Goal: Task Accomplishment & Management: Use online tool/utility

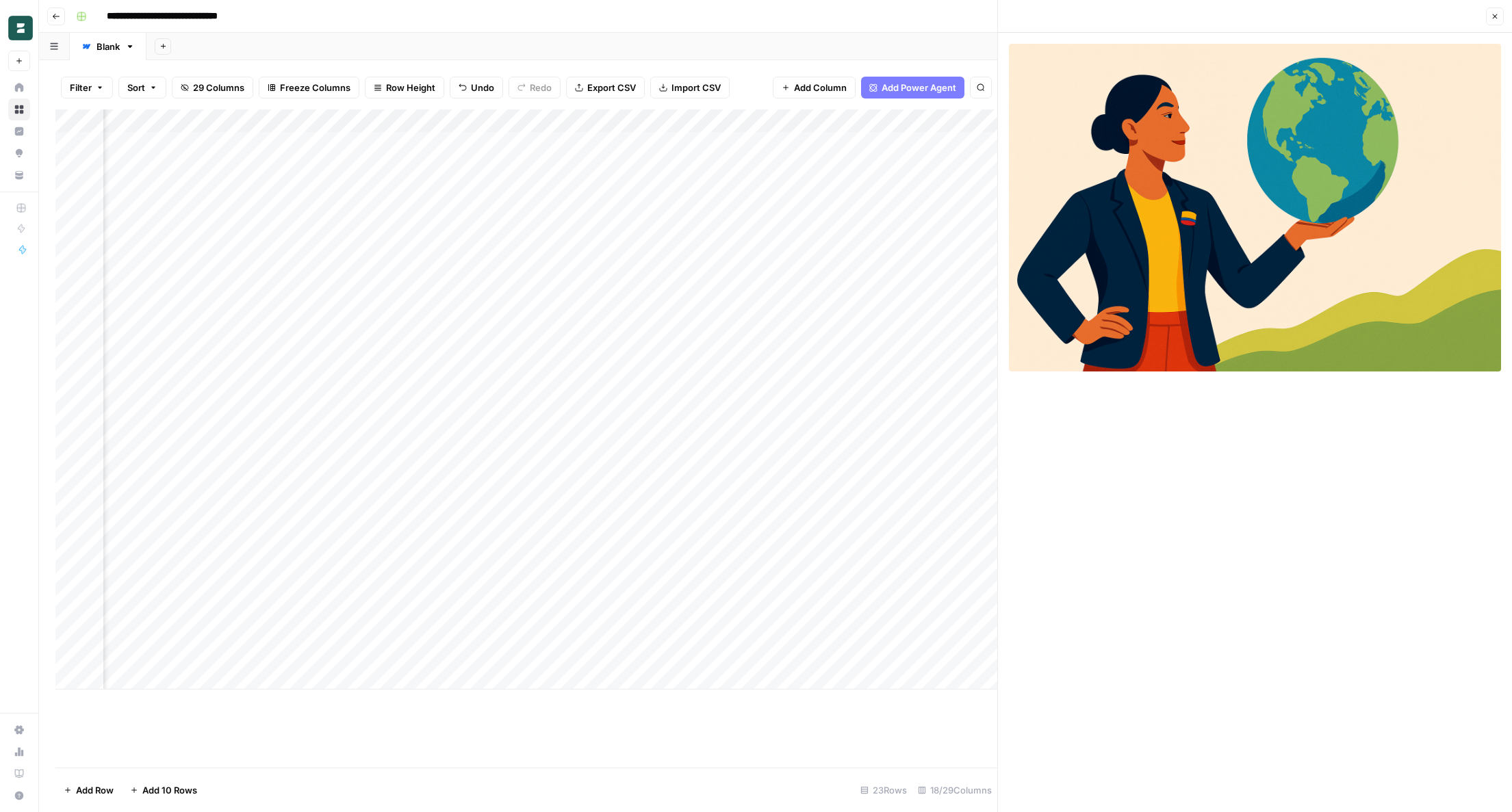
scroll to position [0, 1184]
click at [724, 374] on div "Add Column" at bounding box center [527, 400] width 942 height 580
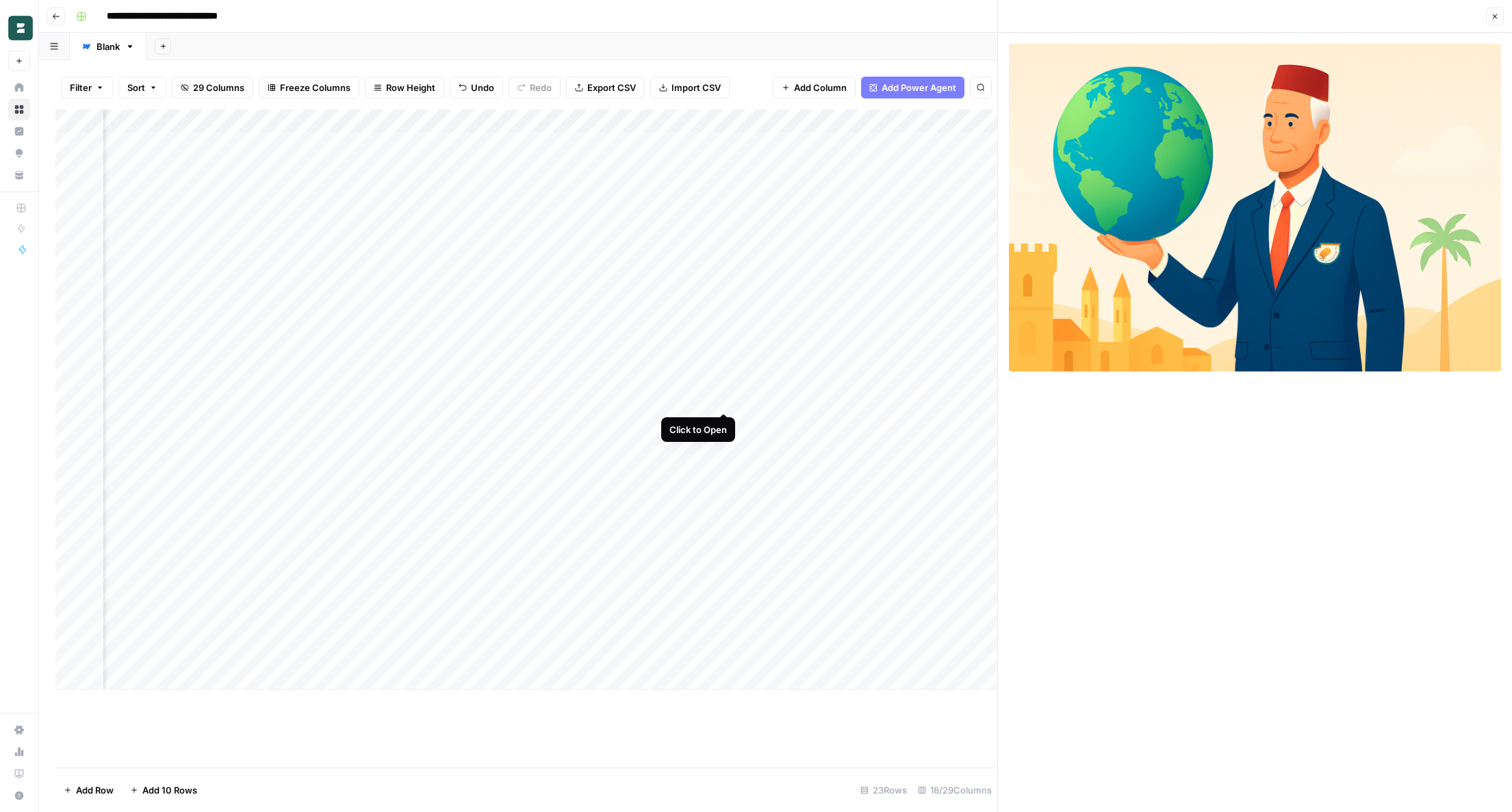
click at [726, 398] on div "Add Column" at bounding box center [527, 400] width 942 height 580
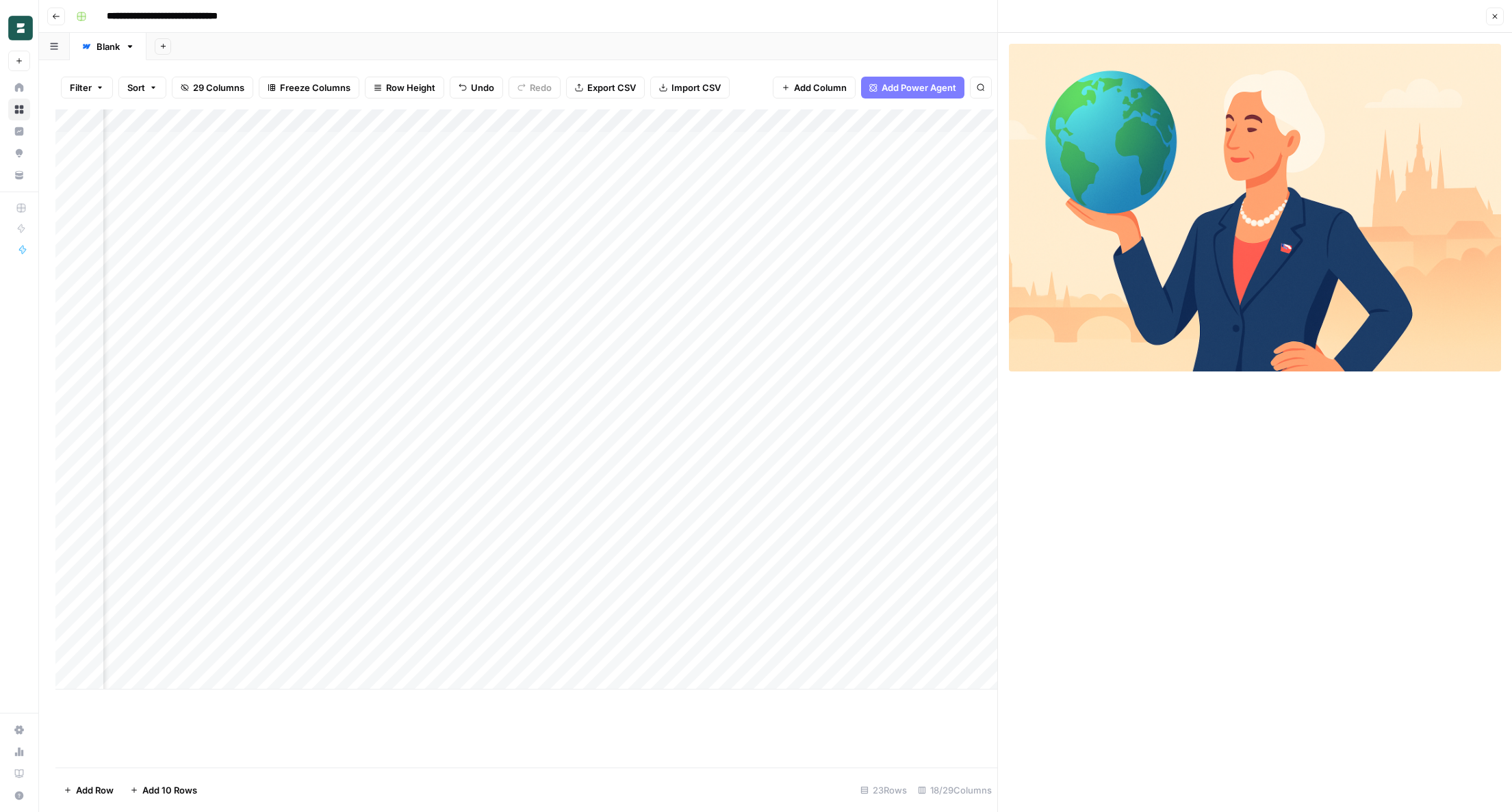
click at [726, 376] on div "Add Column" at bounding box center [527, 400] width 942 height 580
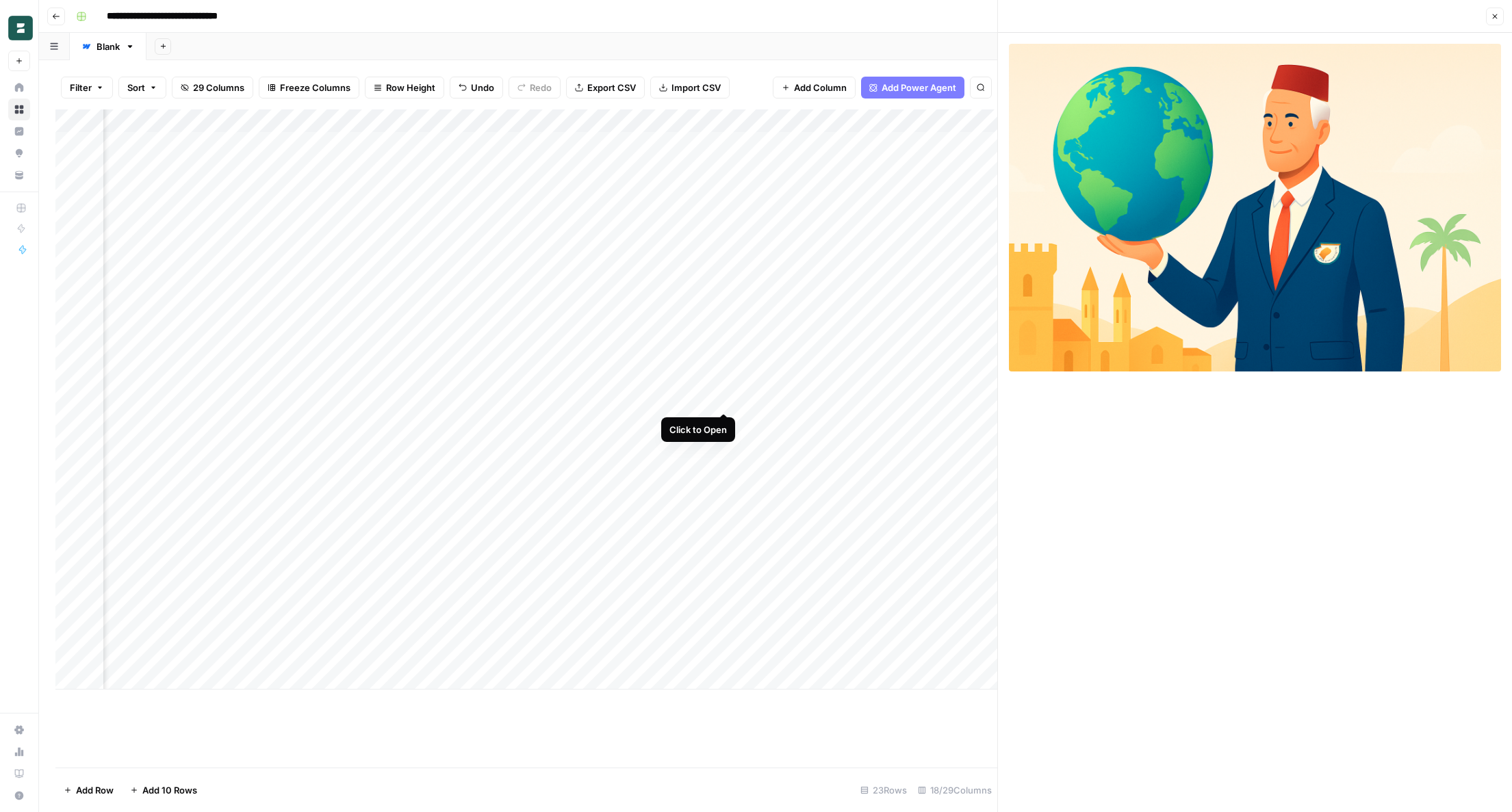
click at [724, 399] on div "Add Column" at bounding box center [527, 400] width 942 height 580
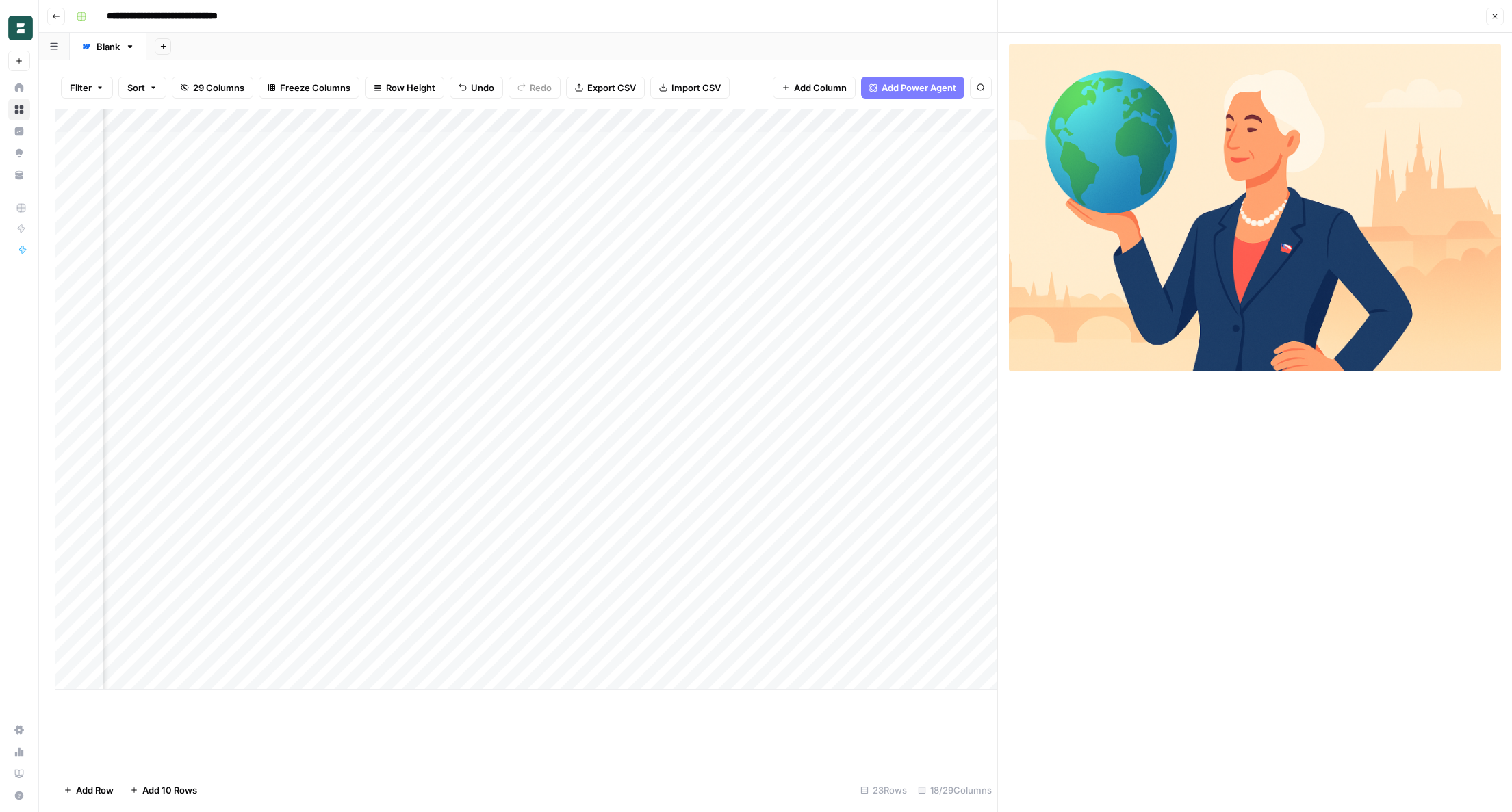
click at [724, 399] on div "Add Column" at bounding box center [527, 400] width 942 height 580
click at [727, 424] on div "Add Column" at bounding box center [527, 400] width 942 height 580
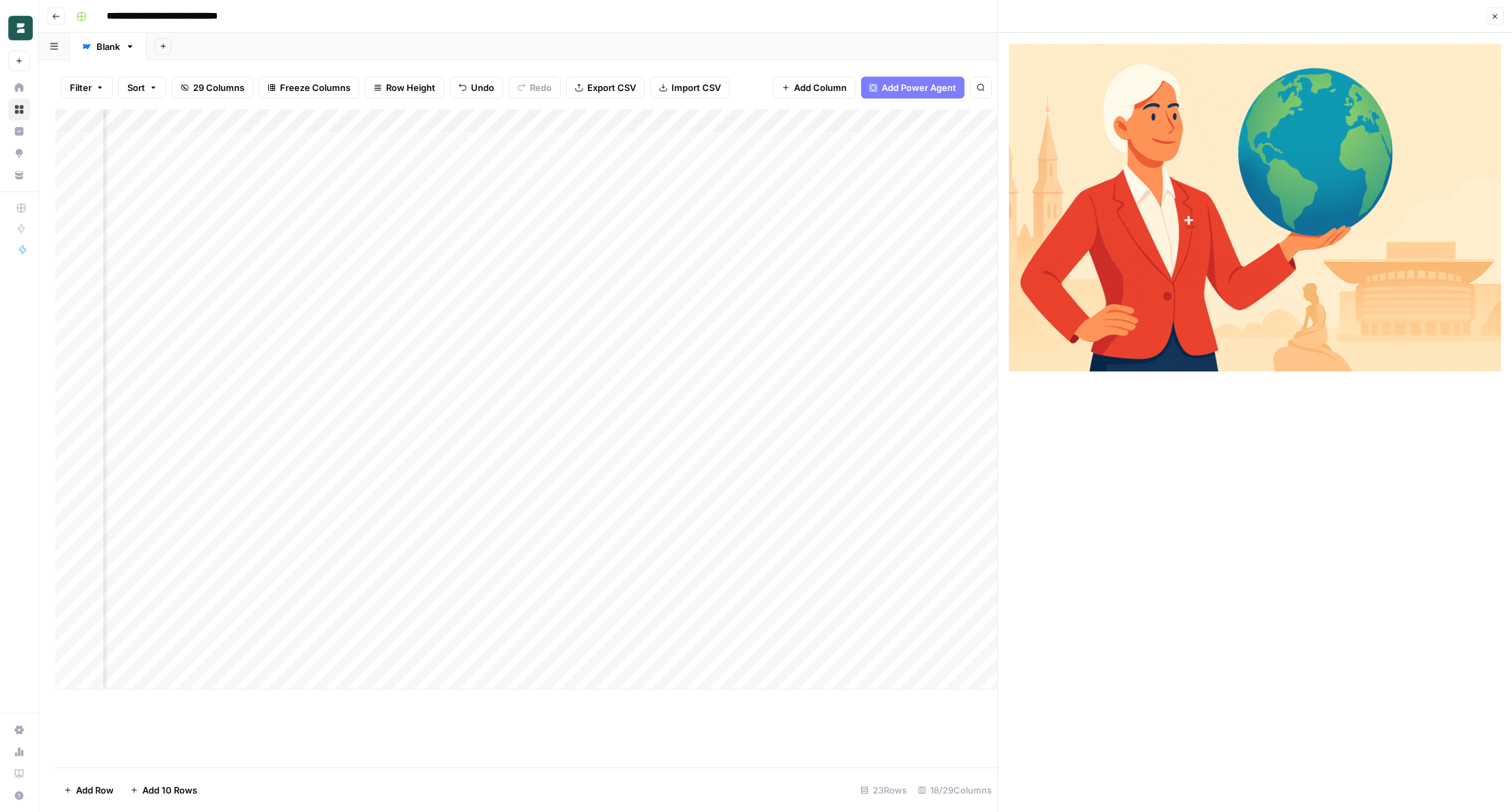
click at [716, 442] on div "Add Column" at bounding box center [527, 400] width 942 height 580
click at [724, 446] on div "Add Column" at bounding box center [527, 400] width 942 height 580
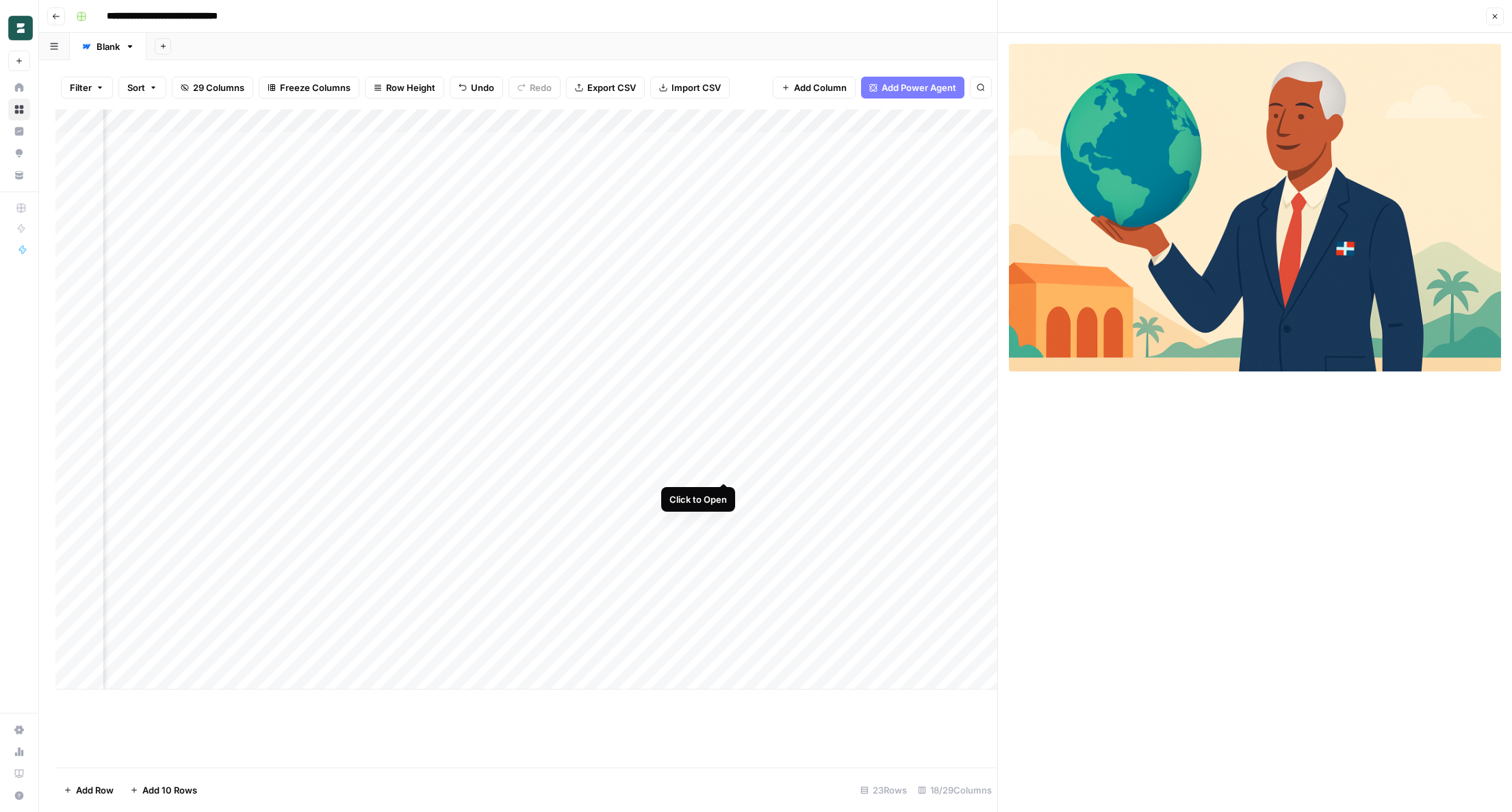
click at [724, 466] on div "Add Column" at bounding box center [527, 400] width 942 height 580
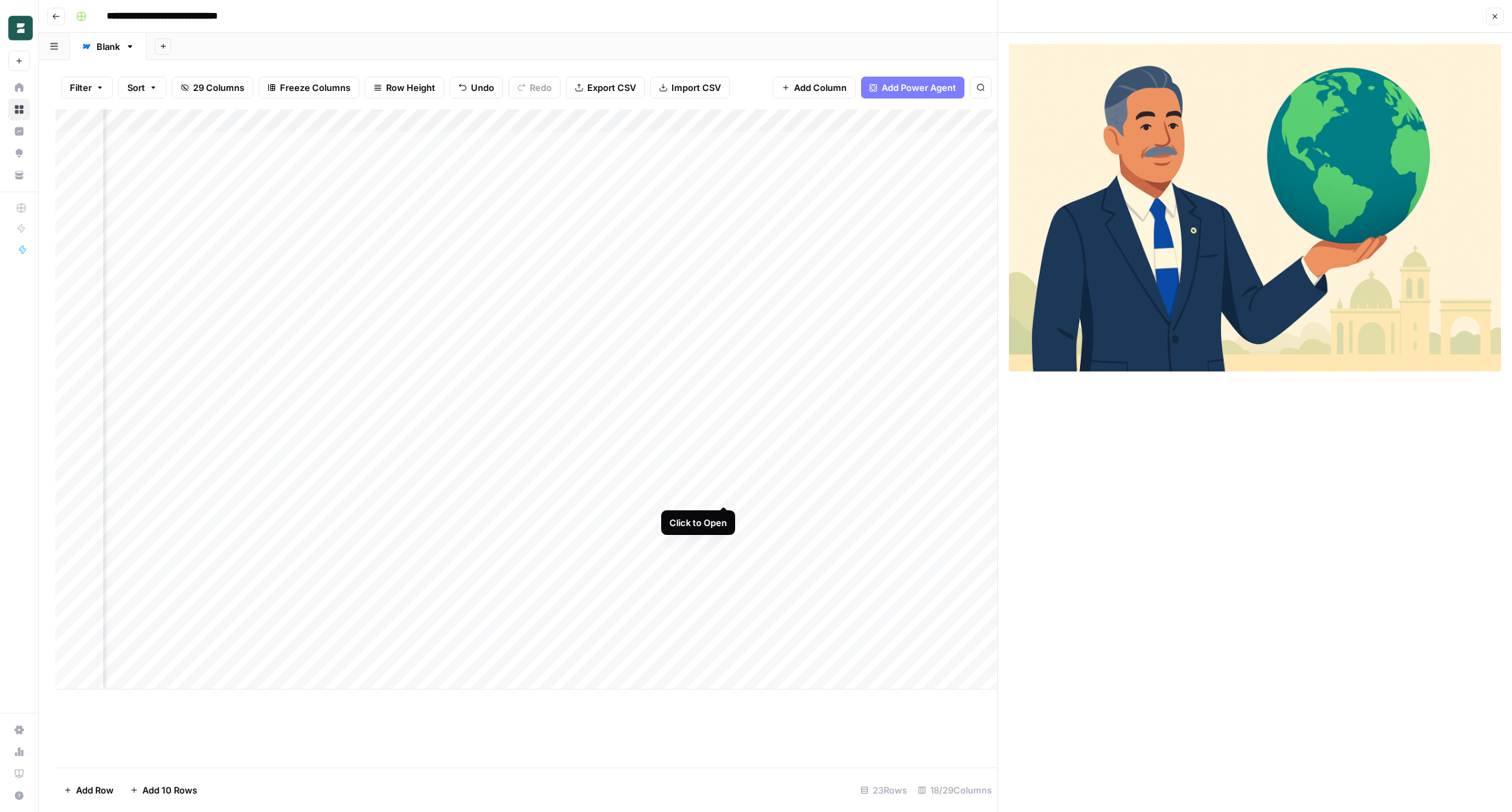
click at [724, 490] on div "Add Column" at bounding box center [527, 400] width 942 height 580
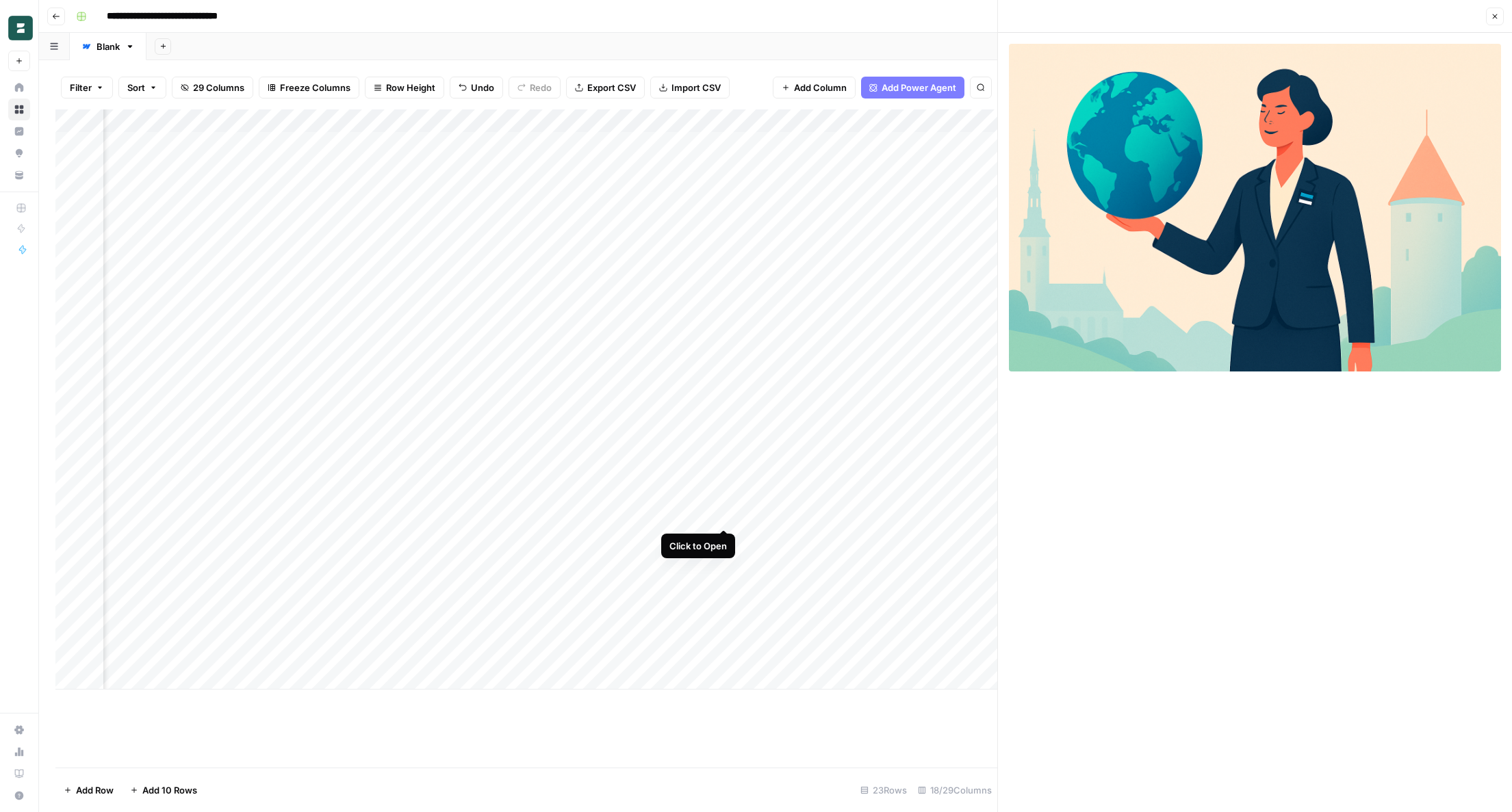
click at [725, 512] on div "Add Column" at bounding box center [527, 400] width 942 height 580
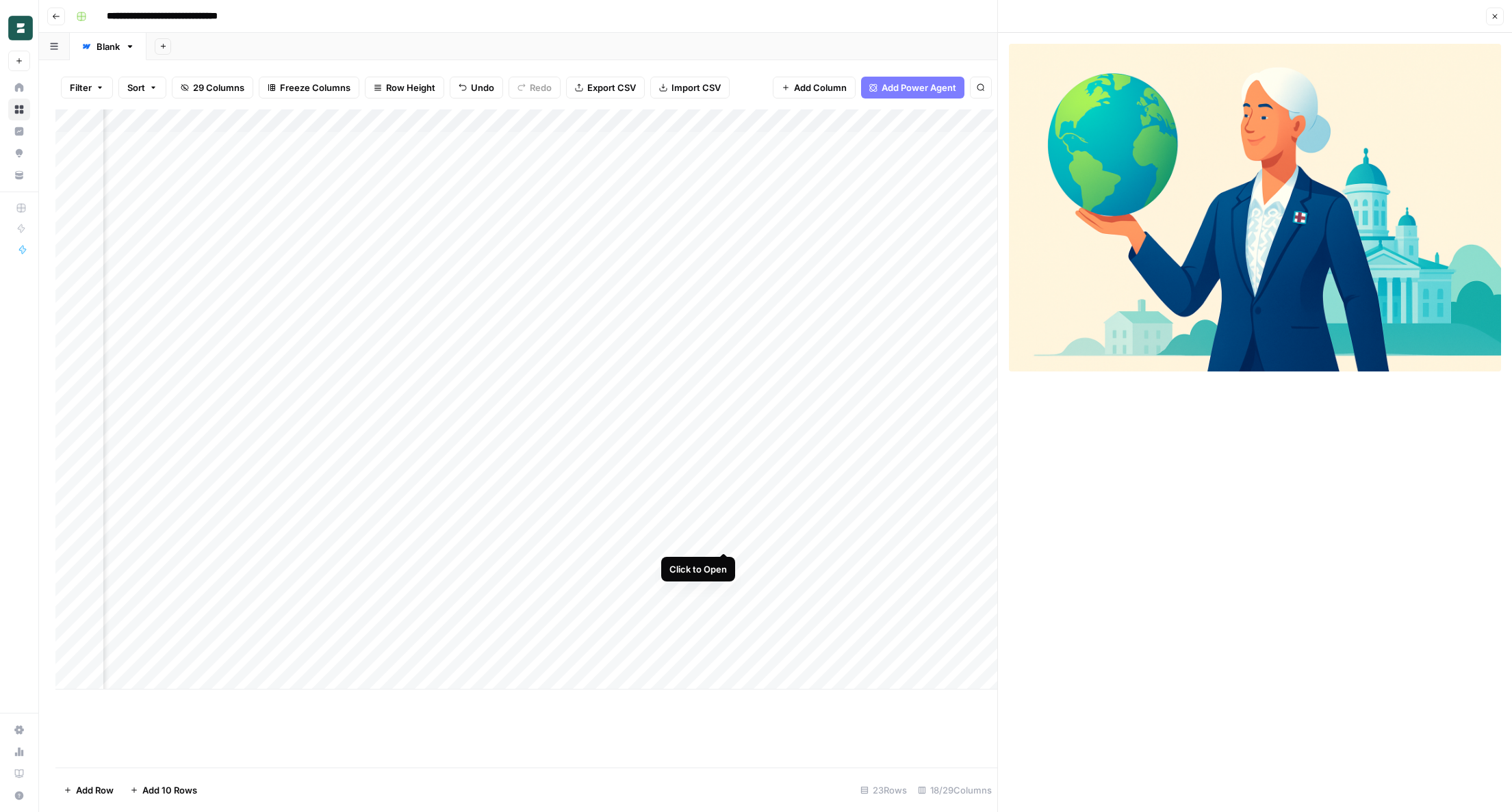
click at [725, 537] on div "Add Column" at bounding box center [527, 400] width 942 height 580
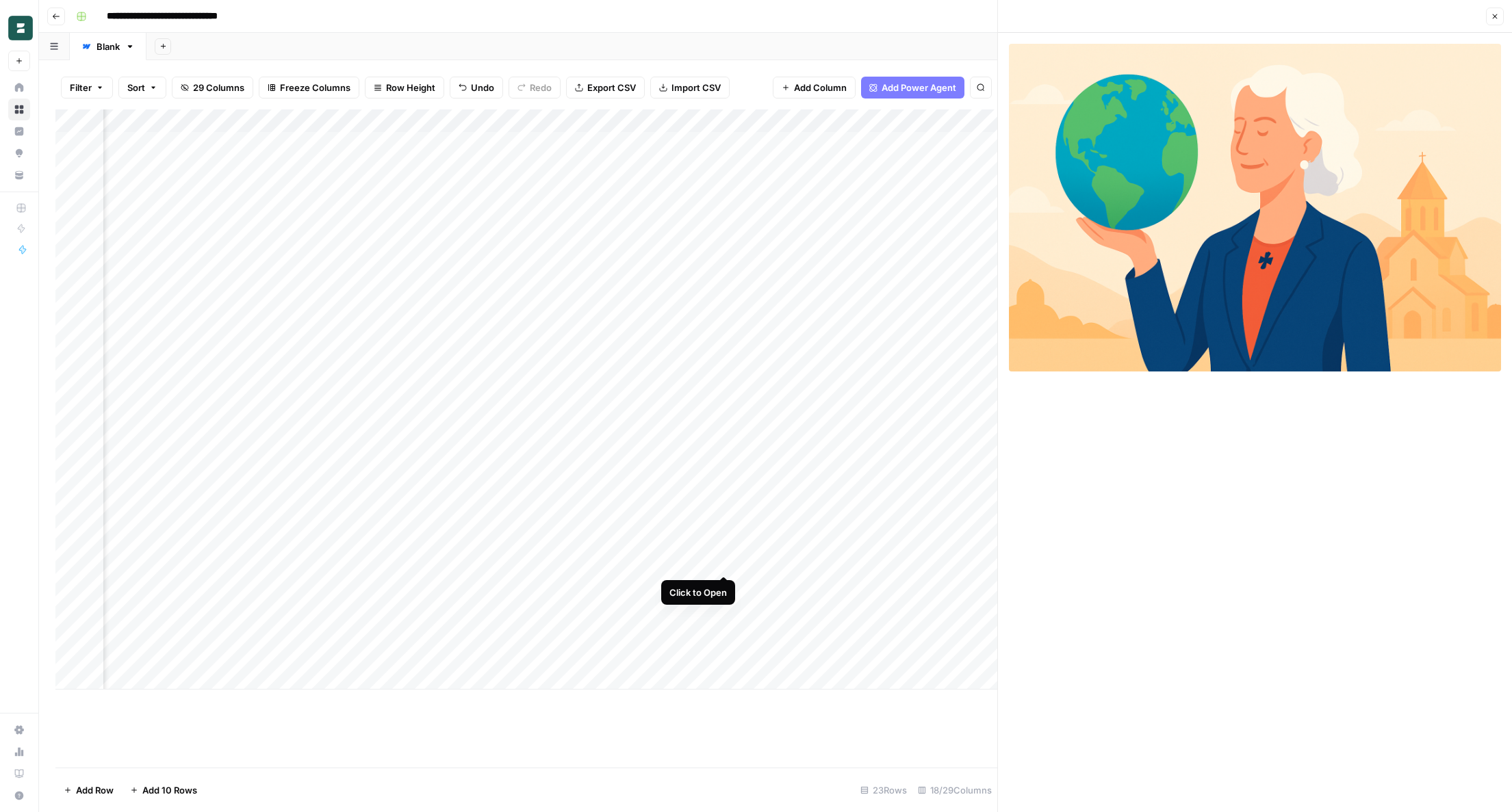
click at [724, 561] on div "Add Column" at bounding box center [527, 400] width 942 height 580
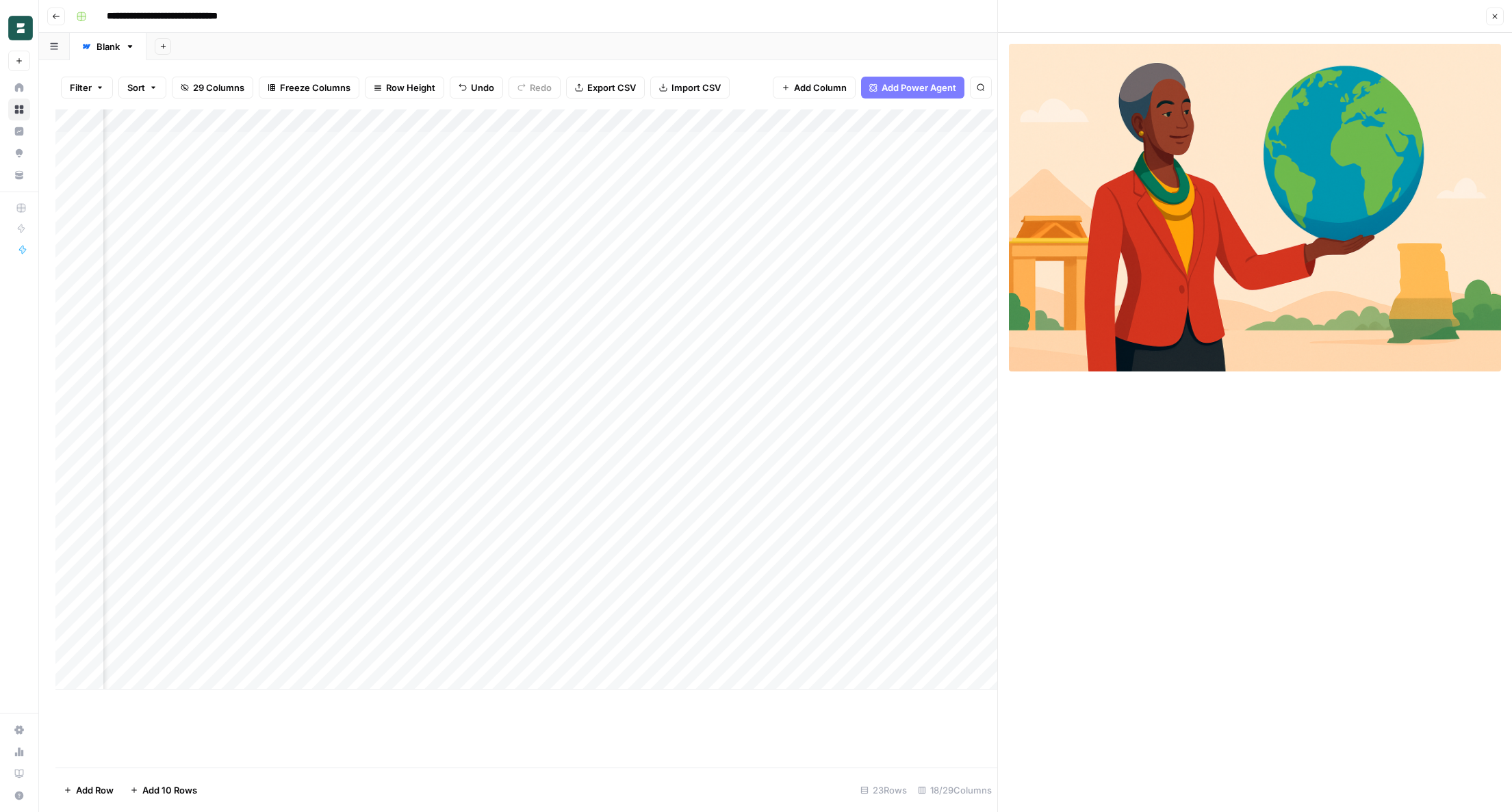
click at [724, 583] on div "Add Column" at bounding box center [527, 400] width 942 height 580
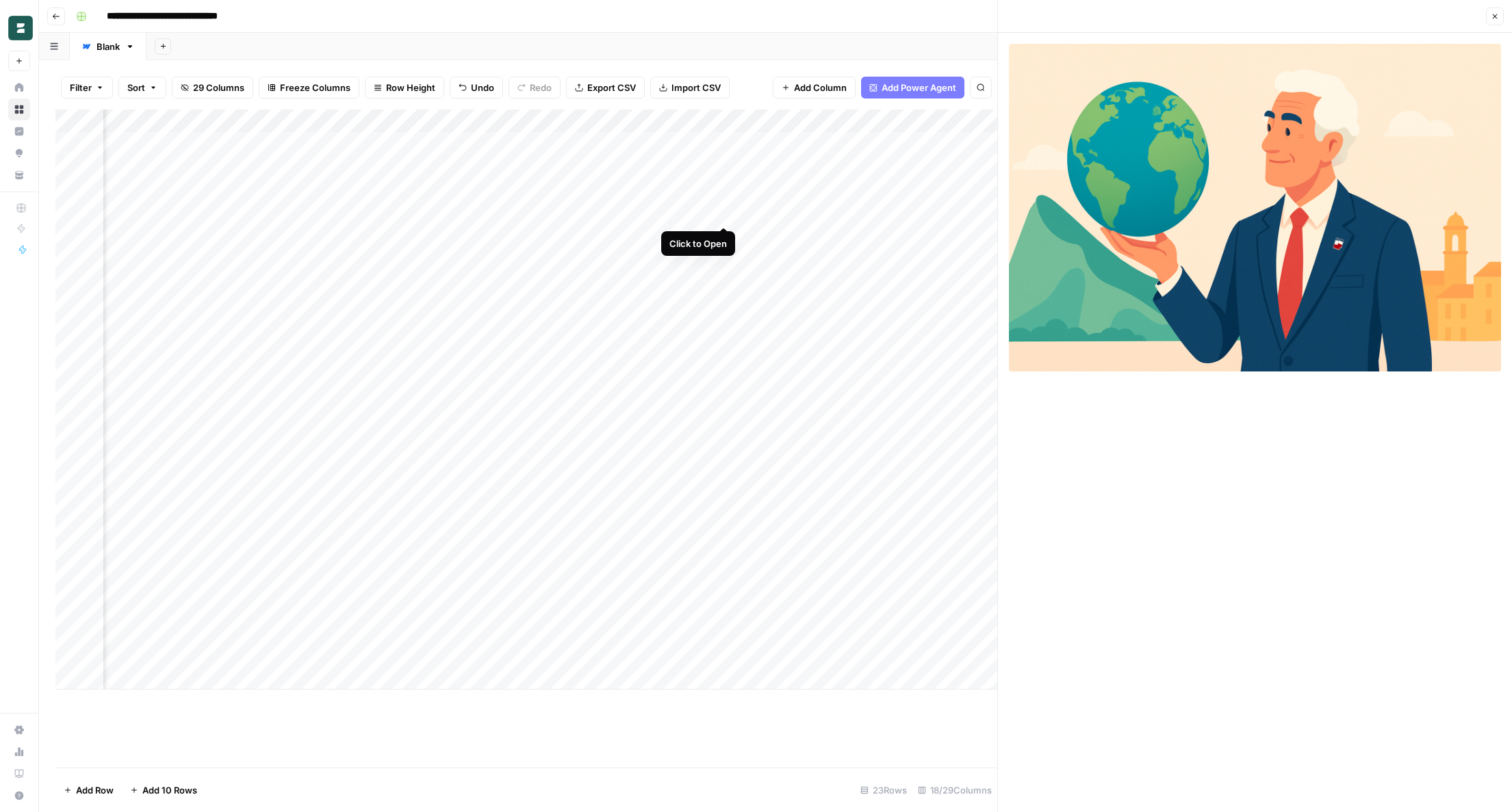
click at [724, 212] on div "Add Column" at bounding box center [527, 400] width 942 height 580
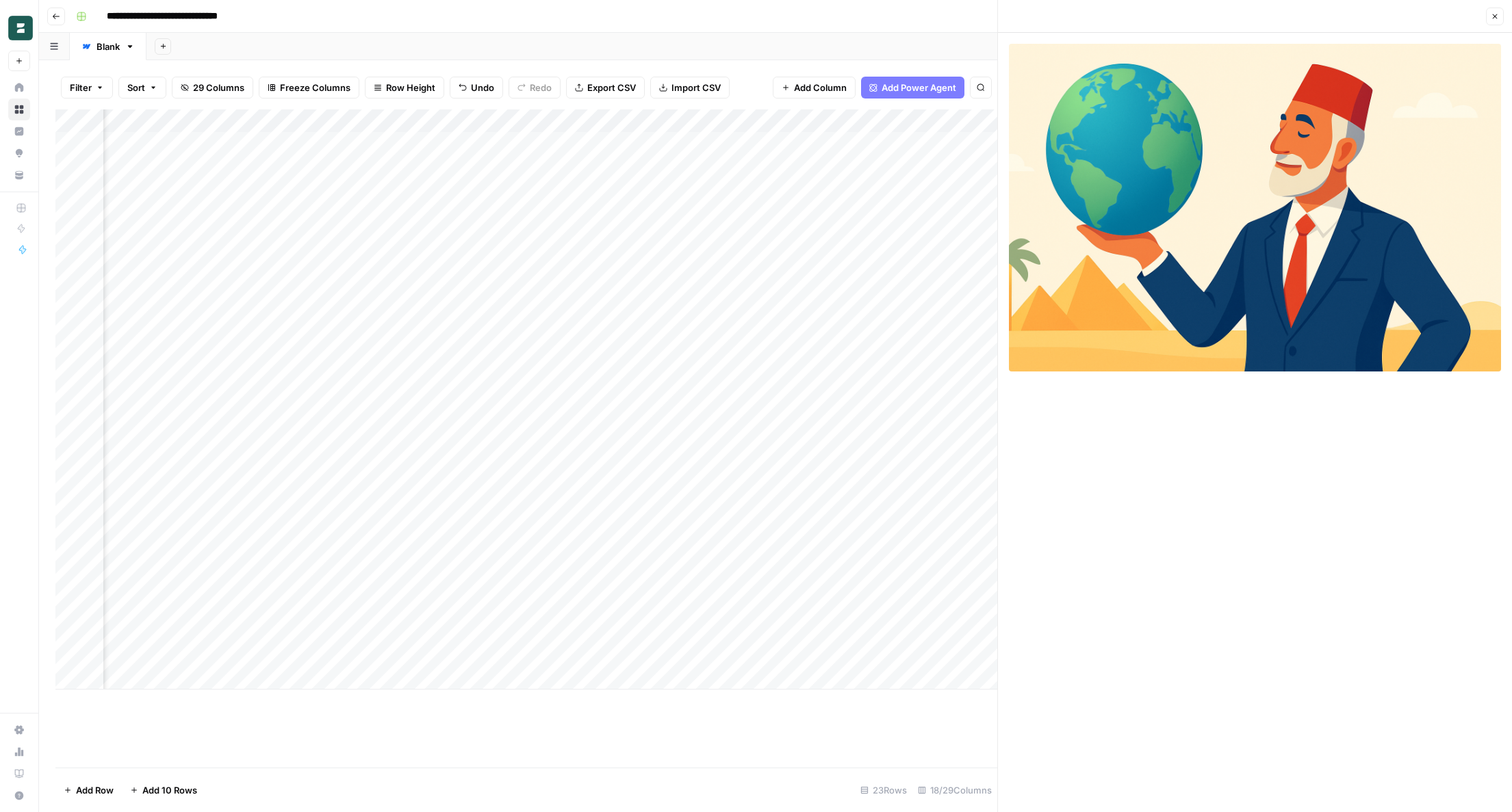
click at [725, 187] on div "Add Column" at bounding box center [527, 400] width 942 height 580
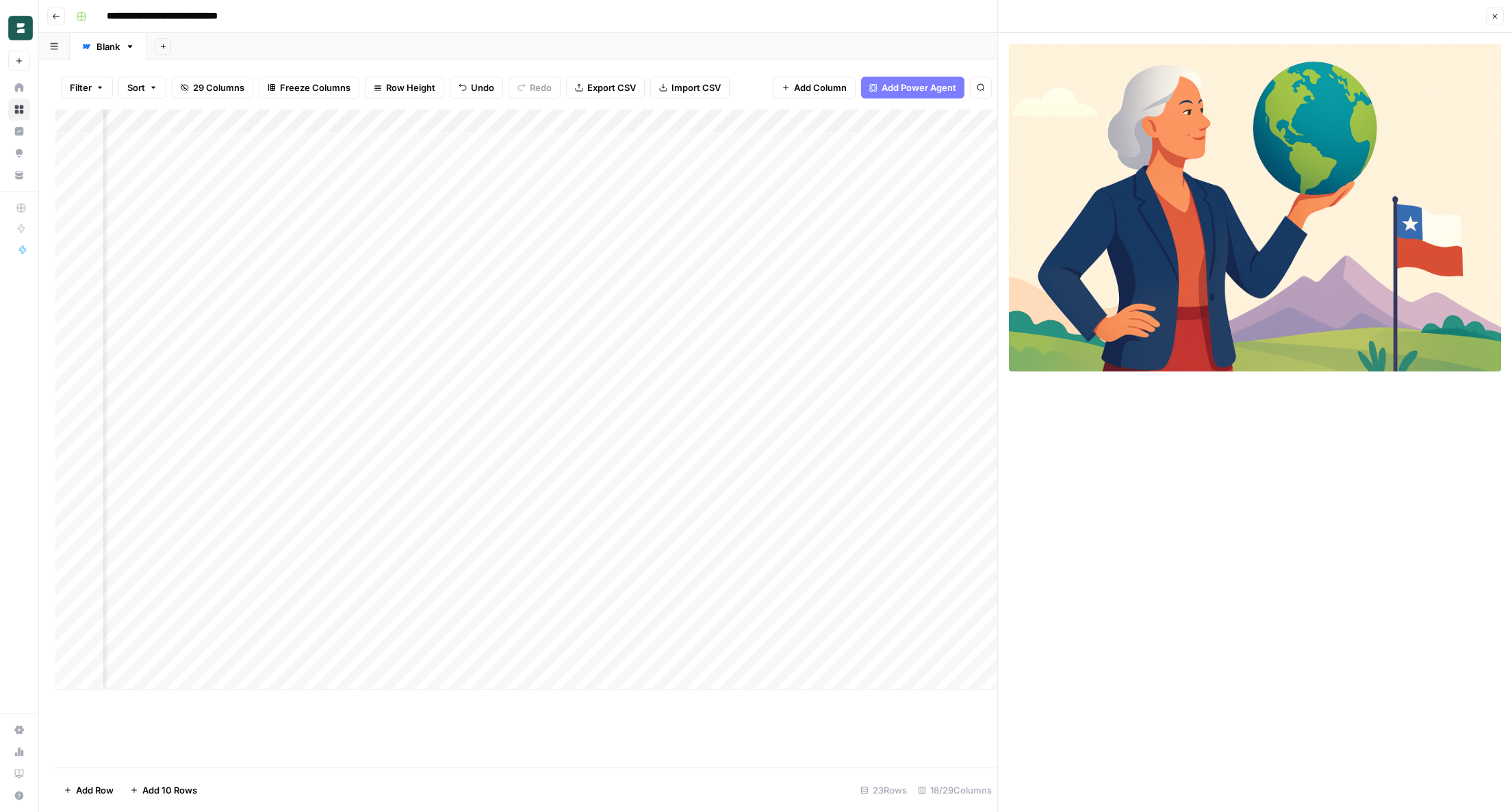
click at [724, 166] on div "Add Column" at bounding box center [527, 400] width 942 height 580
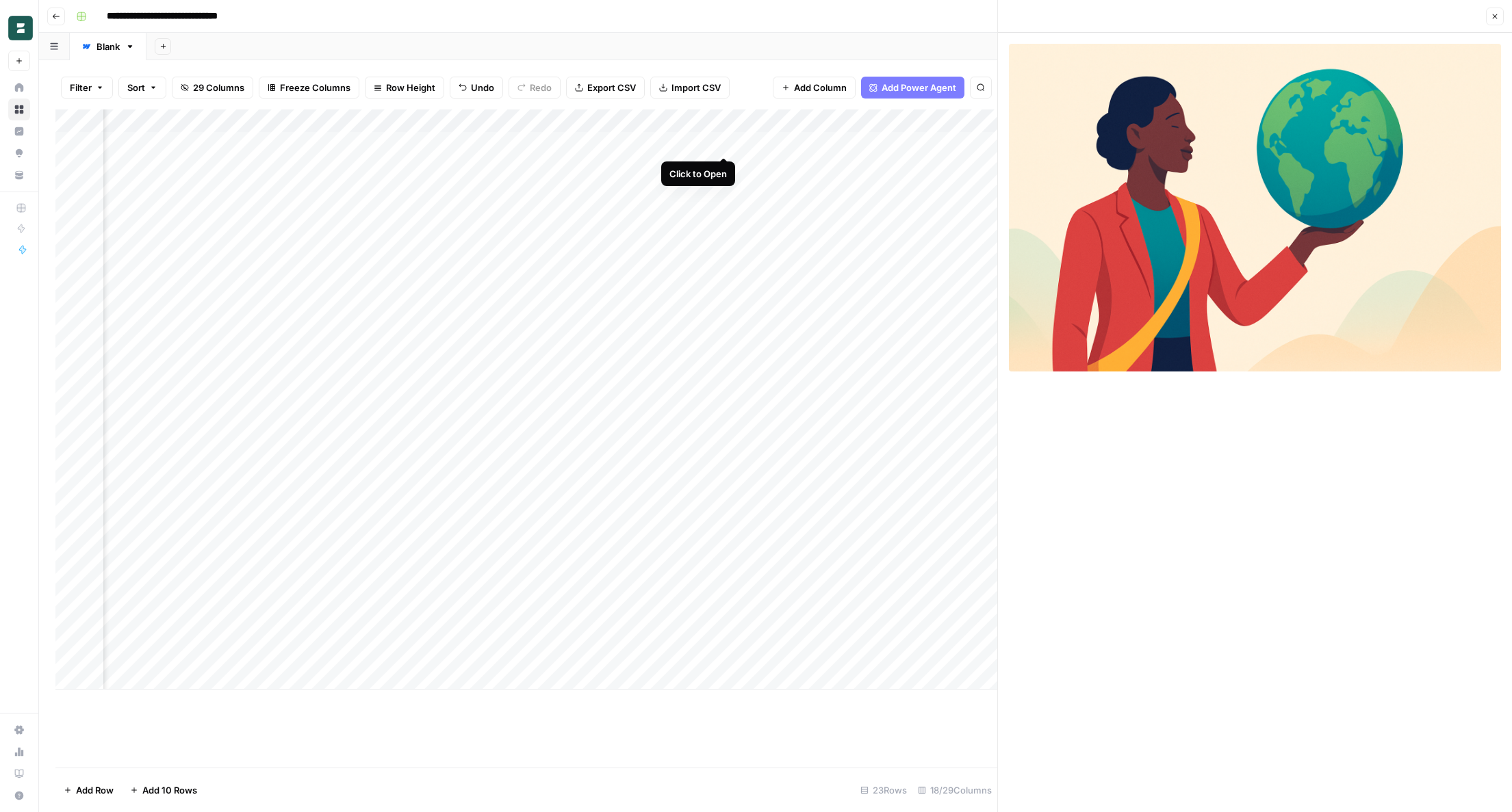
click at [724, 141] on div "Add Column" at bounding box center [527, 400] width 942 height 580
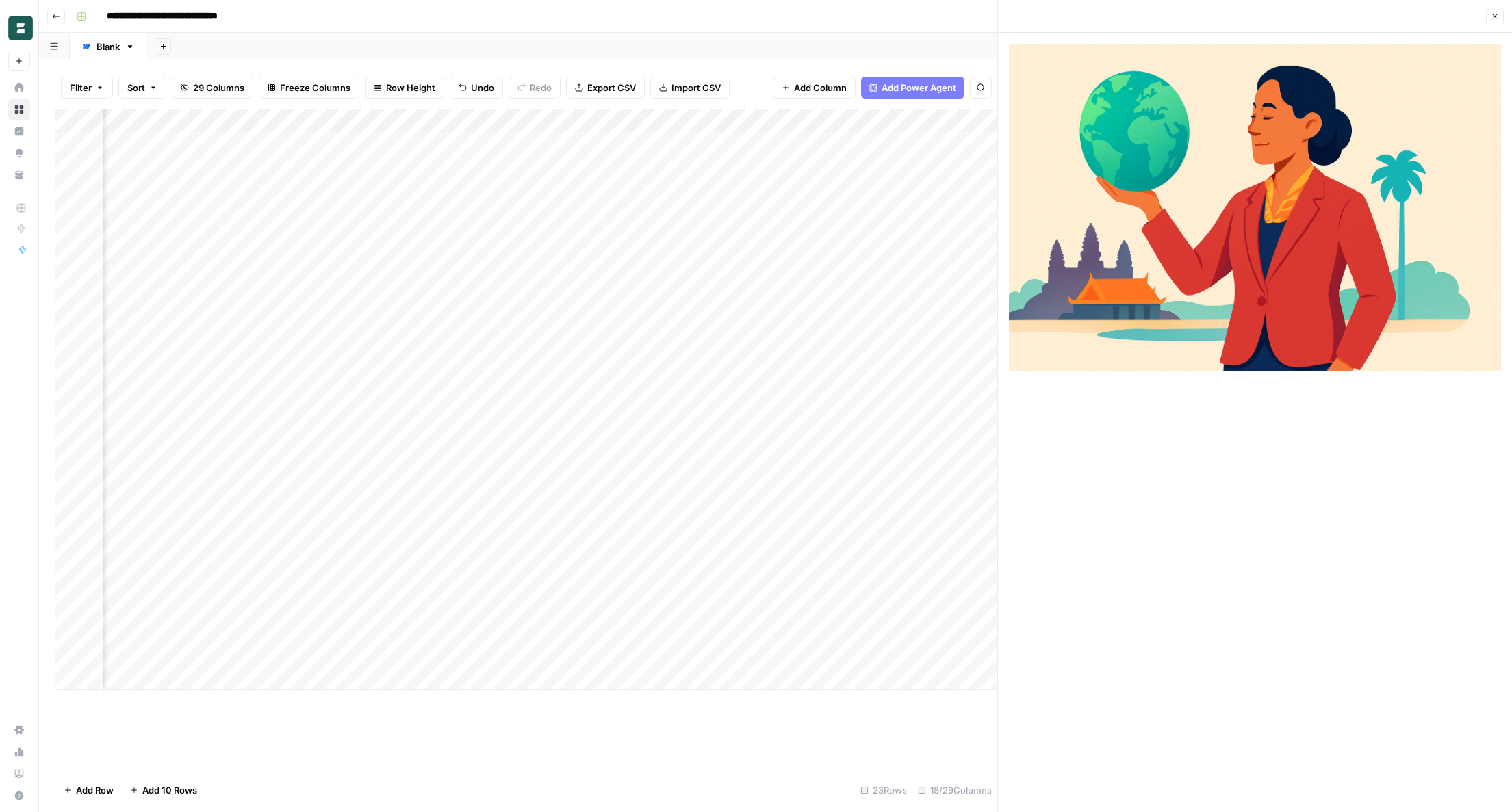
click at [679, 427] on div "Add Column" at bounding box center [527, 400] width 942 height 580
click at [720, 442] on div "Add Column" at bounding box center [527, 400] width 942 height 580
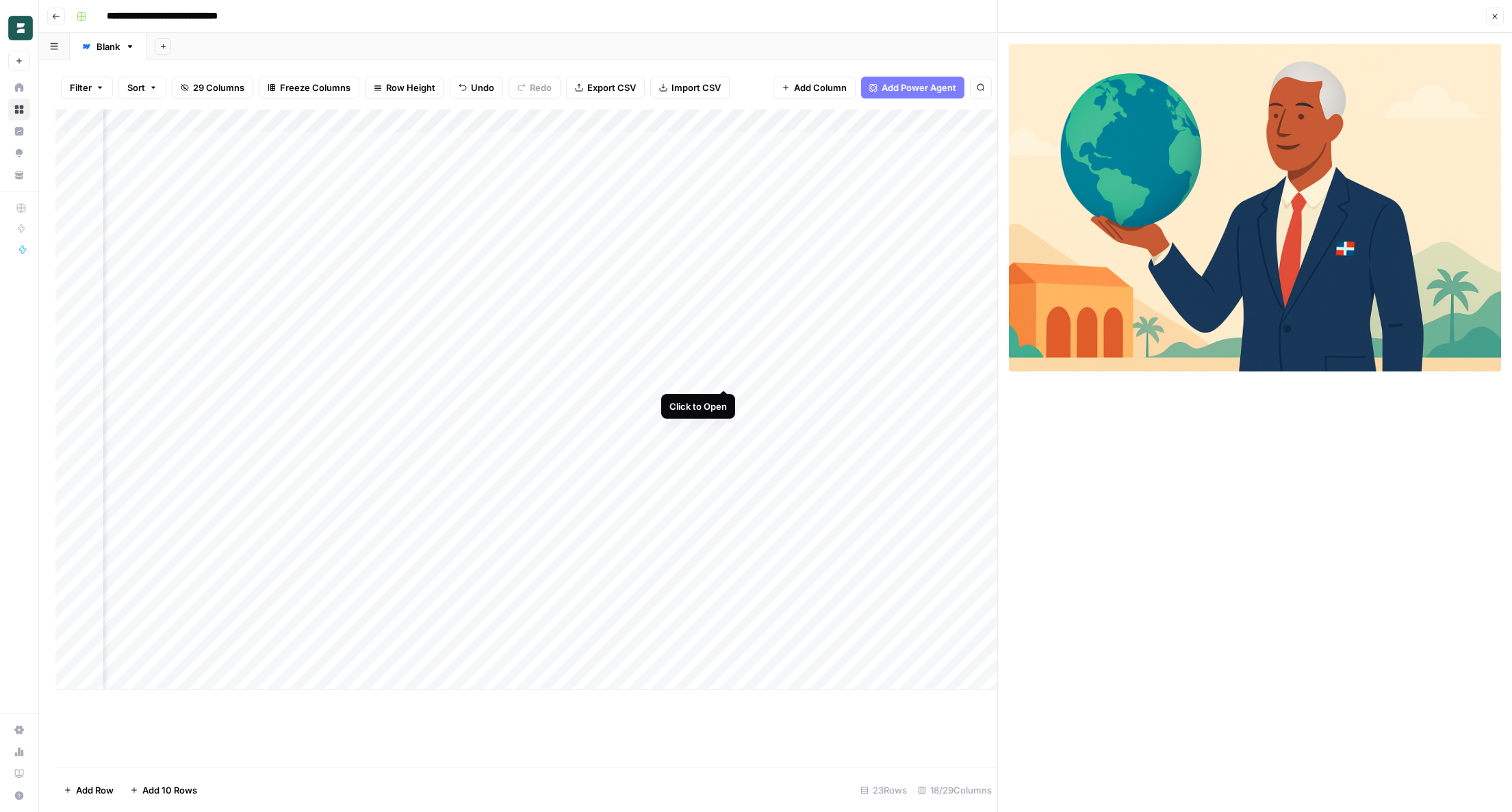
click at [725, 375] on div "Add Column" at bounding box center [527, 400] width 942 height 580
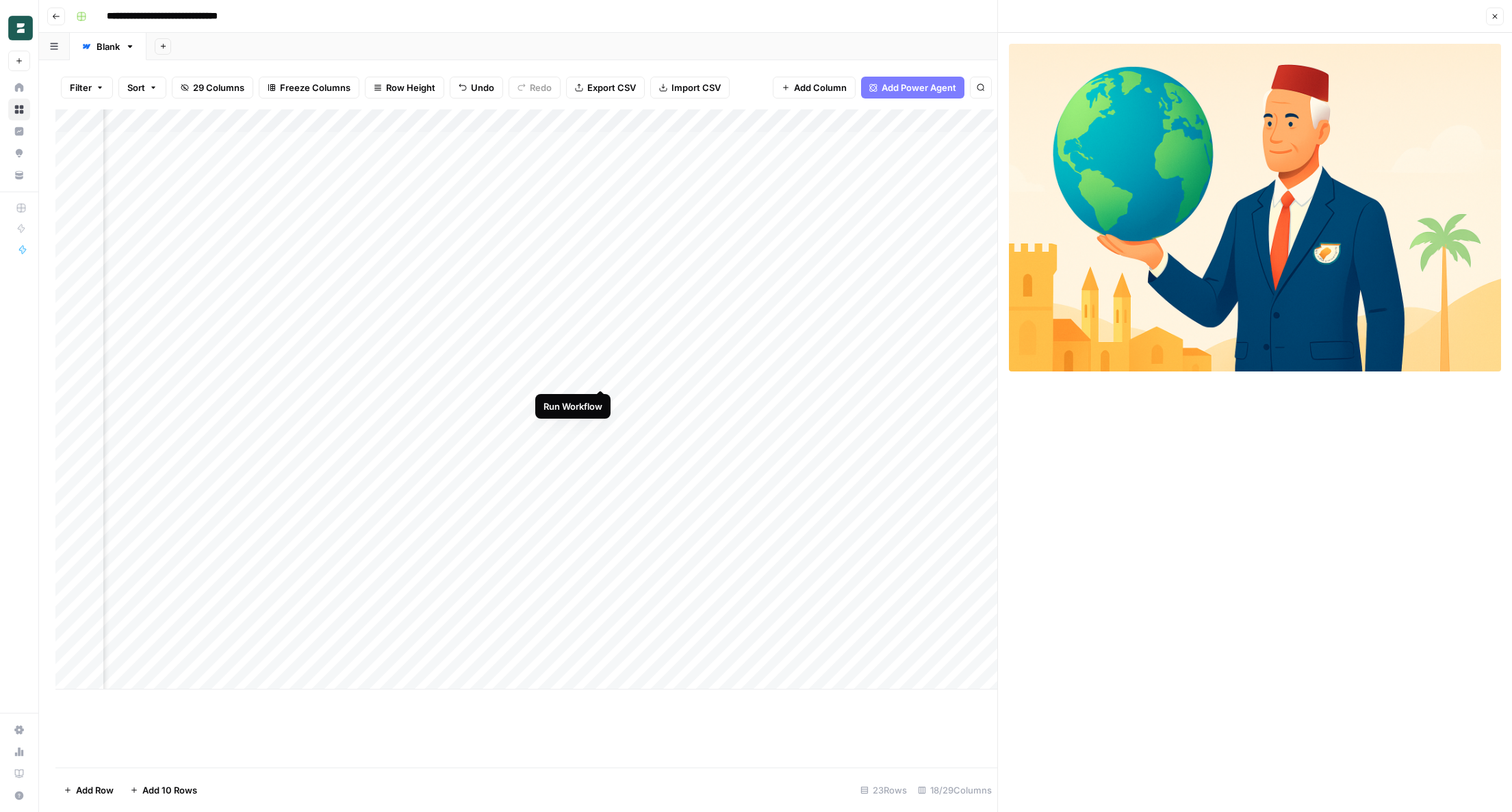
click at [598, 376] on div "Add Column" at bounding box center [527, 400] width 942 height 580
click at [726, 327] on div "Add Column" at bounding box center [527, 400] width 942 height 580
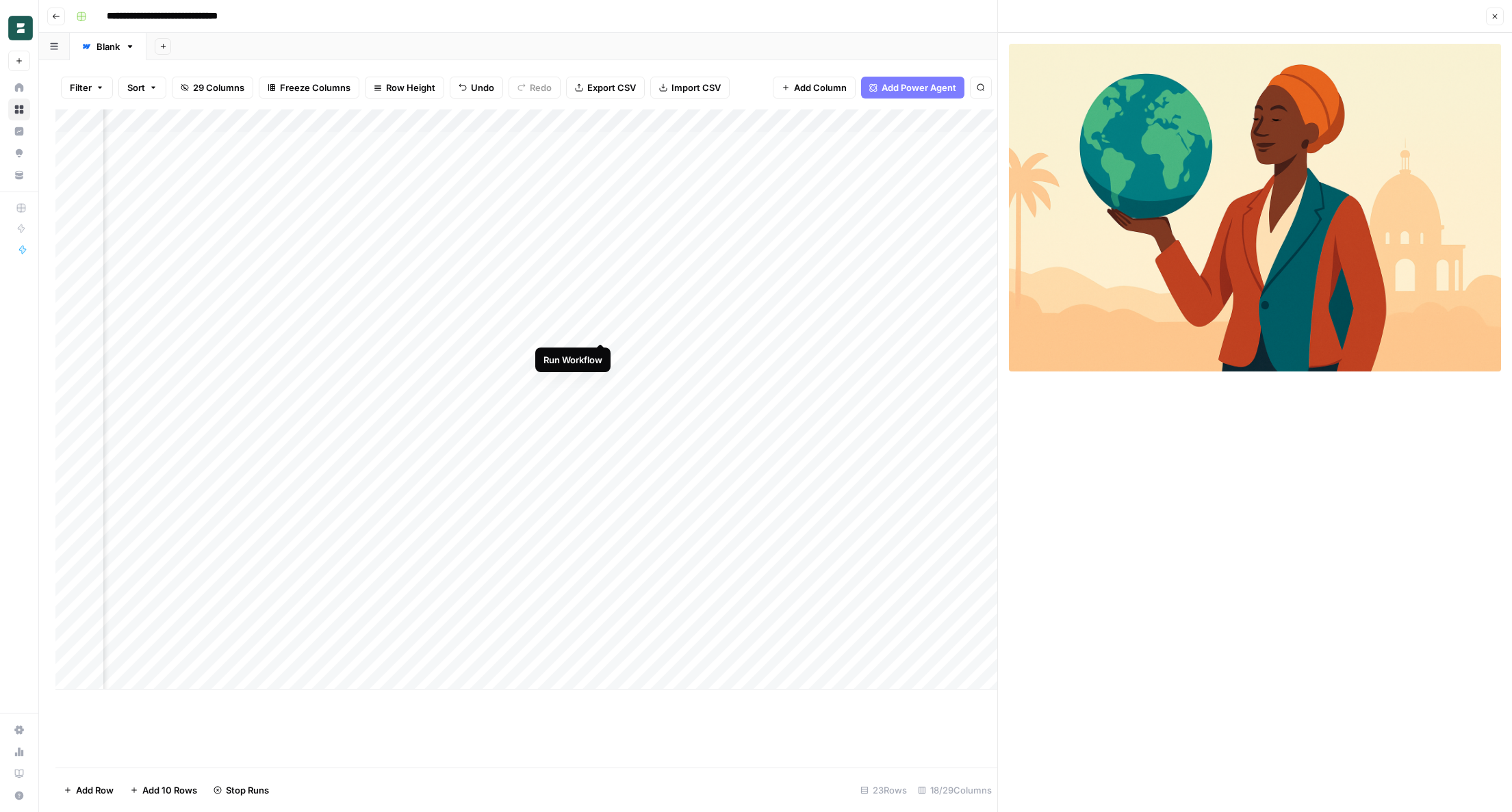
click at [598, 328] on div "Add Column" at bounding box center [527, 400] width 942 height 580
click at [722, 283] on div "Add Column" at bounding box center [527, 400] width 942 height 580
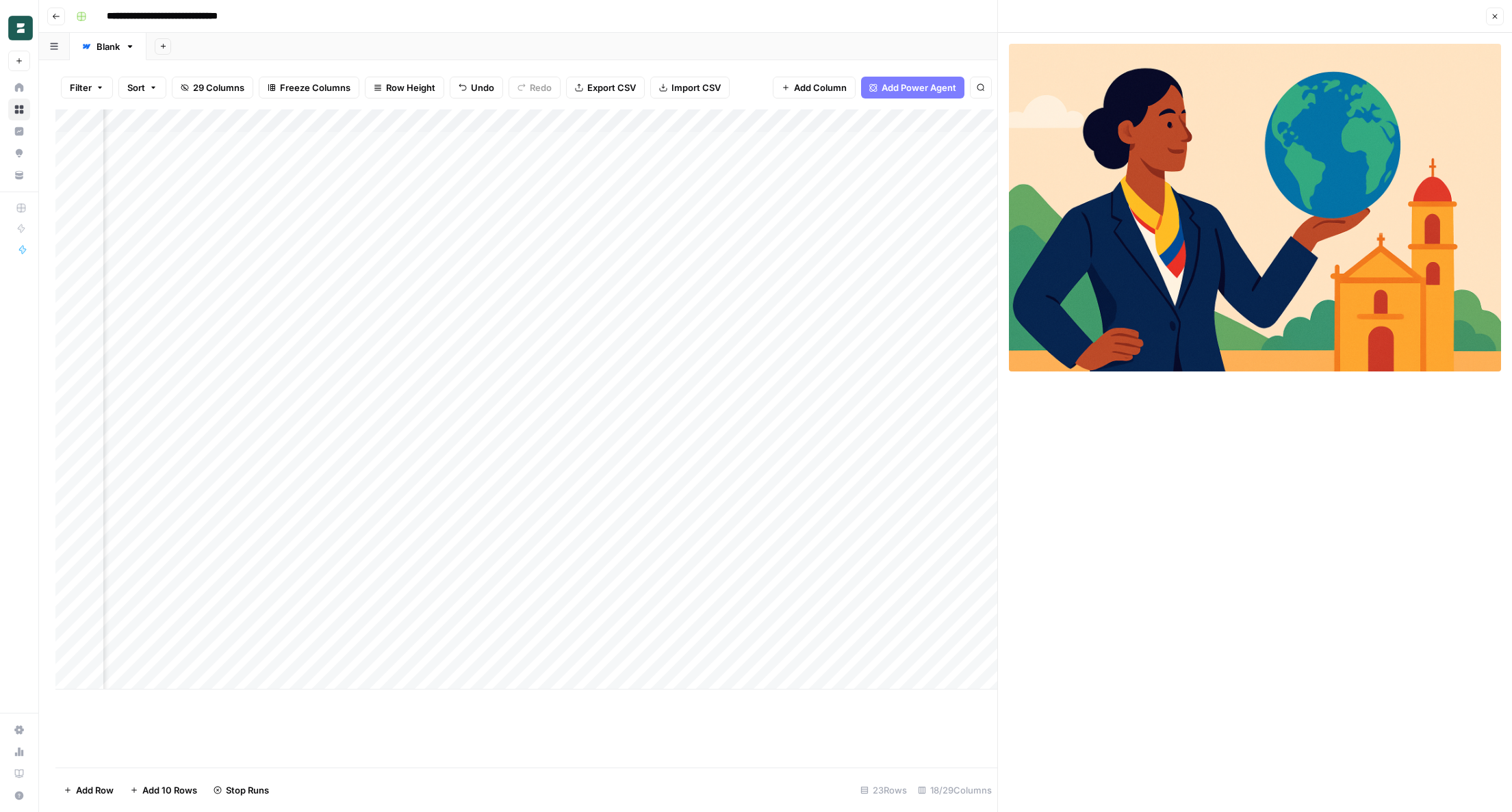
click at [725, 256] on div "Add Column" at bounding box center [527, 400] width 942 height 580
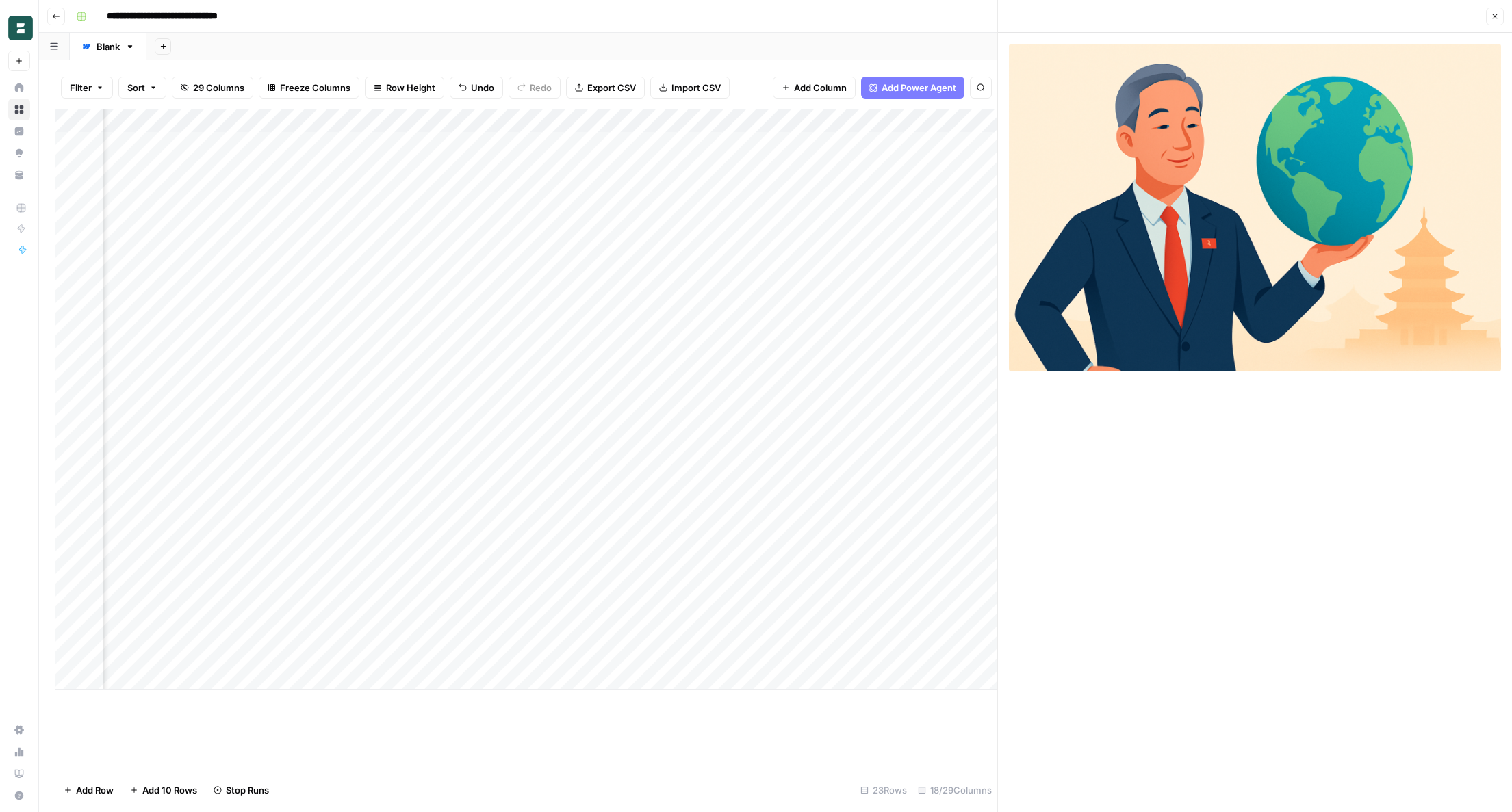
click at [726, 236] on div "Add Column" at bounding box center [527, 400] width 942 height 580
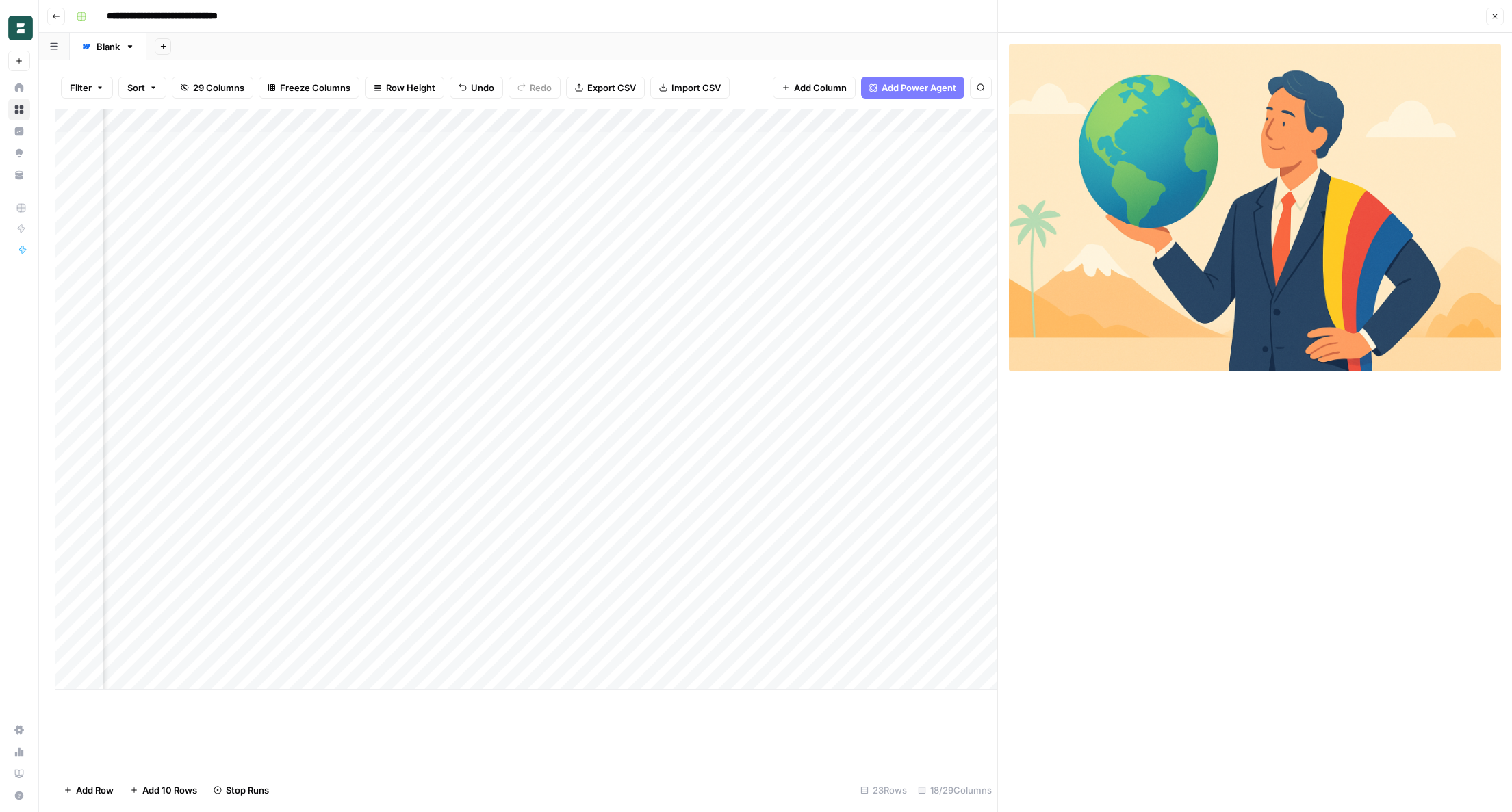
click at [726, 211] on div "Add Column" at bounding box center [527, 400] width 942 height 580
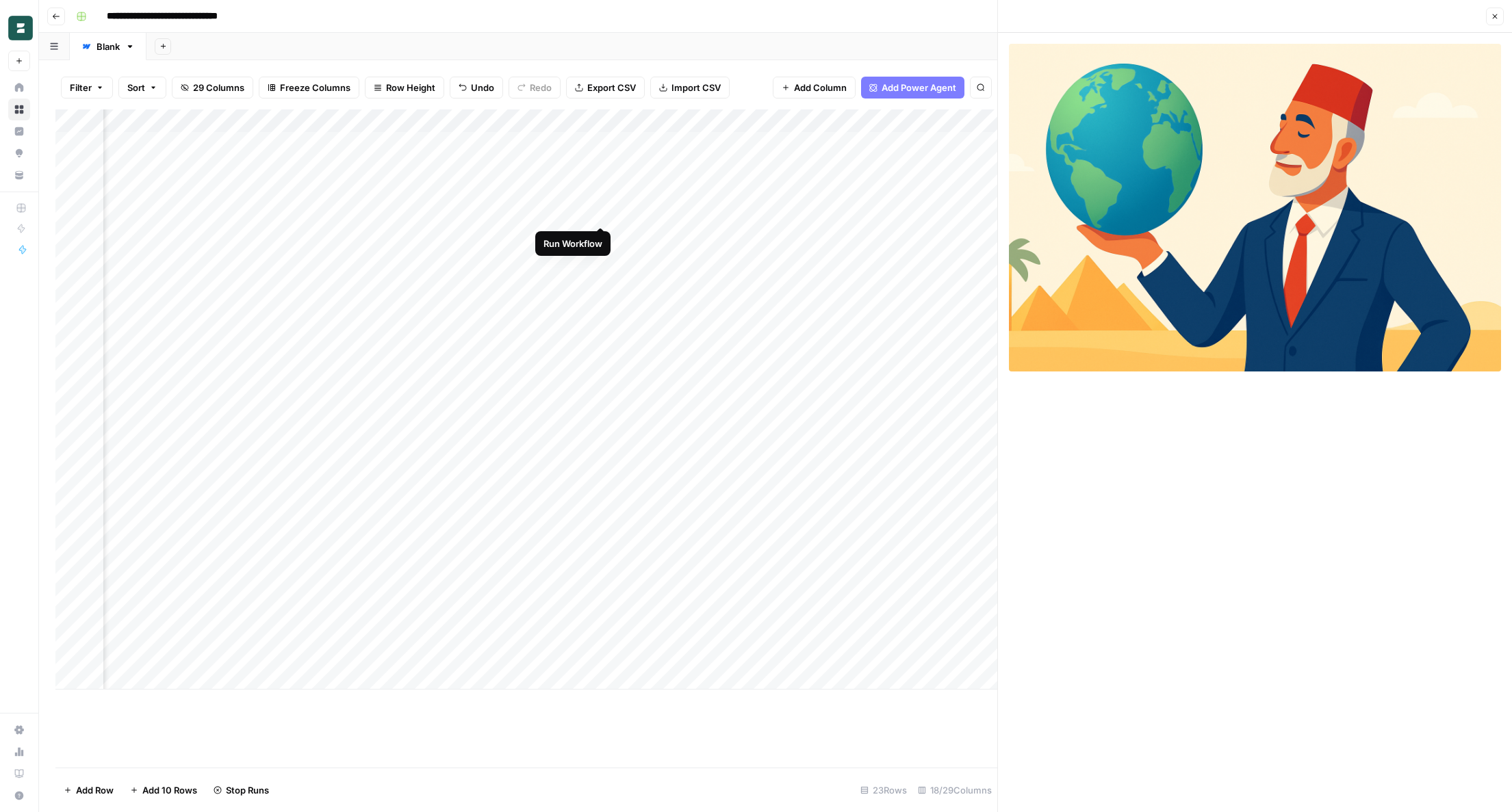
click at [600, 214] on div "Add Column" at bounding box center [527, 400] width 942 height 580
click at [605, 214] on div "Add Column" at bounding box center [527, 400] width 942 height 580
click at [726, 281] on div "Add Column" at bounding box center [527, 400] width 942 height 580
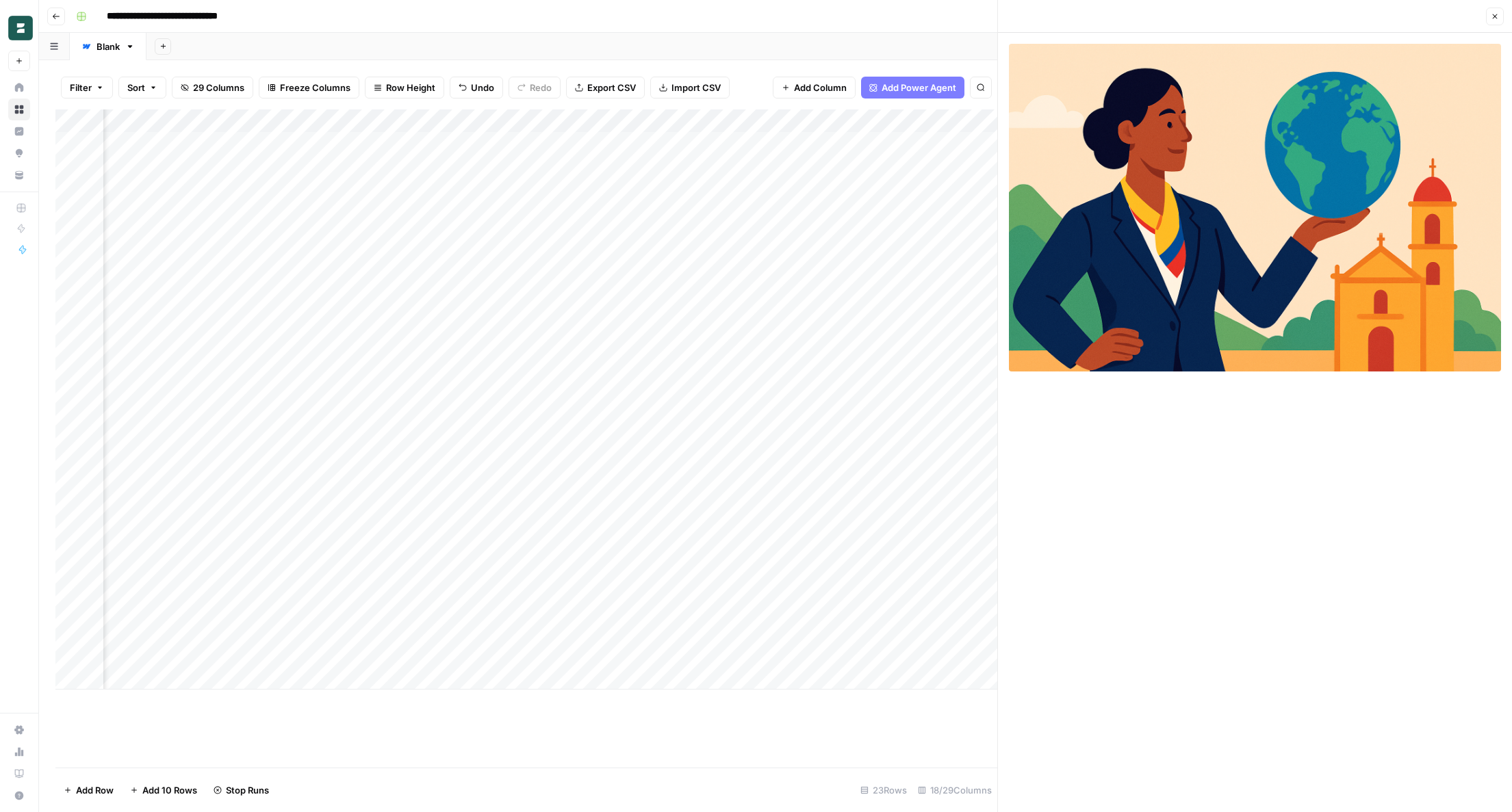
click at [726, 307] on div "Add Column" at bounding box center [527, 400] width 942 height 580
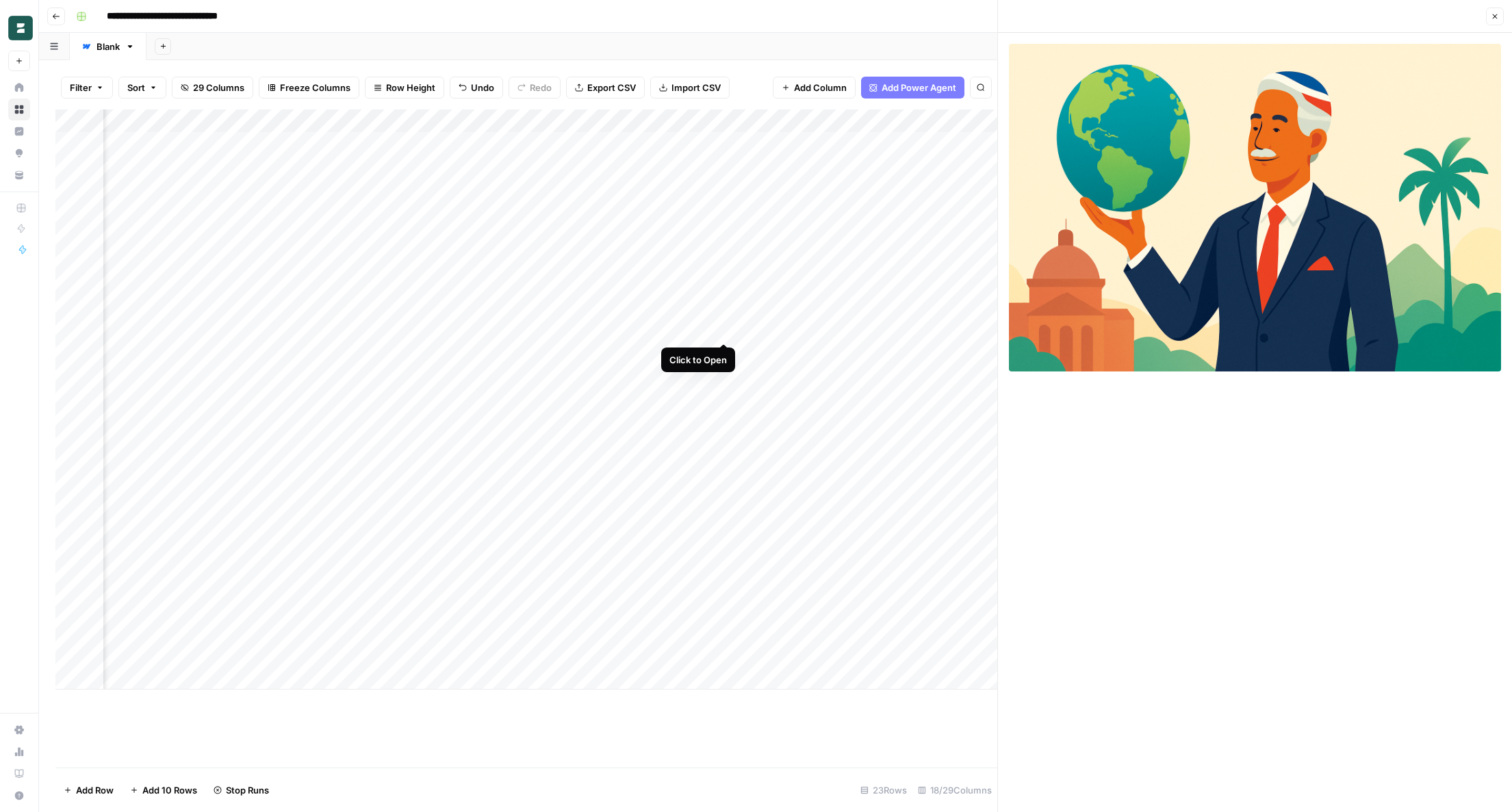
click at [726, 326] on div "Add Column" at bounding box center [527, 400] width 942 height 580
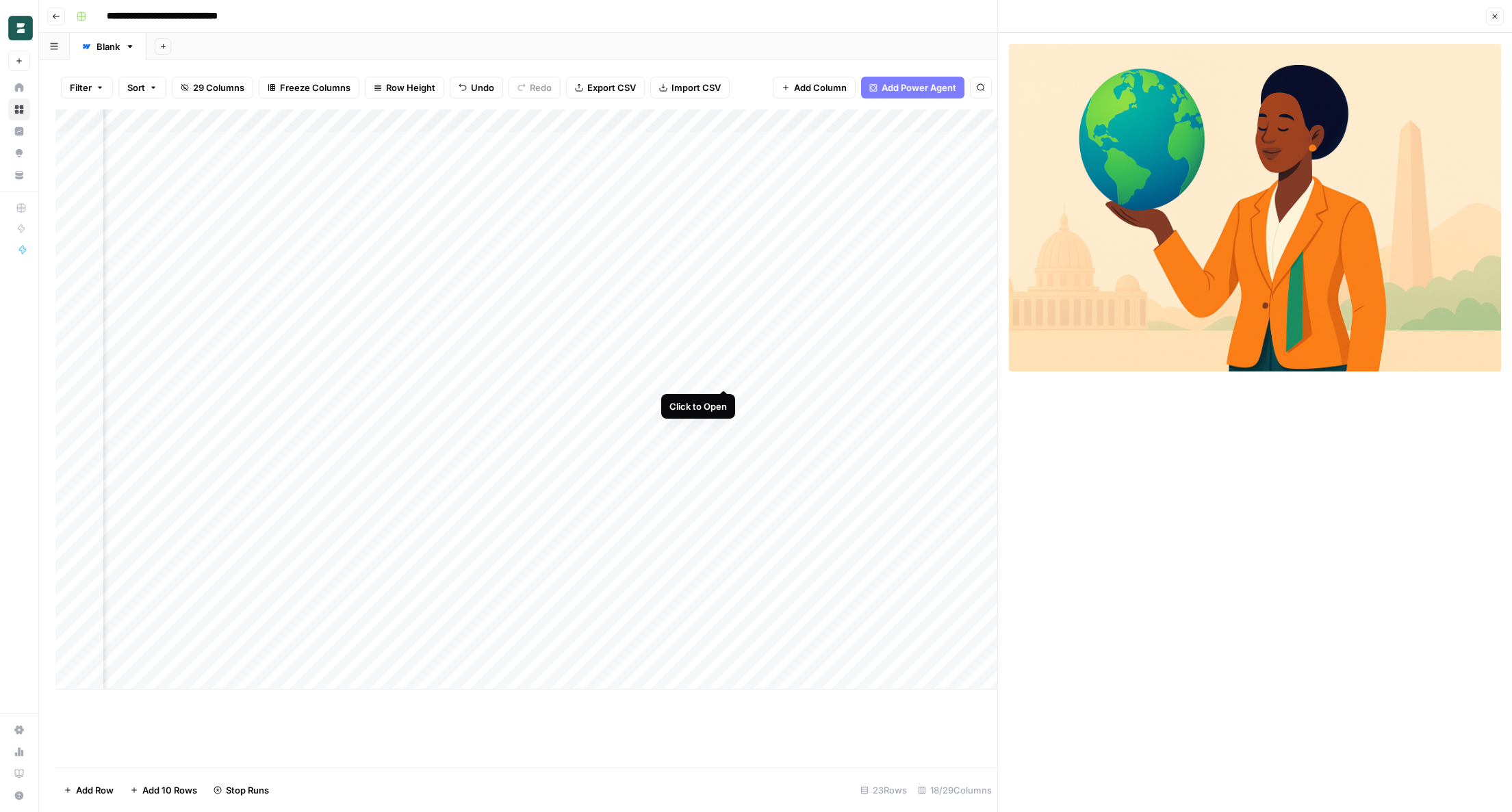
click at [724, 376] on div "Add Column" at bounding box center [527, 400] width 942 height 580
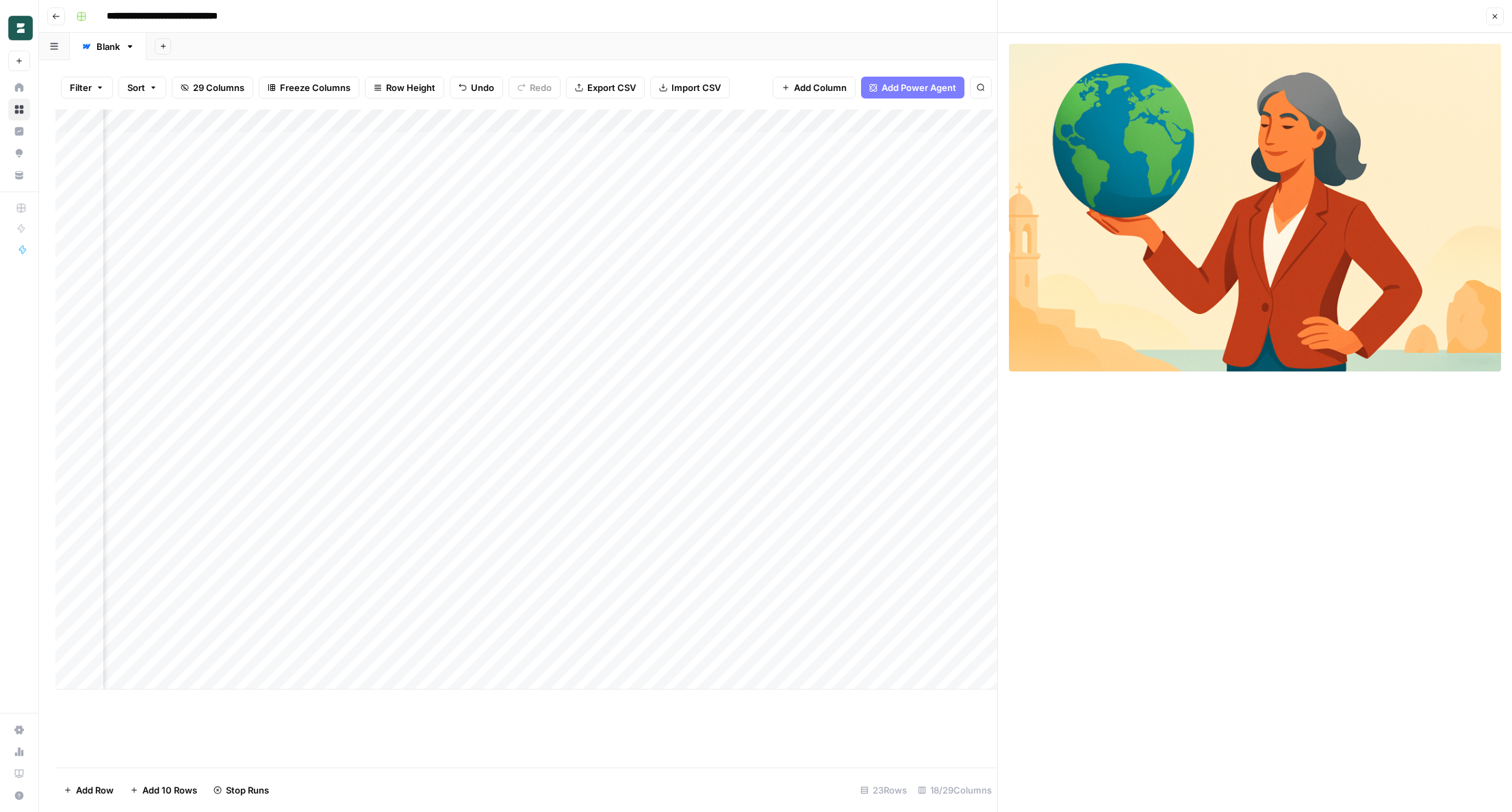
click at [724, 400] on div "Add Column" at bounding box center [527, 400] width 942 height 580
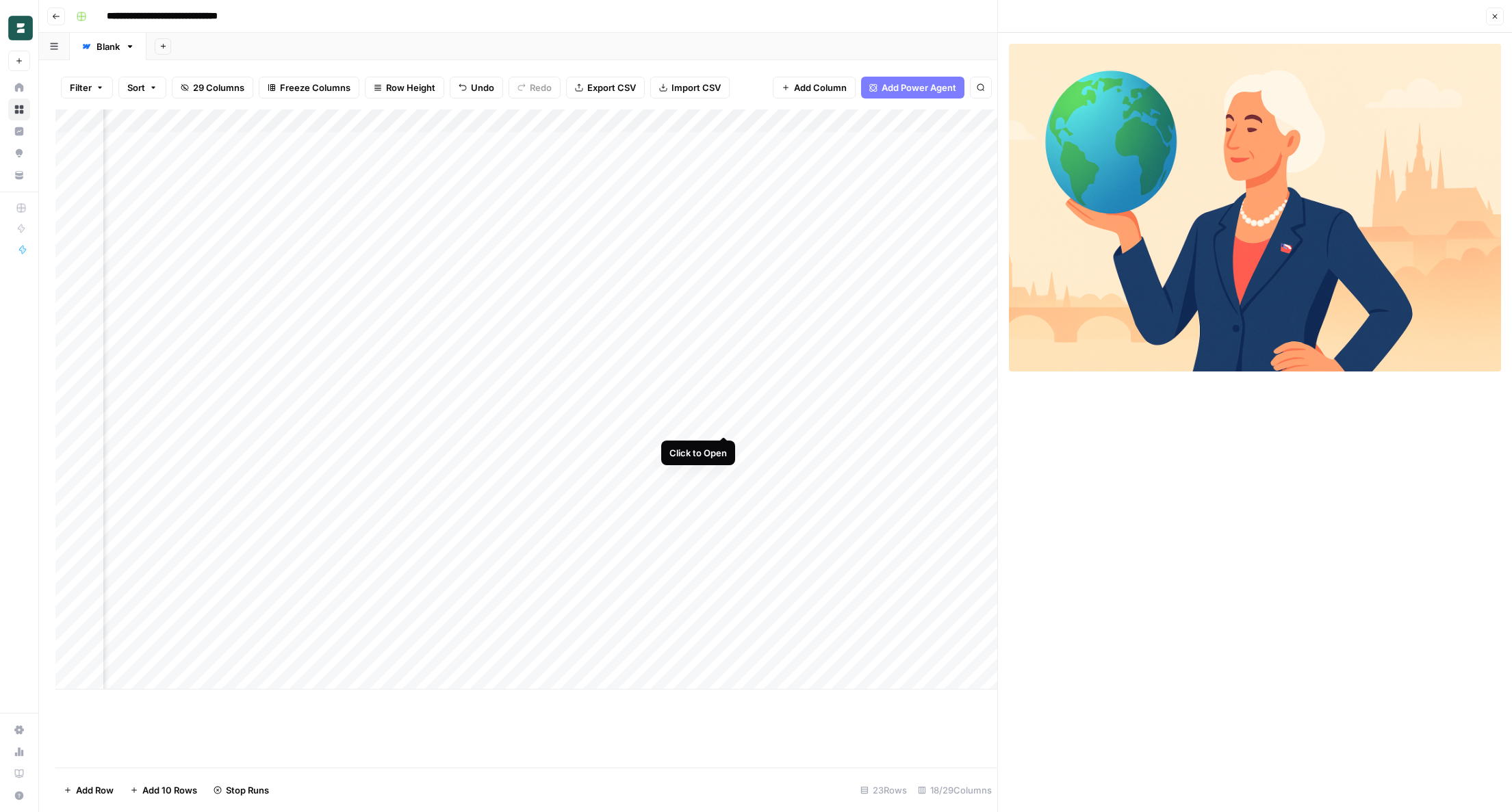
click at [725, 421] on div "Add Column" at bounding box center [527, 400] width 942 height 580
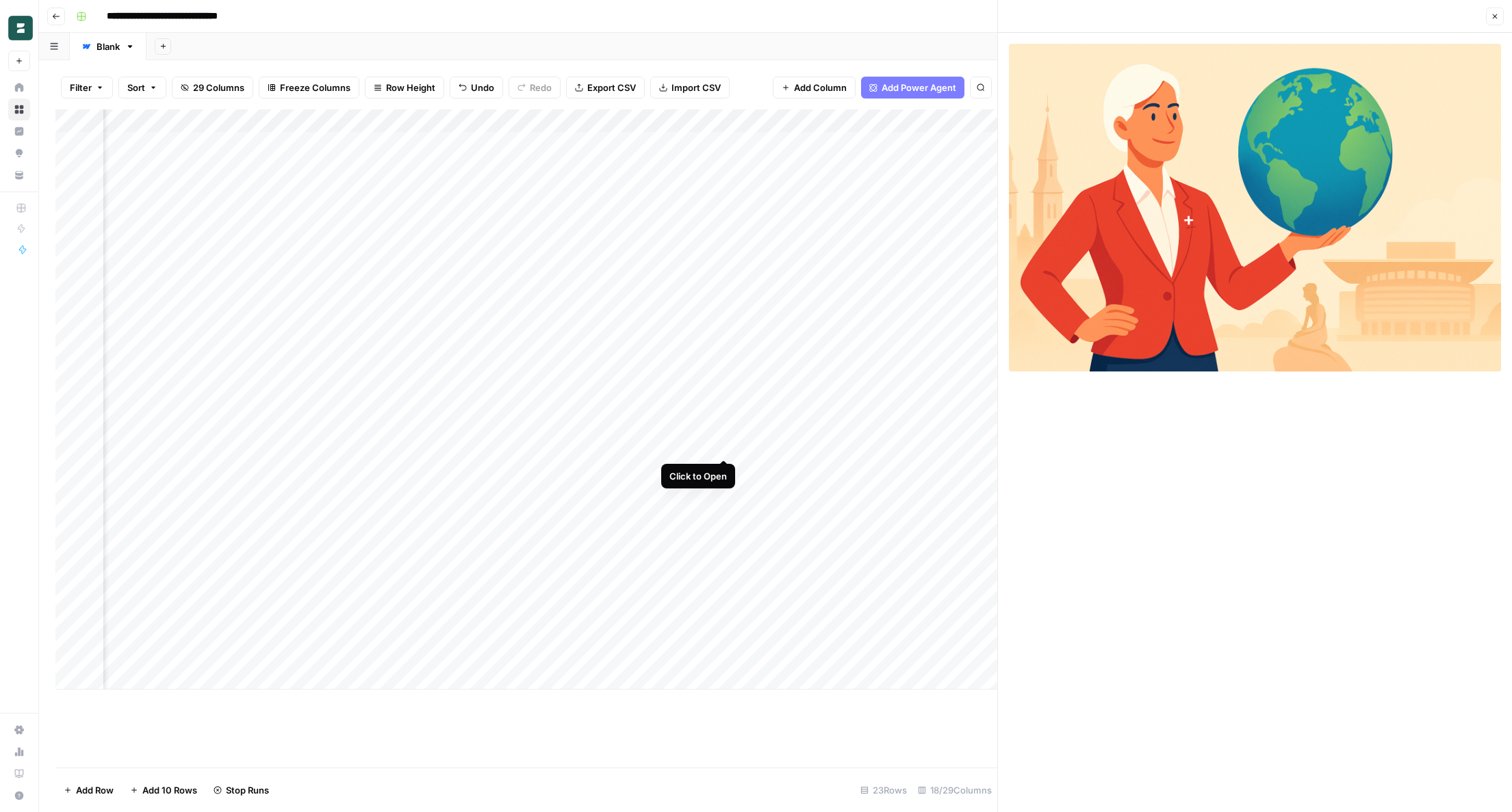
click at [724, 440] on div "Add Column" at bounding box center [527, 400] width 942 height 580
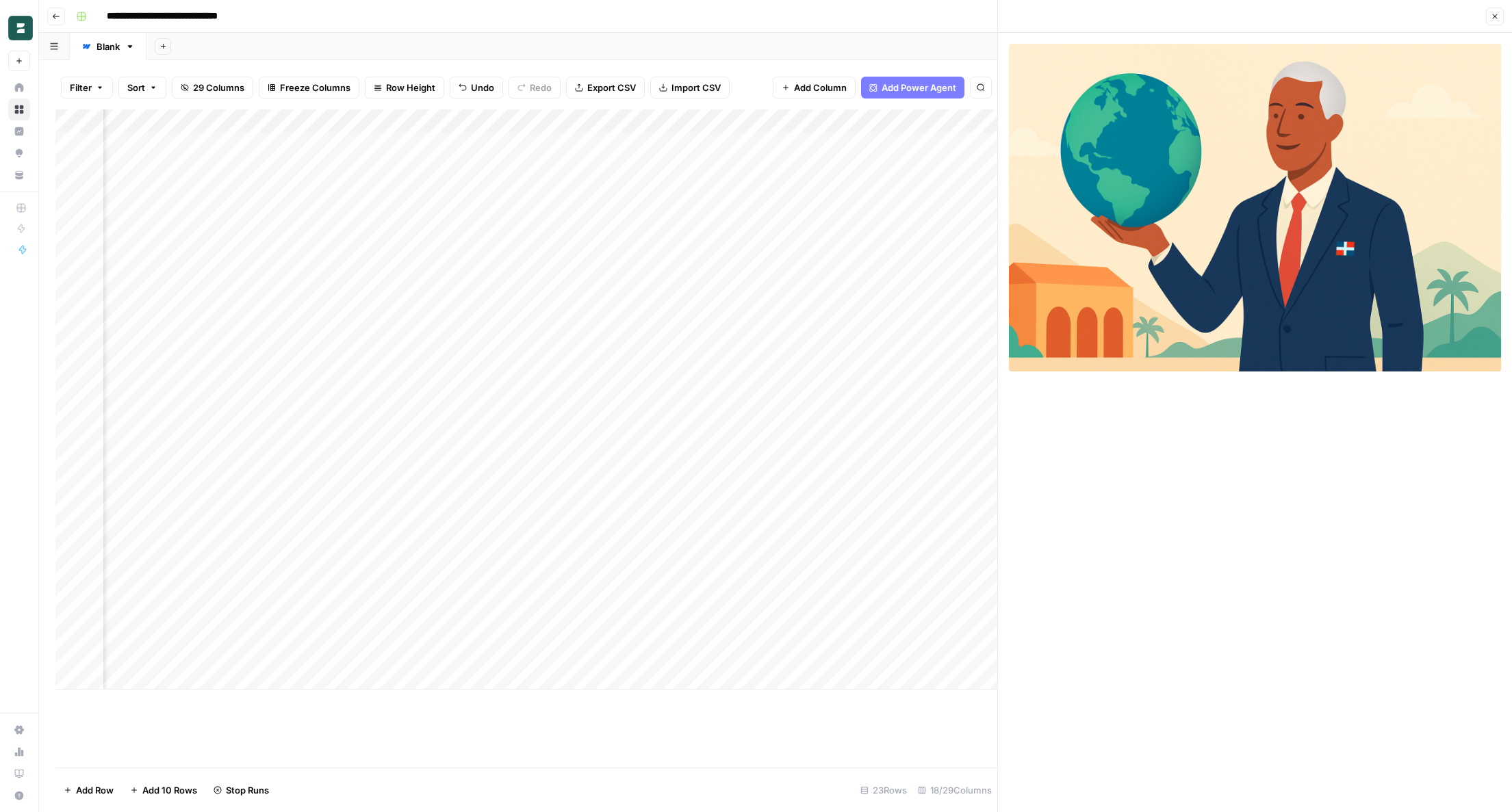
click at [724, 471] on div "Add Column" at bounding box center [527, 400] width 942 height 580
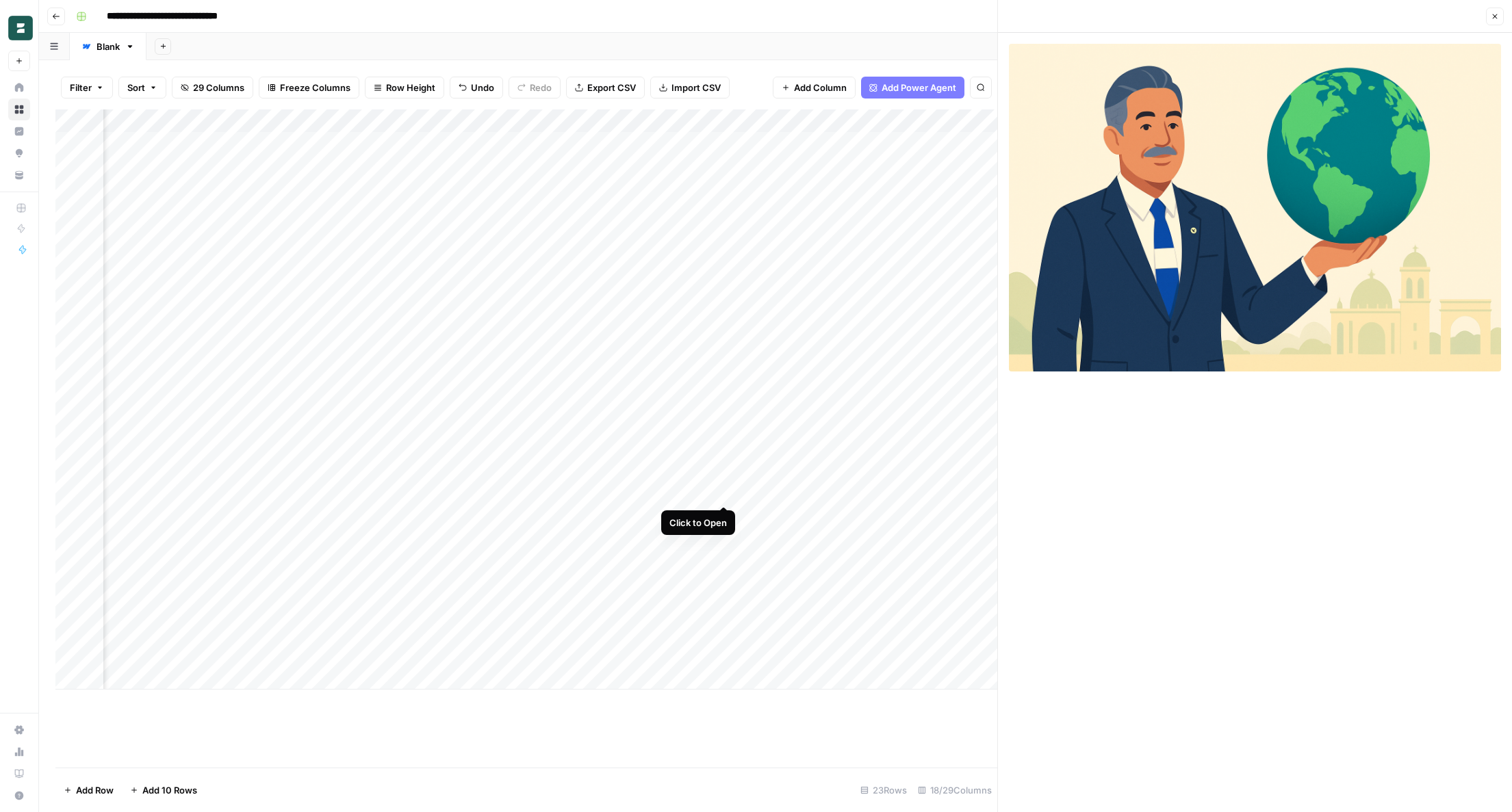
click at [722, 490] on div "Add Column" at bounding box center [527, 400] width 942 height 580
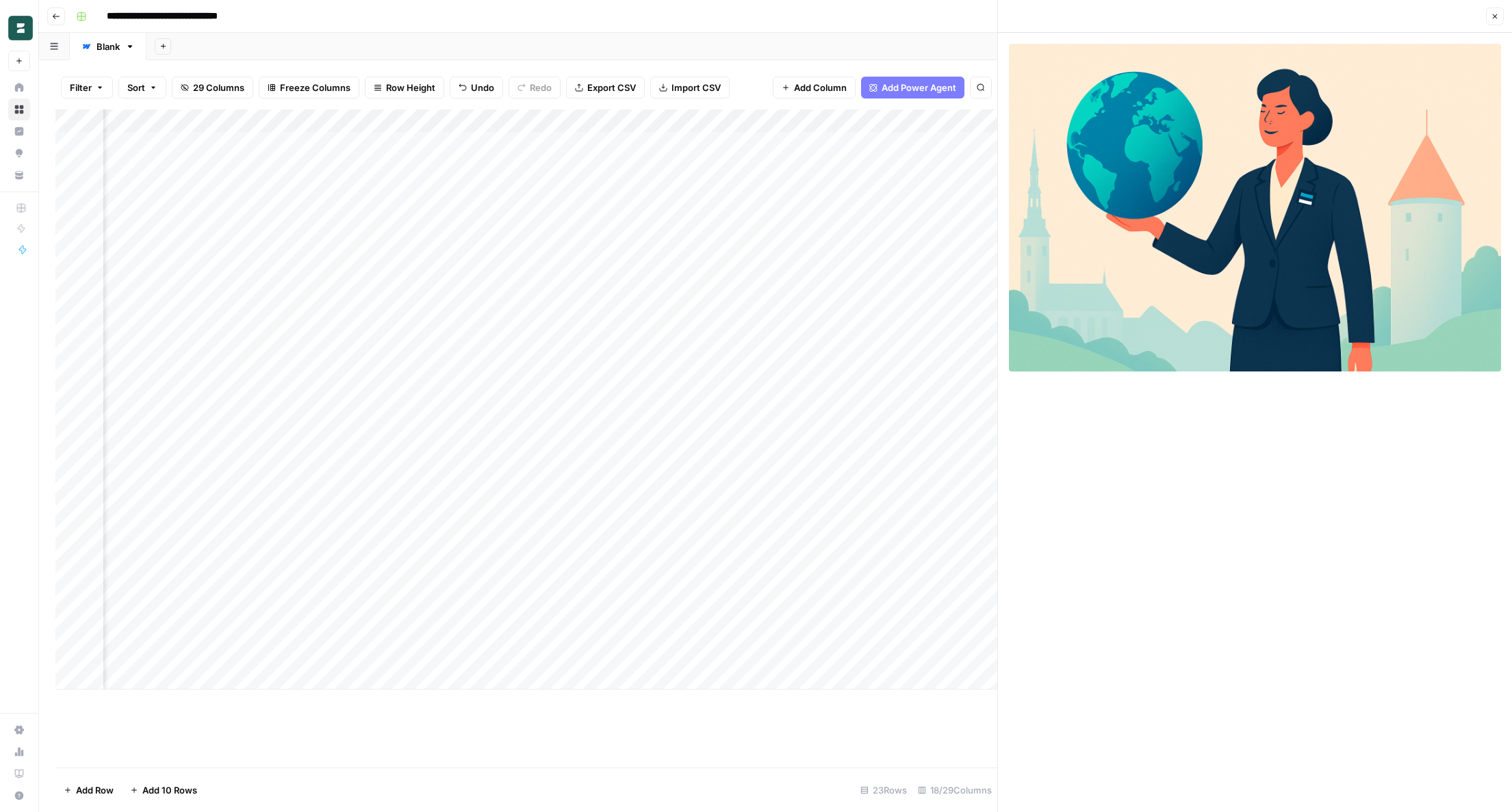
click at [725, 514] on div "Add Column" at bounding box center [527, 400] width 942 height 580
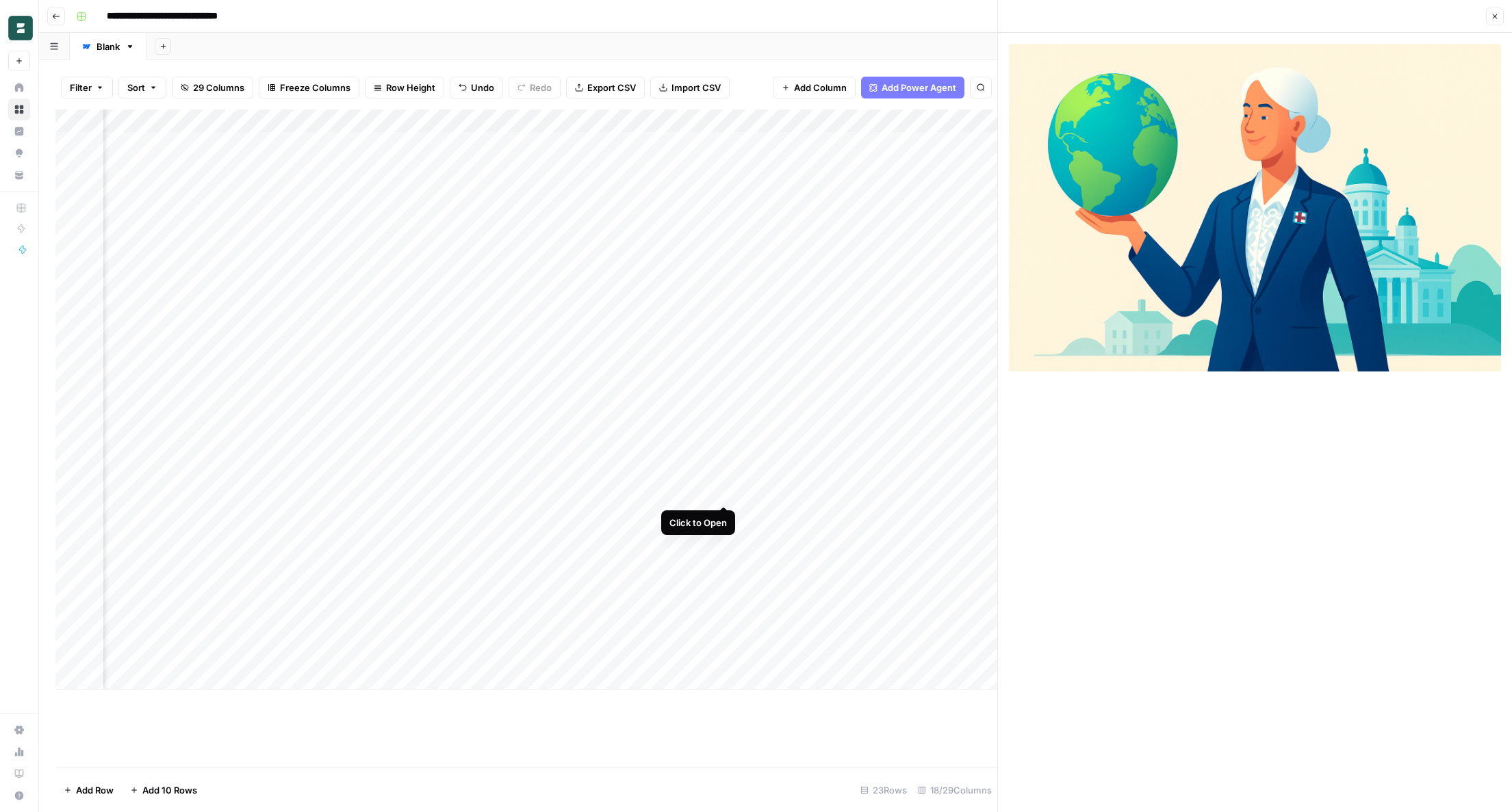
click at [727, 496] on div "Add Column" at bounding box center [527, 400] width 942 height 580
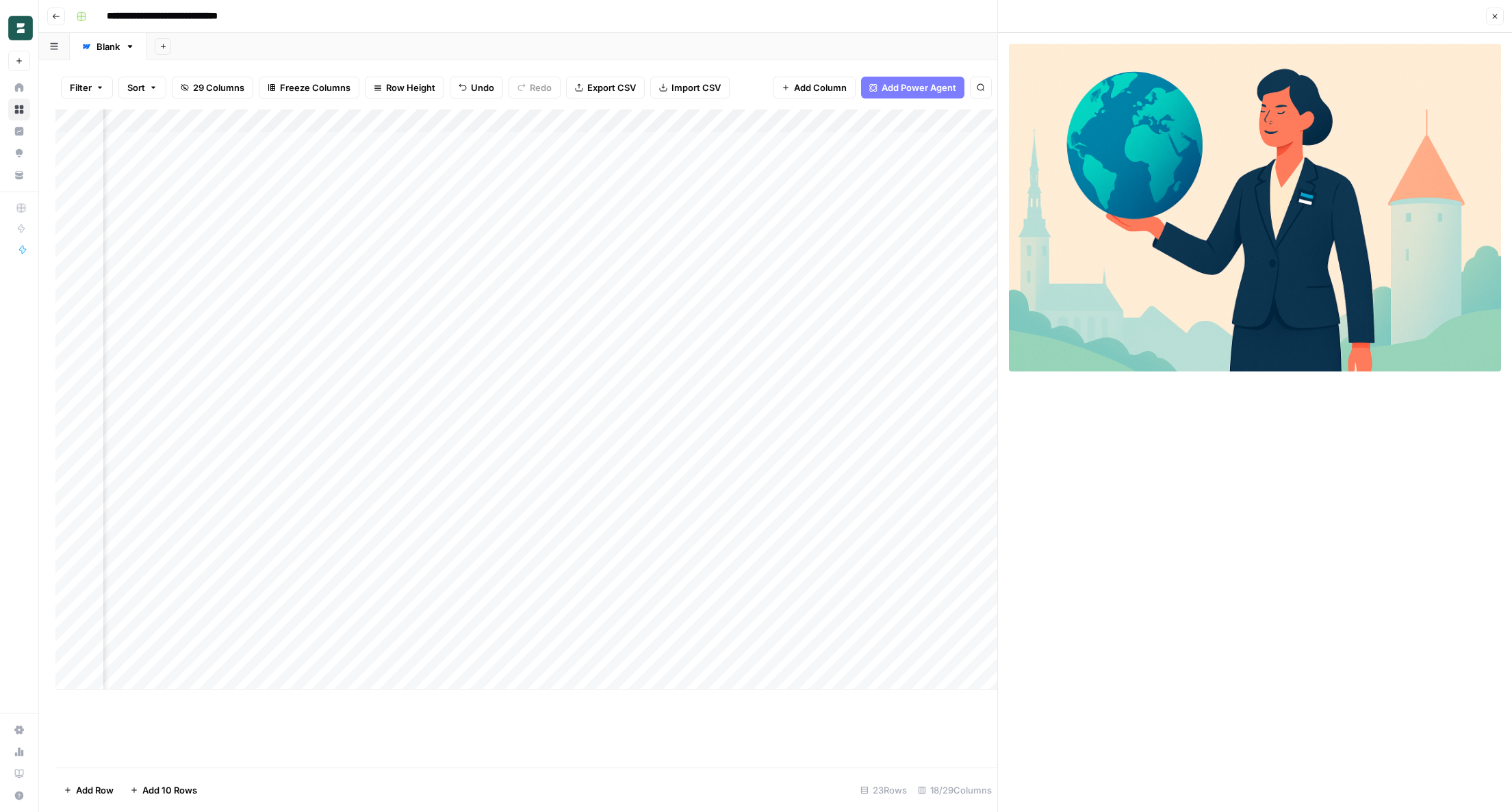
click at [723, 539] on div "Add Column" at bounding box center [527, 400] width 942 height 580
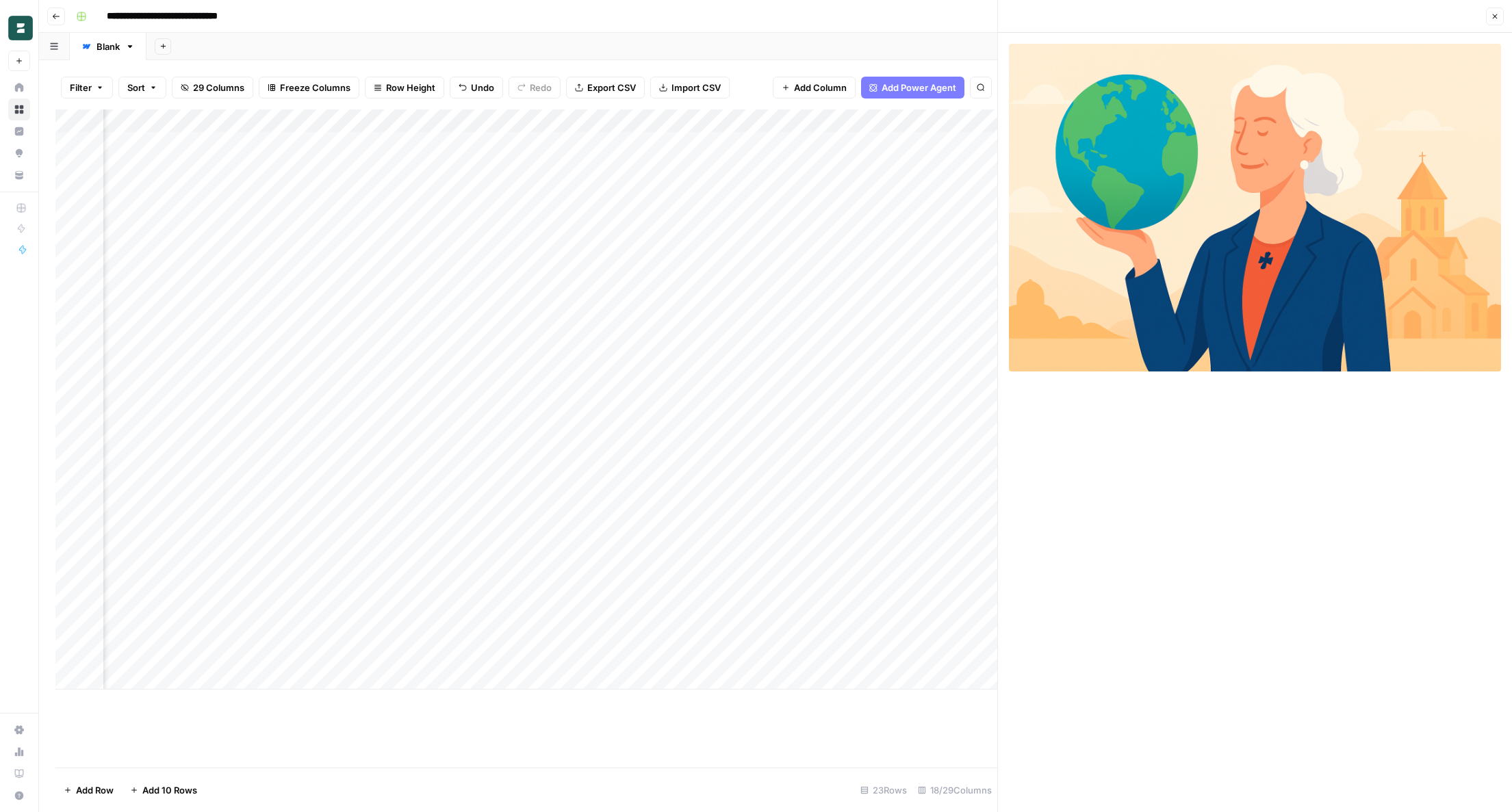
click at [725, 561] on div "Add Column" at bounding box center [527, 400] width 942 height 580
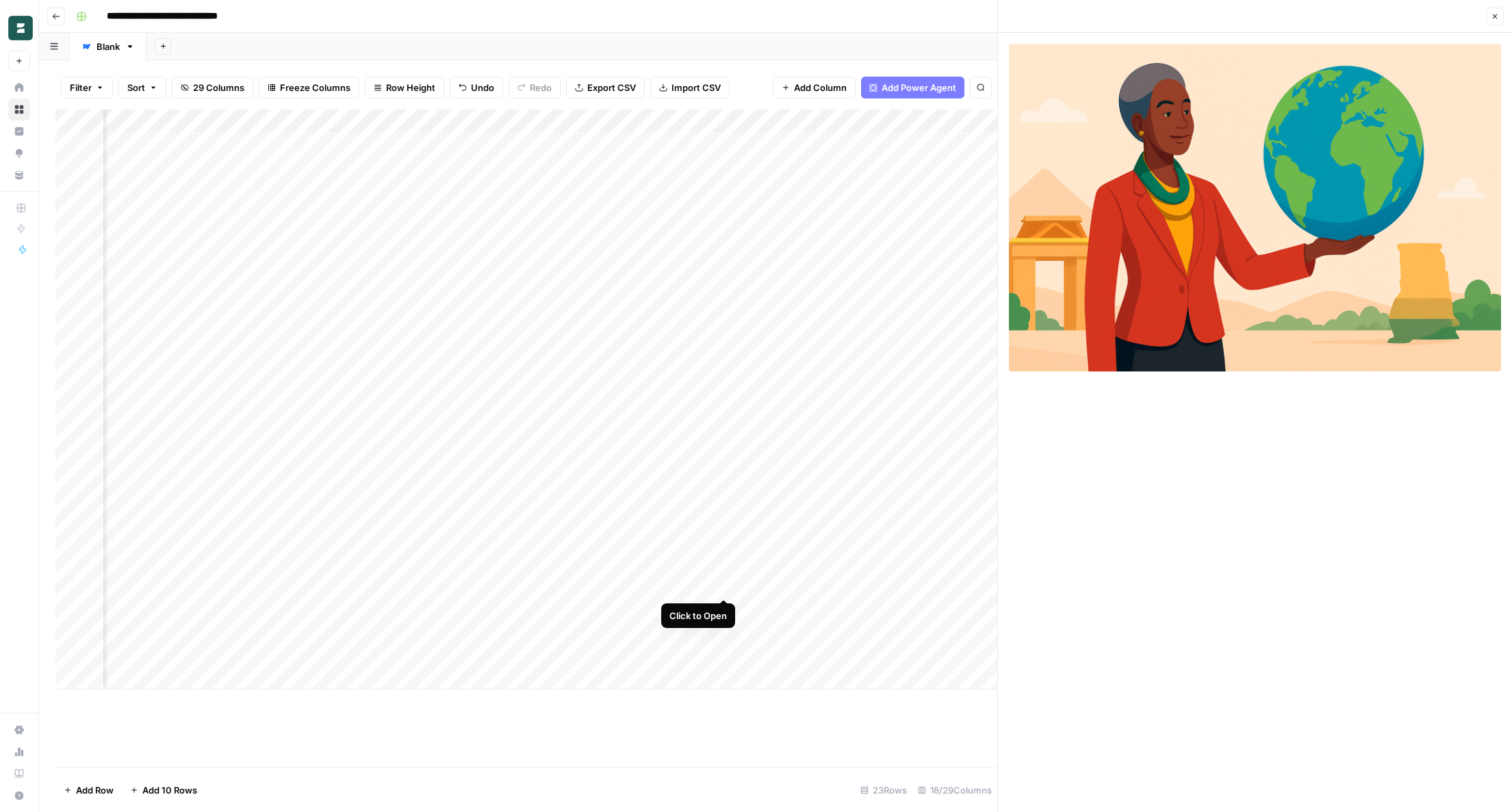
click at [723, 588] on div "Add Column" at bounding box center [527, 400] width 942 height 580
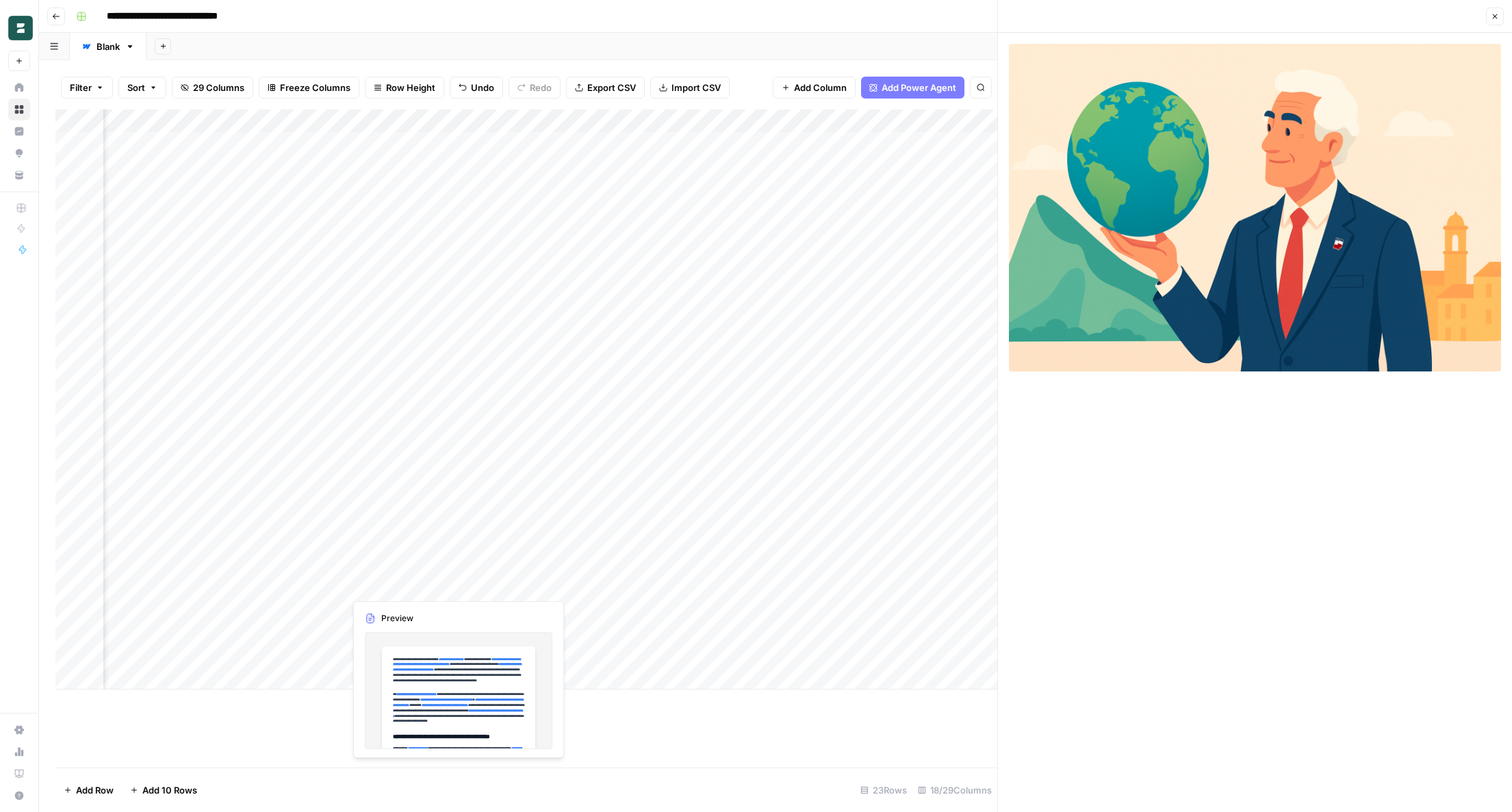
click at [385, 587] on div "Add Column" at bounding box center [527, 400] width 942 height 580
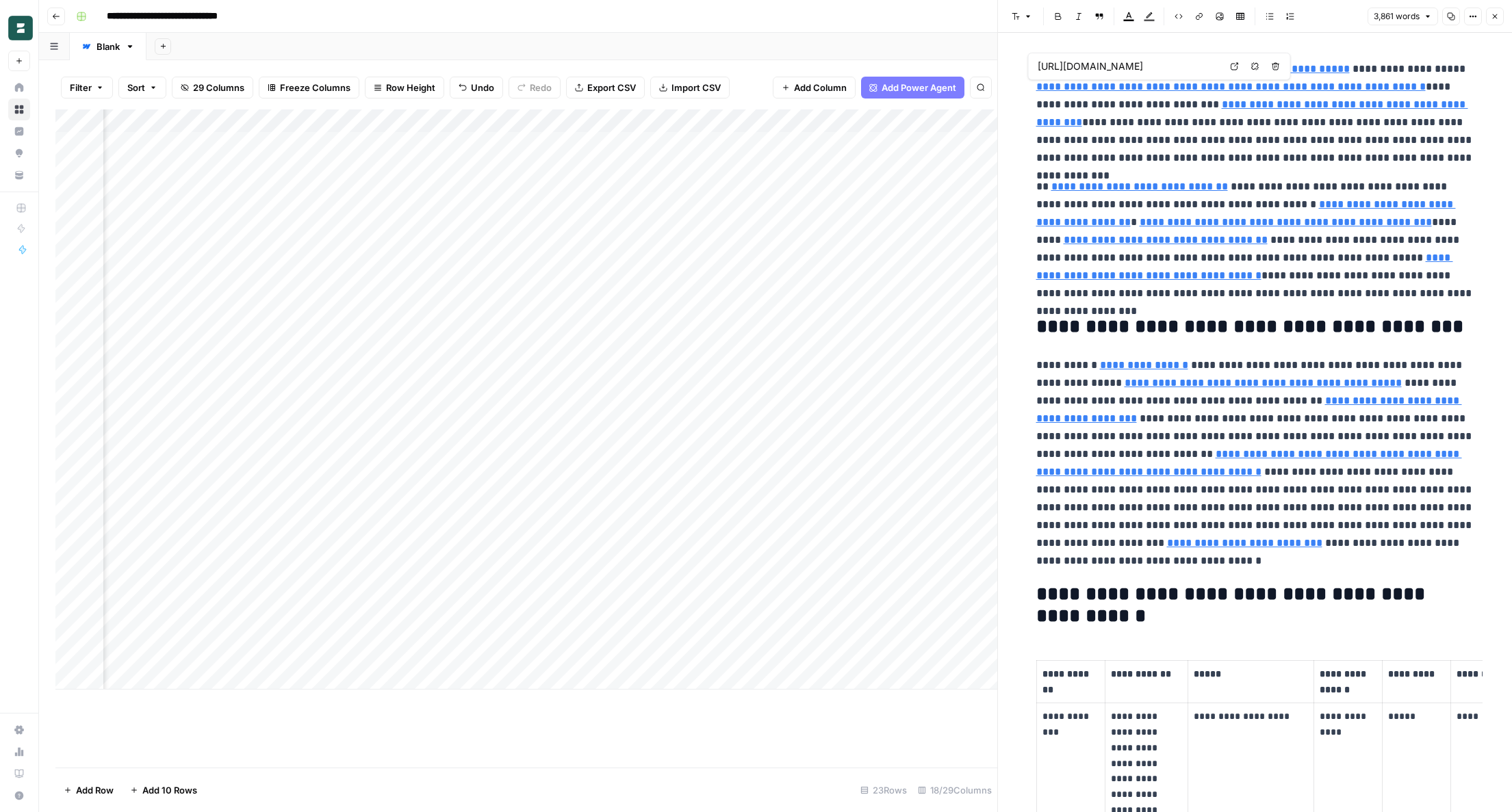
click at [1056, 67] on input "https://en.wikipedia.org/wiki/Economy_of_Gibraltar" at bounding box center [1129, 66] width 182 height 14
click at [1071, 143] on p "**********" at bounding box center [1255, 113] width 438 height 106
click at [1381, 327] on h2 "**********" at bounding box center [1255, 328] width 438 height 22
copy h2 "*********"
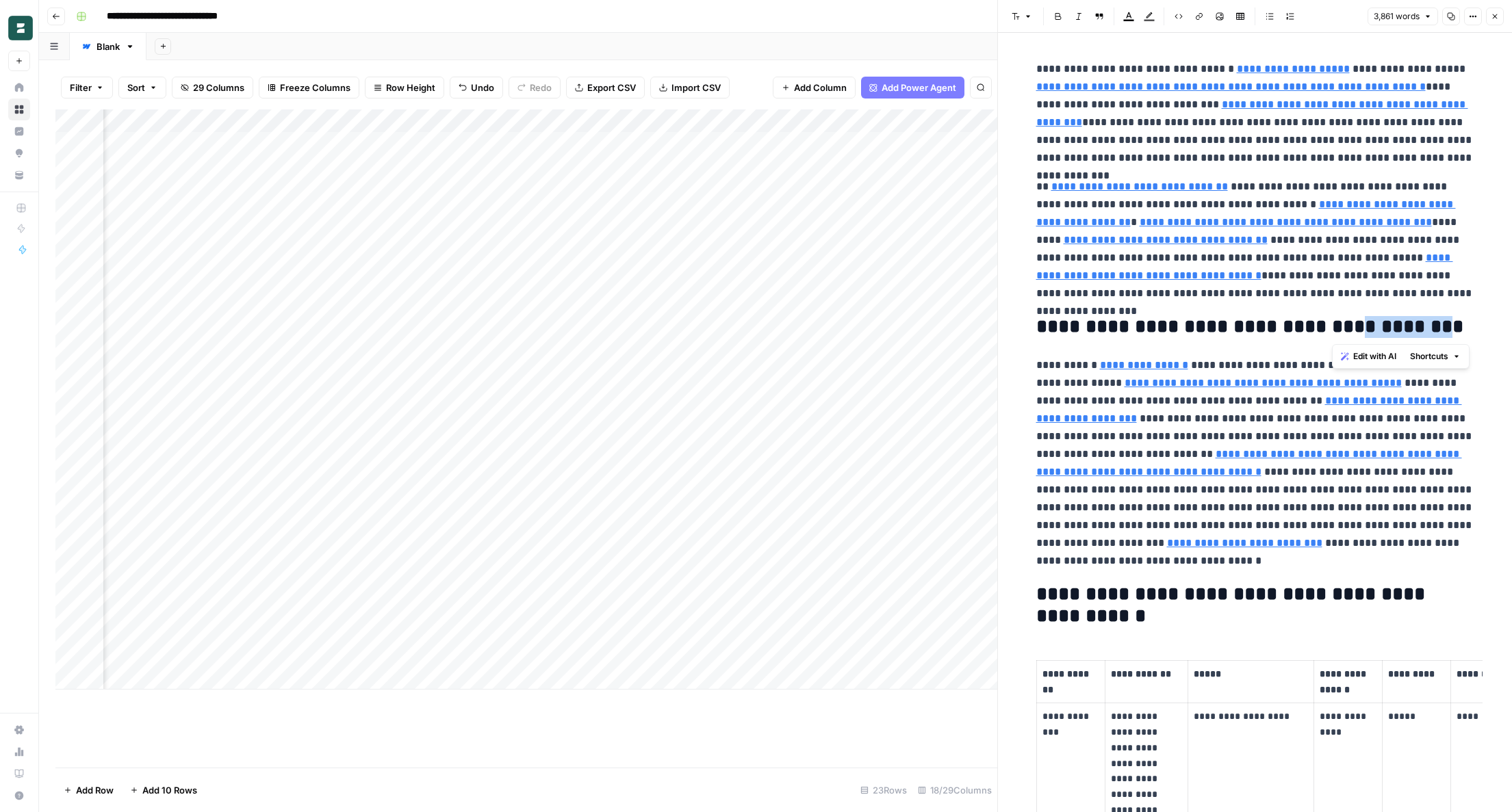
scroll to position [0, 1204]
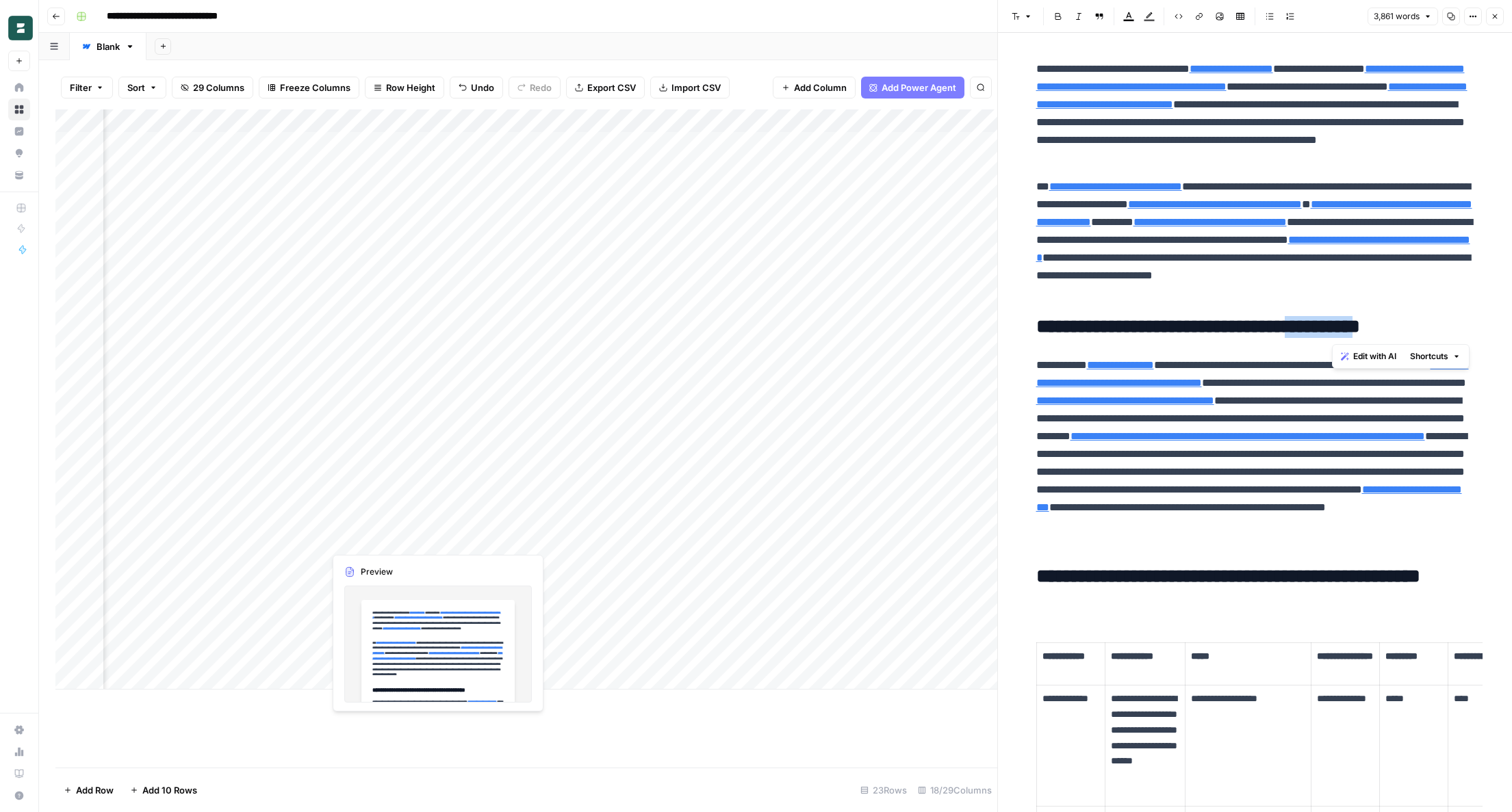
click at [345, 533] on div "Add Column" at bounding box center [527, 400] width 942 height 580
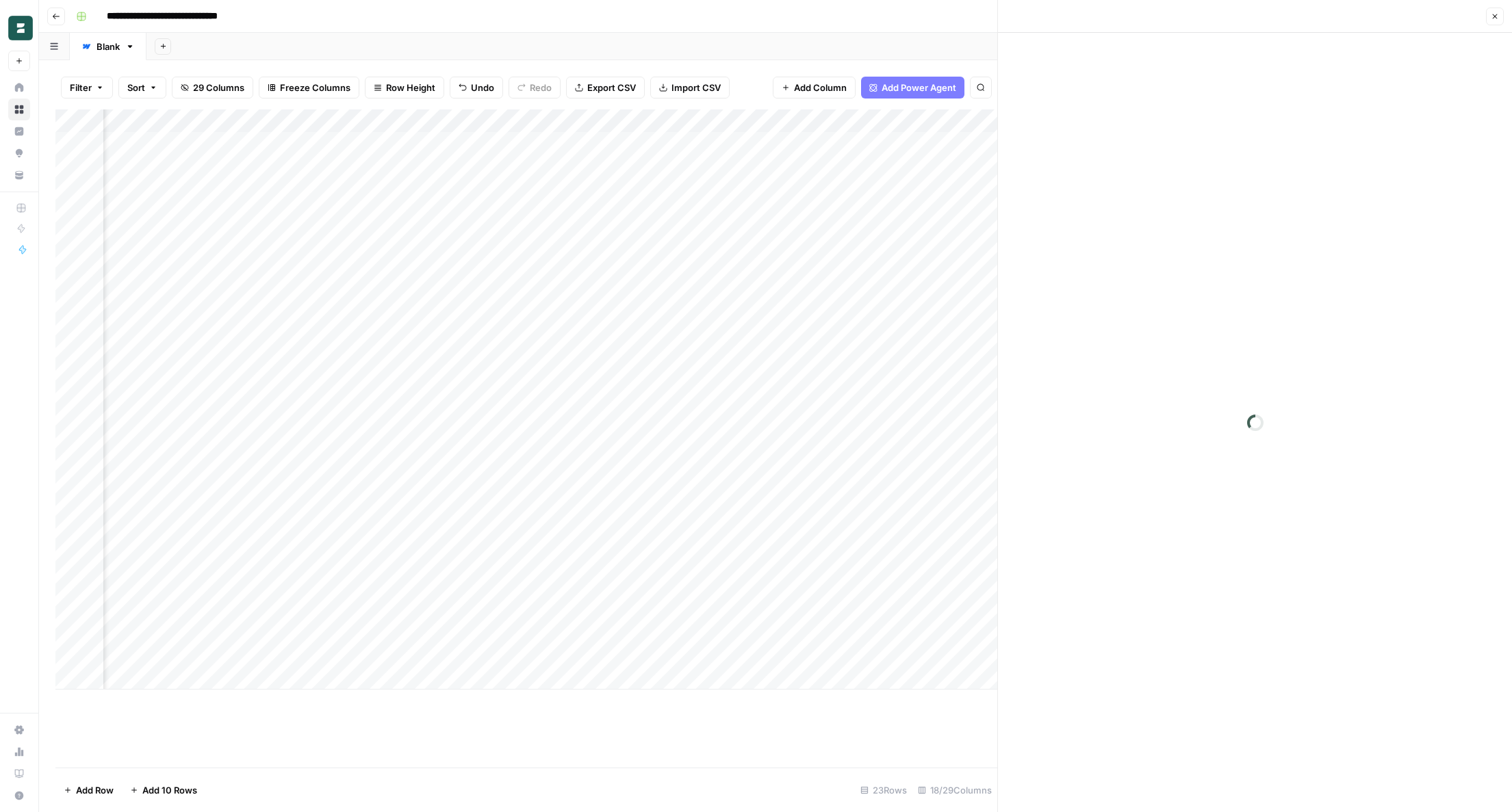
click at [345, 533] on div at bounding box center [386, 539] width 125 height 26
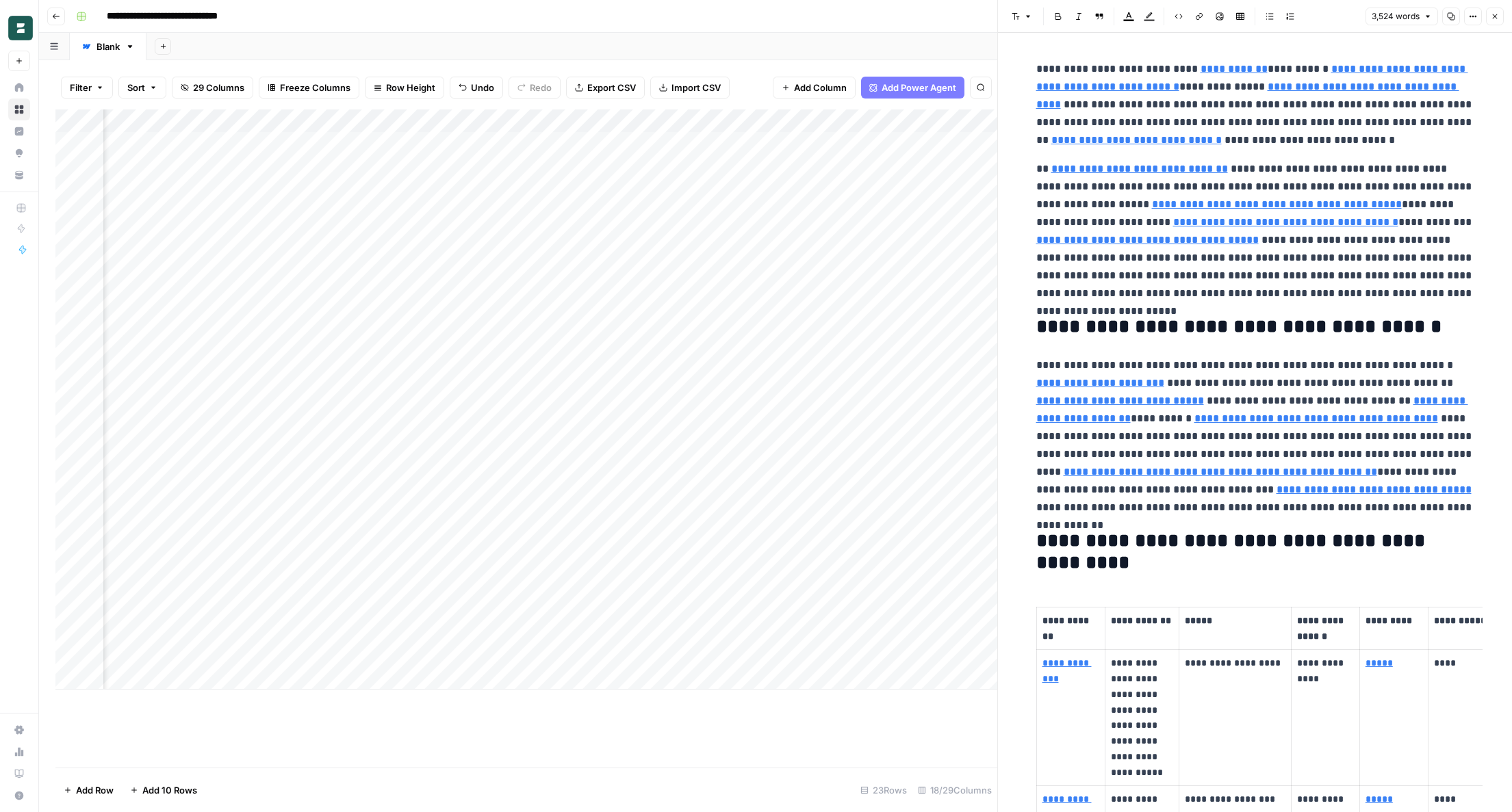
type input "https://www.worldbank.org/en/country/georgia/overview"
click at [1054, 69] on p "**********" at bounding box center [1255, 105] width 438 height 89
copy p "*********"
click at [703, 375] on div "Add Column" at bounding box center [527, 400] width 942 height 580
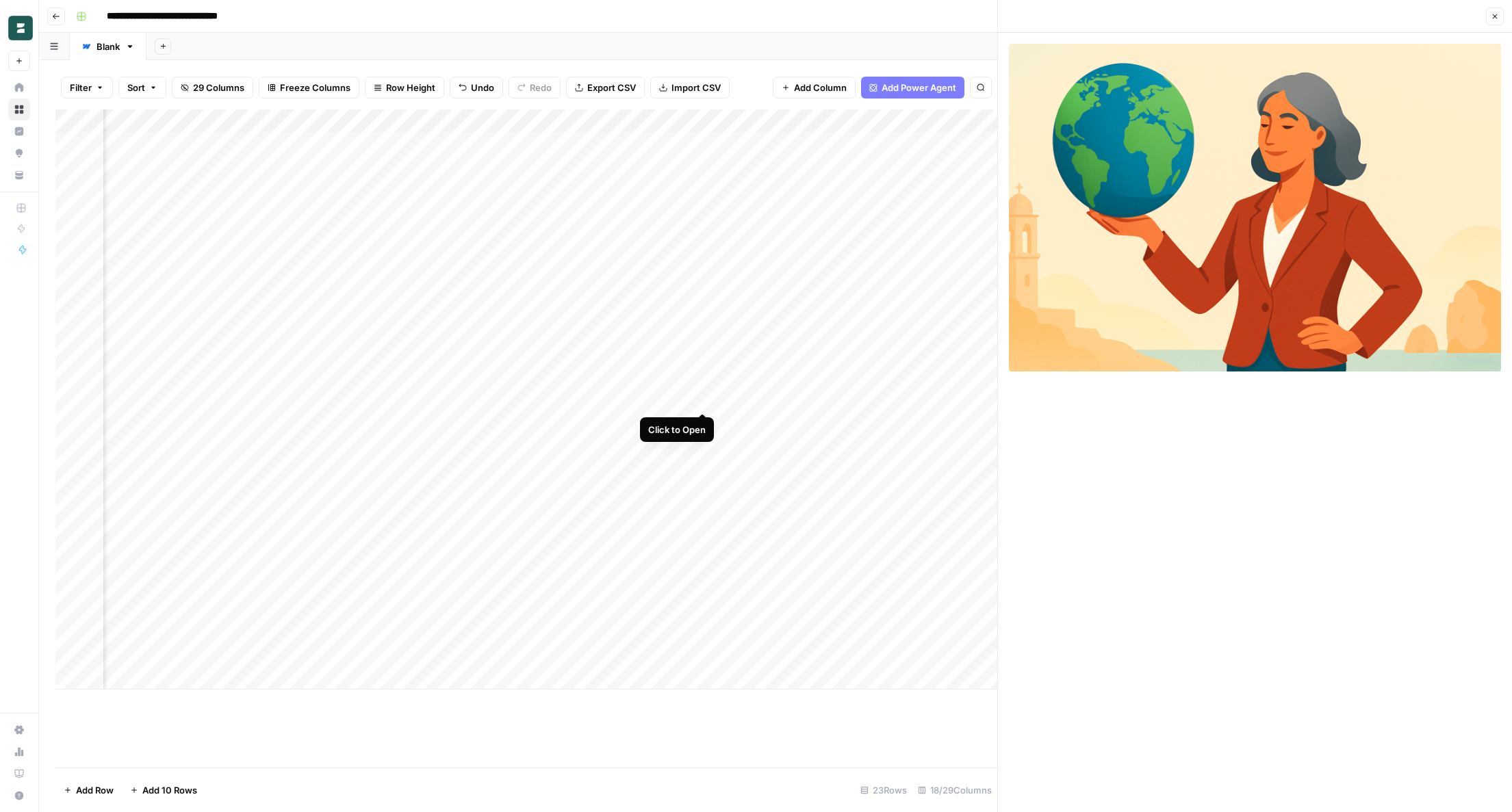
click at [704, 396] on div "Add Column" at bounding box center [527, 400] width 942 height 580
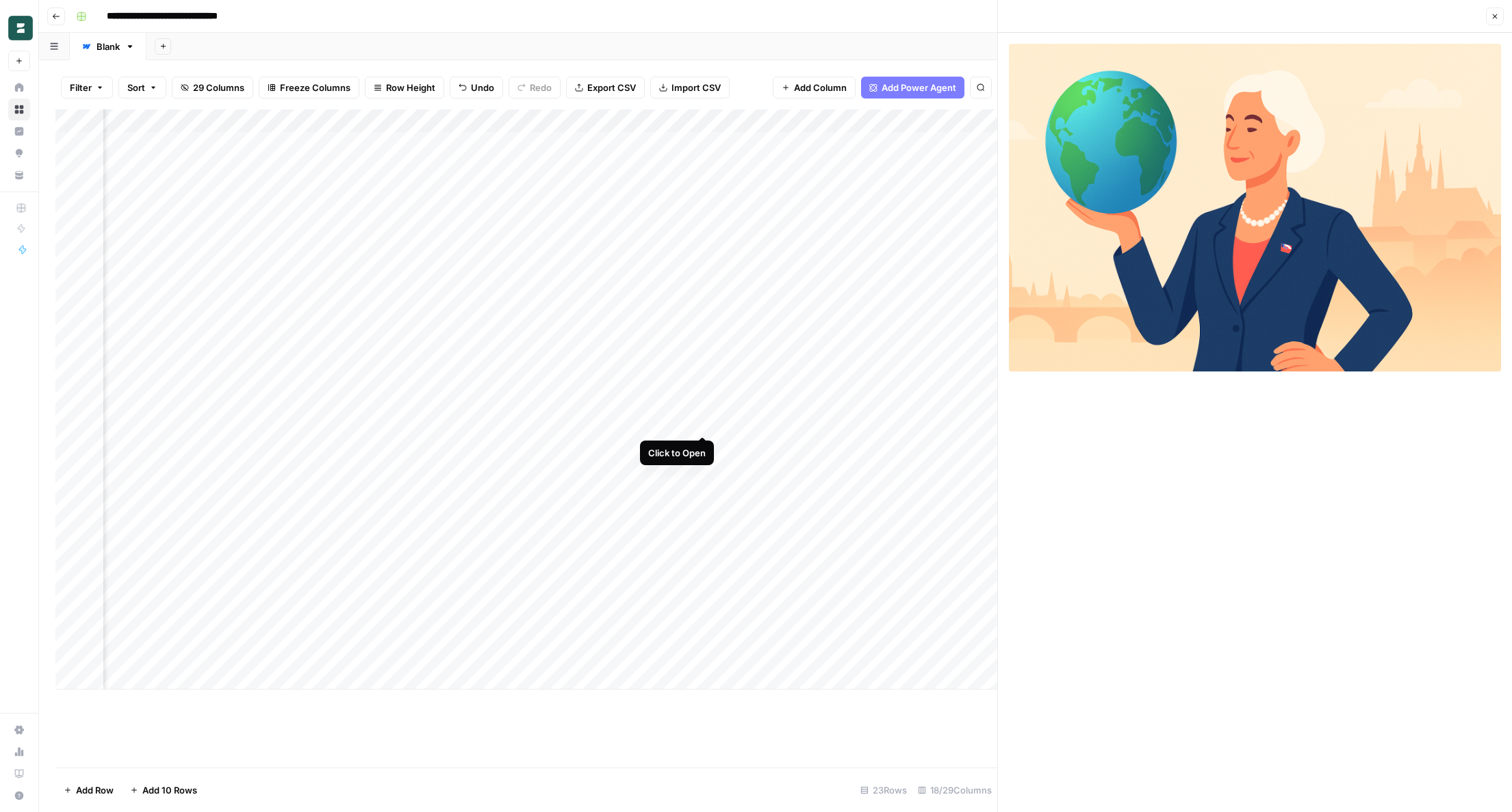
click at [707, 420] on div "Add Column" at bounding box center [527, 400] width 942 height 580
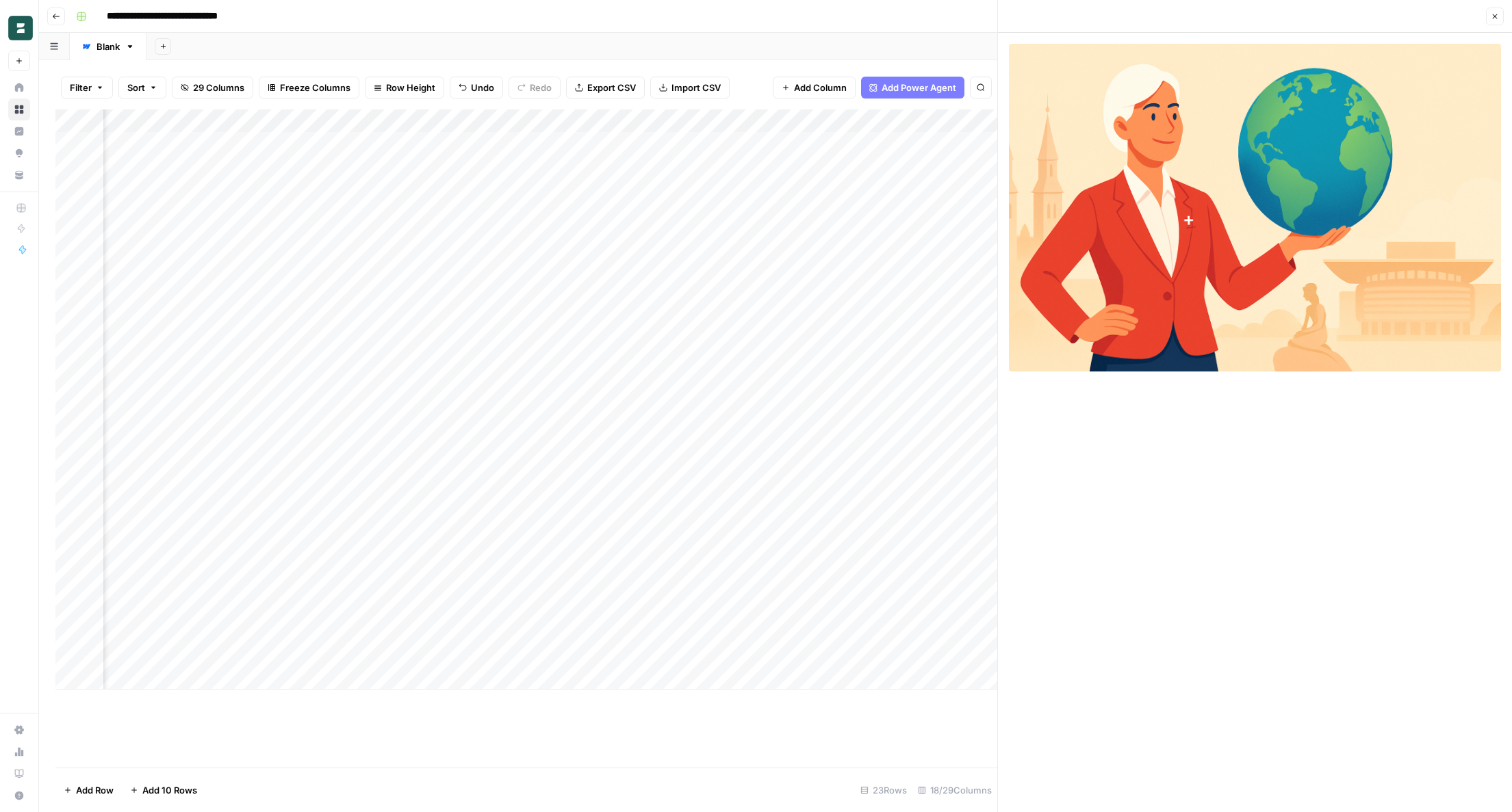
click at [707, 449] on div "Add Column" at bounding box center [527, 400] width 942 height 580
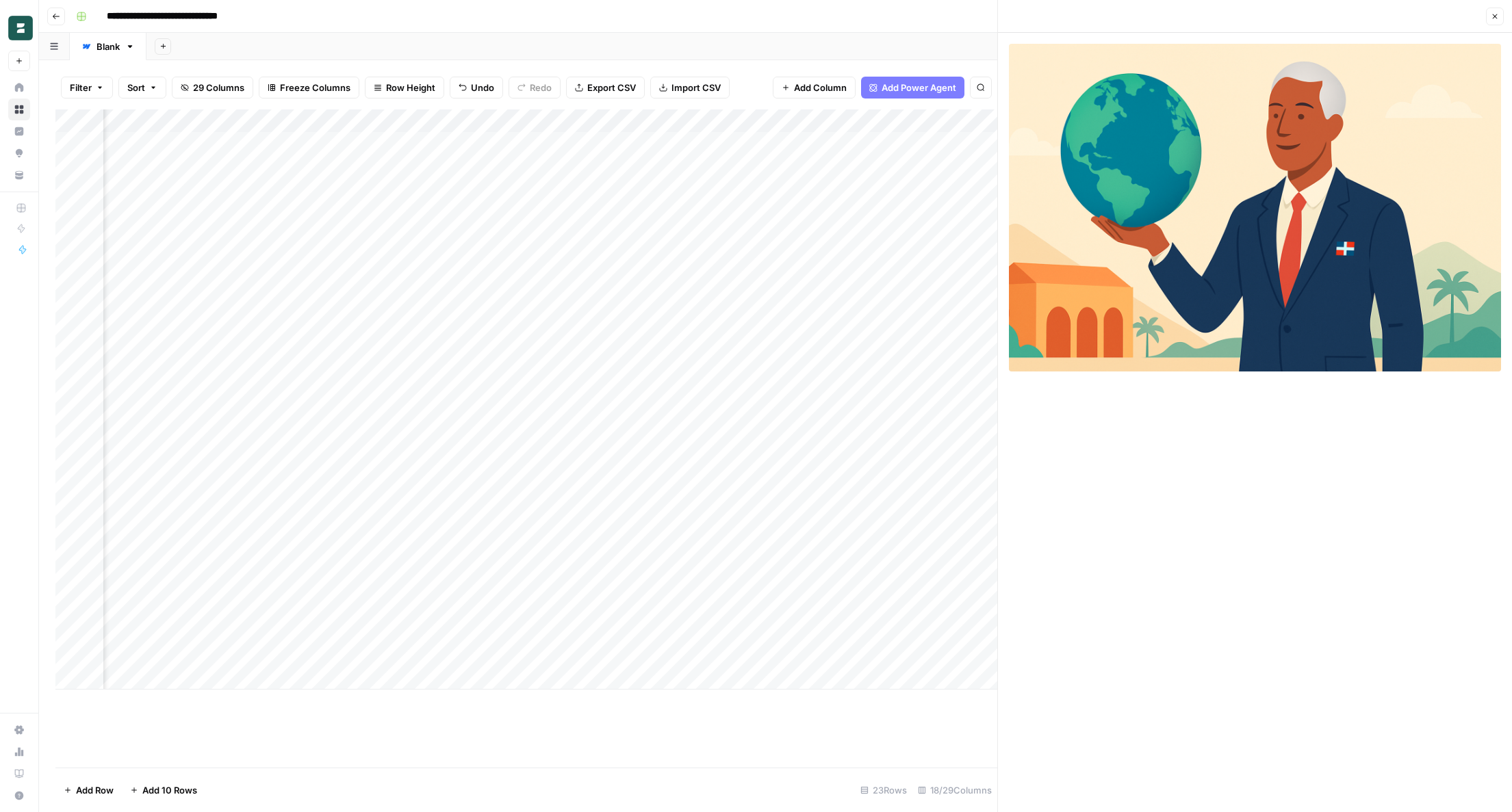
click at [707, 471] on div "Add Column" at bounding box center [527, 400] width 942 height 580
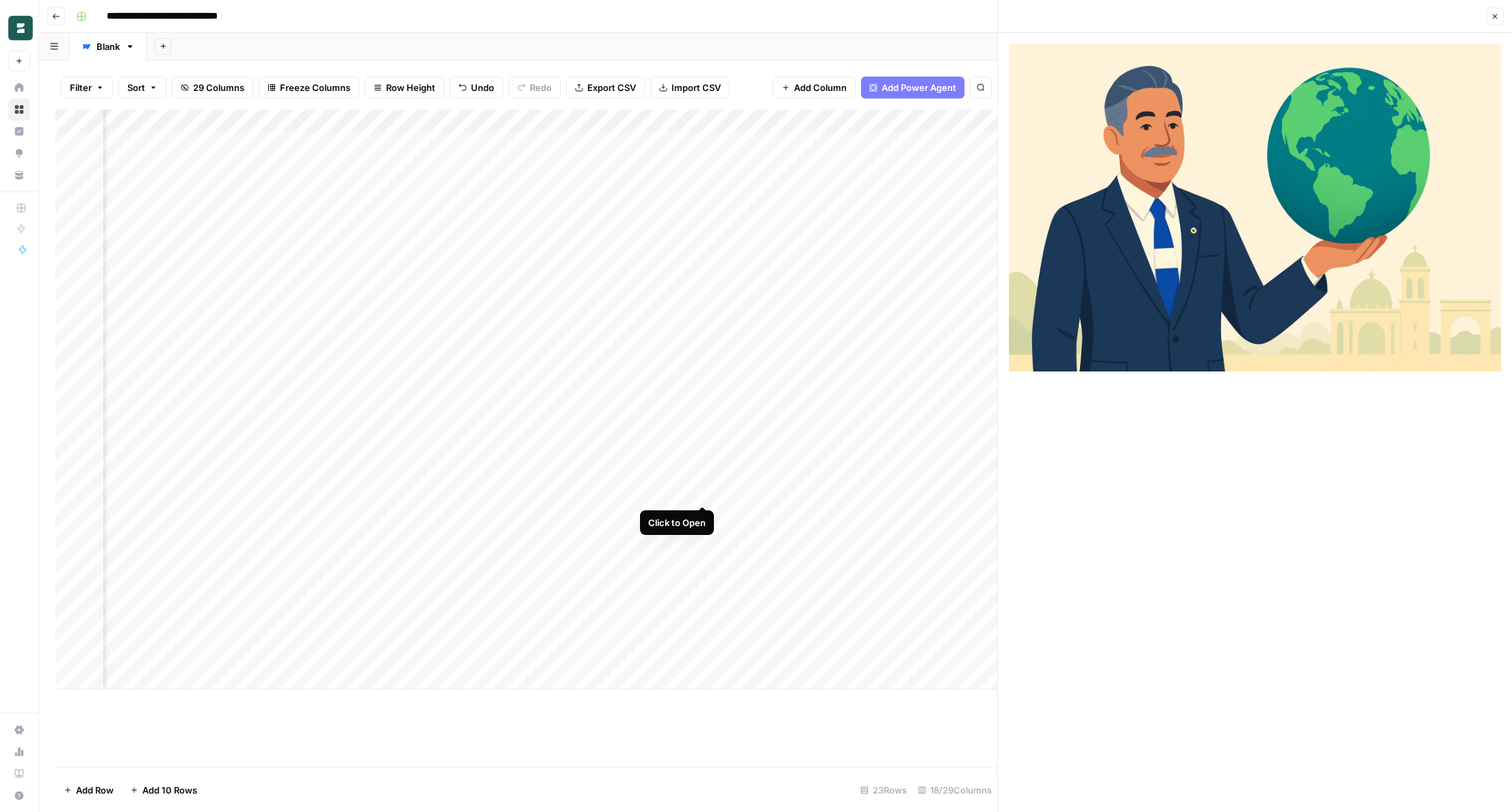
click at [706, 491] on div "Add Column" at bounding box center [527, 400] width 942 height 580
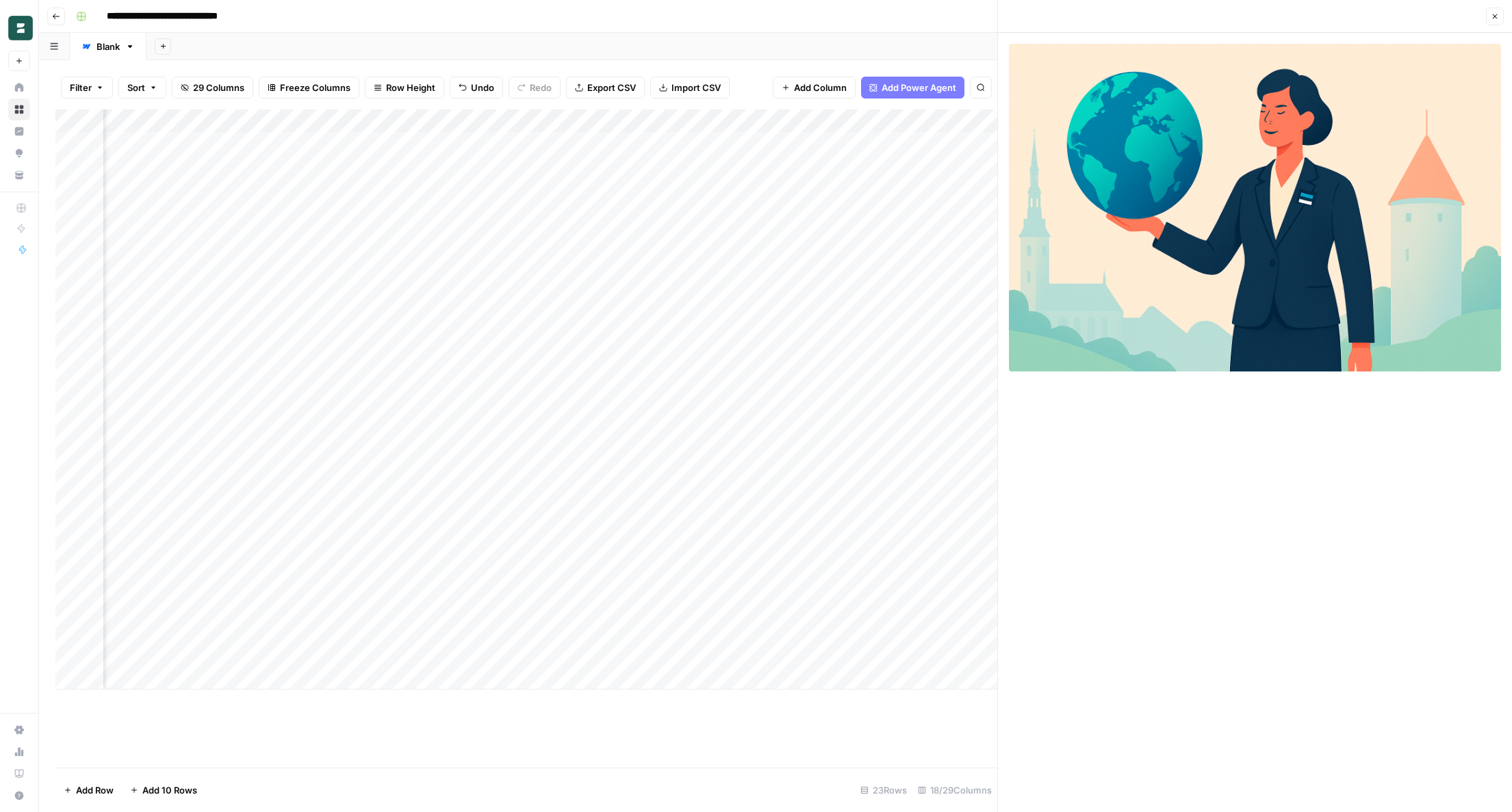
click at [705, 514] on div "Add Column" at bounding box center [527, 400] width 942 height 580
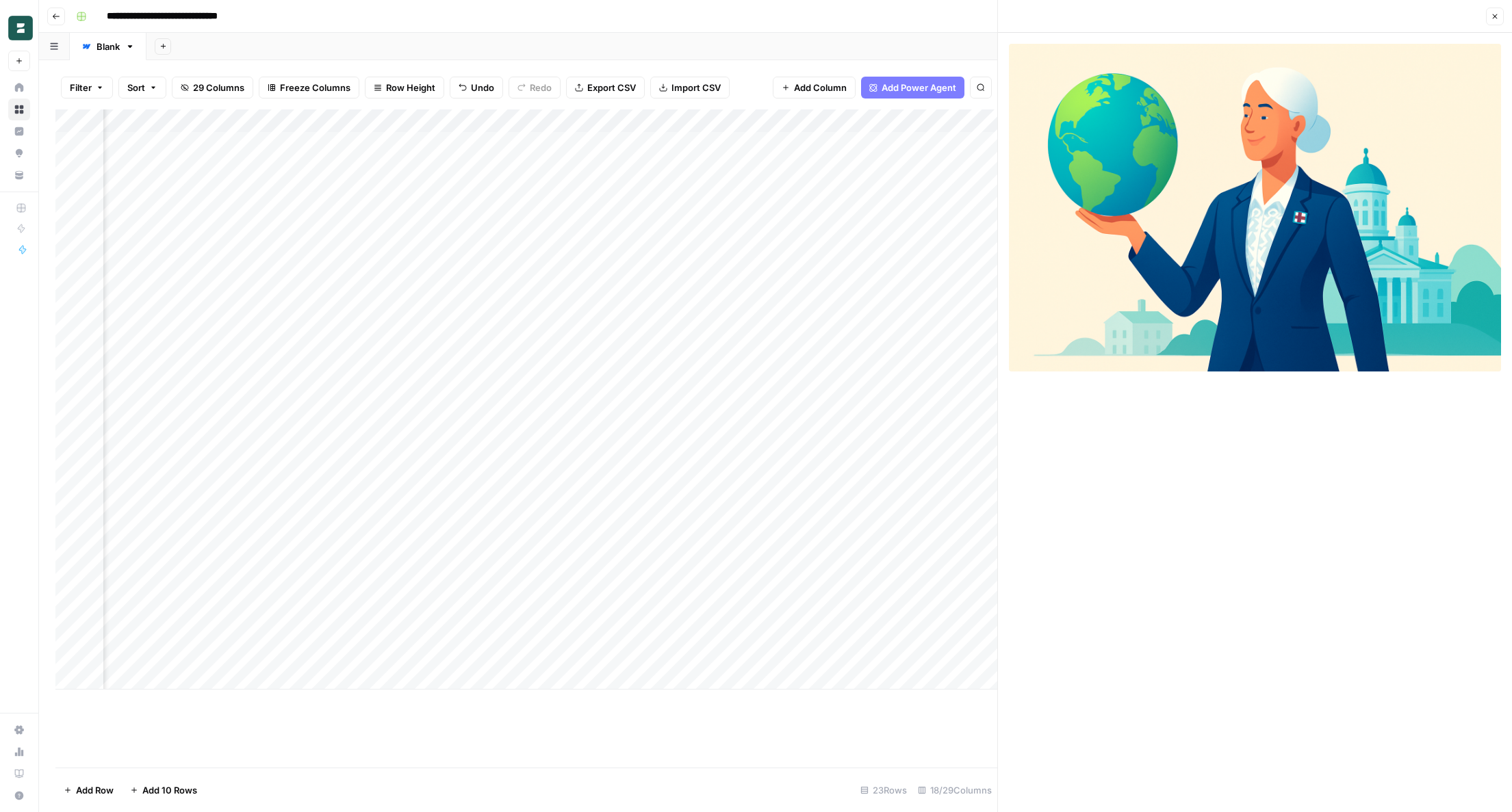
click at [707, 536] on div "Add Column" at bounding box center [527, 400] width 942 height 580
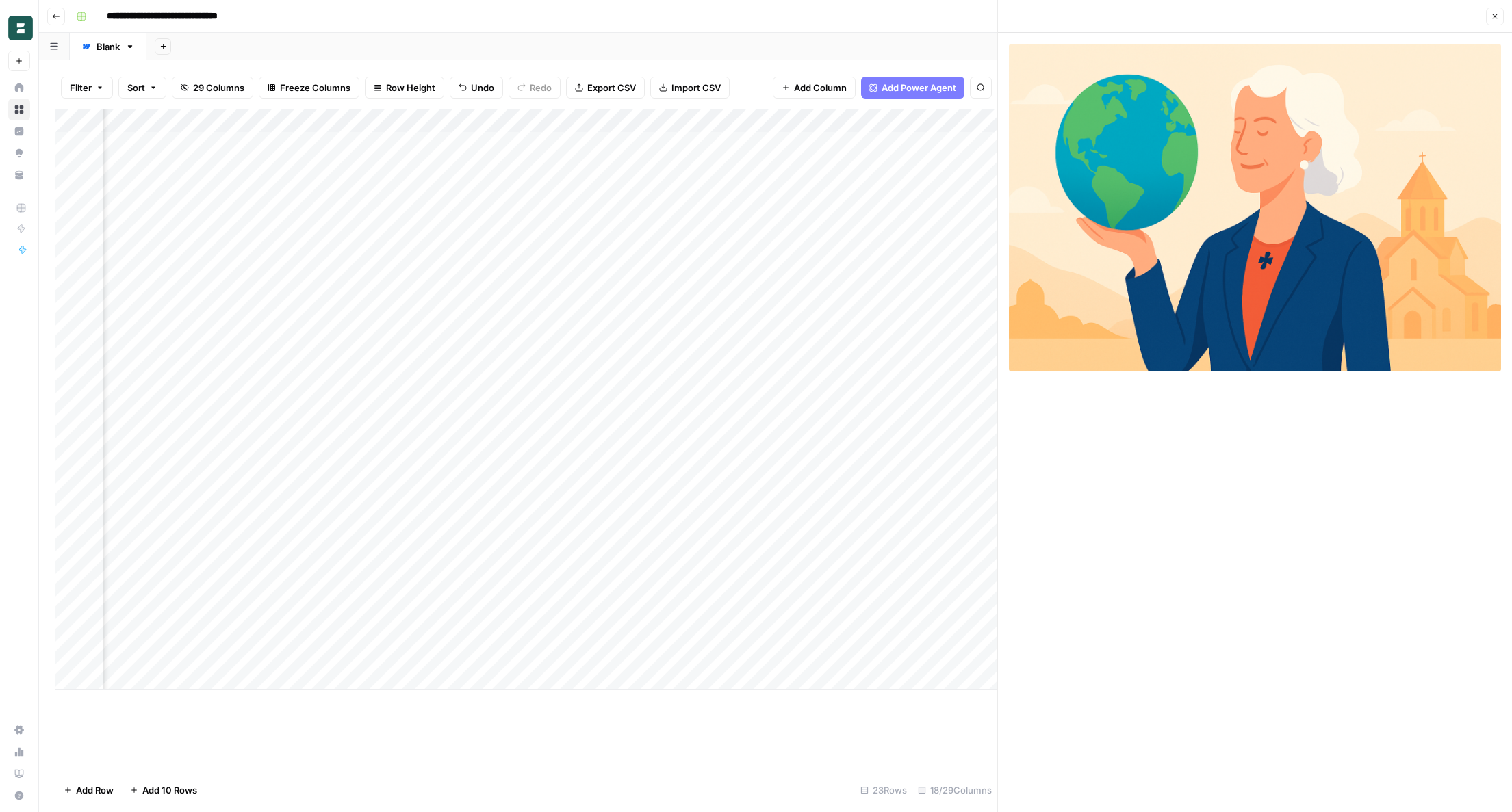
click at [705, 565] on div "Add Column" at bounding box center [527, 400] width 942 height 580
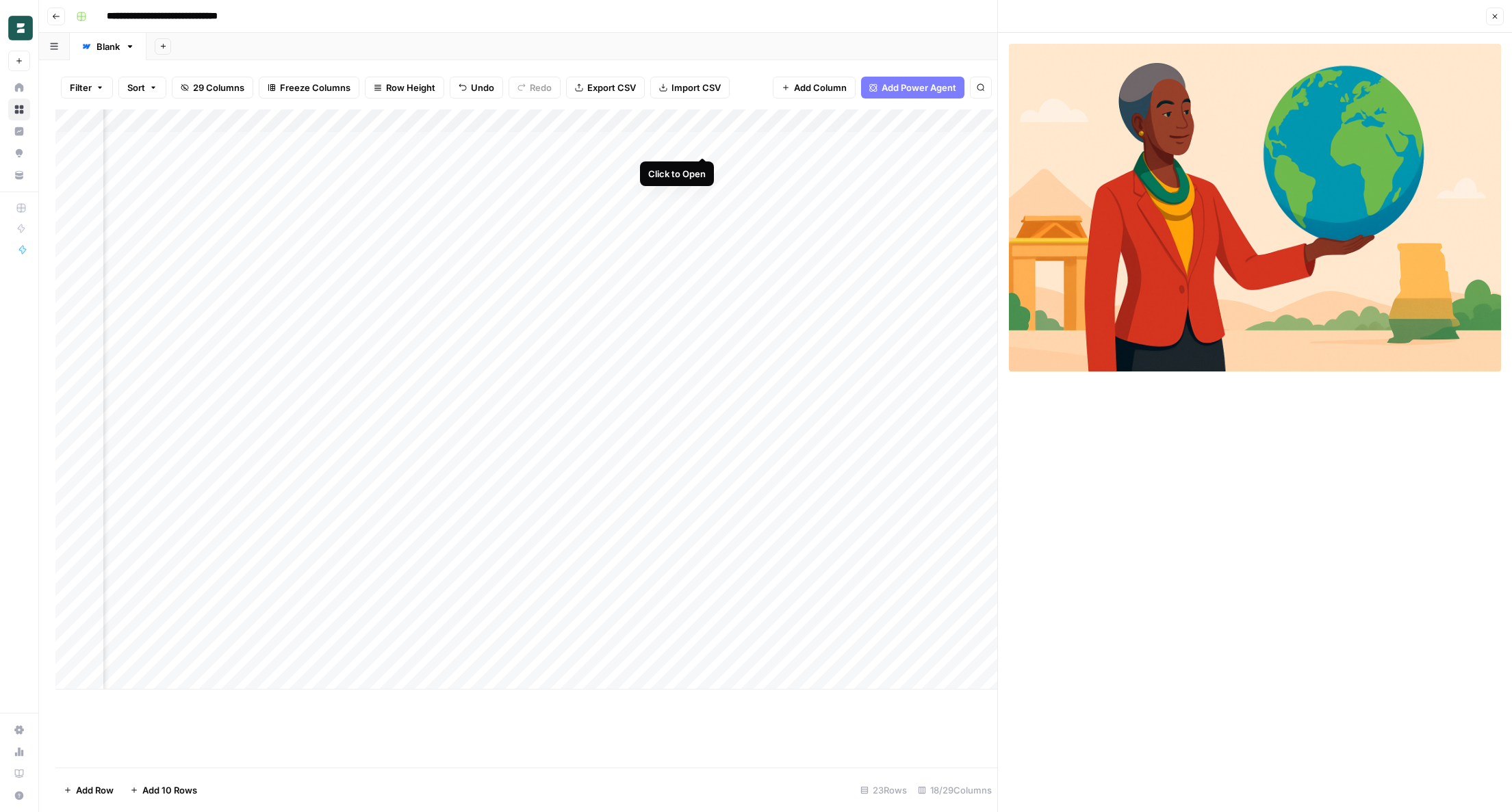
click at [703, 141] on div "Add Column" at bounding box center [527, 400] width 942 height 580
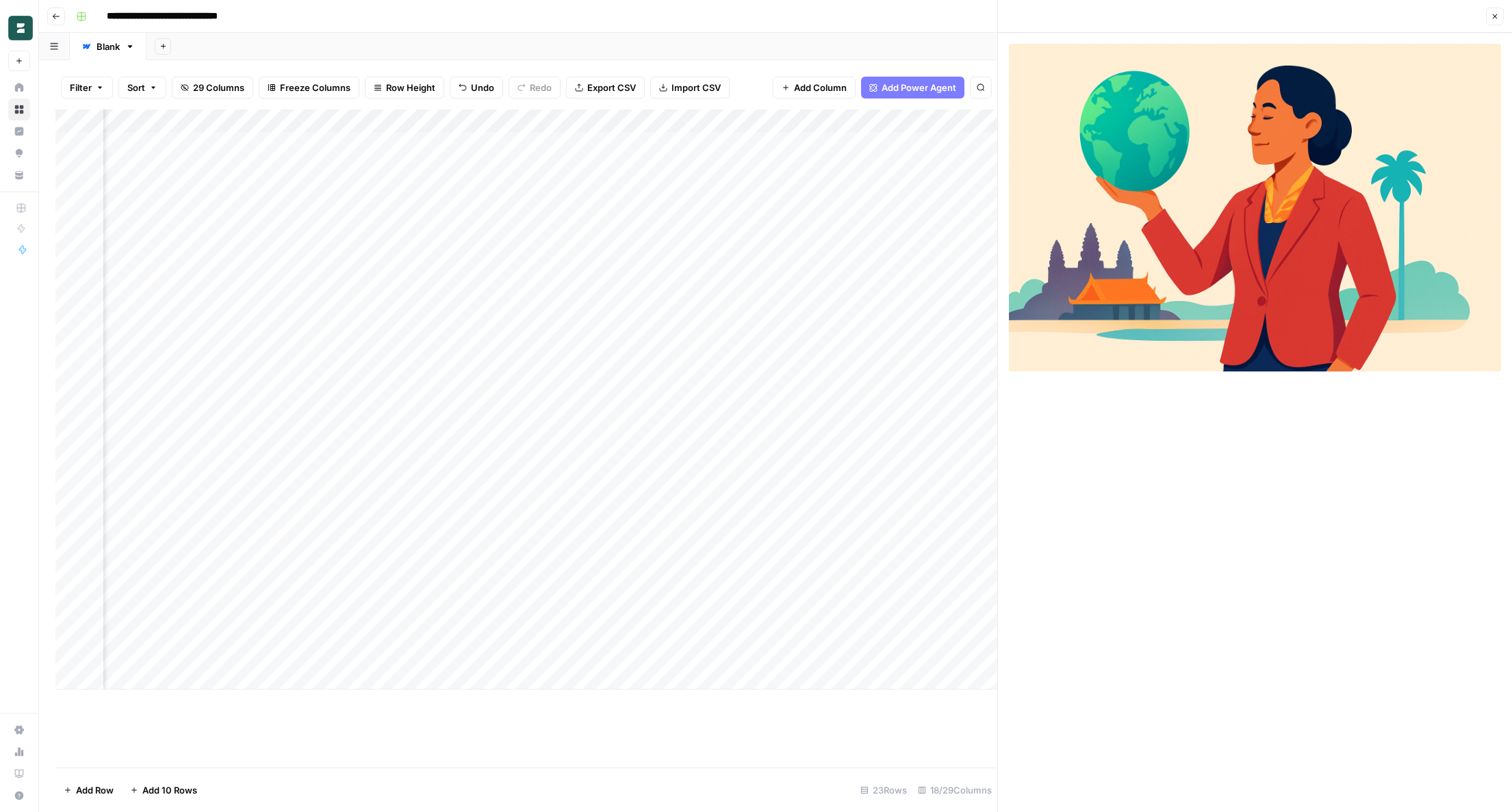
click at [706, 167] on div "Add Column" at bounding box center [527, 400] width 942 height 580
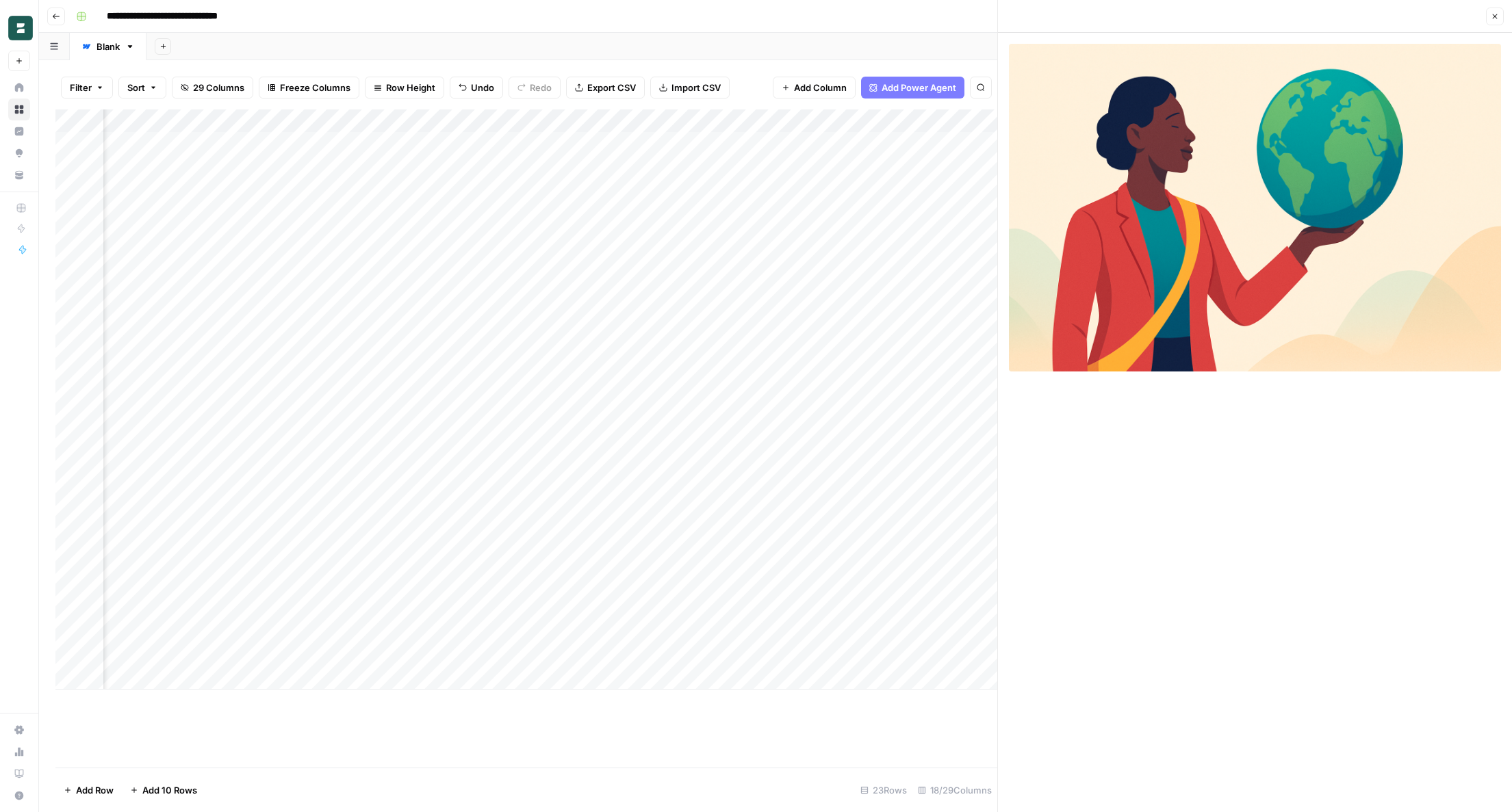
click at [706, 188] on div "Add Column" at bounding box center [527, 400] width 942 height 580
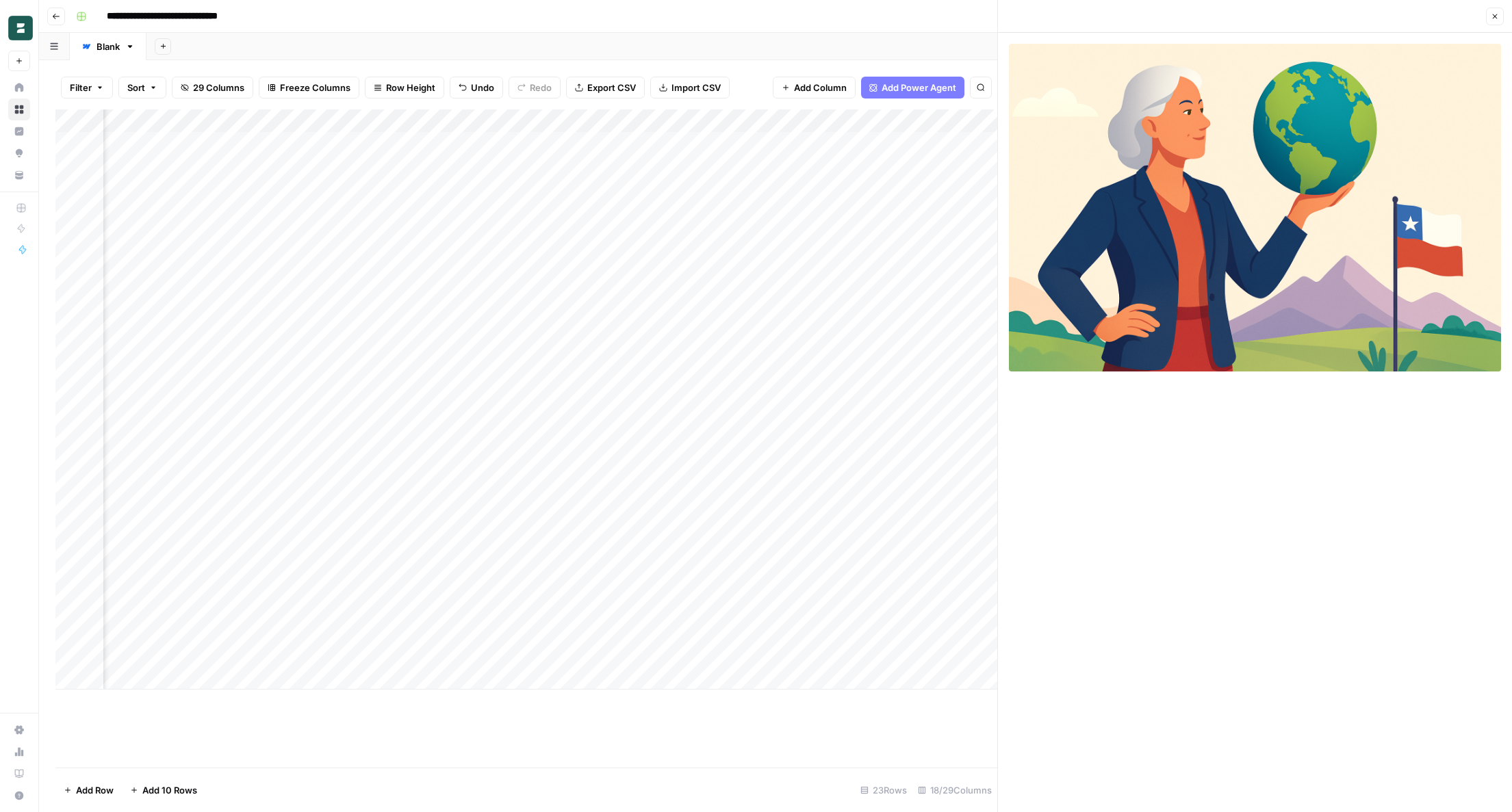
click at [702, 214] on div "Add Column" at bounding box center [527, 400] width 942 height 580
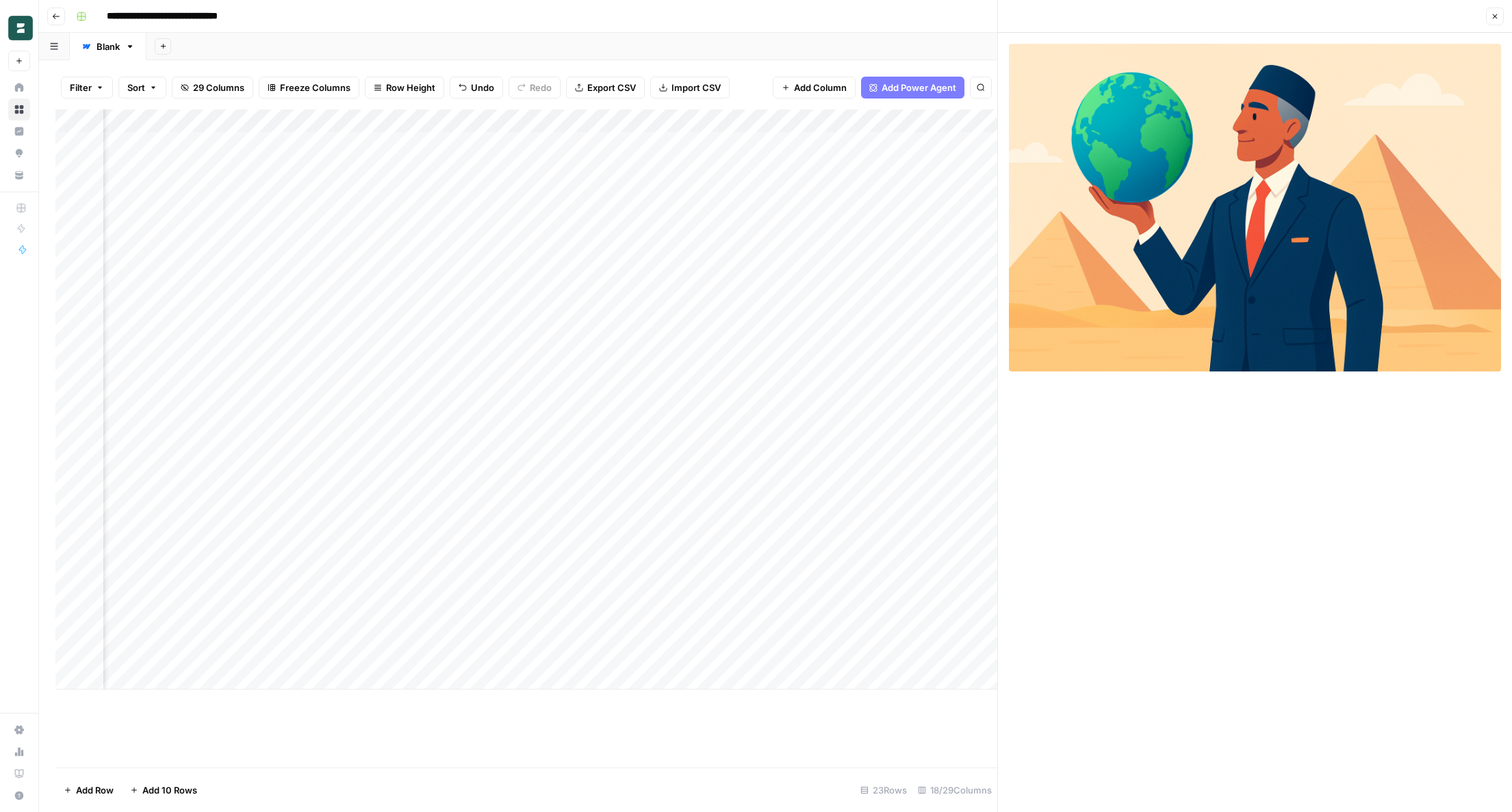
click at [700, 238] on div "Add Column" at bounding box center [527, 400] width 942 height 580
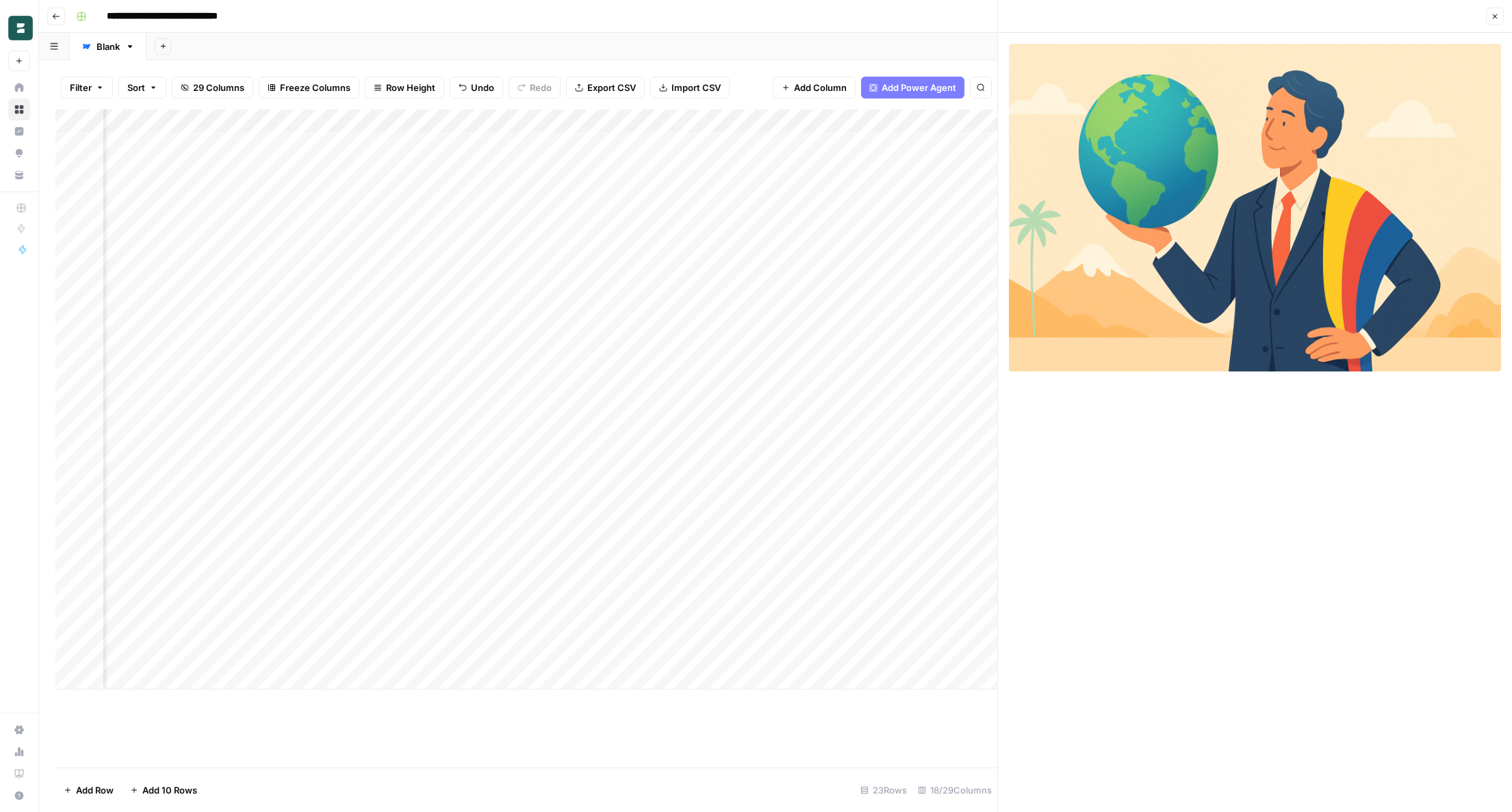
click at [704, 208] on div "Add Column" at bounding box center [527, 400] width 942 height 580
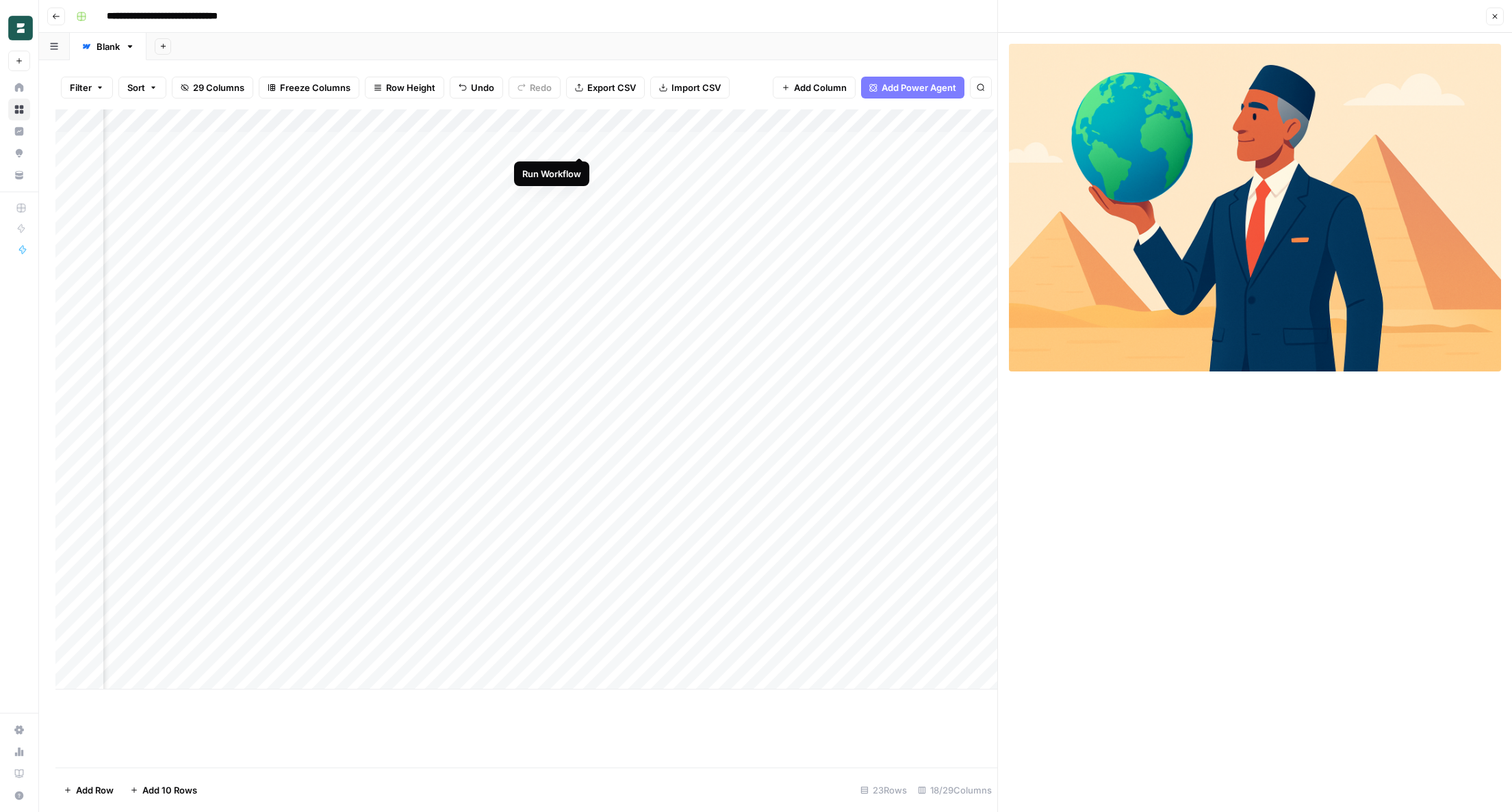
click at [581, 141] on div "Add Column" at bounding box center [527, 400] width 942 height 580
click at [581, 168] on div "Add Column" at bounding box center [527, 400] width 942 height 580
click at [581, 191] on div "Add Column" at bounding box center [527, 400] width 942 height 580
click at [580, 212] on div "Add Column" at bounding box center [527, 400] width 942 height 580
click at [580, 232] on div "Add Column" at bounding box center [527, 400] width 942 height 580
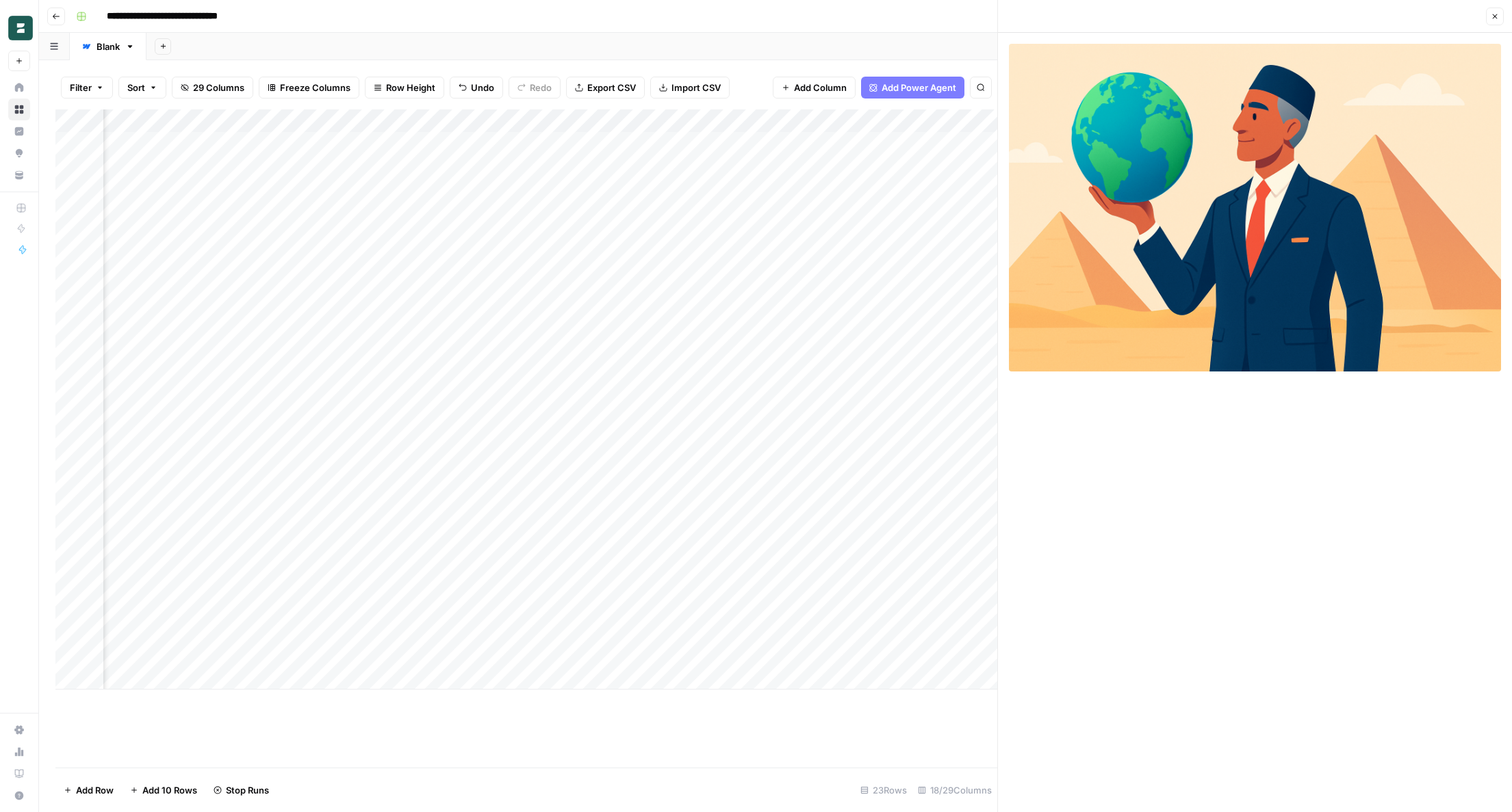
click at [581, 258] on div "Add Column" at bounding box center [527, 400] width 942 height 580
click at [580, 285] on div "Add Column" at bounding box center [527, 400] width 942 height 580
click at [580, 304] on div "Add Column" at bounding box center [527, 400] width 942 height 580
click at [580, 327] on div "Add Column" at bounding box center [527, 400] width 942 height 580
click at [578, 375] on div "Add Column" at bounding box center [527, 400] width 942 height 580
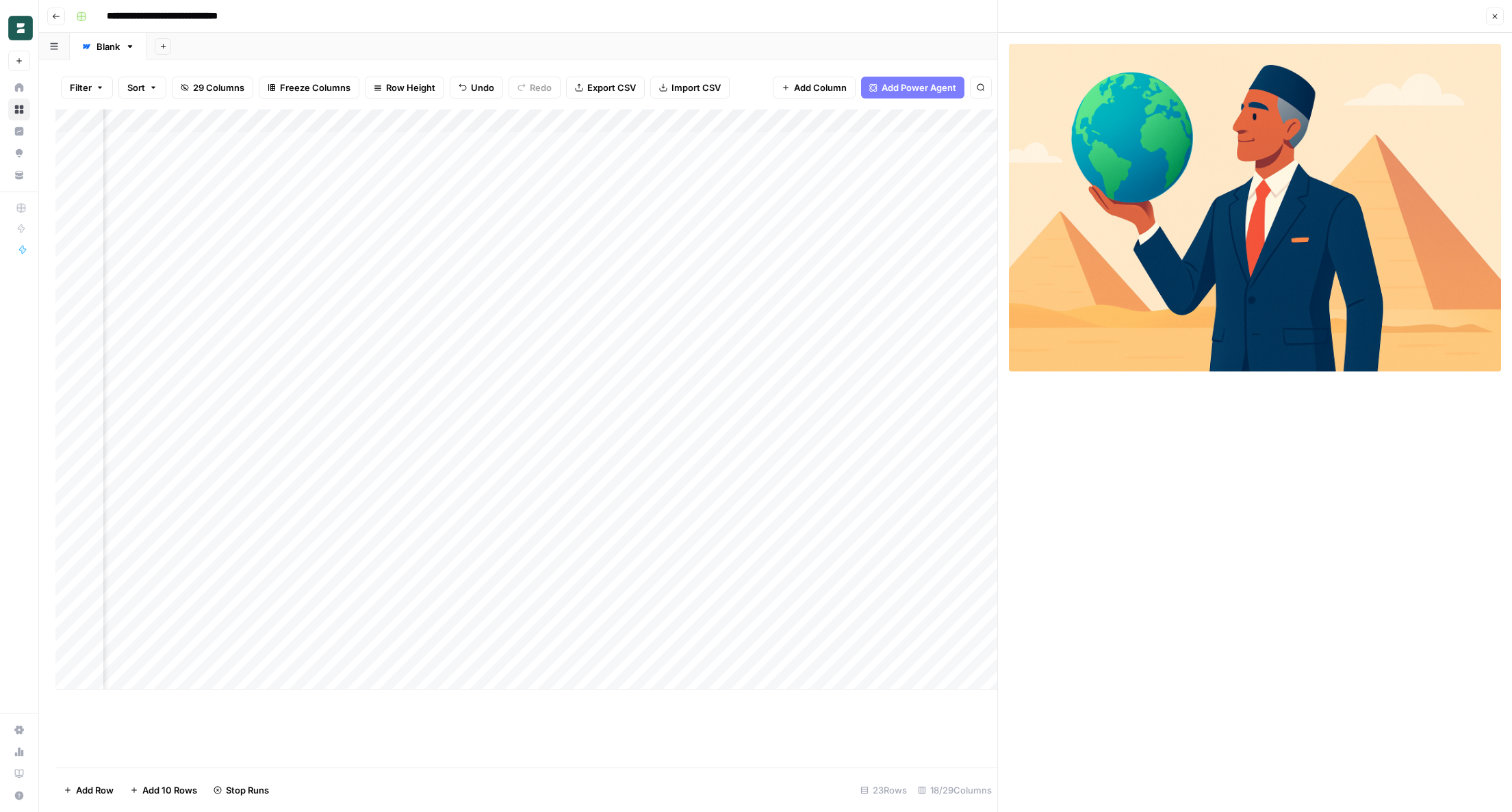
click at [581, 328] on div "Add Column" at bounding box center [527, 400] width 942 height 580
click at [578, 400] on div "Add Column" at bounding box center [527, 400] width 942 height 580
click at [581, 422] on div "Add Column" at bounding box center [527, 400] width 942 height 580
click at [581, 444] on div "Add Column" at bounding box center [527, 400] width 942 height 580
click at [581, 469] on div "Add Column" at bounding box center [527, 400] width 942 height 580
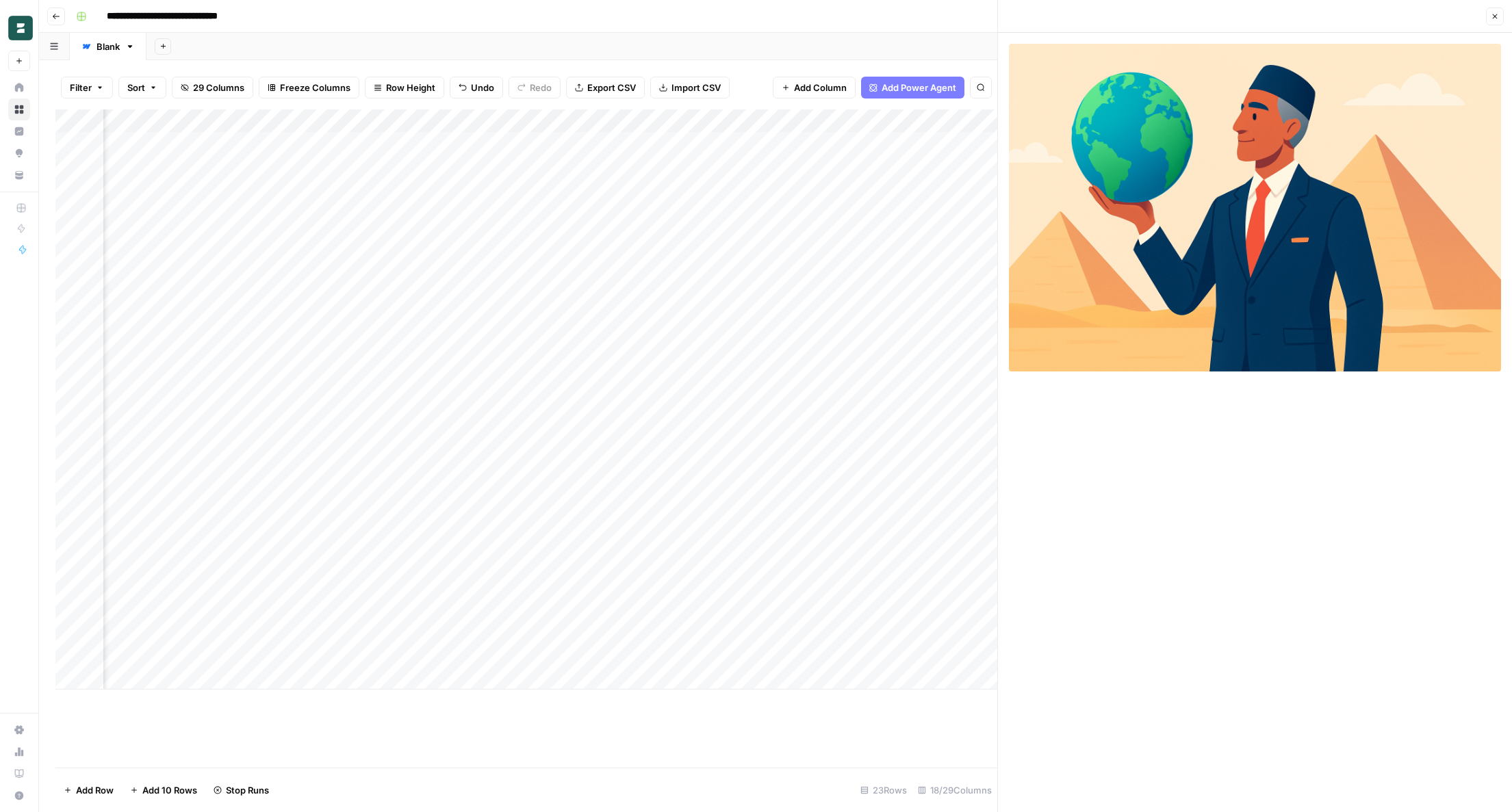
click at [581, 490] on div "Add Column" at bounding box center [527, 400] width 942 height 580
click at [580, 514] on div "Add Column" at bounding box center [527, 400] width 942 height 580
click at [581, 538] on div "Add Column" at bounding box center [527, 400] width 942 height 580
click at [581, 467] on div "Add Column" at bounding box center [527, 400] width 942 height 580
click at [581, 446] on div "Add Column" at bounding box center [527, 400] width 942 height 580
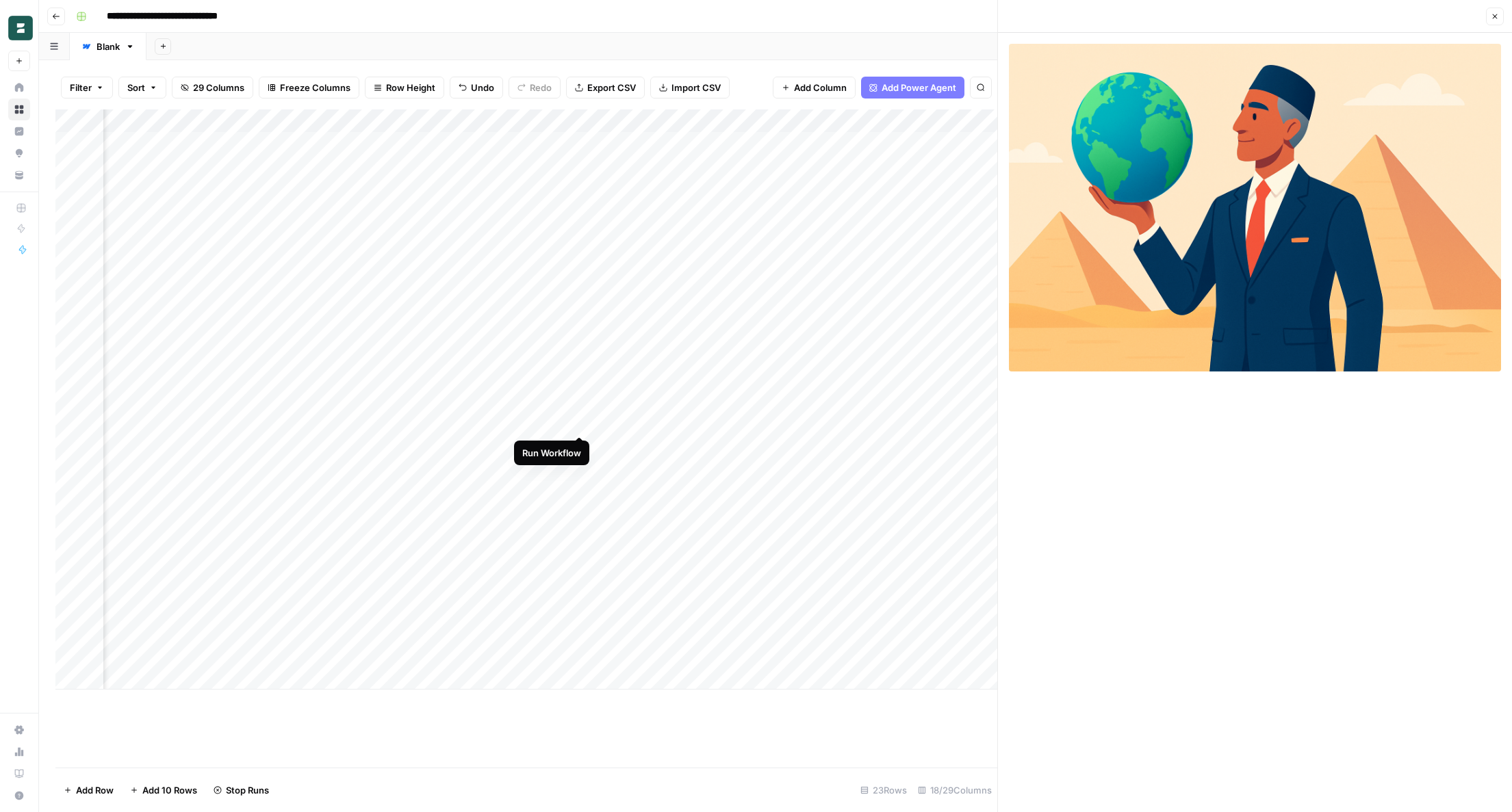
click at [580, 422] on div "Add Column" at bounding box center [527, 400] width 942 height 580
click at [581, 398] on div "Add Column" at bounding box center [527, 400] width 942 height 580
click at [580, 328] on div "Add Column" at bounding box center [527, 400] width 942 height 580
click at [581, 562] on div "Add Column" at bounding box center [527, 400] width 942 height 580
click at [580, 583] on div "Add Column" at bounding box center [527, 400] width 942 height 580
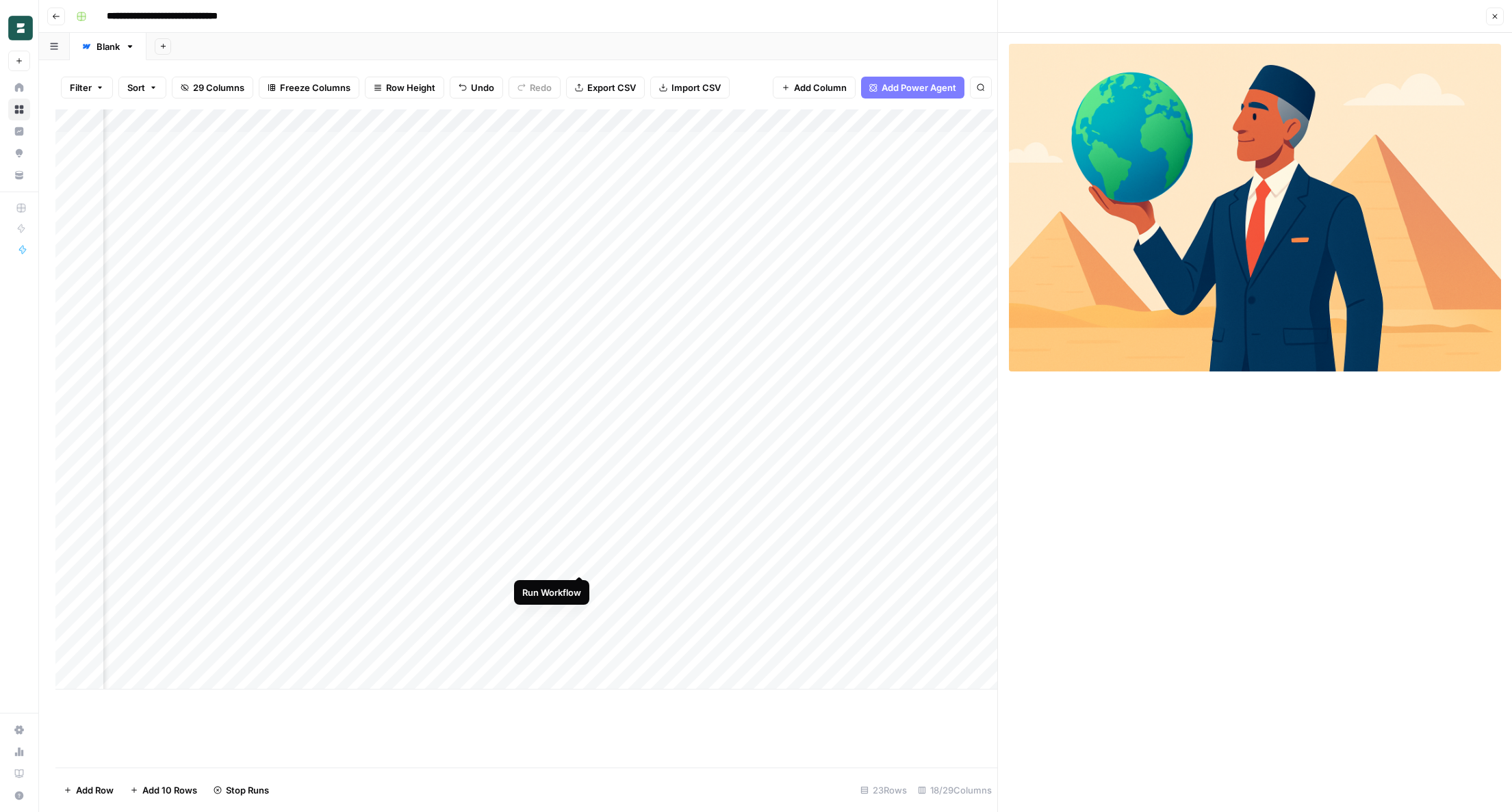
click at [580, 559] on div "Add Column" at bounding box center [527, 400] width 942 height 580
click at [706, 632] on div "Add Column" at bounding box center [527, 400] width 942 height 580
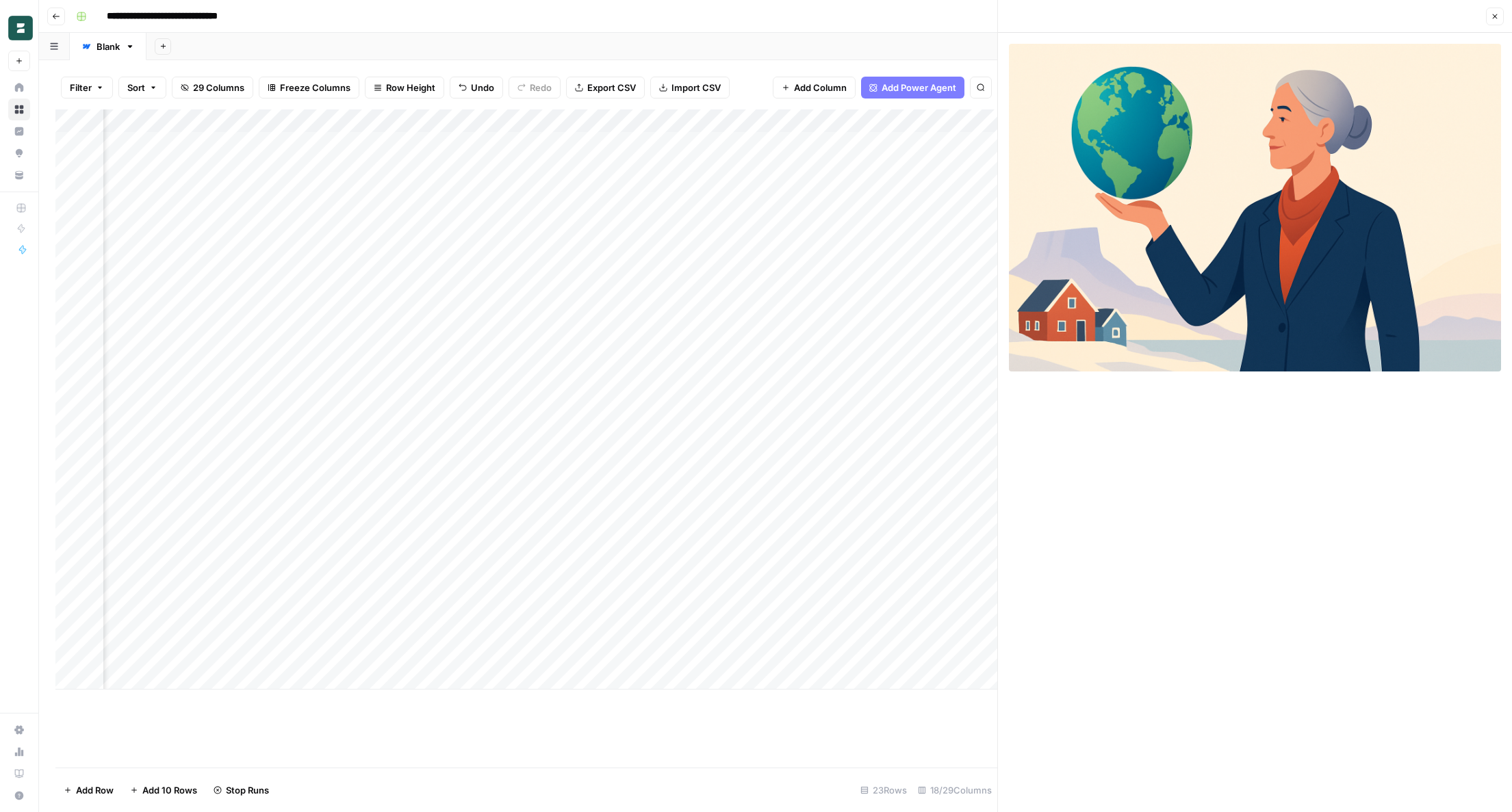
click at [707, 656] on div "Add Column" at bounding box center [527, 400] width 942 height 580
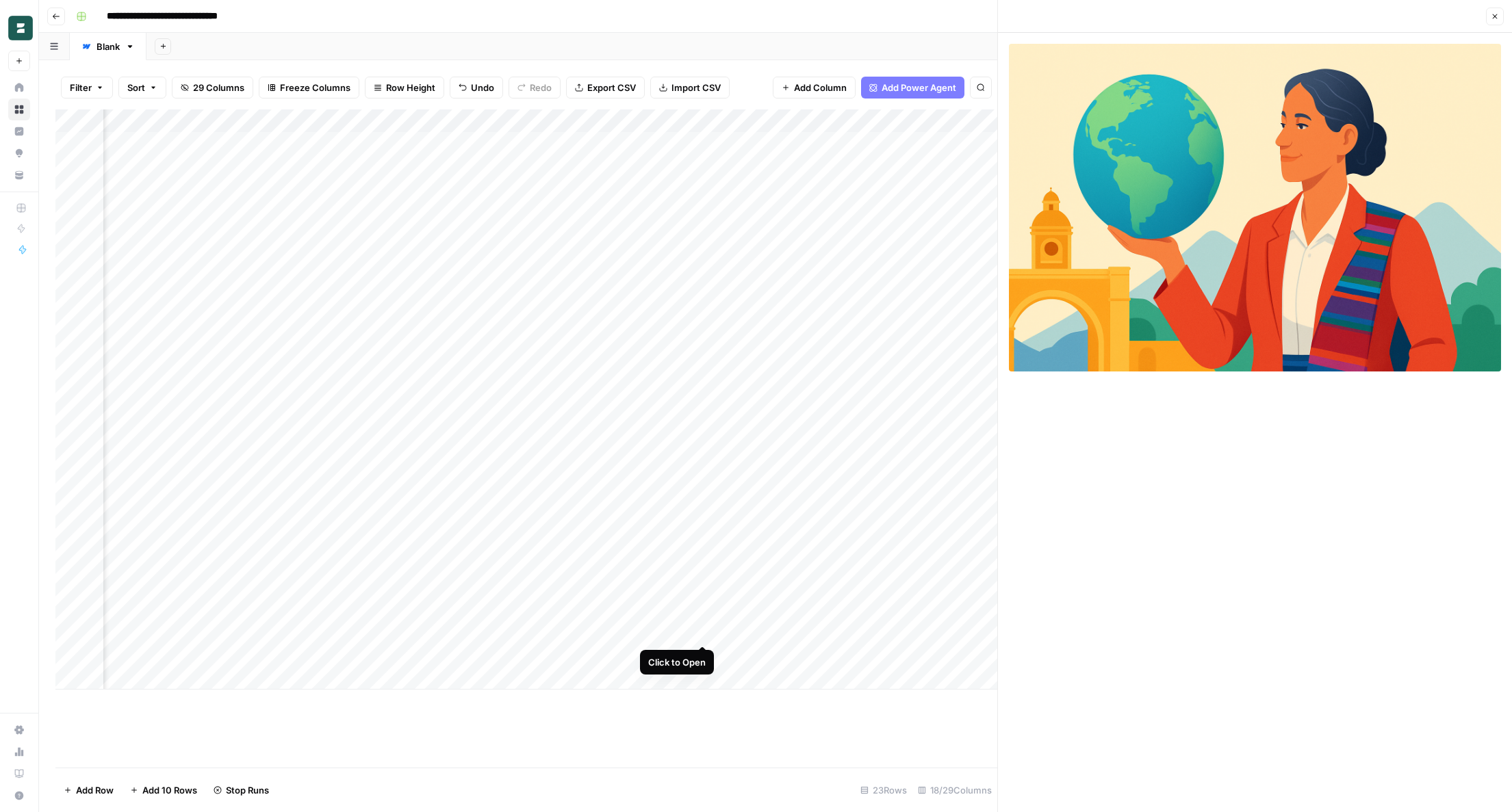
click at [699, 629] on div "Add Column" at bounding box center [527, 400] width 942 height 580
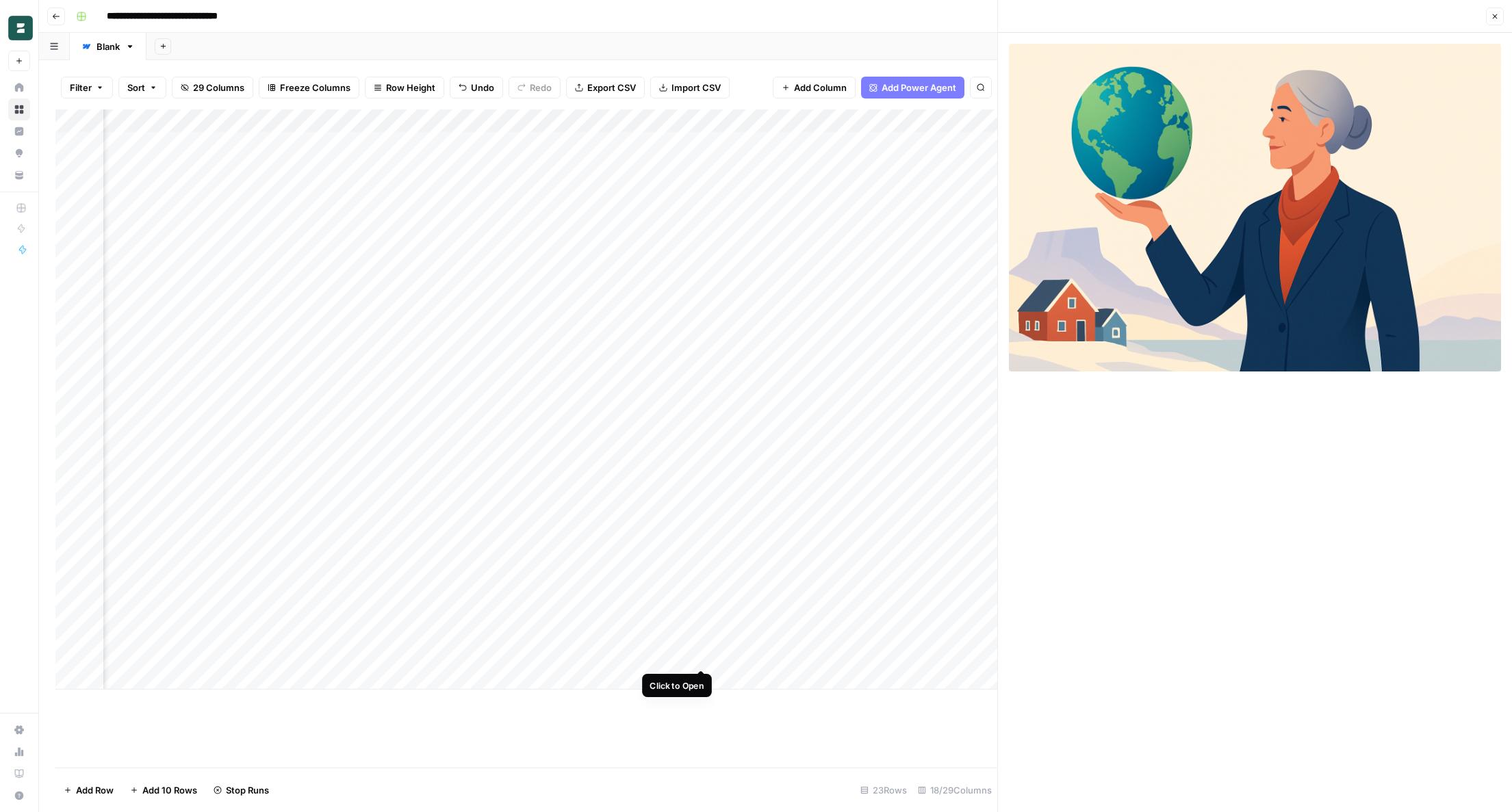
click at [703, 656] on div "Add Column" at bounding box center [527, 400] width 942 height 580
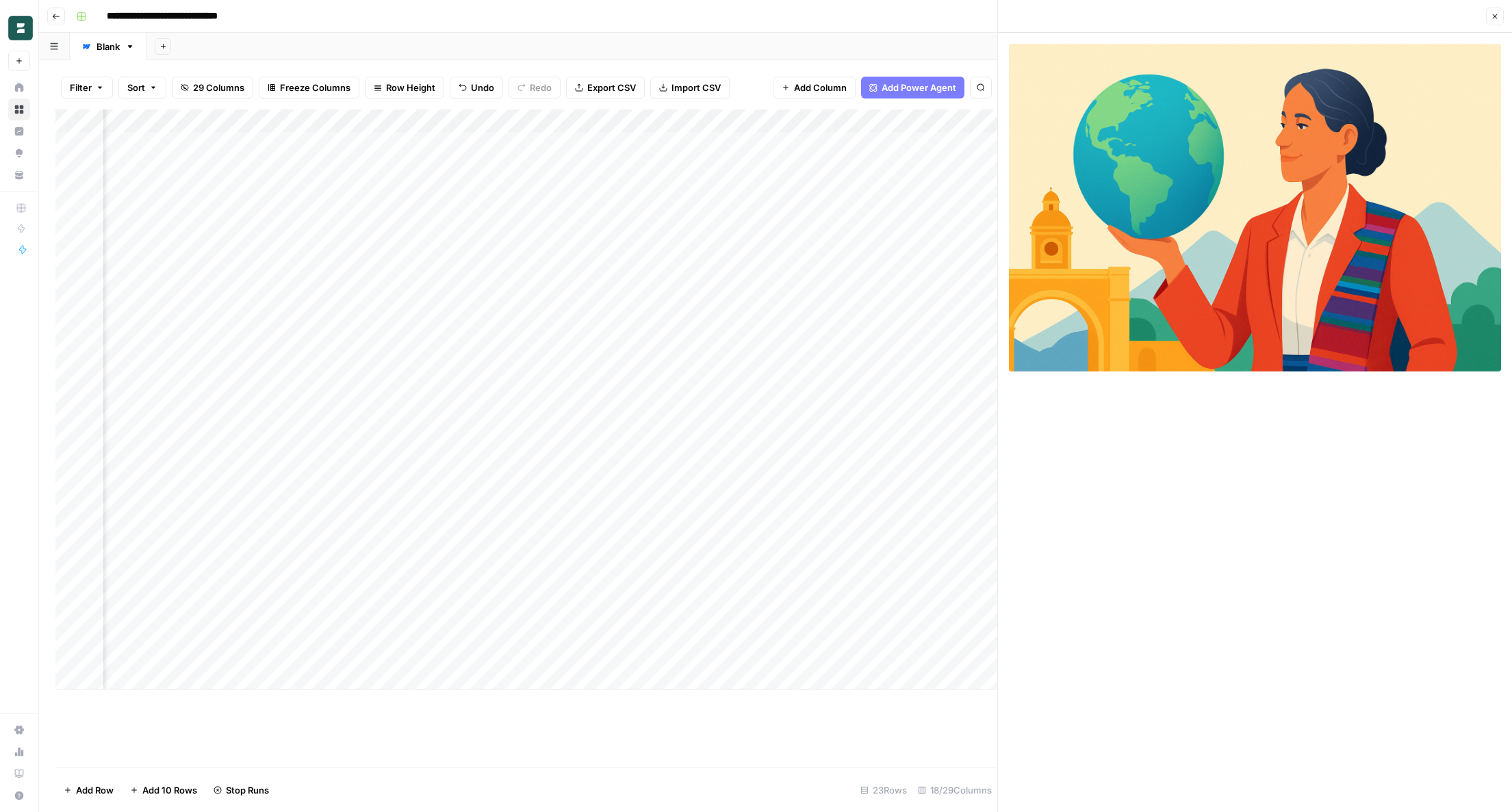
scroll to position [0, 1336]
click at [573, 629] on div "Add Column" at bounding box center [527, 400] width 942 height 580
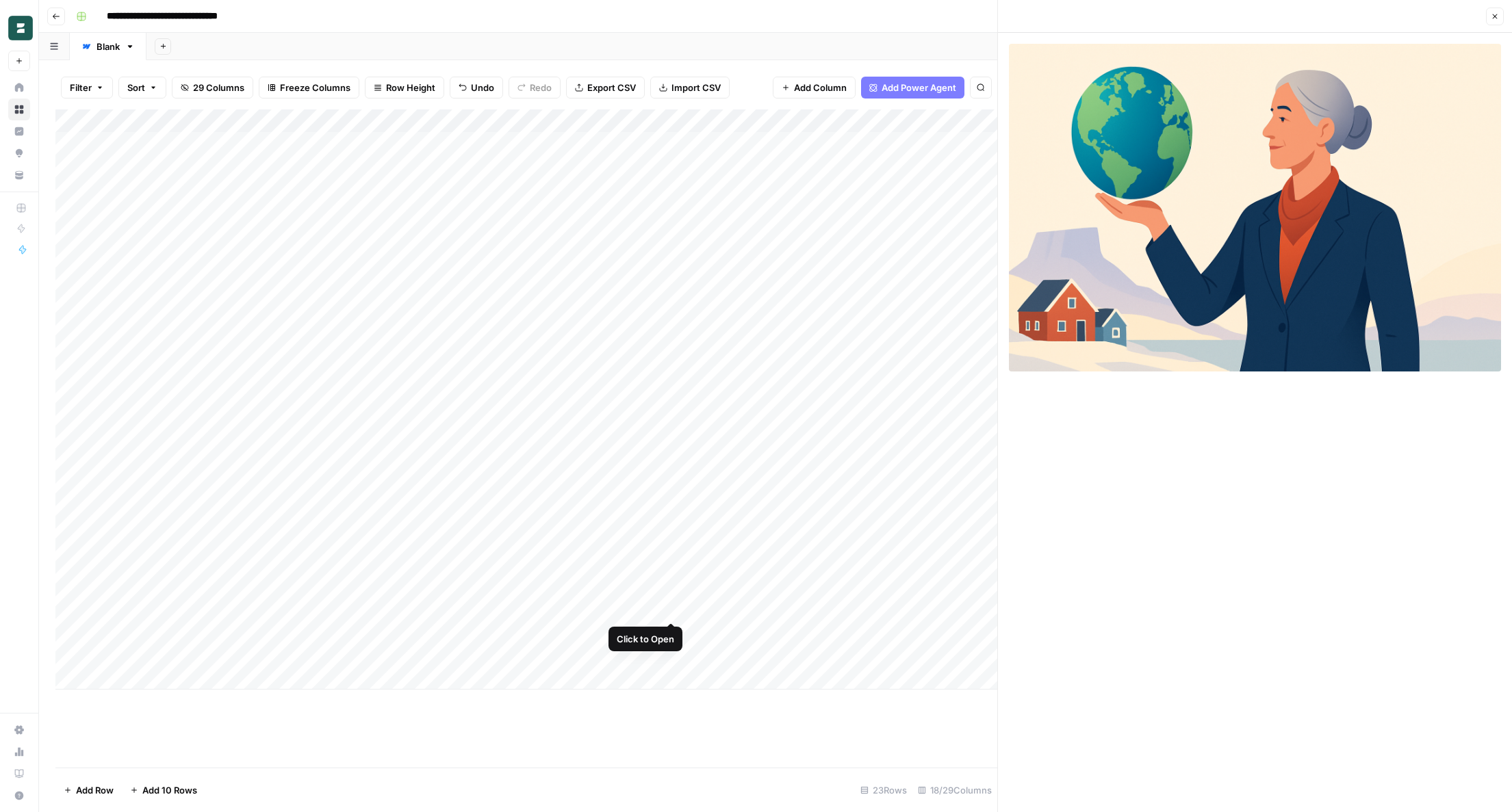
click at [672, 608] on div "Add Column" at bounding box center [527, 400] width 942 height 580
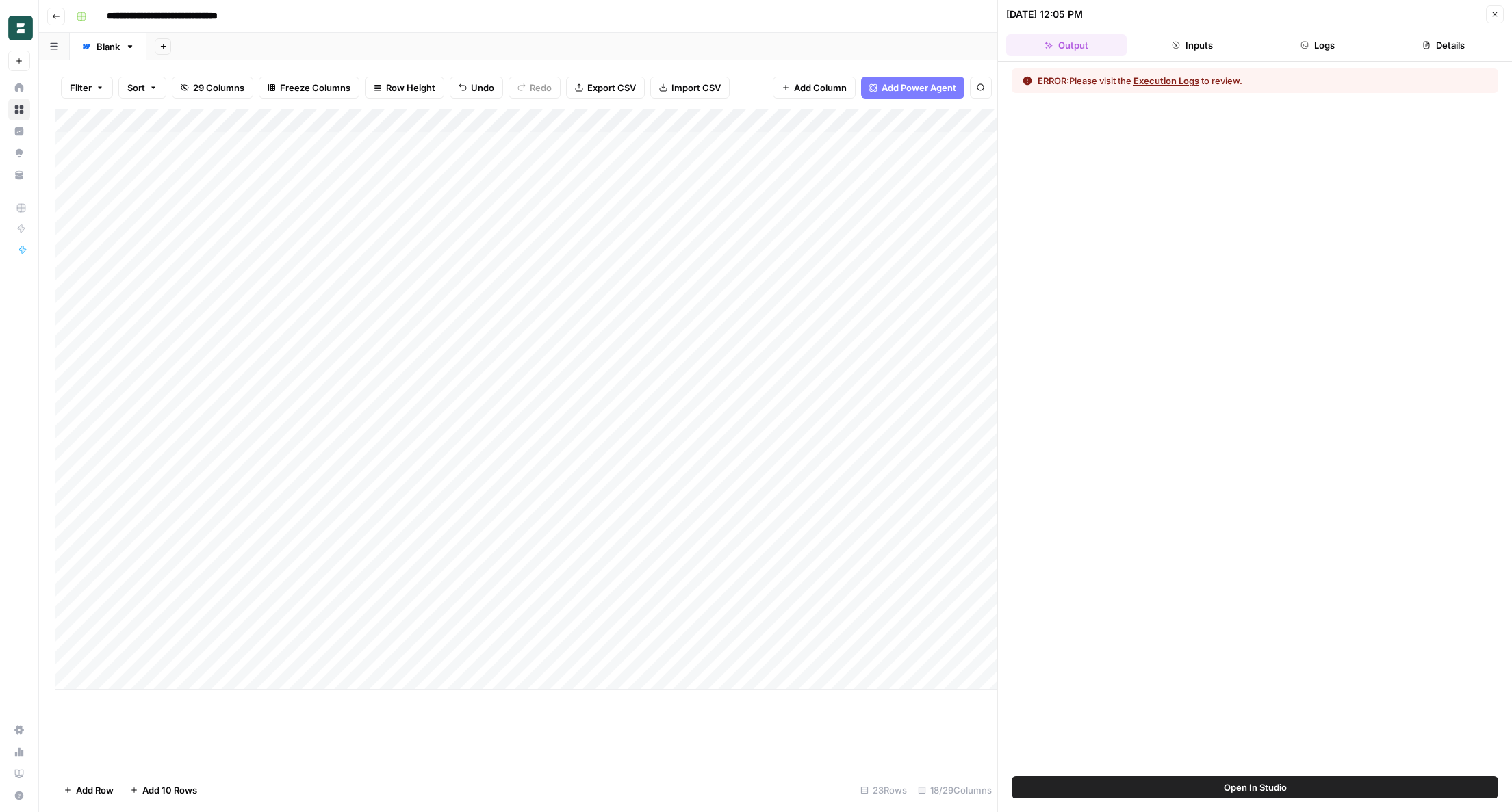
click at [1327, 41] on button "Logs" at bounding box center [1318, 45] width 120 height 22
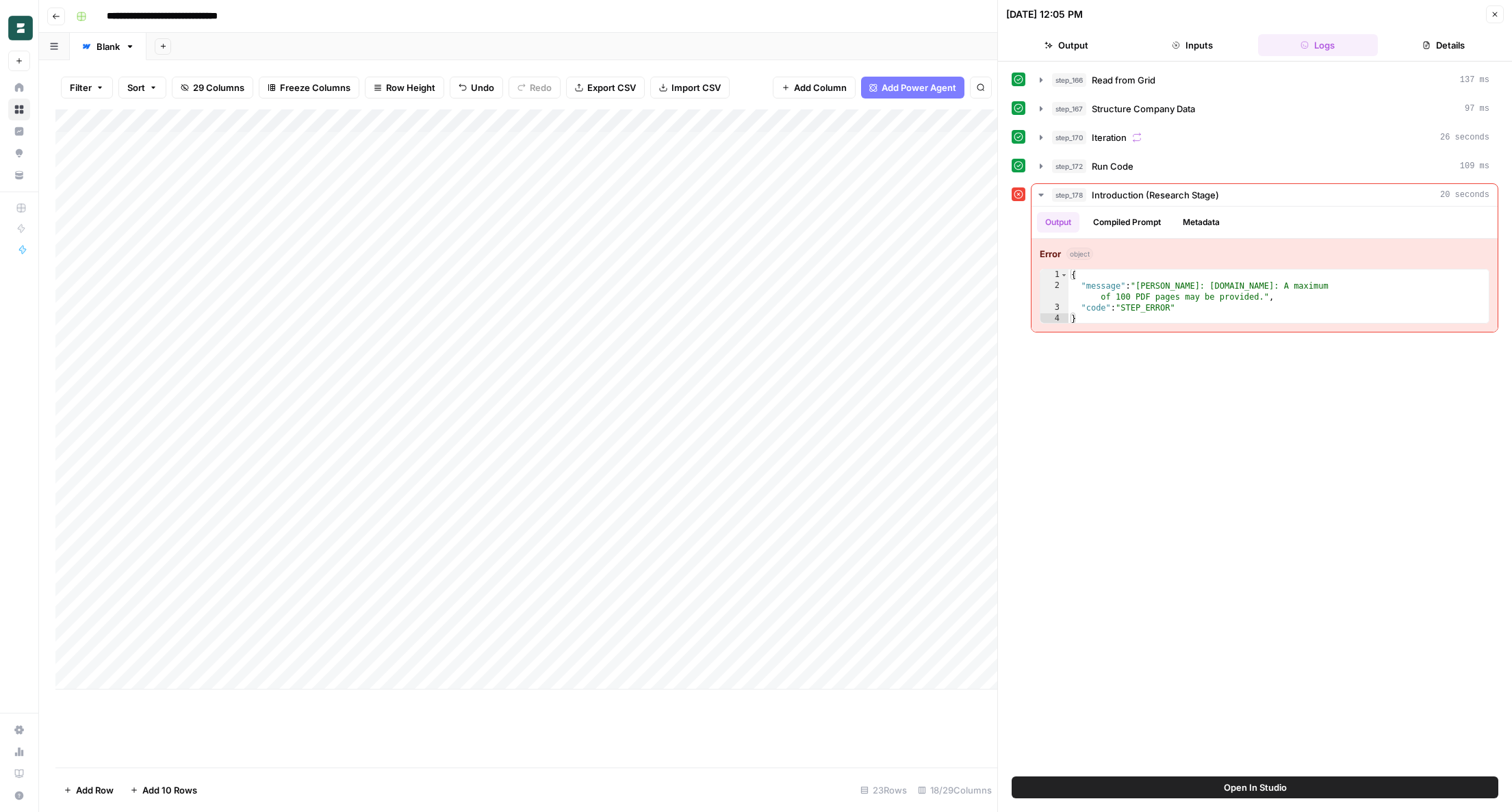
click at [1497, 15] on icon "button" at bounding box center [1495, 15] width 9 height 9
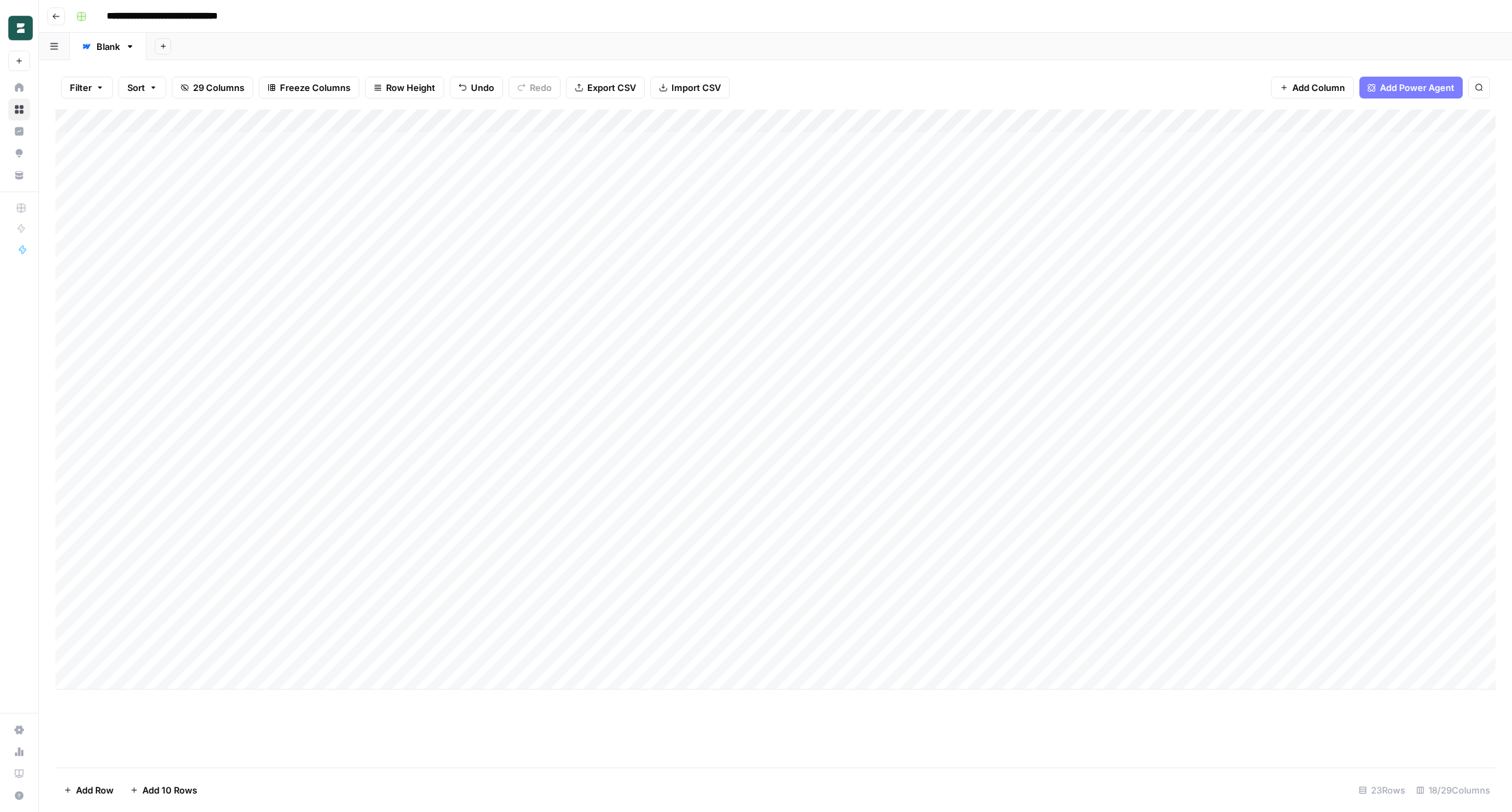
click at [419, 352] on div "Add Column" at bounding box center [775, 400] width 1440 height 580
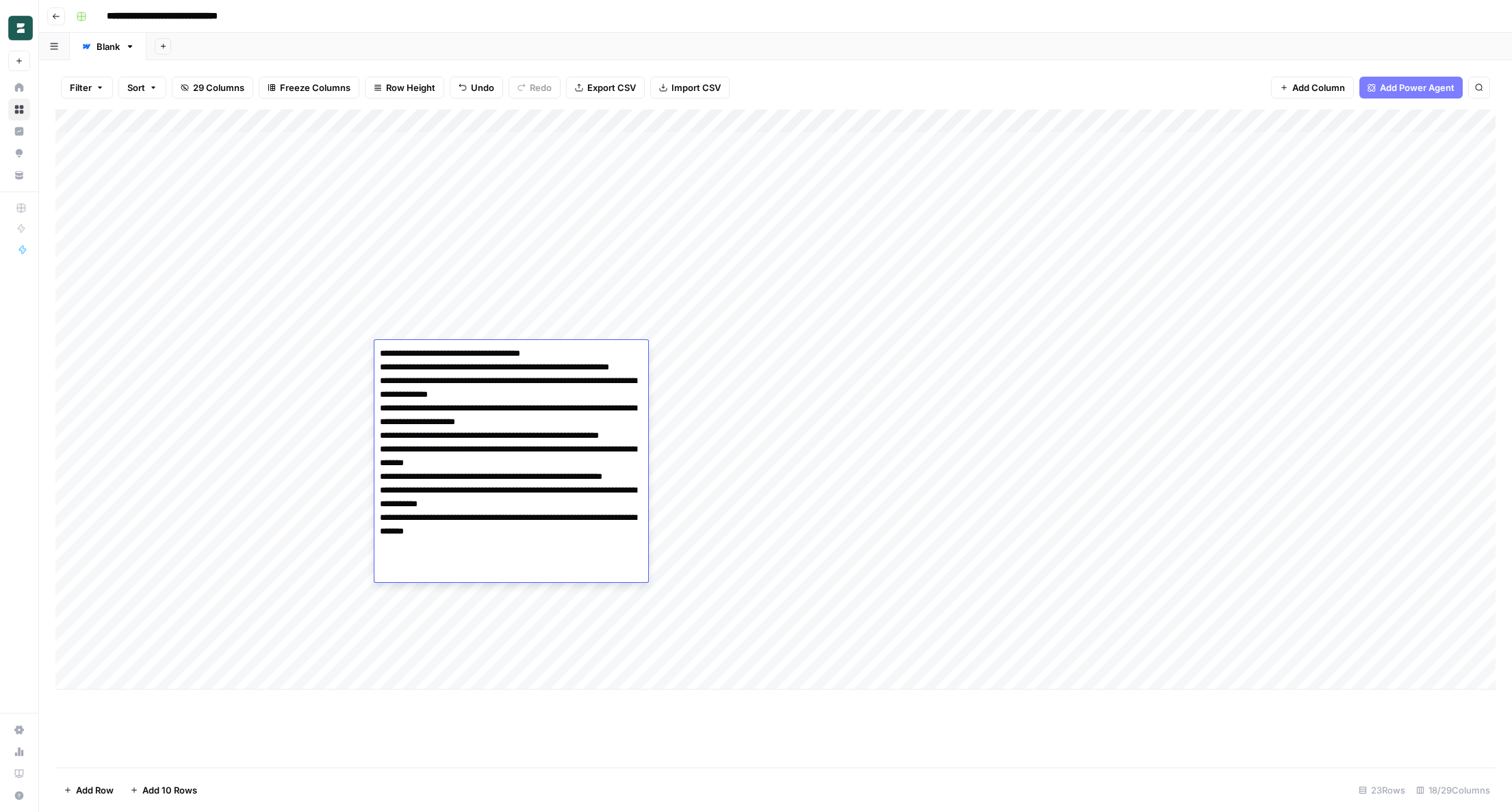
click at [317, 358] on div "Add Column" at bounding box center [775, 400] width 1440 height 580
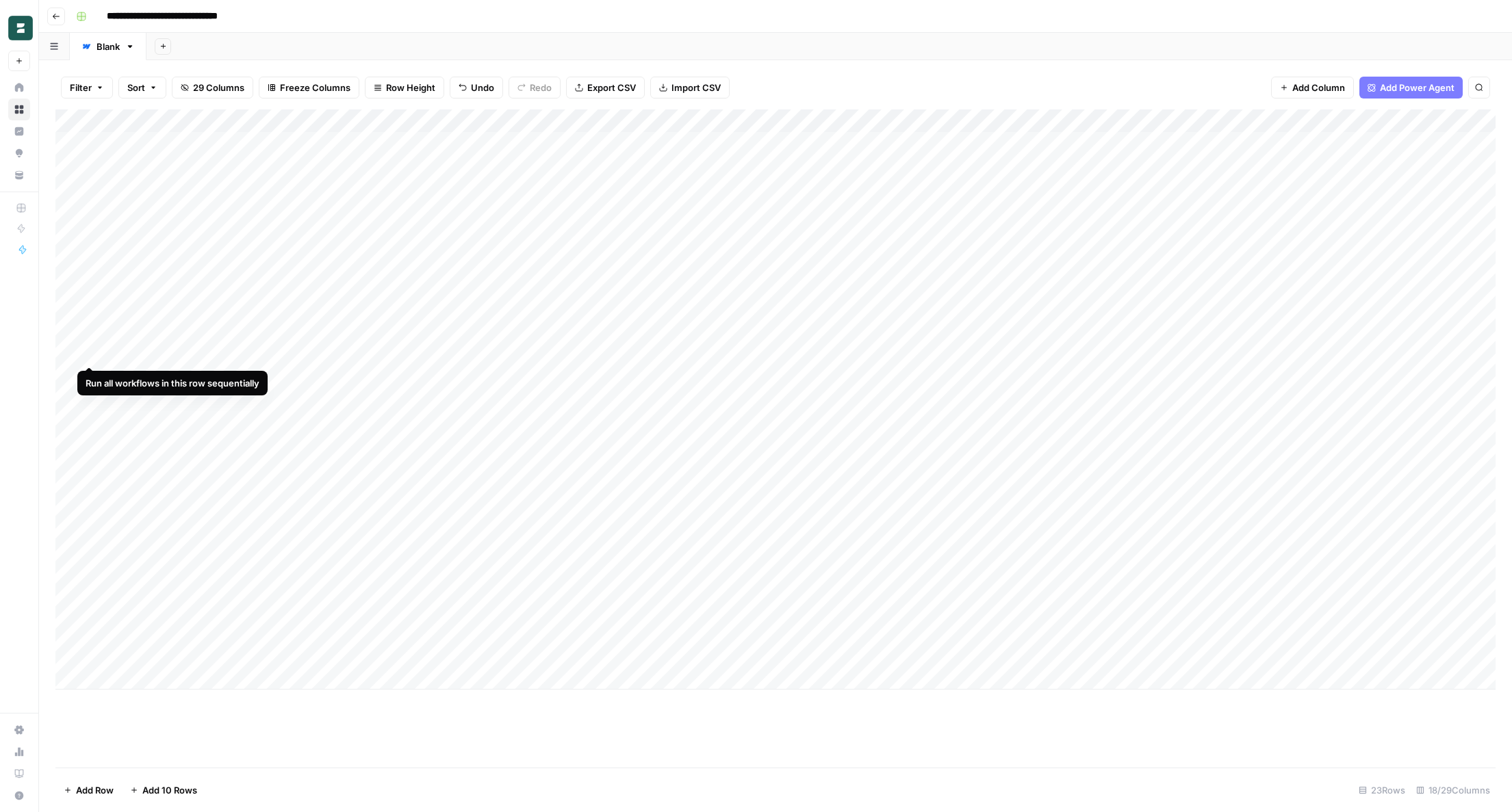
click at [90, 352] on div "Add Column" at bounding box center [775, 400] width 1440 height 580
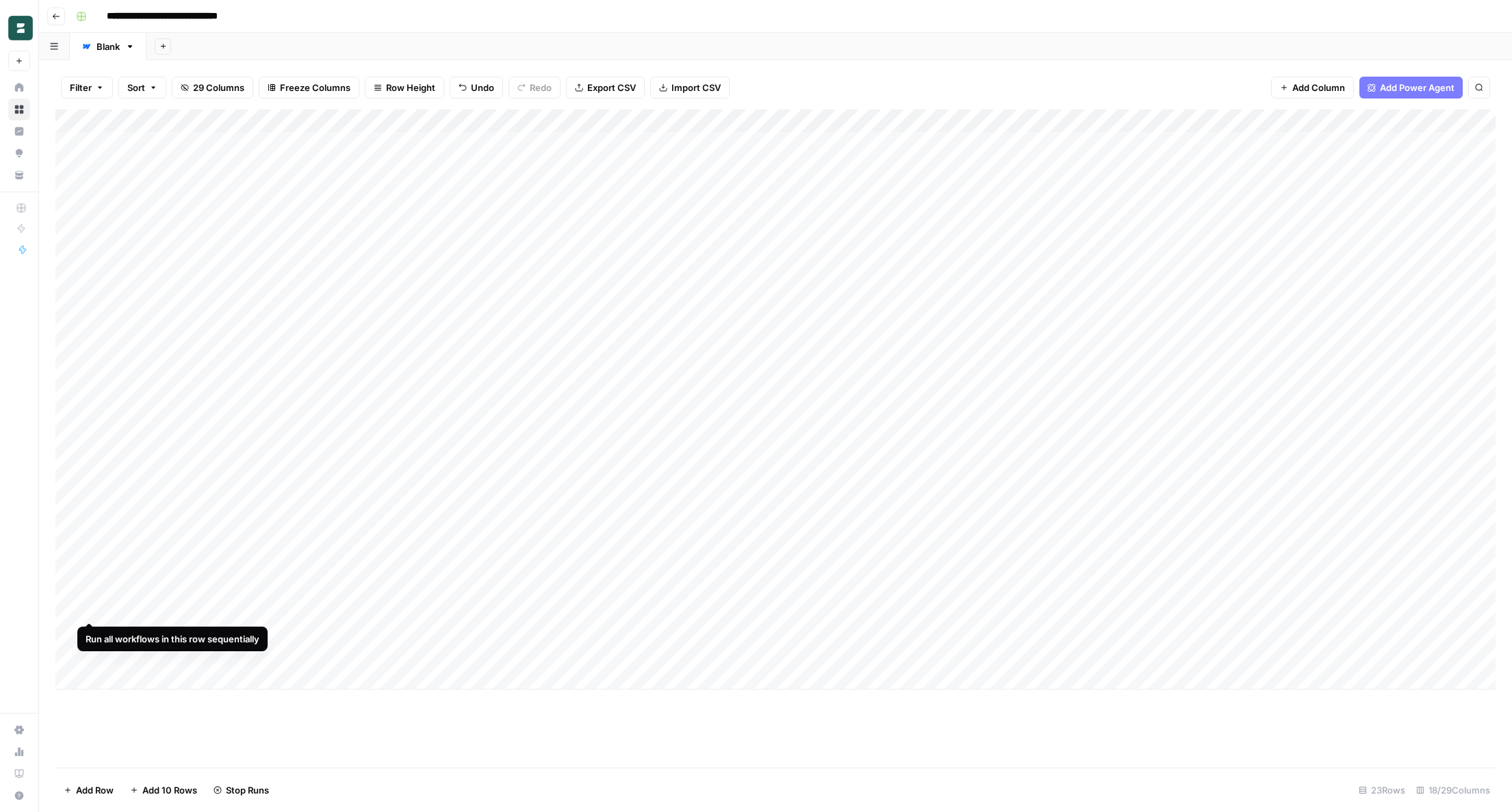
click at [87, 608] on div "Add Column" at bounding box center [775, 400] width 1440 height 580
click at [661, 629] on div "Add Column" at bounding box center [775, 400] width 1440 height 580
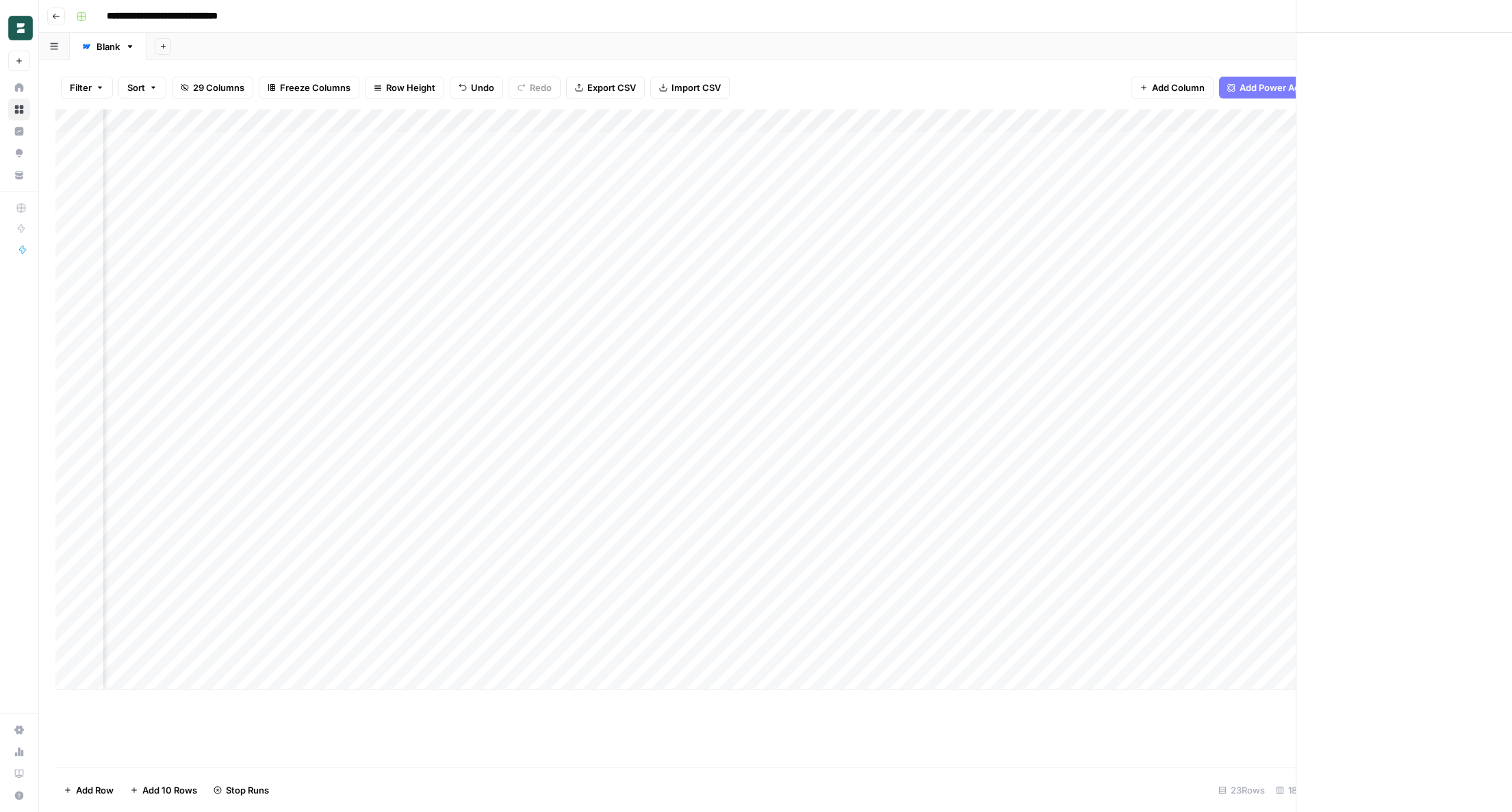
scroll to position [0, 1233]
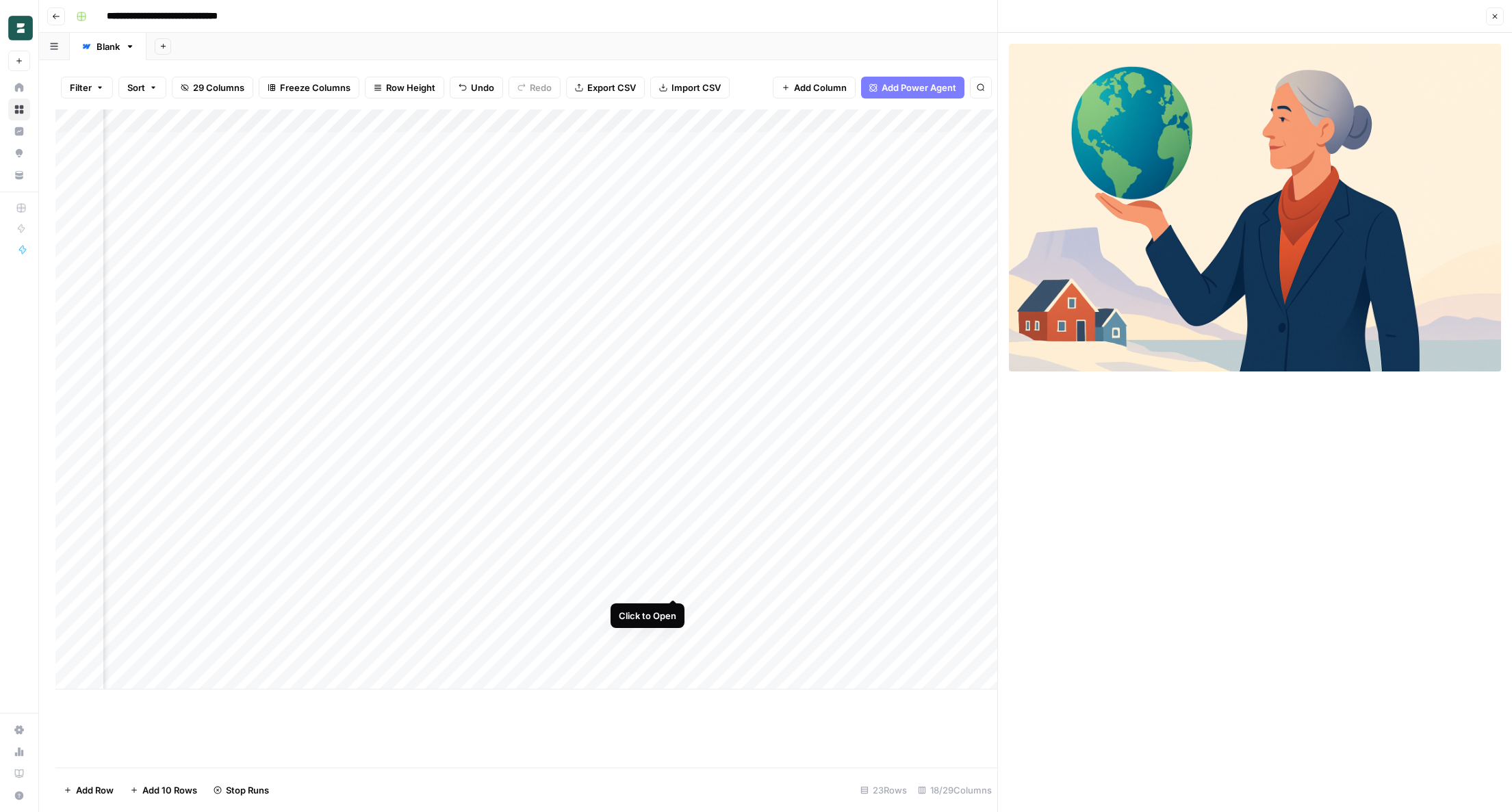
click at [673, 583] on div "Add Column" at bounding box center [527, 400] width 942 height 580
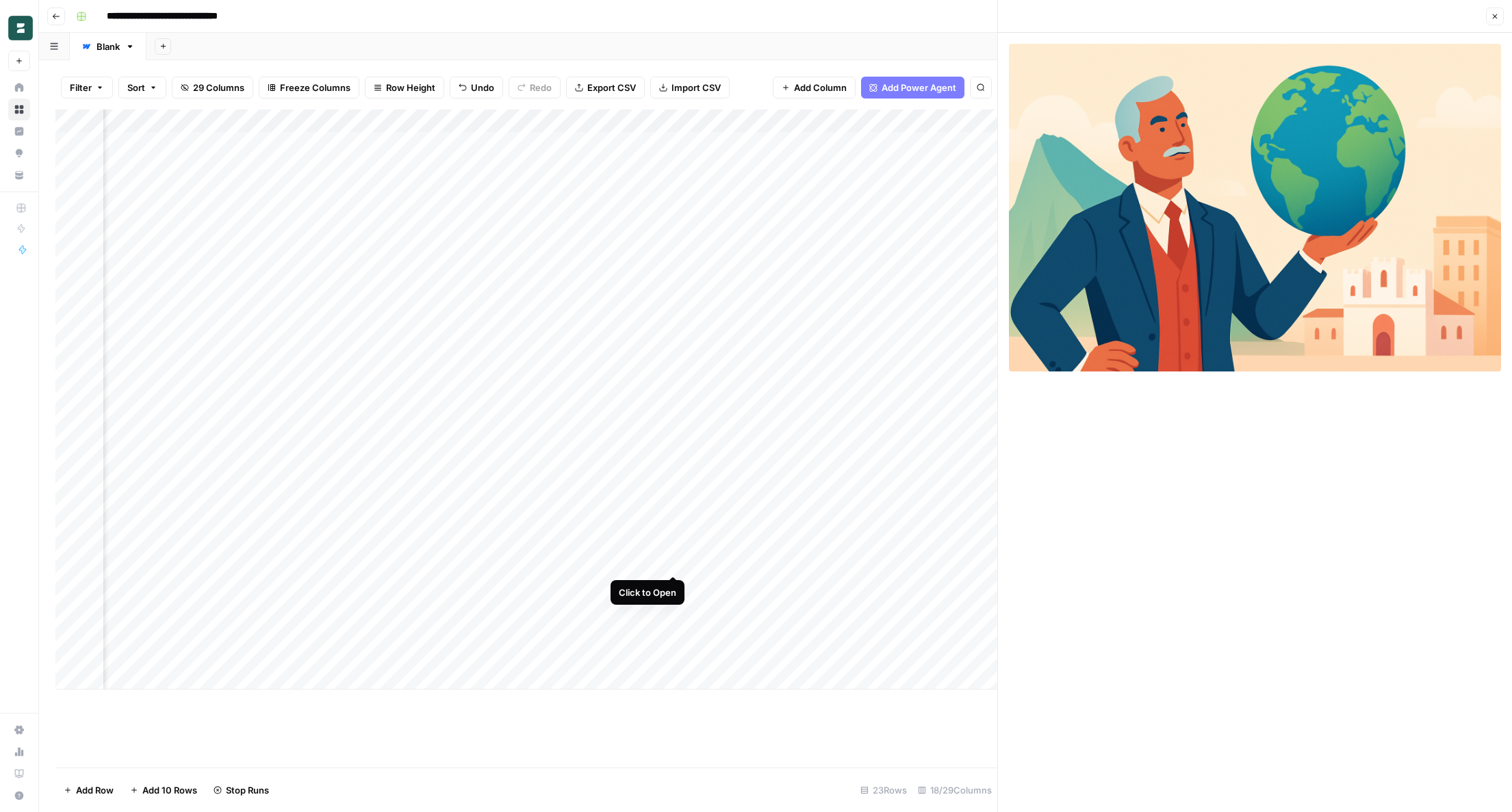
click at [676, 556] on div "Add Column" at bounding box center [527, 400] width 942 height 580
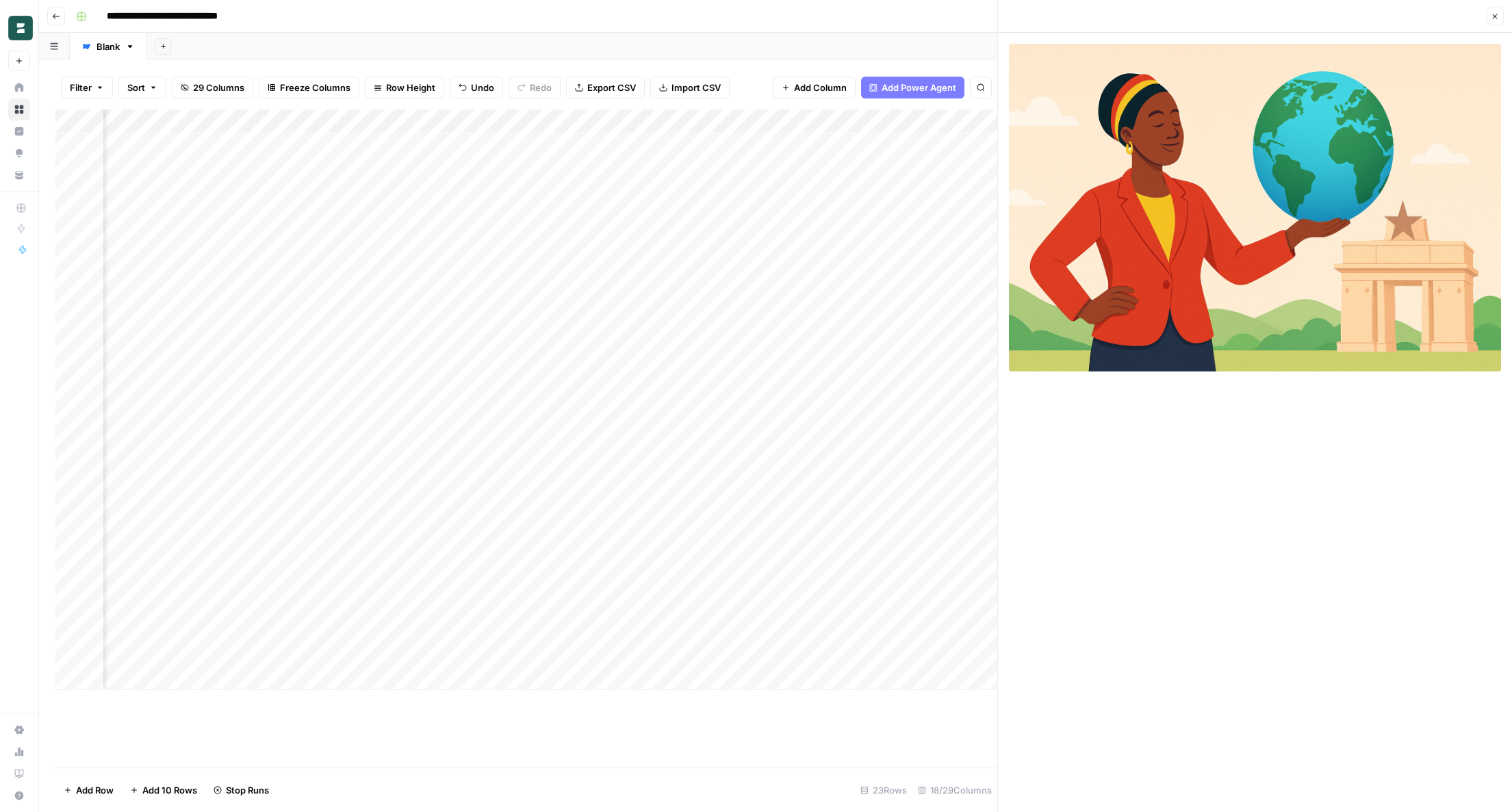
click at [673, 535] on div "Add Column" at bounding box center [527, 400] width 942 height 580
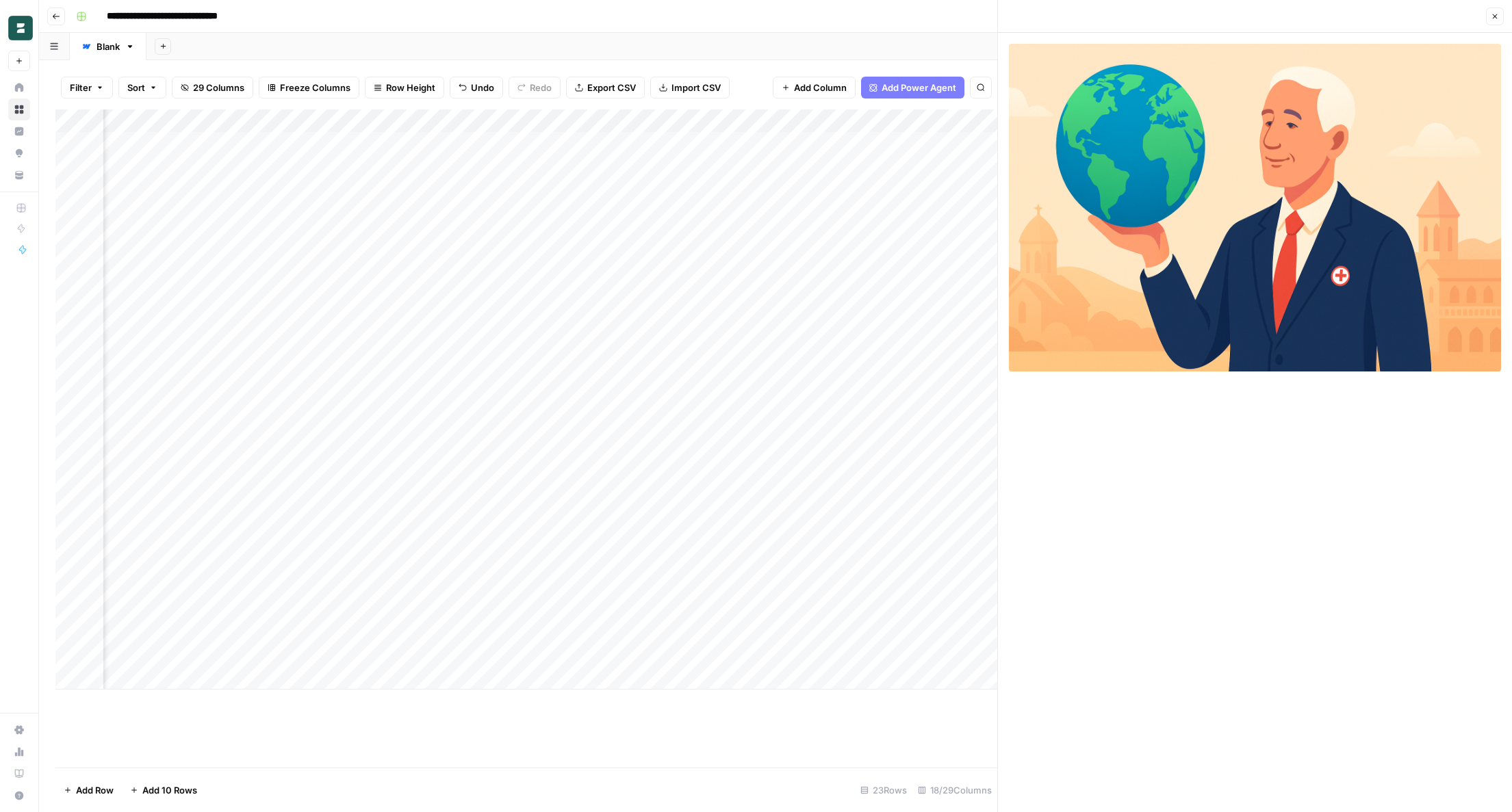
click at [676, 514] on div "Add Column" at bounding box center [527, 400] width 942 height 580
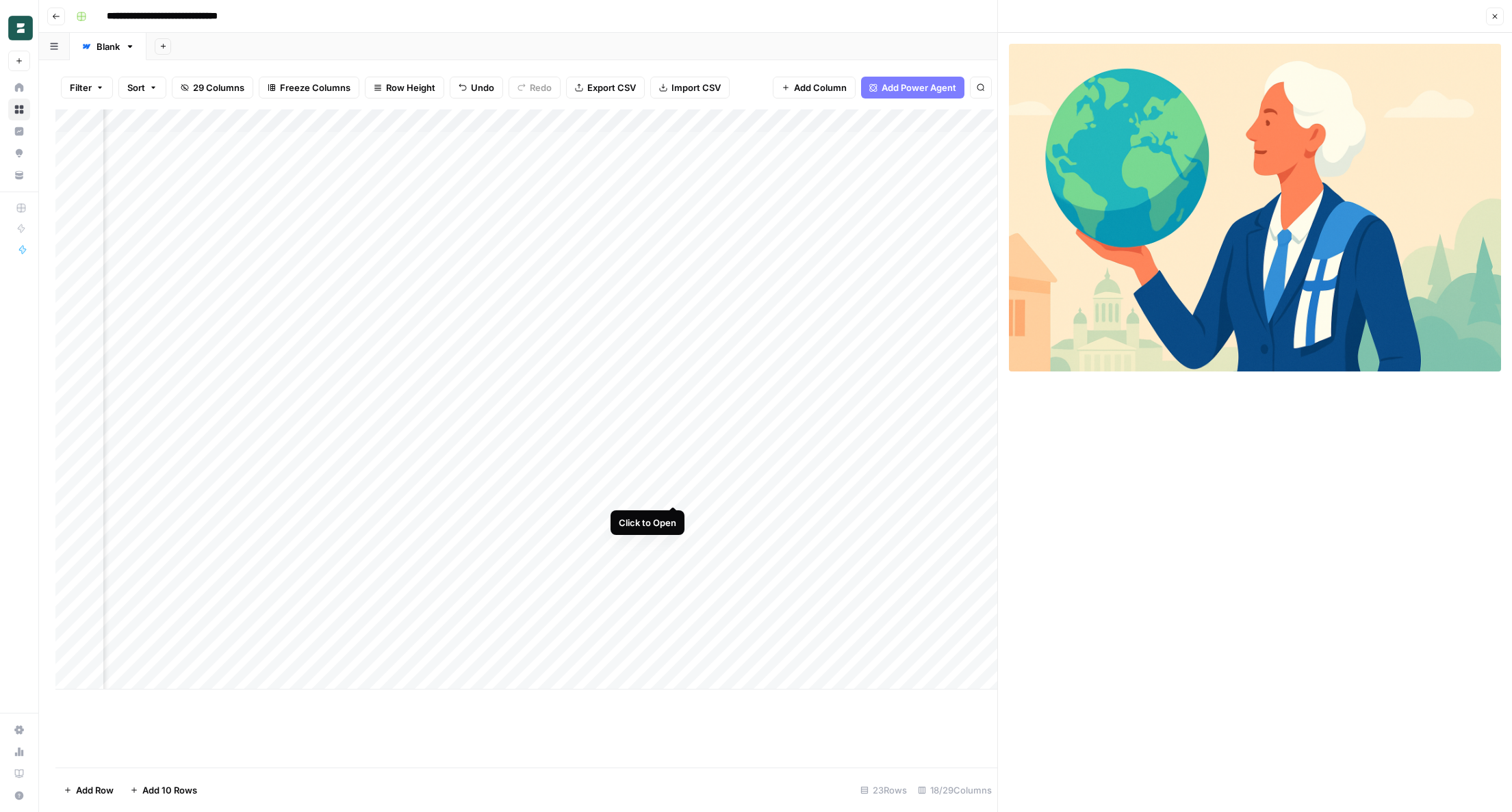
click at [672, 489] on div "Add Column" at bounding box center [527, 400] width 942 height 580
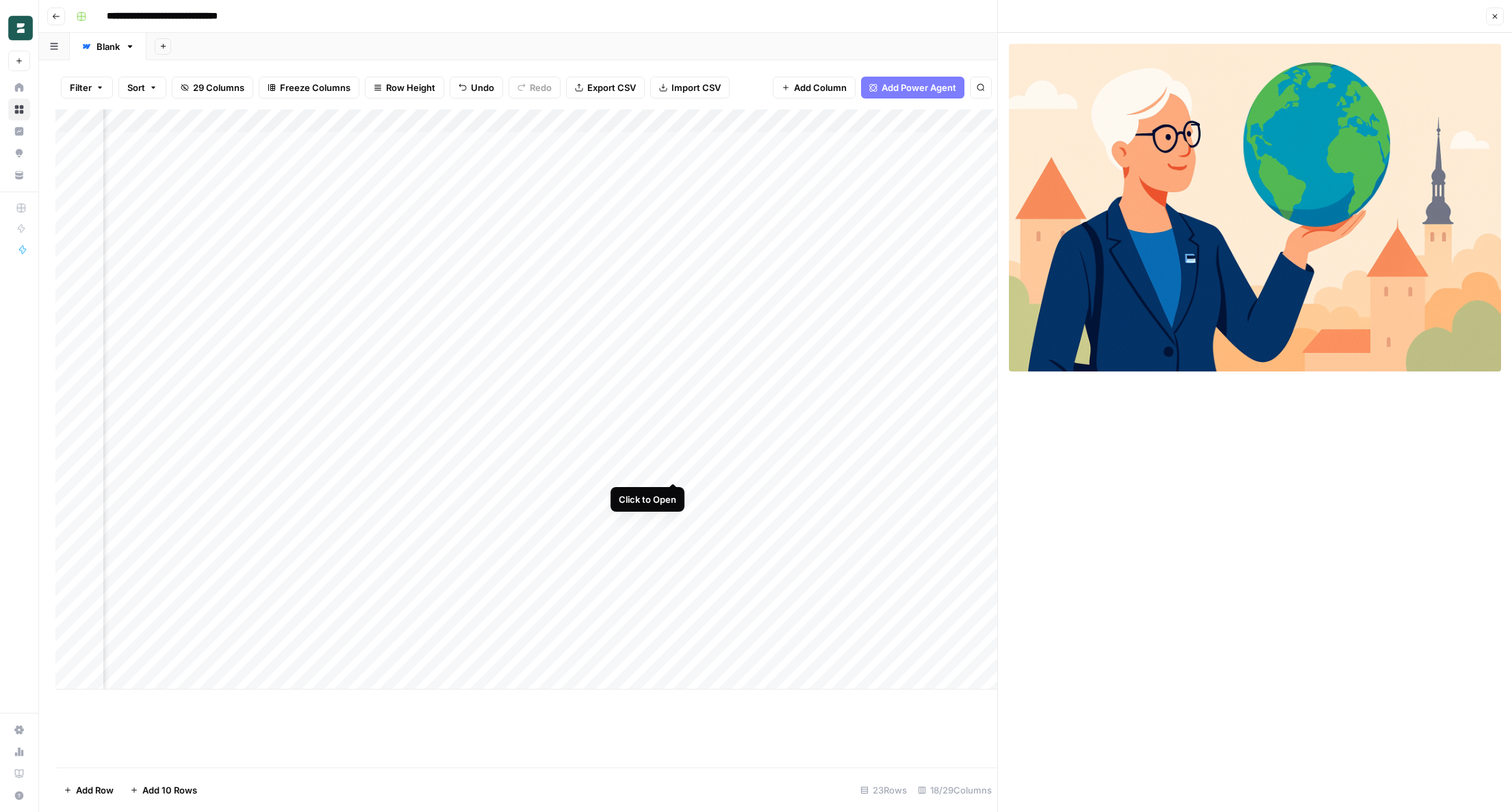
click at [672, 469] on div "Add Column" at bounding box center [527, 400] width 942 height 580
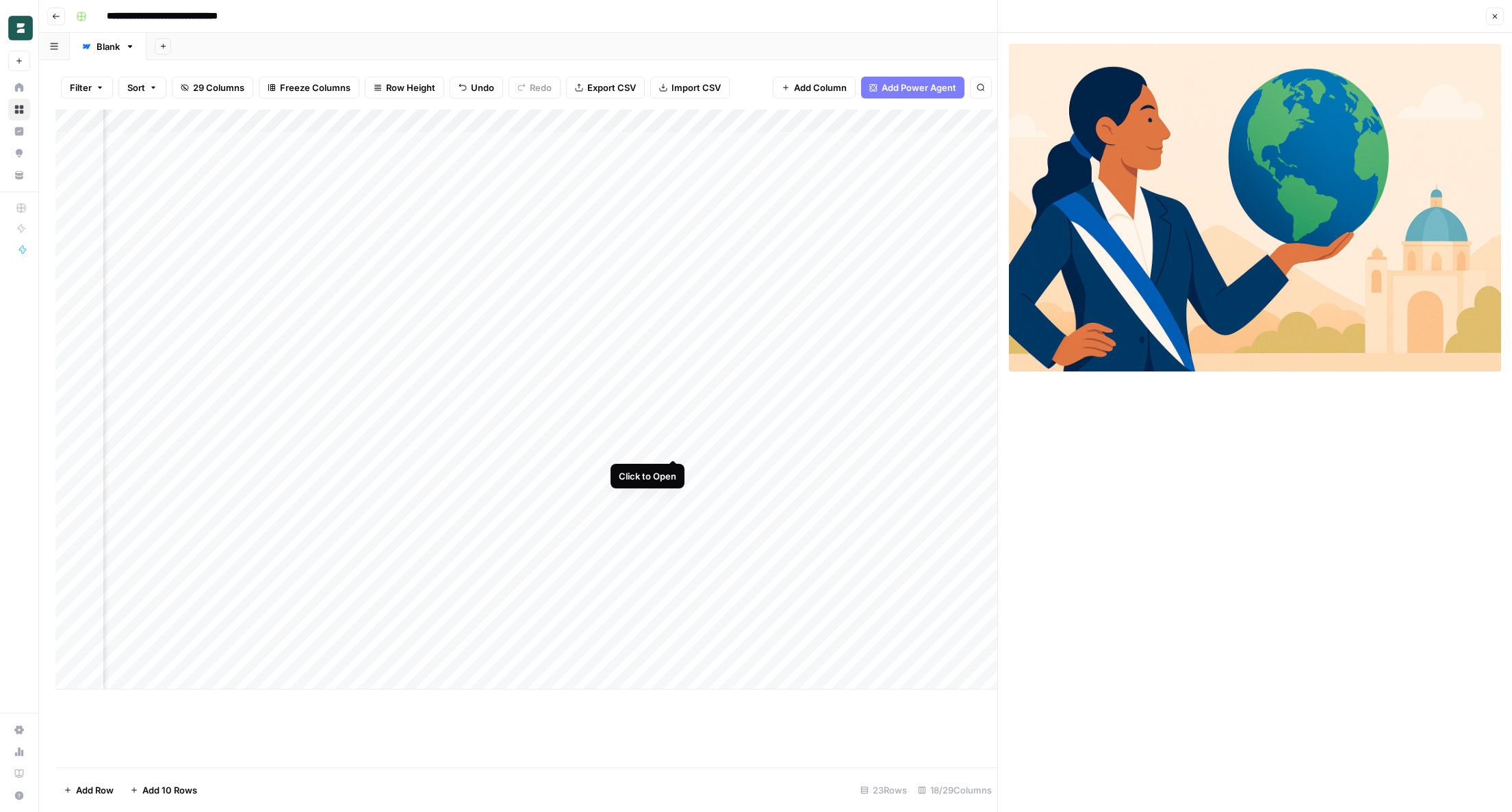
click at [673, 444] on div "Add Column" at bounding box center [527, 400] width 942 height 580
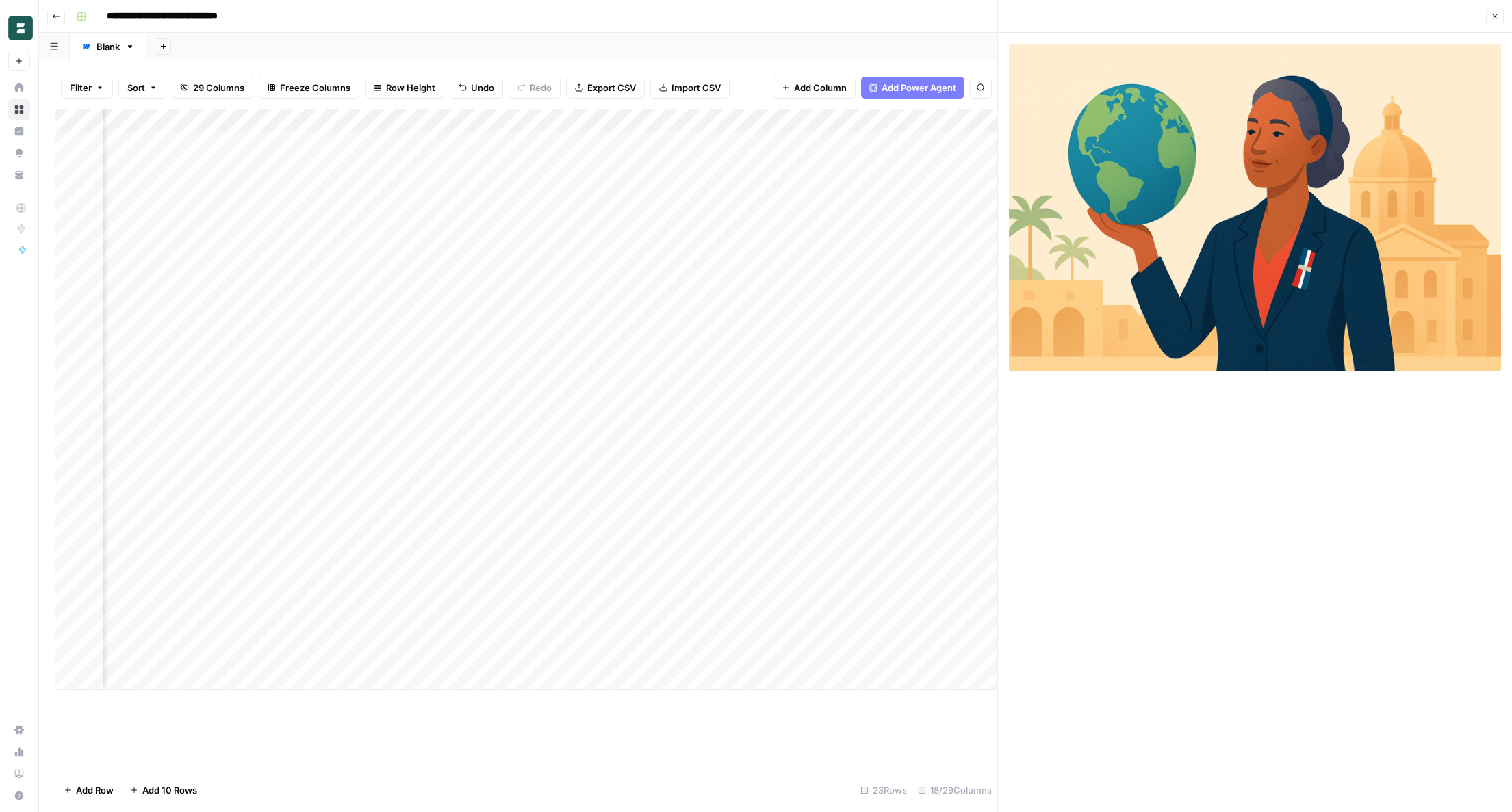
click at [675, 418] on div "Add Column" at bounding box center [527, 400] width 942 height 580
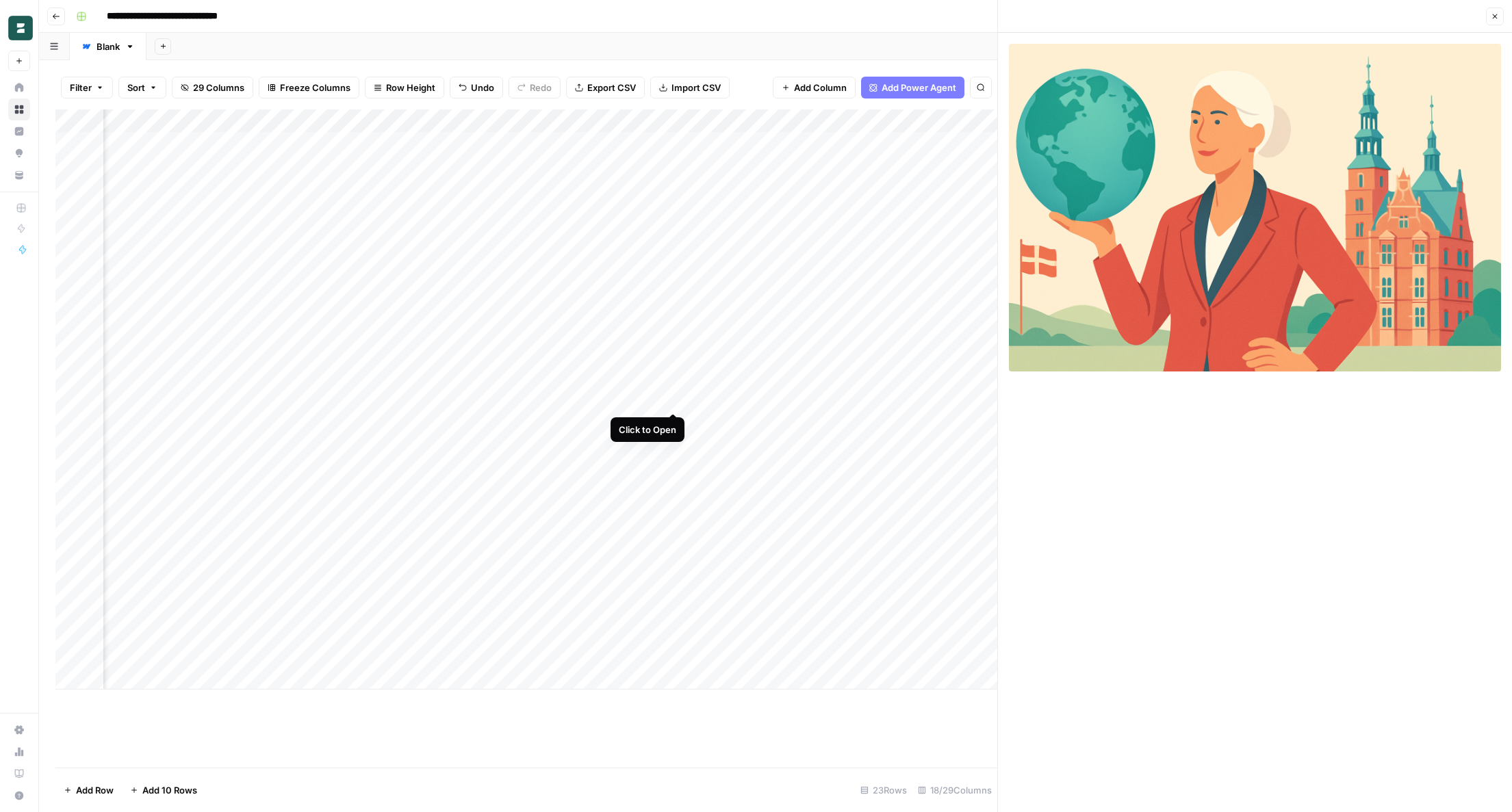
click at [674, 395] on div "Add Column" at bounding box center [527, 400] width 942 height 580
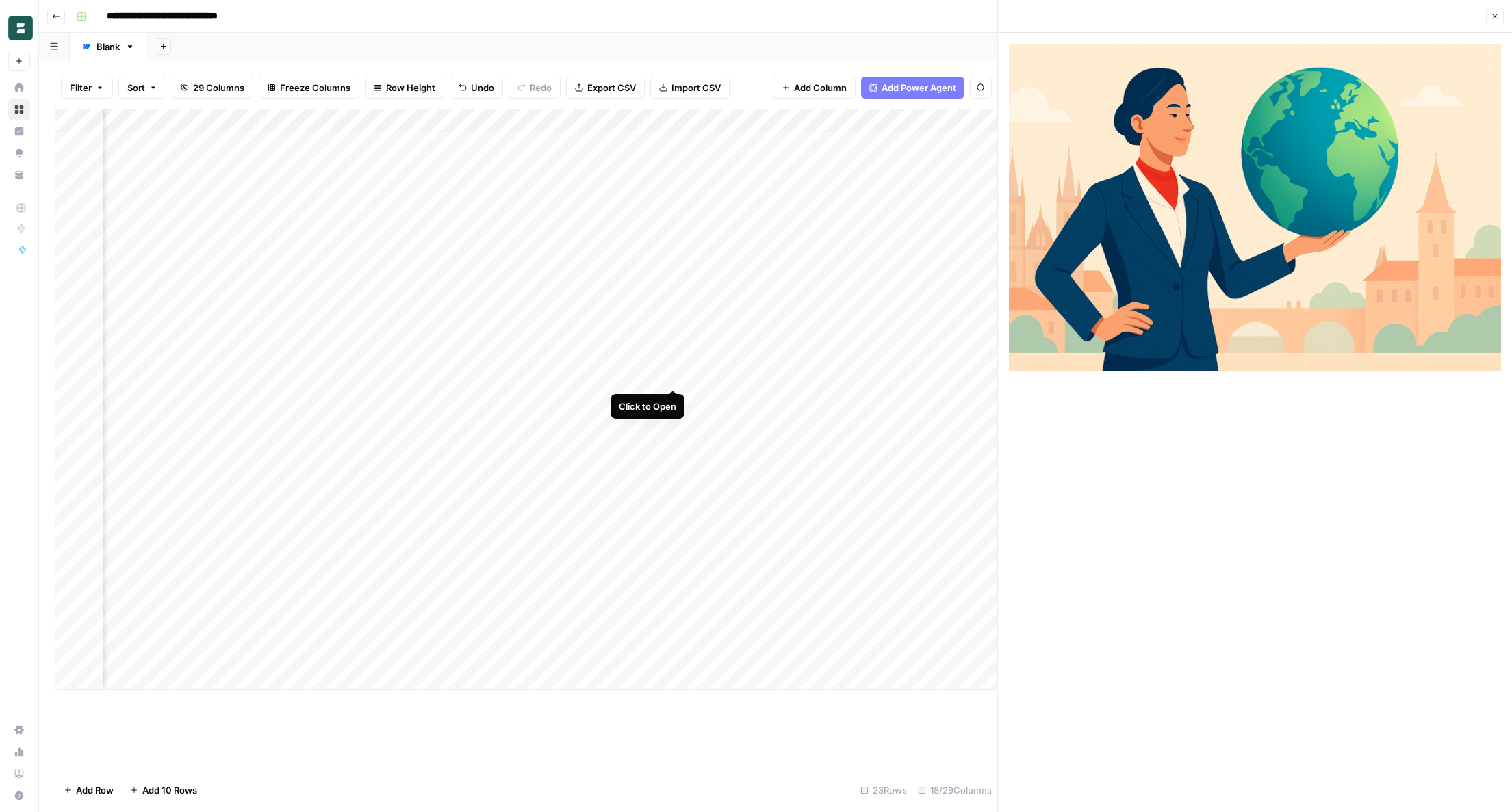
click at [674, 372] on div "Add Column" at bounding box center [527, 400] width 942 height 580
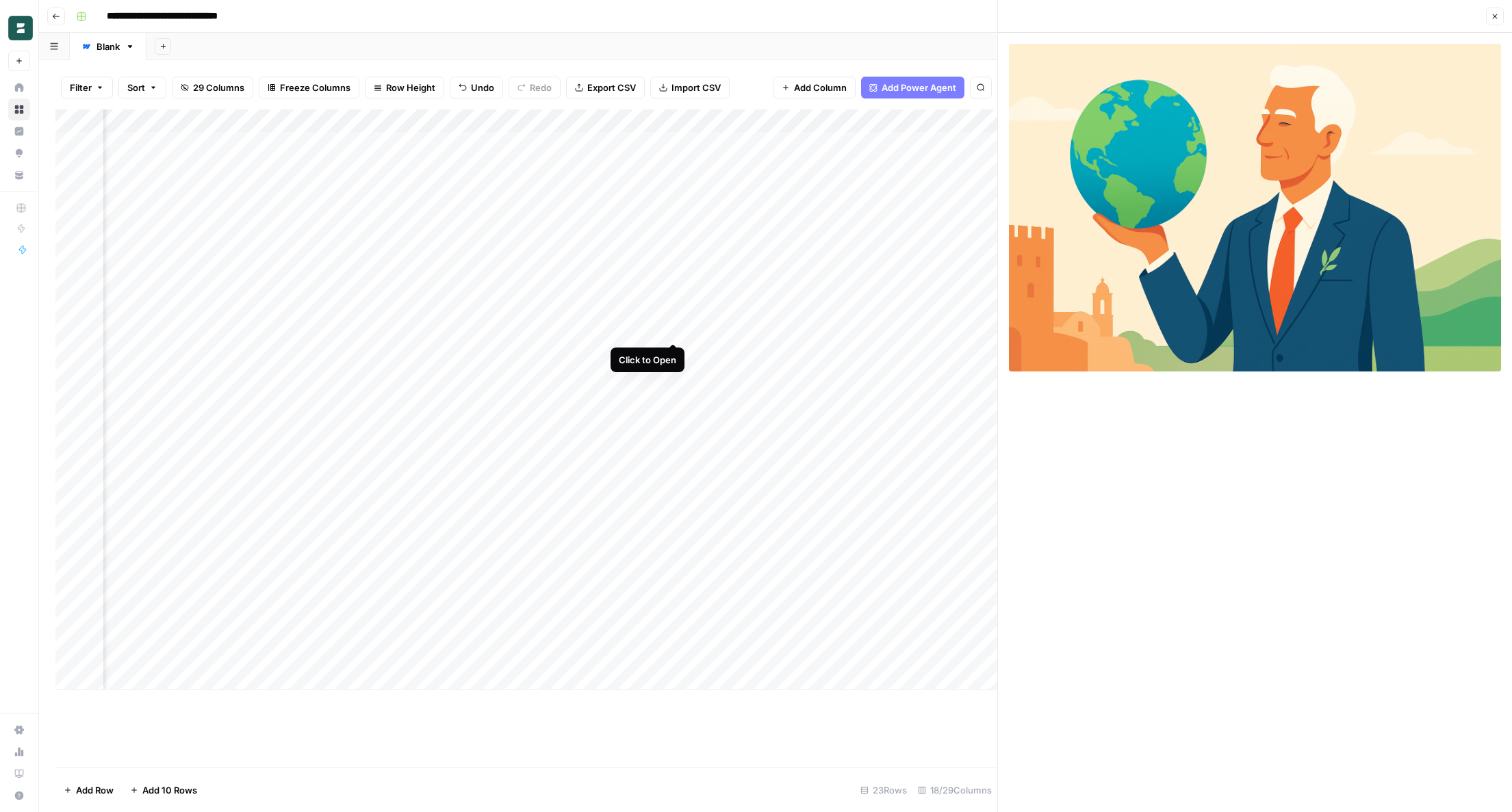
click at [674, 328] on div "Add Column" at bounding box center [527, 400] width 942 height 580
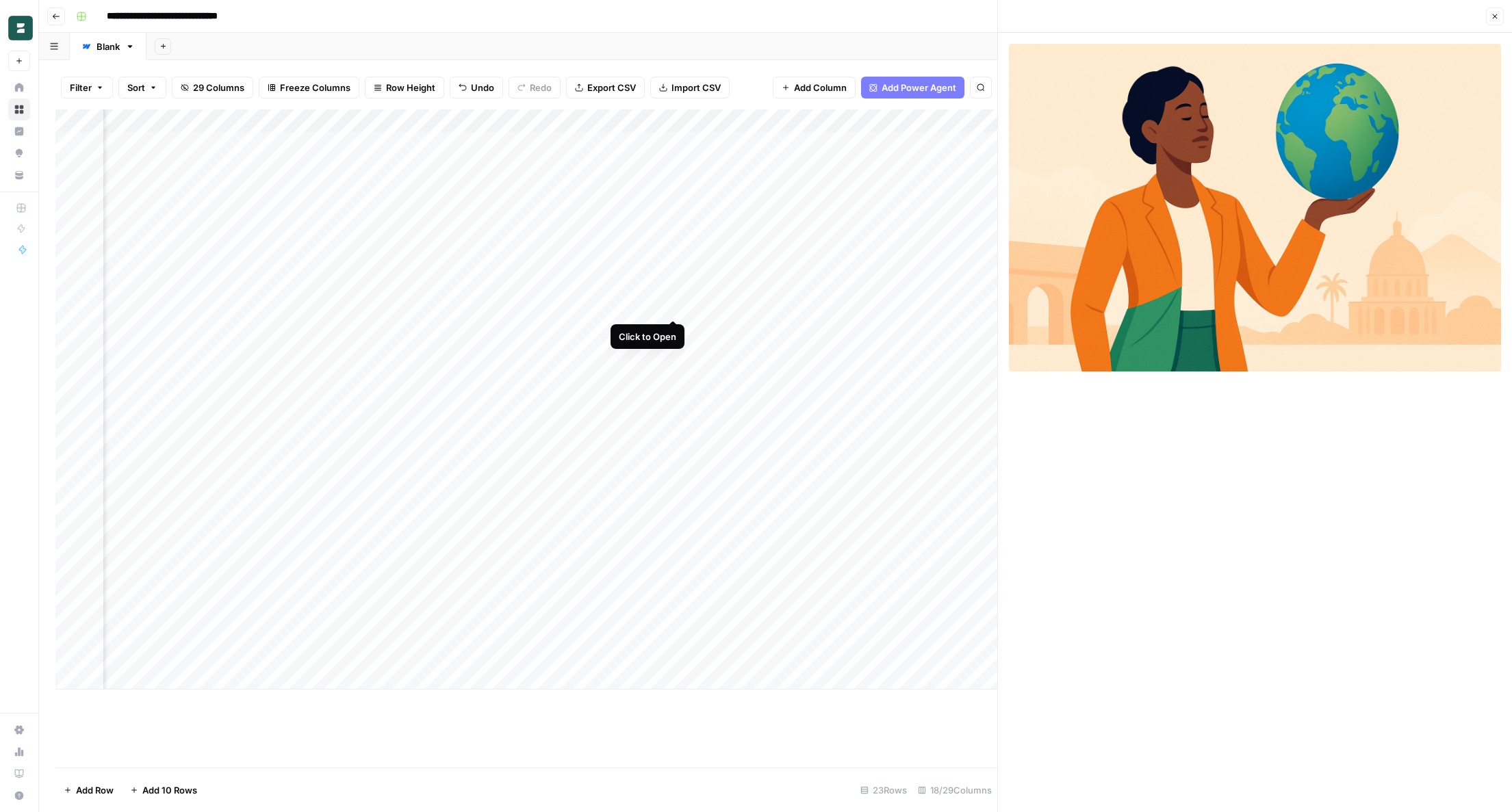
click at [676, 305] on div "Add Column" at bounding box center [527, 400] width 942 height 580
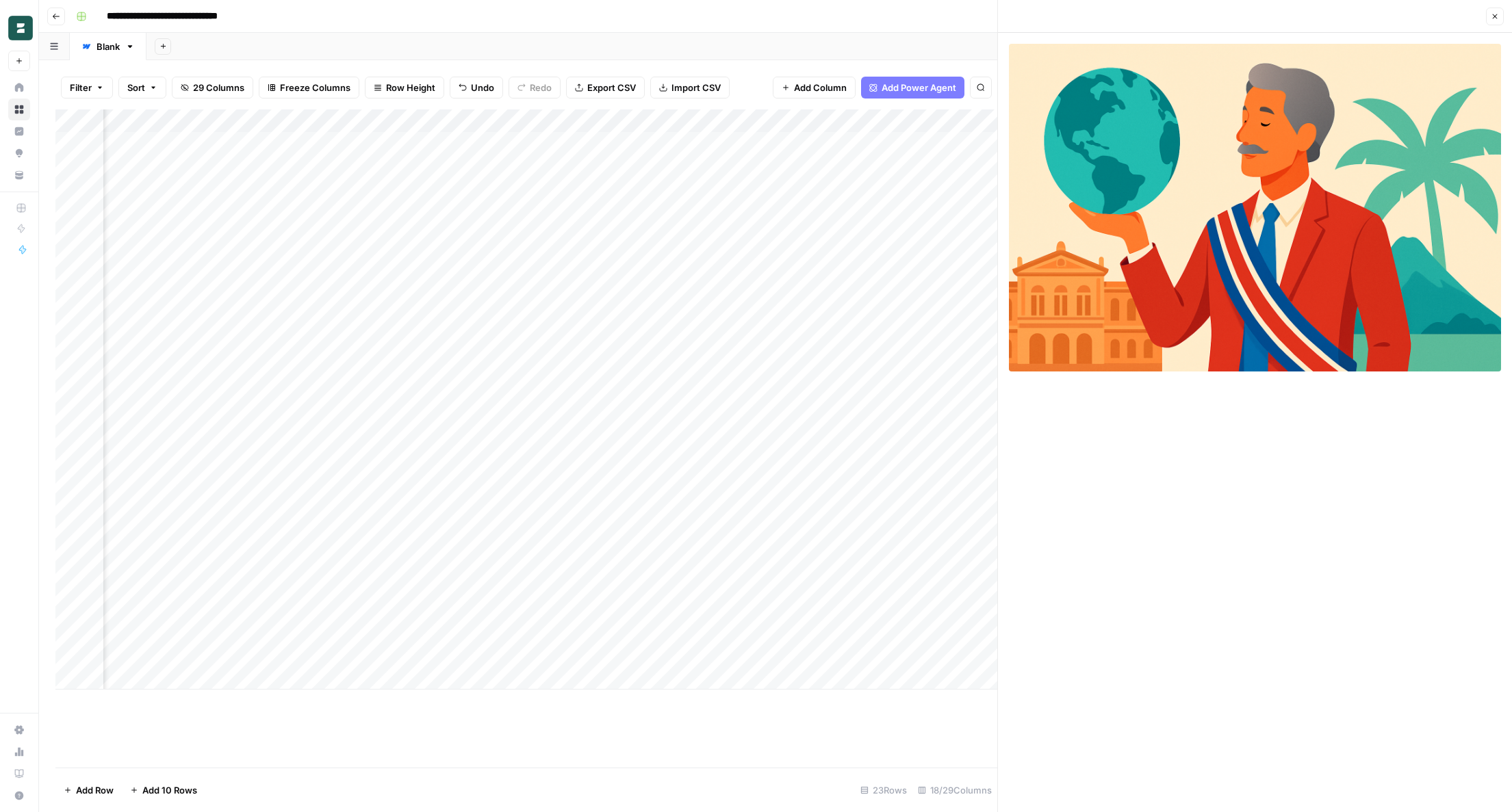
click at [676, 279] on div "Add Column" at bounding box center [527, 400] width 942 height 580
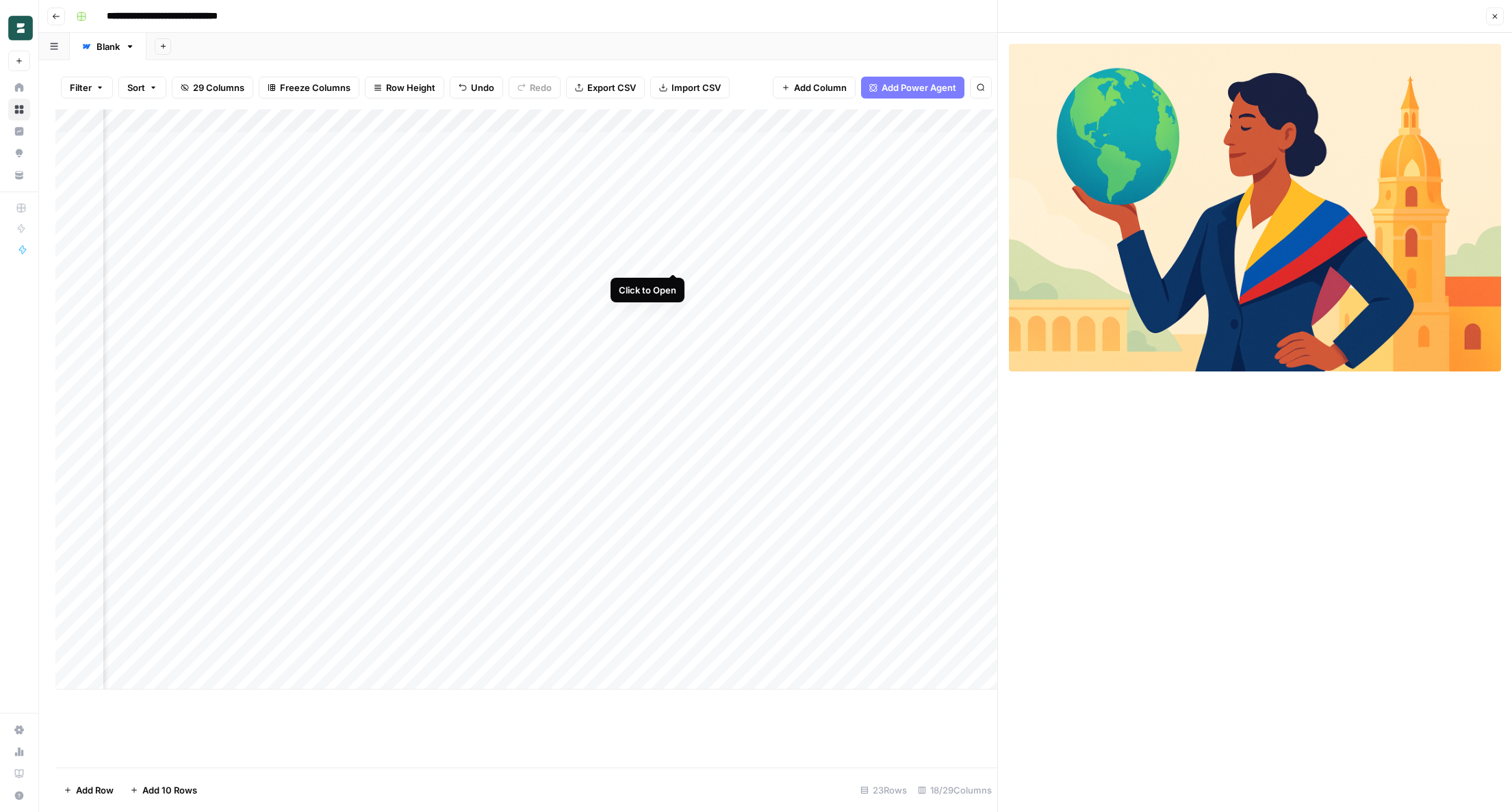
click at [674, 259] on div "Add Column" at bounding box center [527, 400] width 942 height 580
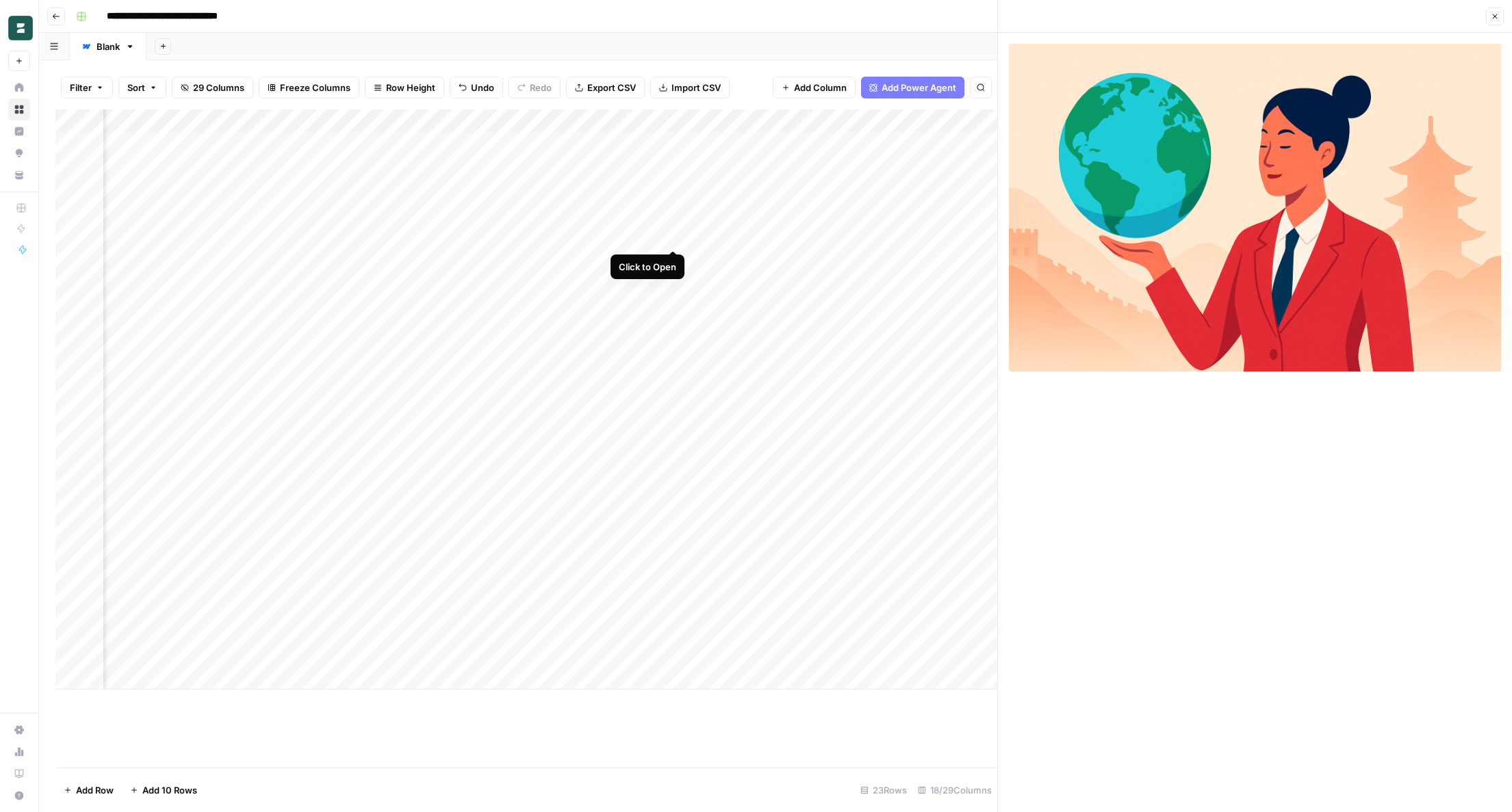
click at [673, 234] on div "Add Column" at bounding box center [527, 400] width 942 height 580
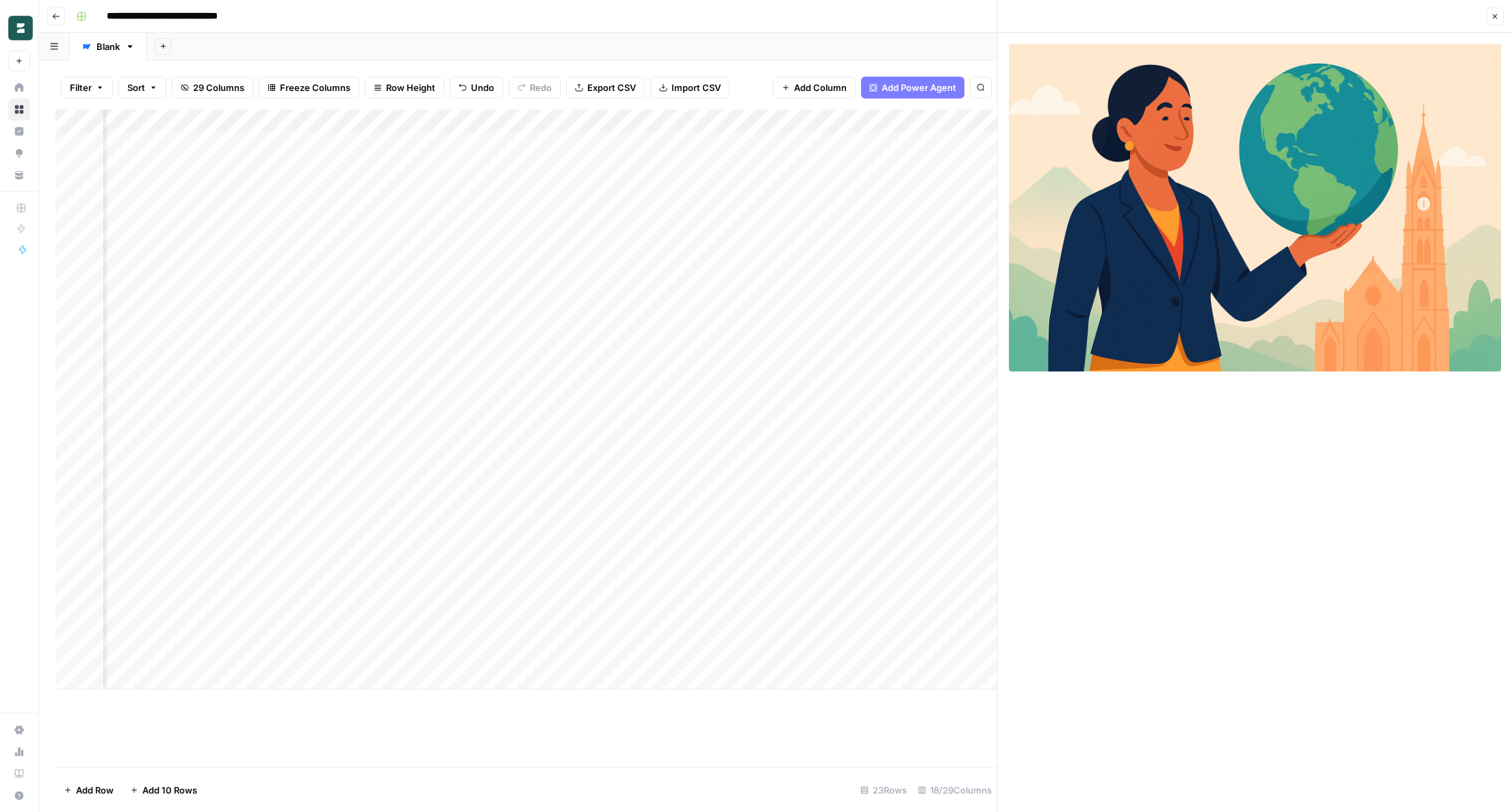
click at [673, 212] on div "Add Column" at bounding box center [527, 400] width 942 height 580
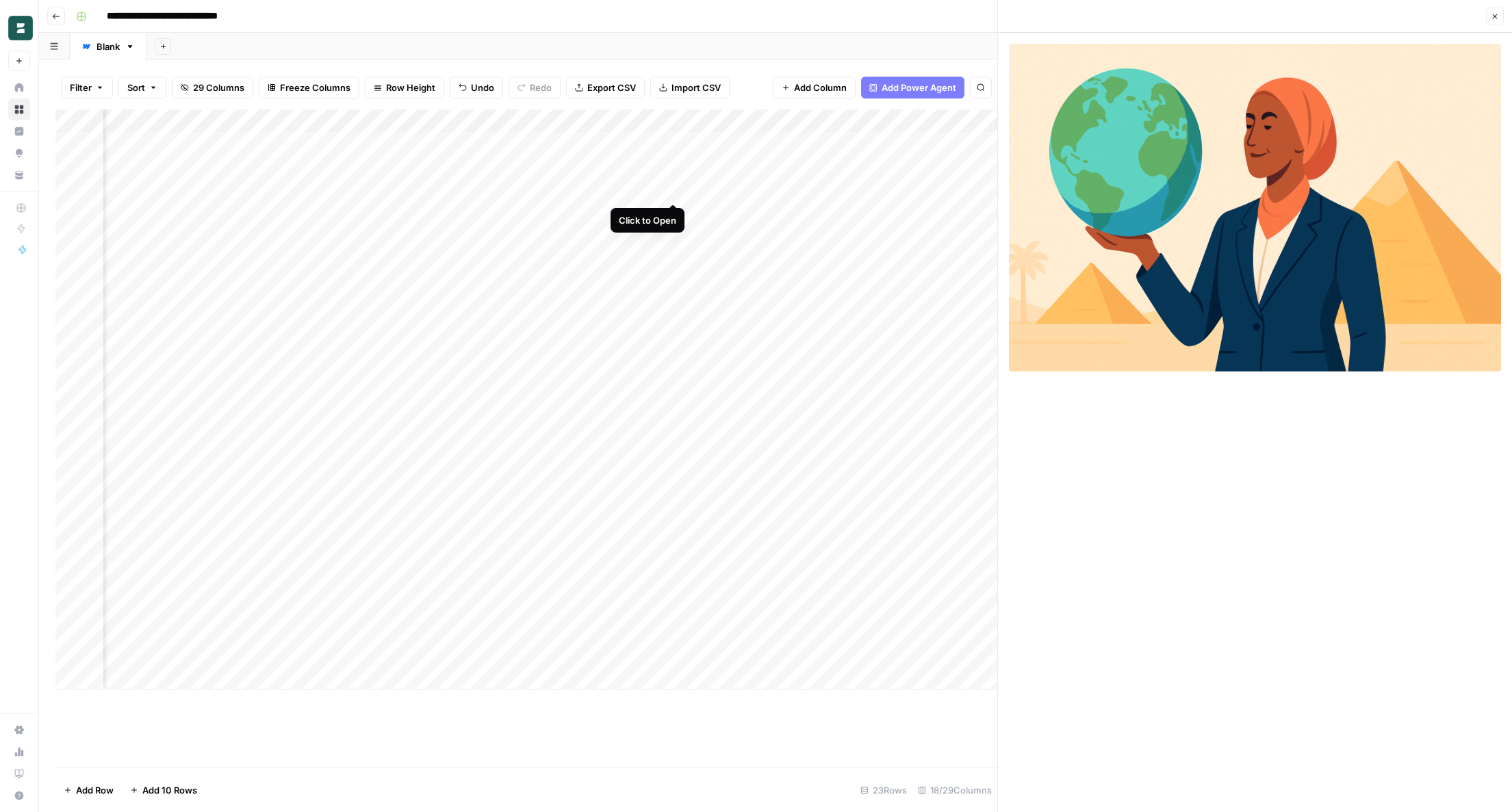
click at [675, 188] on div "Add Column" at bounding box center [527, 400] width 942 height 580
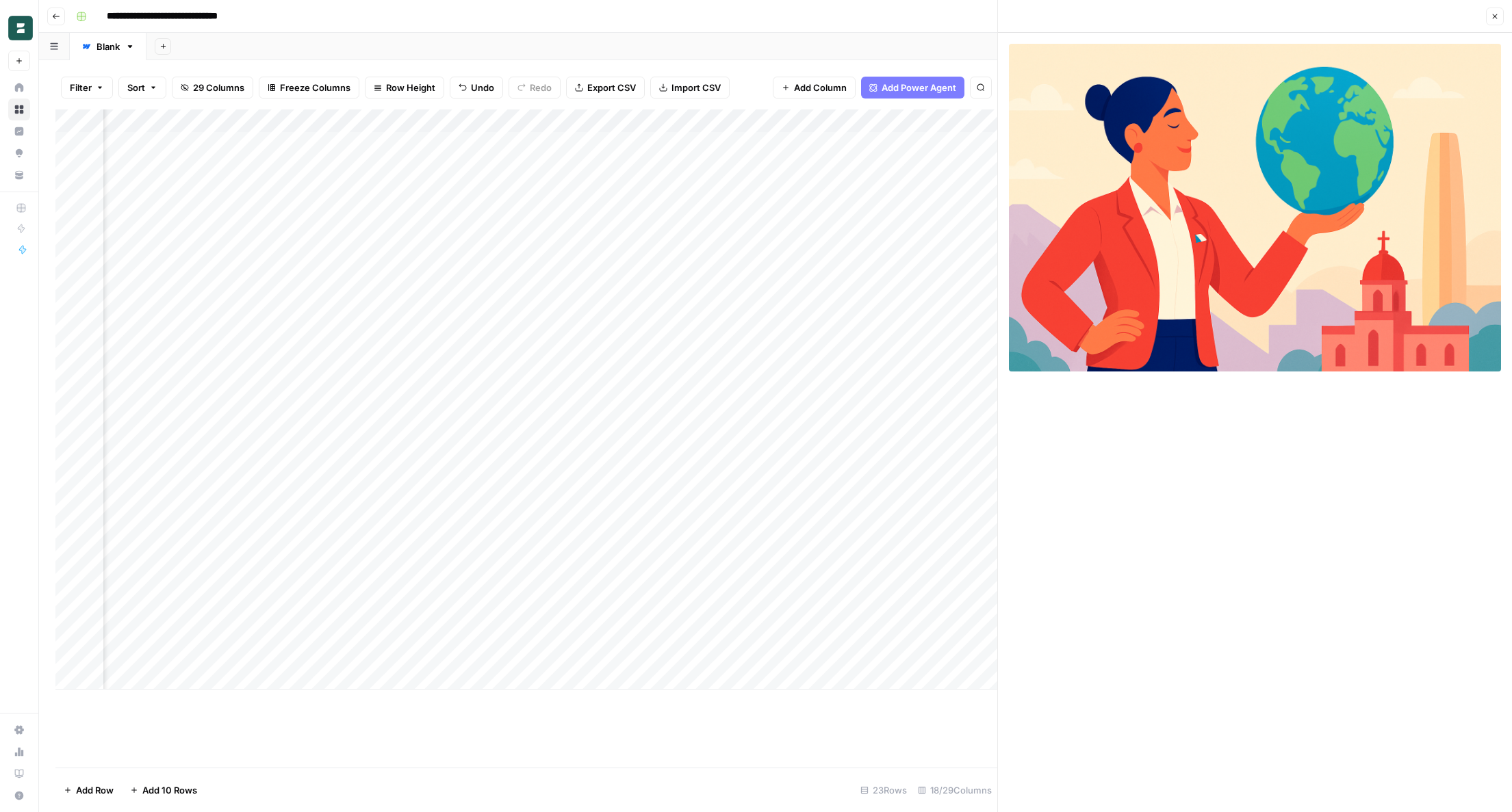
click at [674, 165] on div "Add Column" at bounding box center [527, 400] width 942 height 580
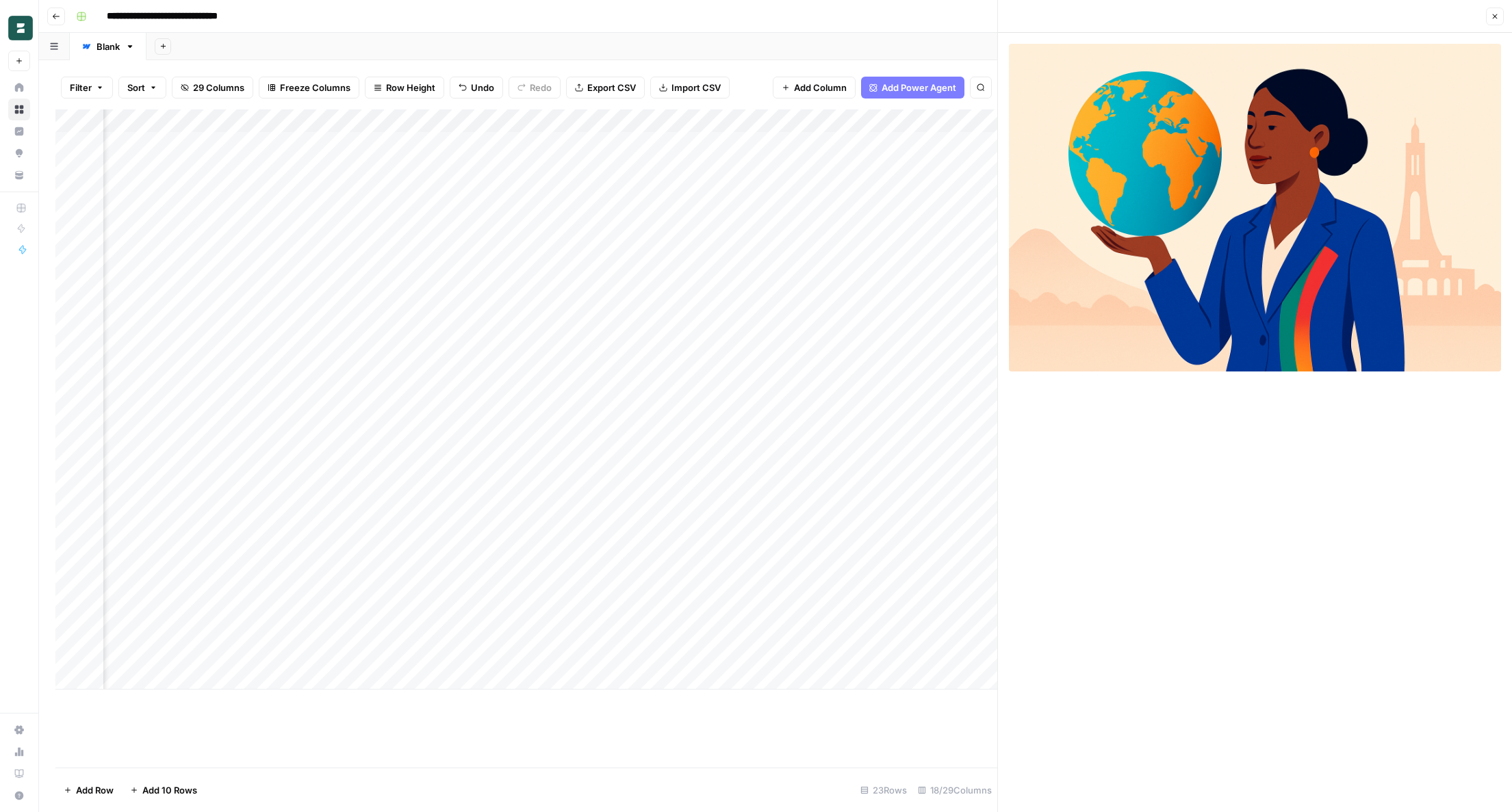
click at [675, 141] on div "Add Column" at bounding box center [527, 400] width 942 height 580
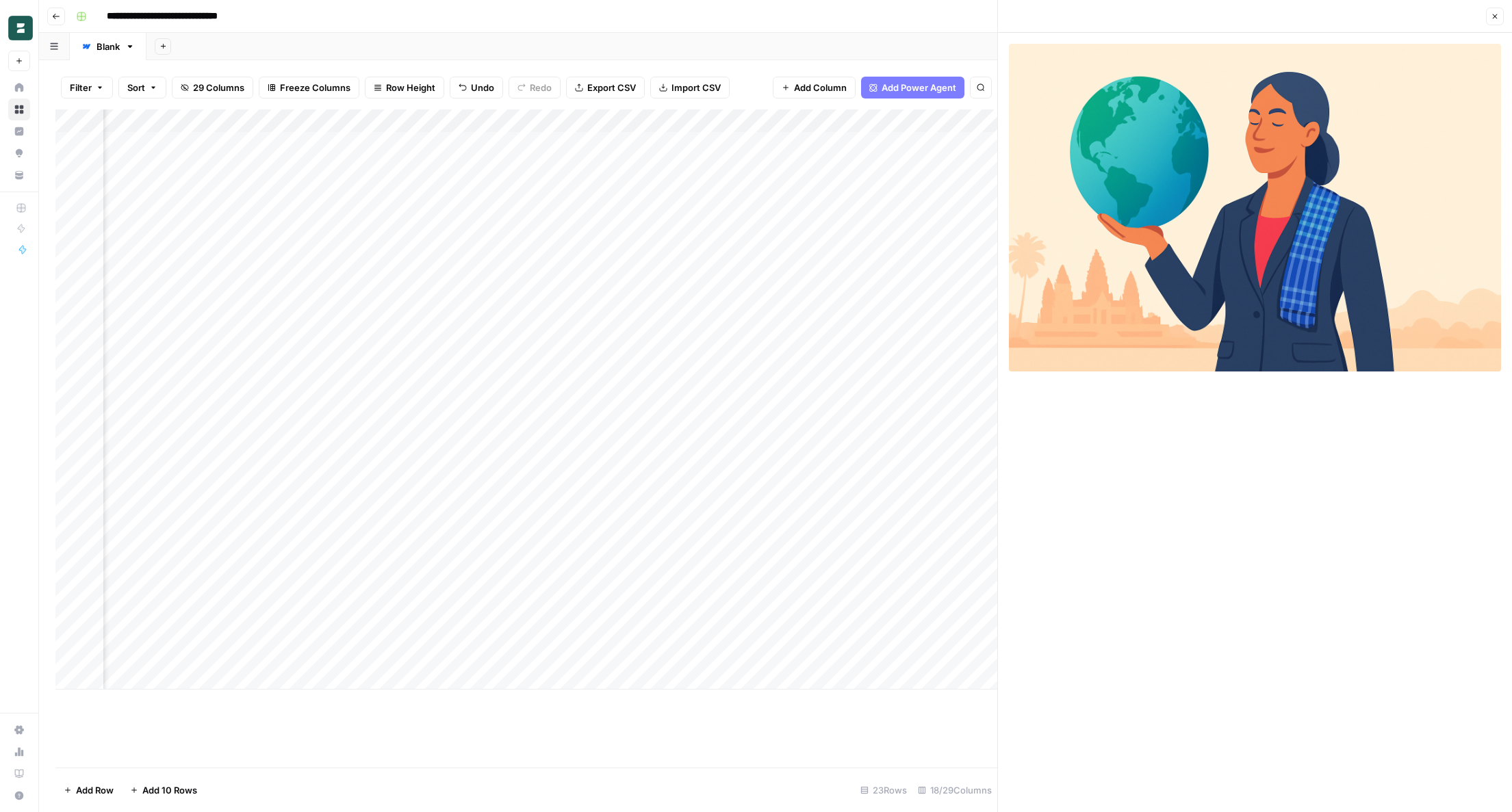
click at [792, 19] on div "**********" at bounding box center [784, 16] width 1428 height 22
click at [674, 141] on div "Add Column" at bounding box center [527, 400] width 942 height 580
click at [377, 140] on div "Add Column" at bounding box center [527, 400] width 942 height 580
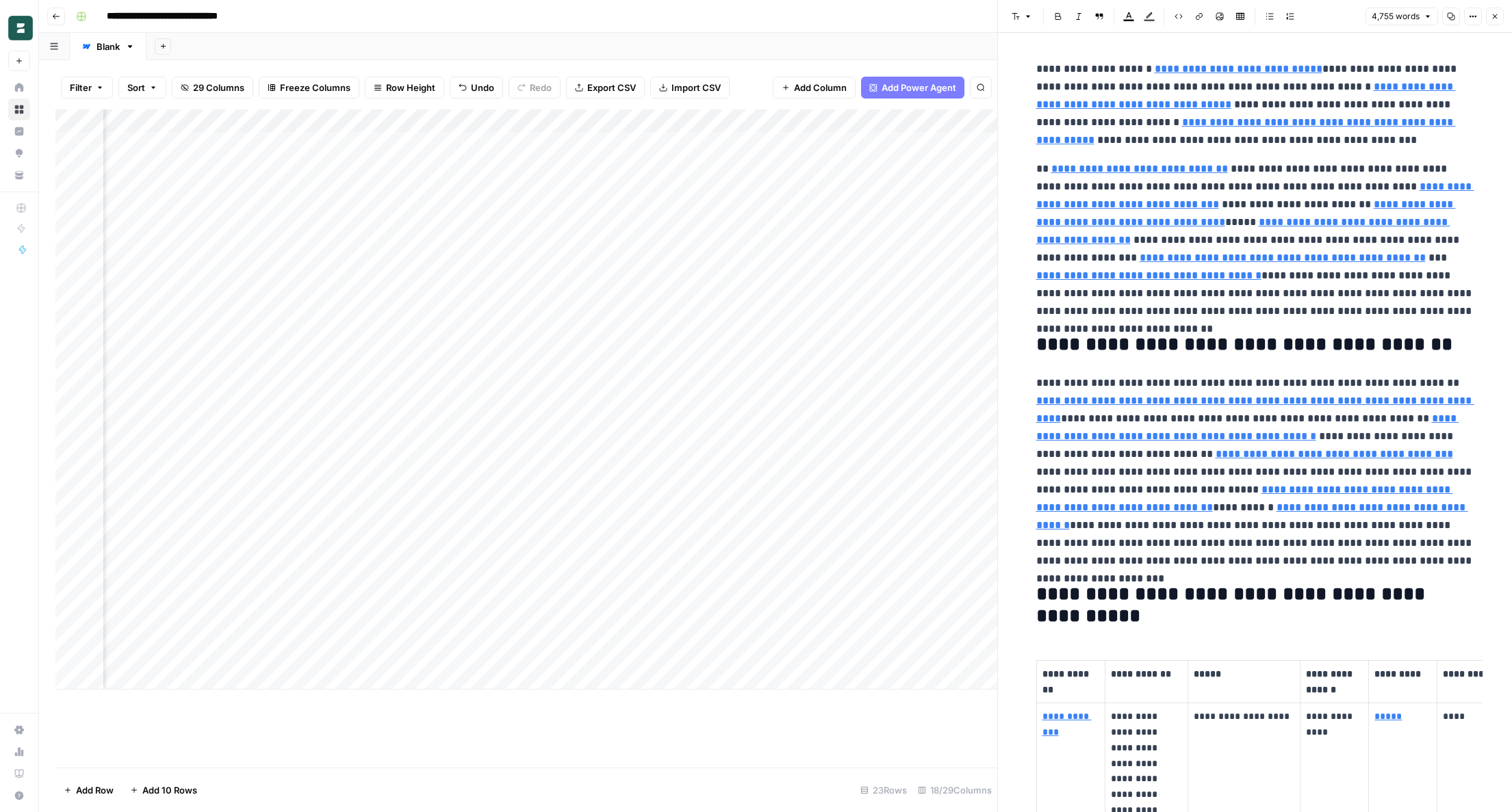
type input "https://documents1.worldbank.org/curated/en/099120924052010564/pdf/P506814-95fb…"
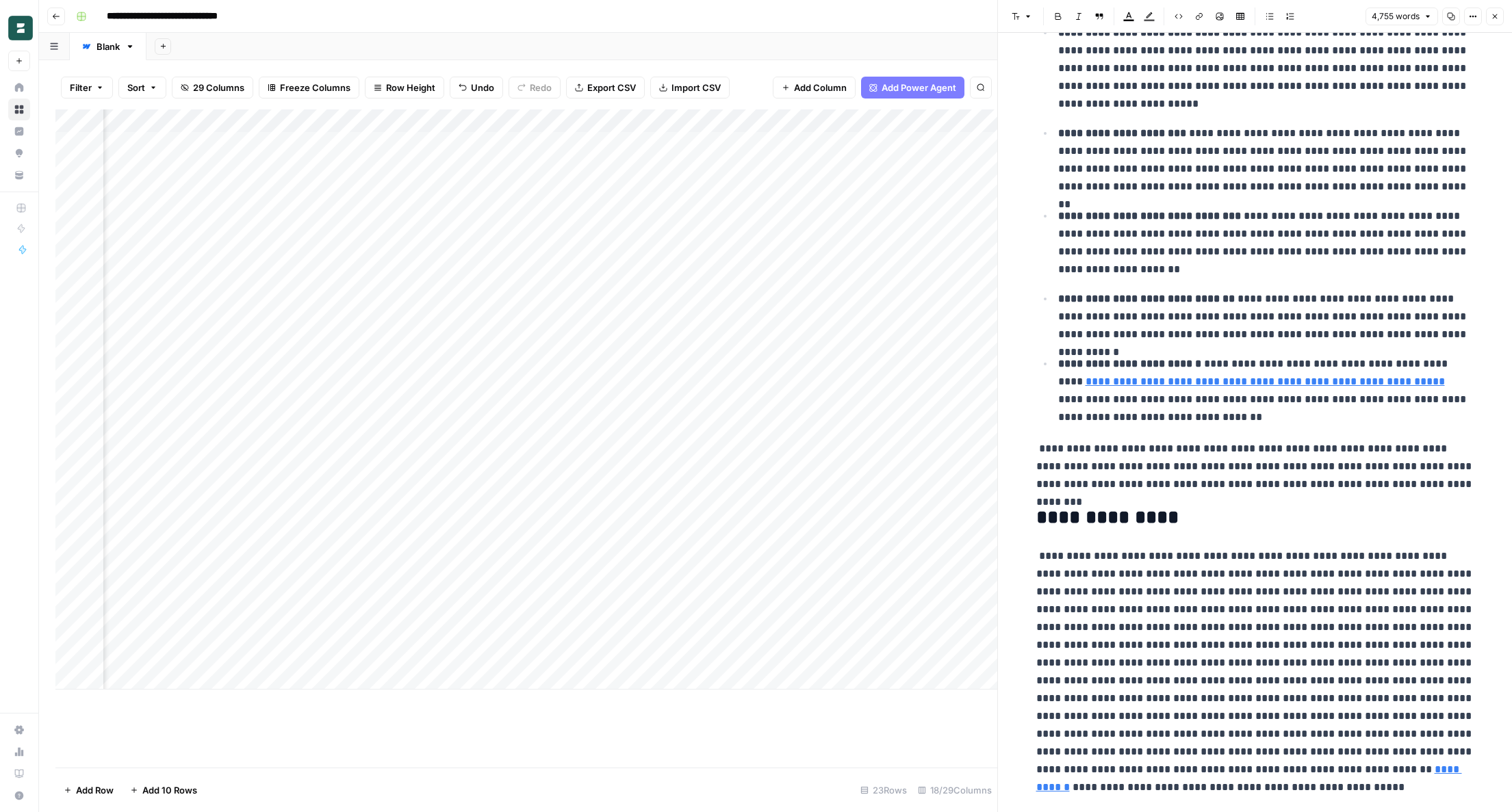
scroll to position [16870, 0]
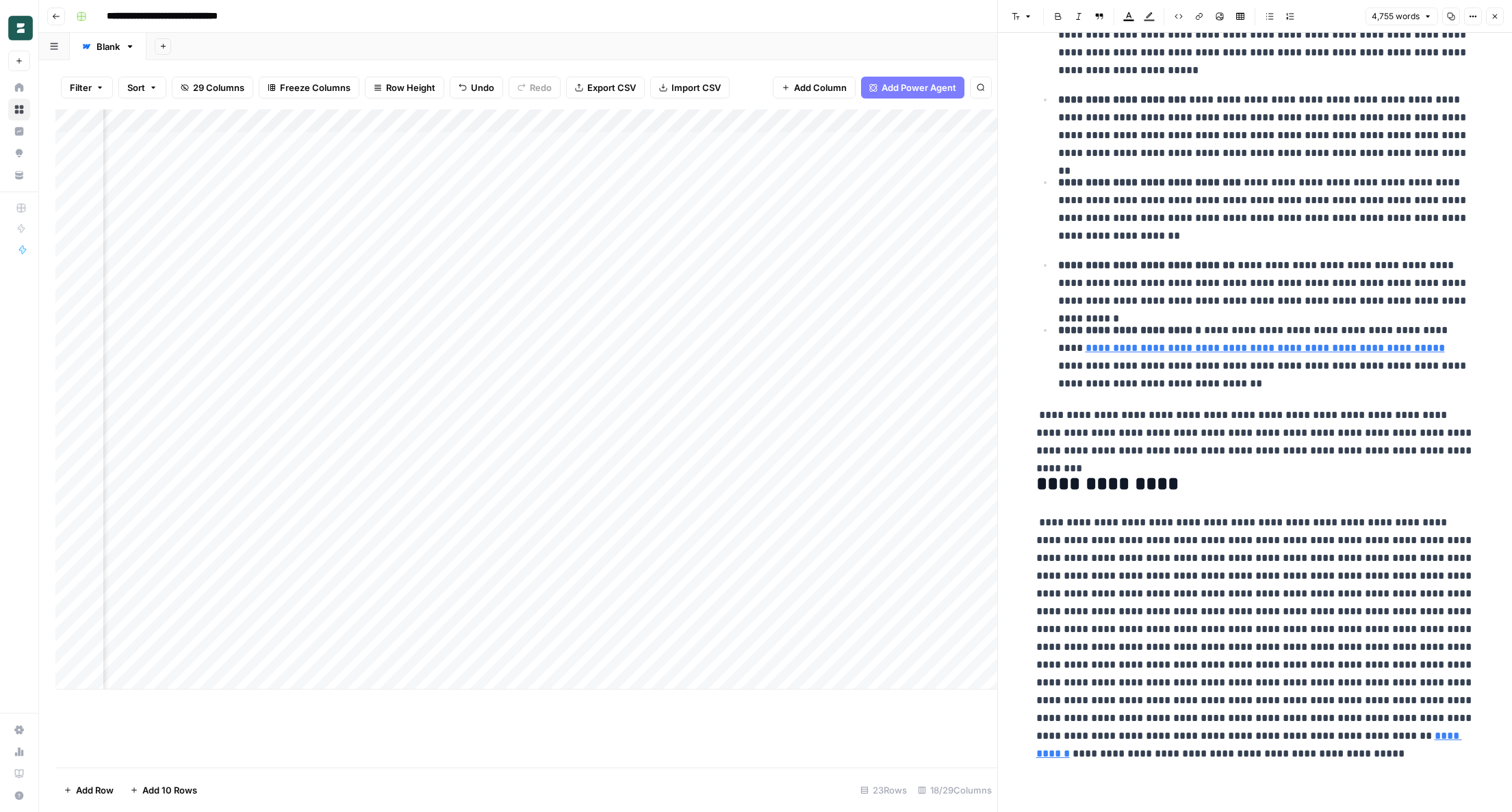
click at [1496, 19] on icon "button" at bounding box center [1495, 16] width 9 height 9
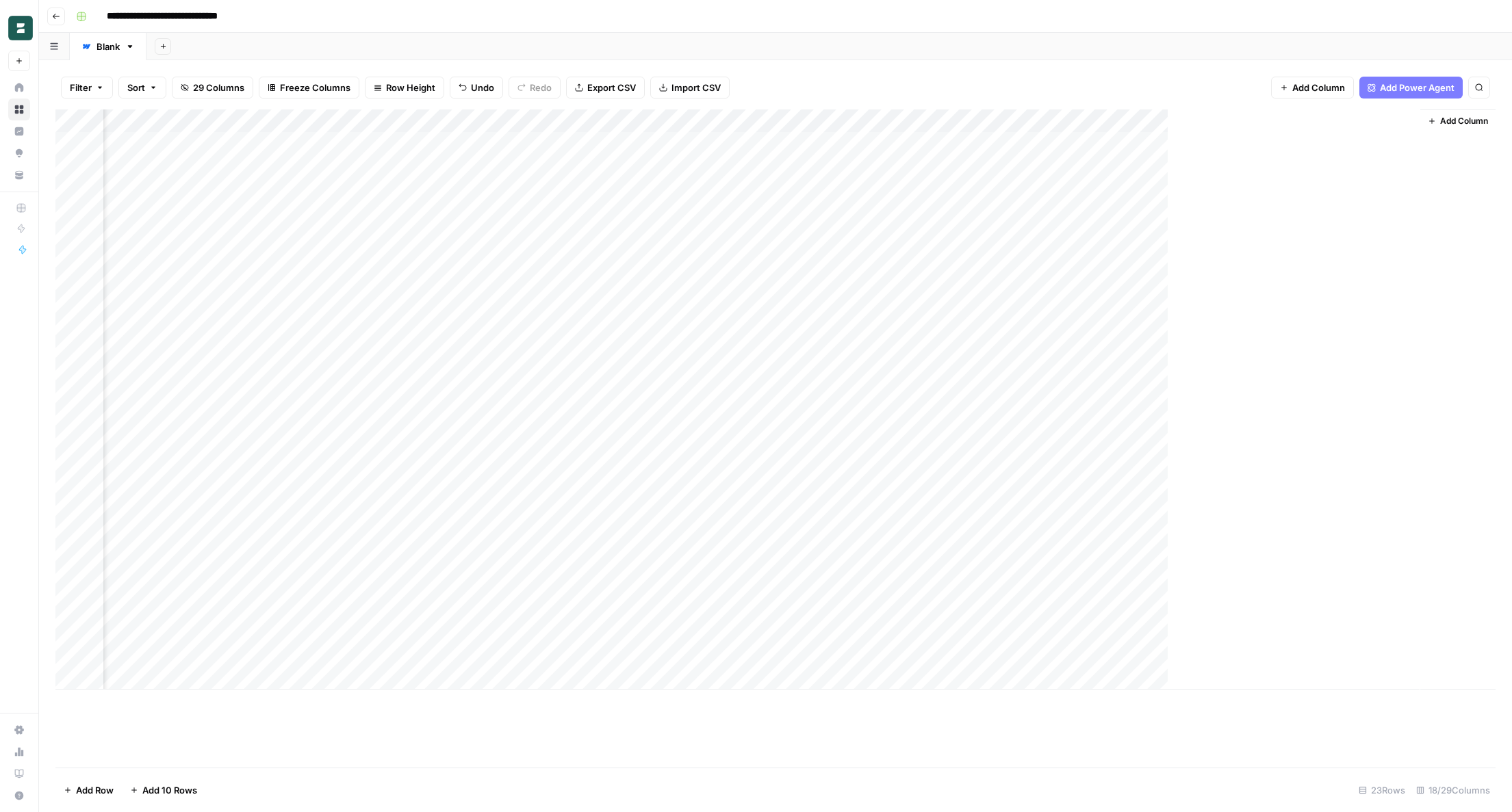
scroll to position [0, 1229]
click at [1167, 66] on div "Filter Sort 29 Columns Freeze Columns Row Height Undo Redo Export CSV Import CS…" at bounding box center [775, 87] width 1440 height 44
click at [1208, 165] on div "Add Column" at bounding box center [775, 400] width 1440 height 580
click at [1208, 189] on div "Add Column" at bounding box center [775, 400] width 1440 height 580
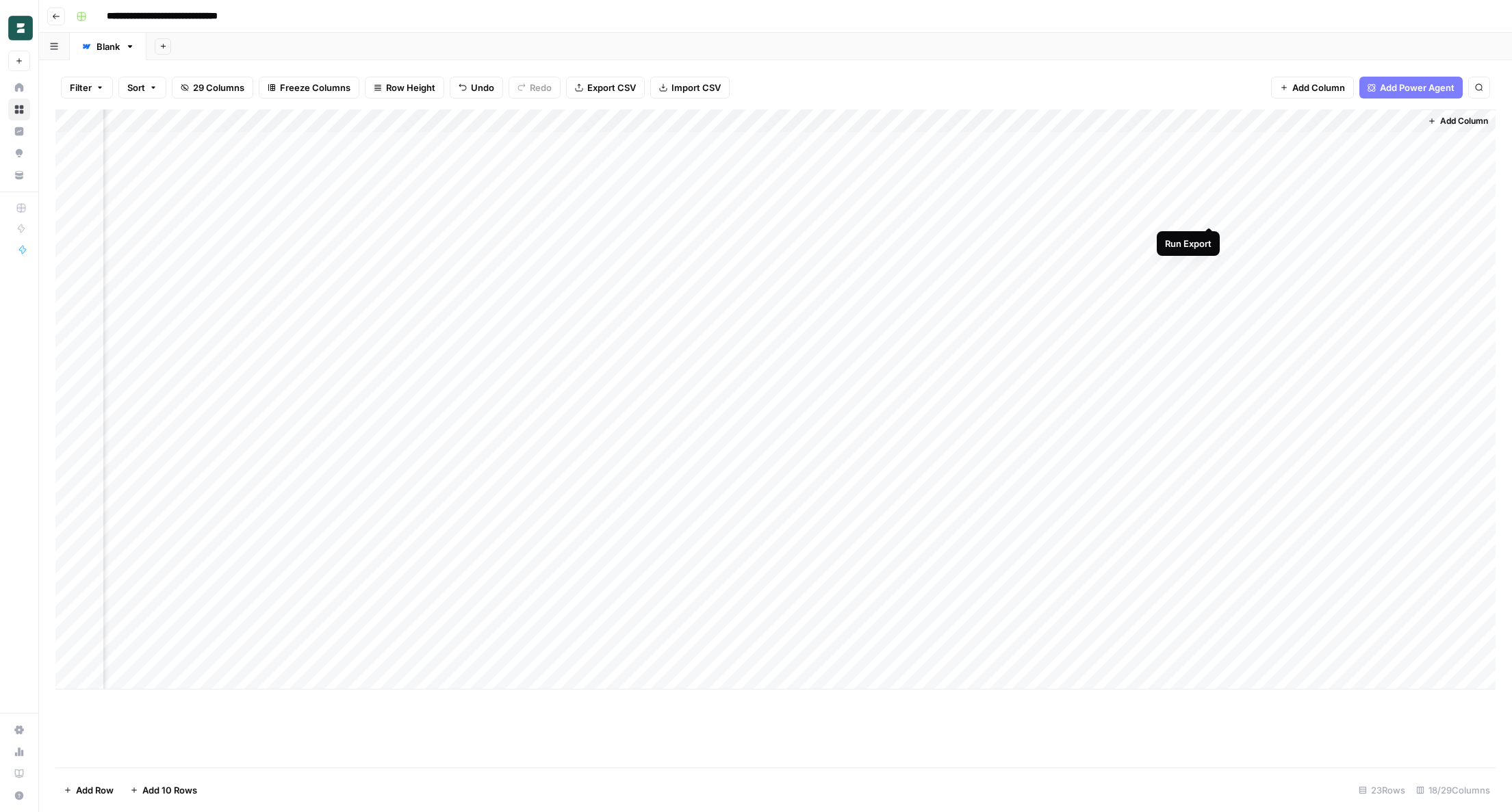
click at [1209, 213] on div "Add Column" at bounding box center [775, 400] width 1440 height 580
click at [1209, 236] on div "Add Column" at bounding box center [775, 400] width 1440 height 580
click at [1208, 258] on div "Add Column" at bounding box center [775, 400] width 1440 height 580
click at [1209, 283] on div "Add Column" at bounding box center [775, 400] width 1440 height 580
click at [1209, 303] on div "Add Column" at bounding box center [775, 400] width 1440 height 580
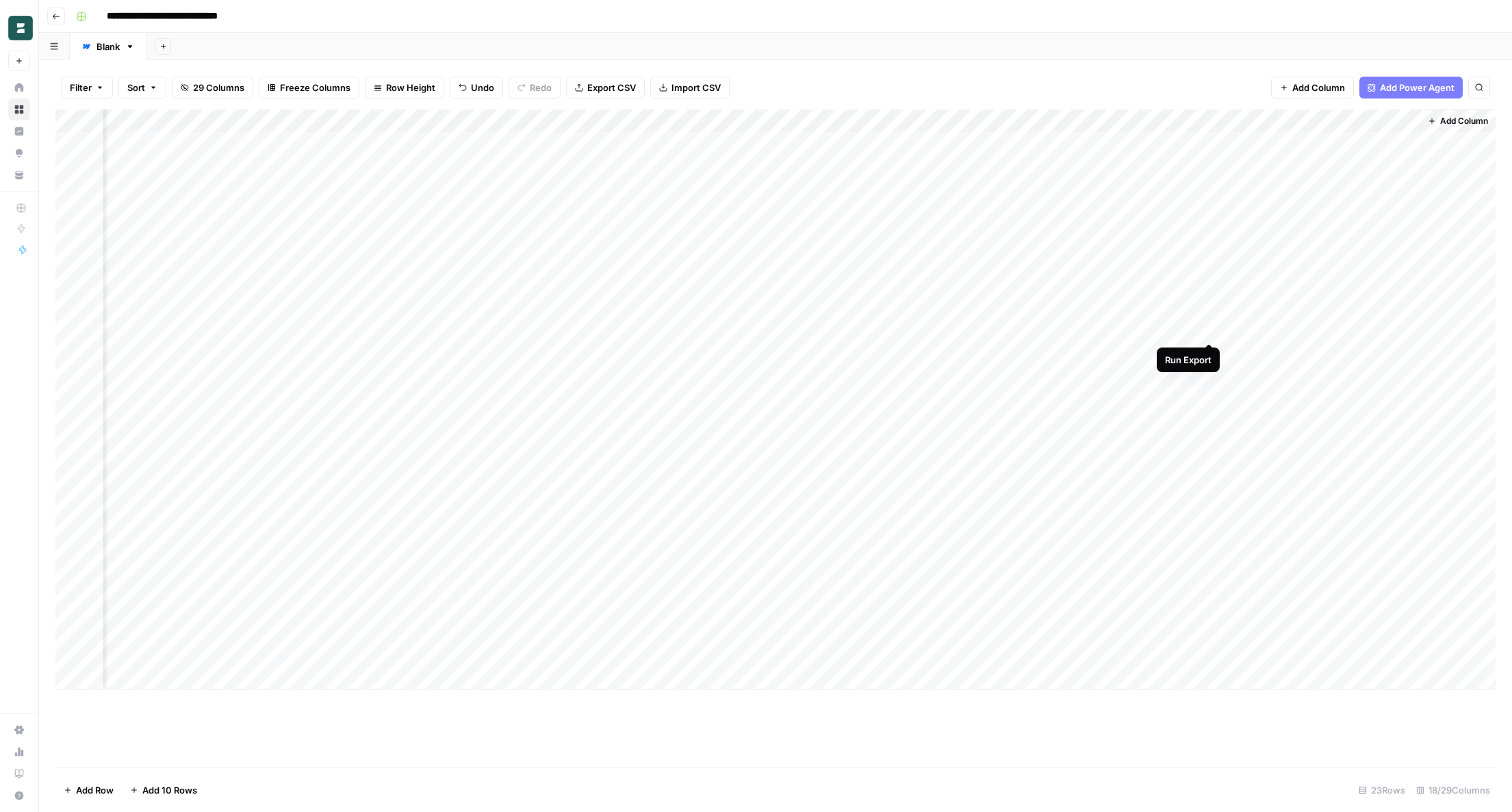
click at [1208, 330] on div "Add Column" at bounding box center [775, 400] width 1440 height 580
click at [1181, 39] on div "Add Sheet" at bounding box center [829, 46] width 1365 height 27
click at [1210, 260] on div "Add Column" at bounding box center [775, 400] width 1440 height 580
click at [1209, 304] on div "Add Column" at bounding box center [775, 400] width 1440 height 580
click at [1209, 334] on div "Add Column" at bounding box center [775, 400] width 1440 height 580
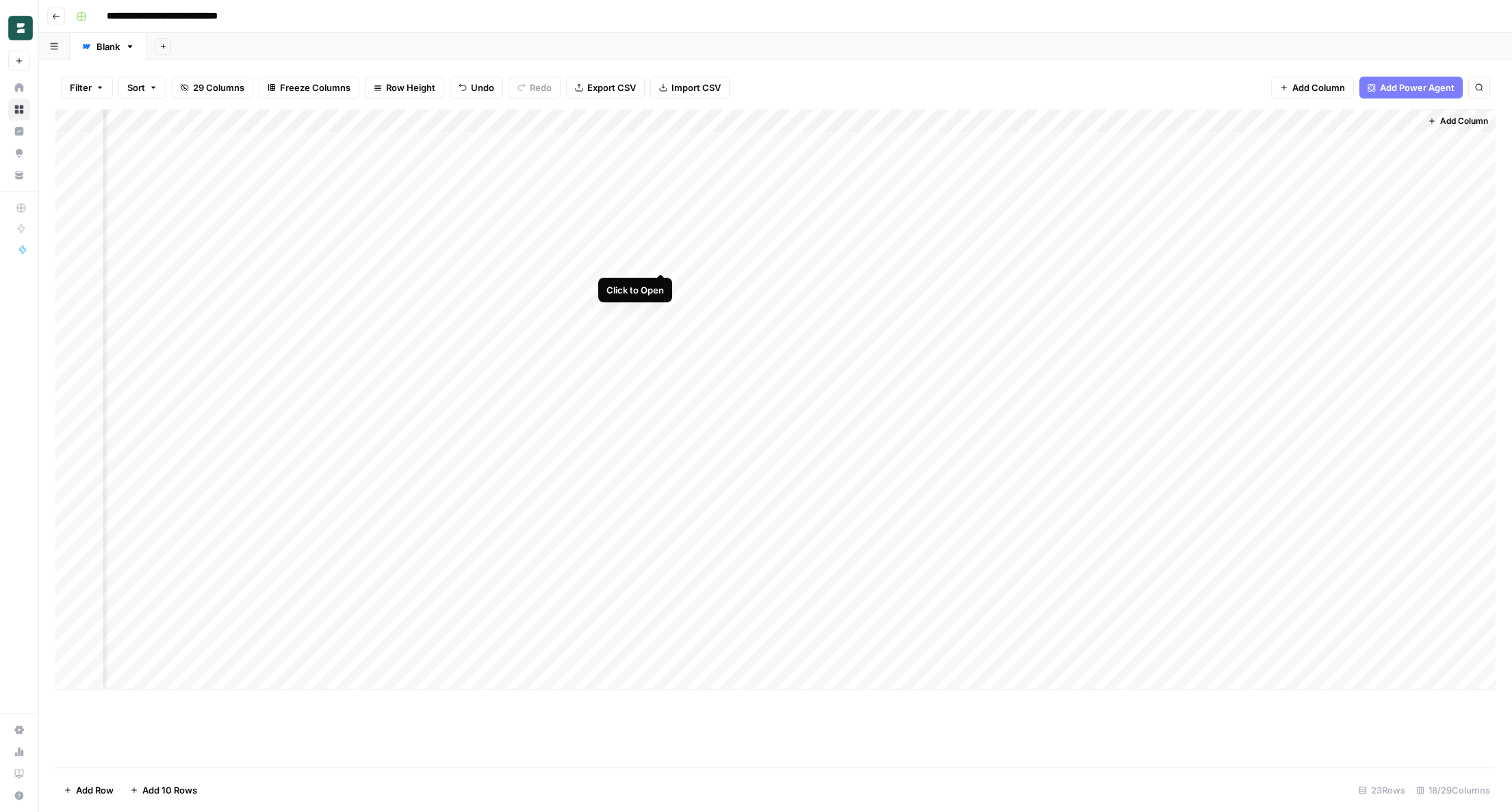
click at [661, 256] on div "Add Column" at bounding box center [775, 400] width 1440 height 580
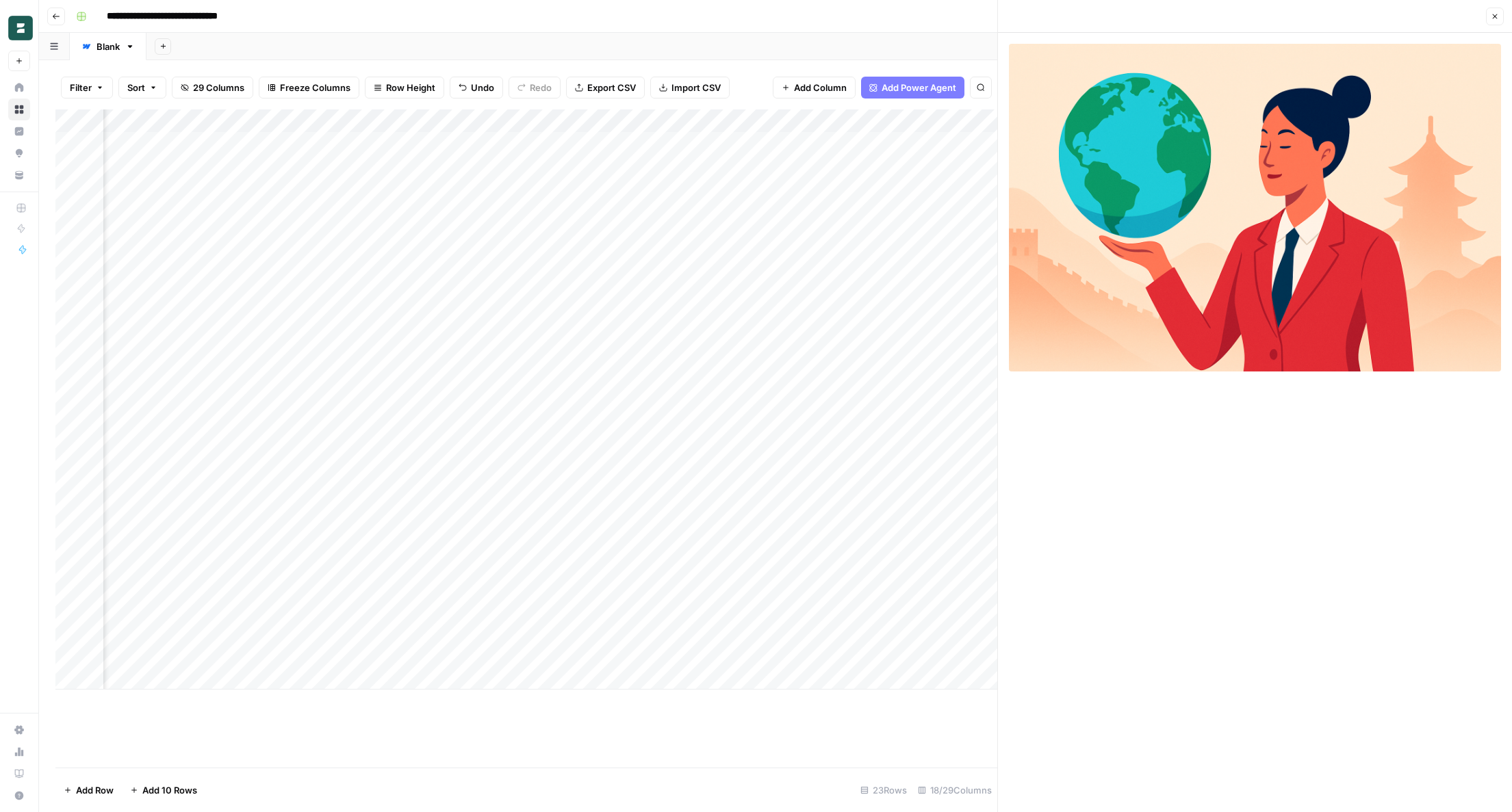
click at [1494, 12] on icon "button" at bounding box center [1495, 16] width 9 height 9
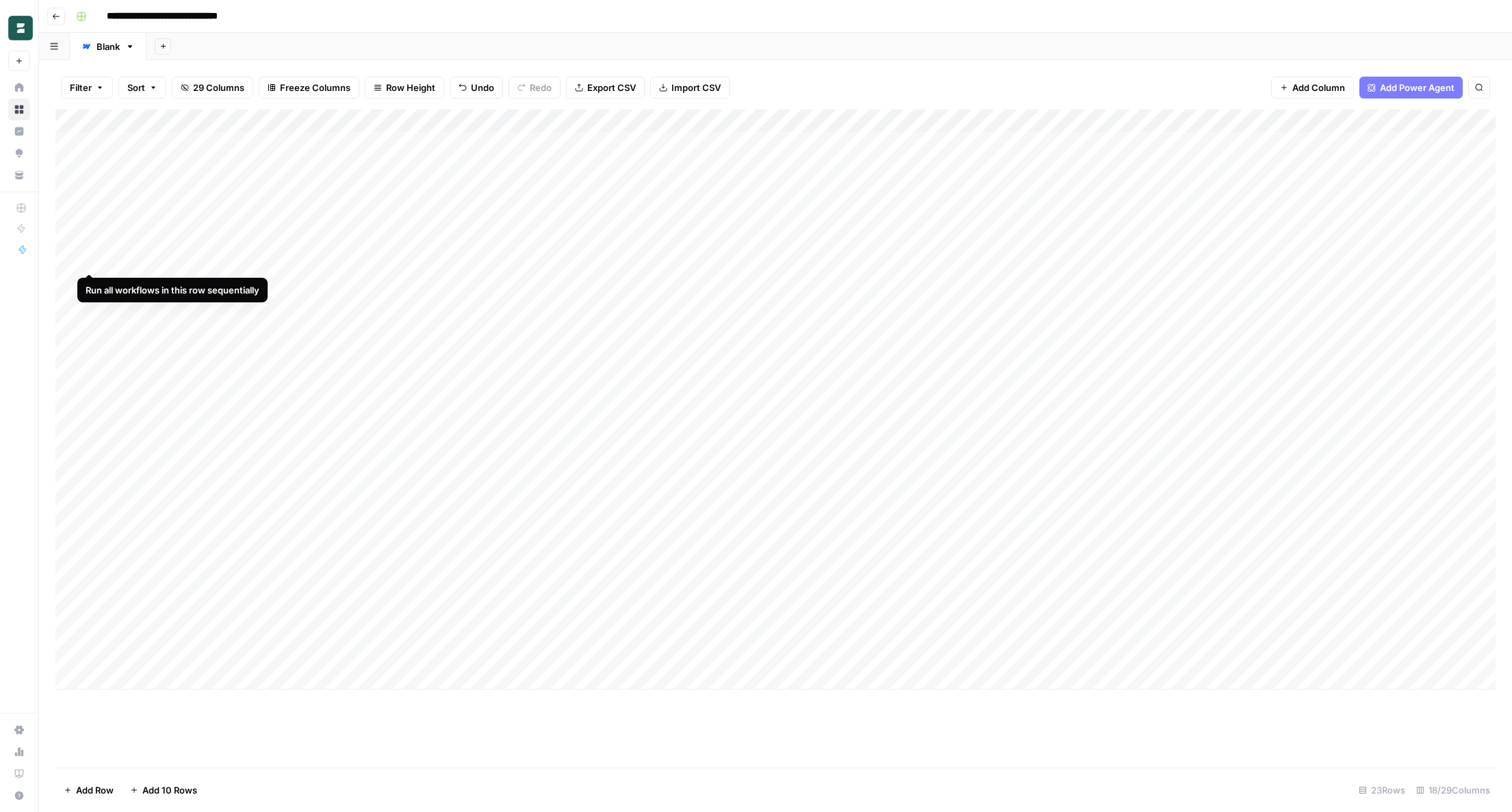
click at [92, 256] on div "Add Column" at bounding box center [775, 400] width 1440 height 580
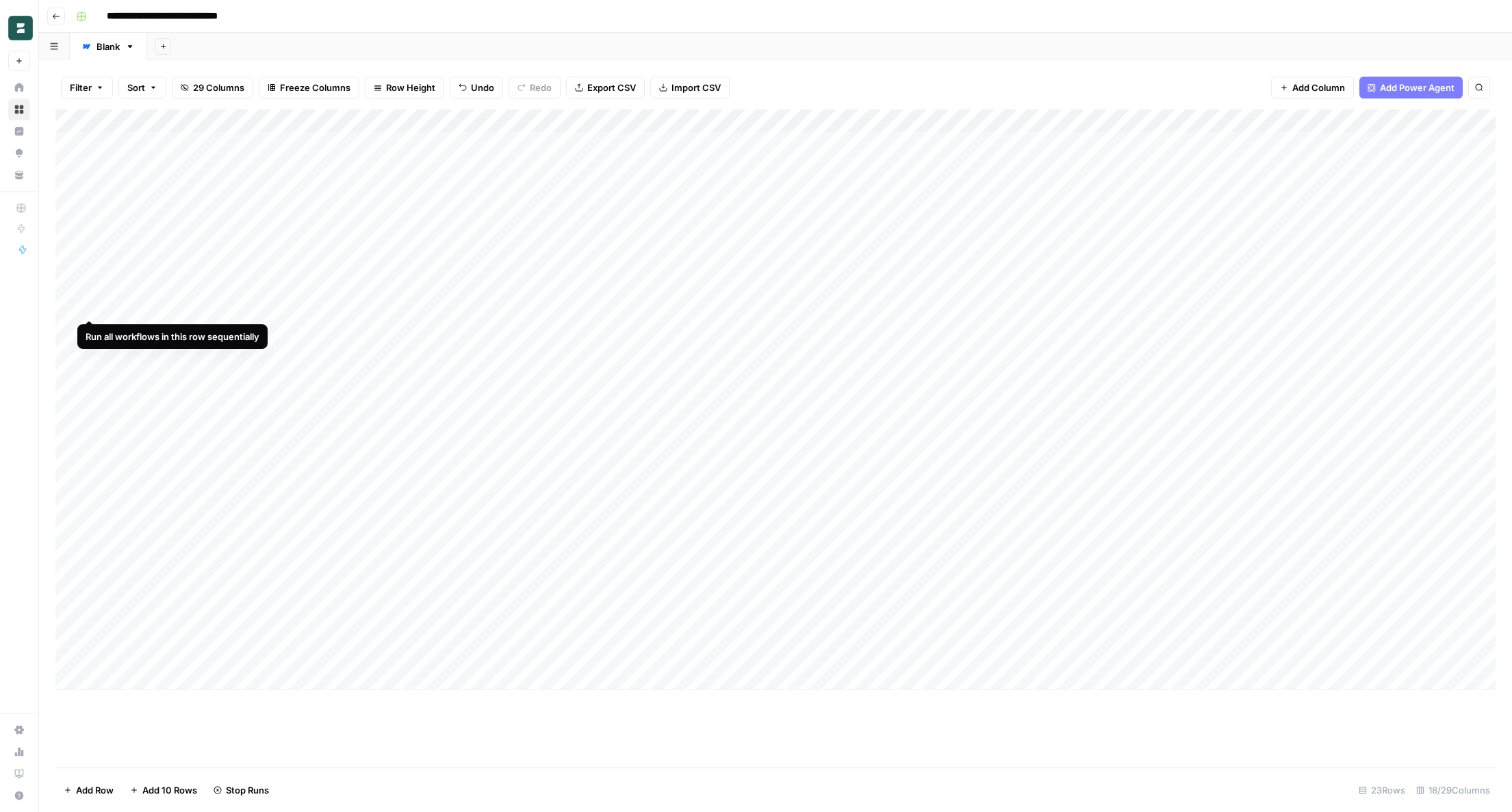
click at [89, 303] on div "Add Column" at bounding box center [775, 400] width 1440 height 580
click at [90, 327] on div "Add Column" at bounding box center [775, 400] width 1440 height 580
click at [425, 305] on div "Add Column" at bounding box center [775, 400] width 1440 height 580
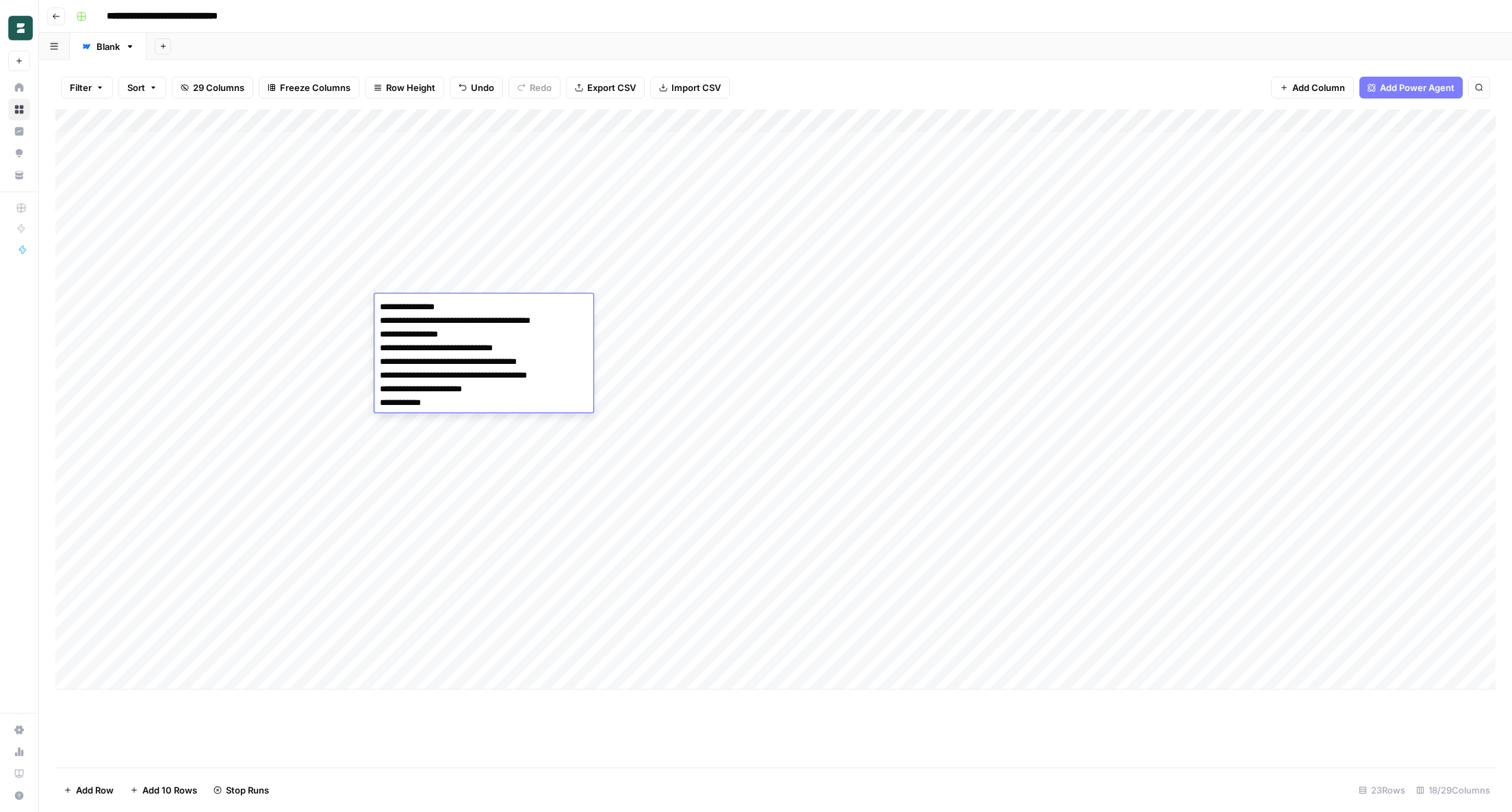
click at [426, 266] on div "Add Column" at bounding box center [775, 400] width 1440 height 580
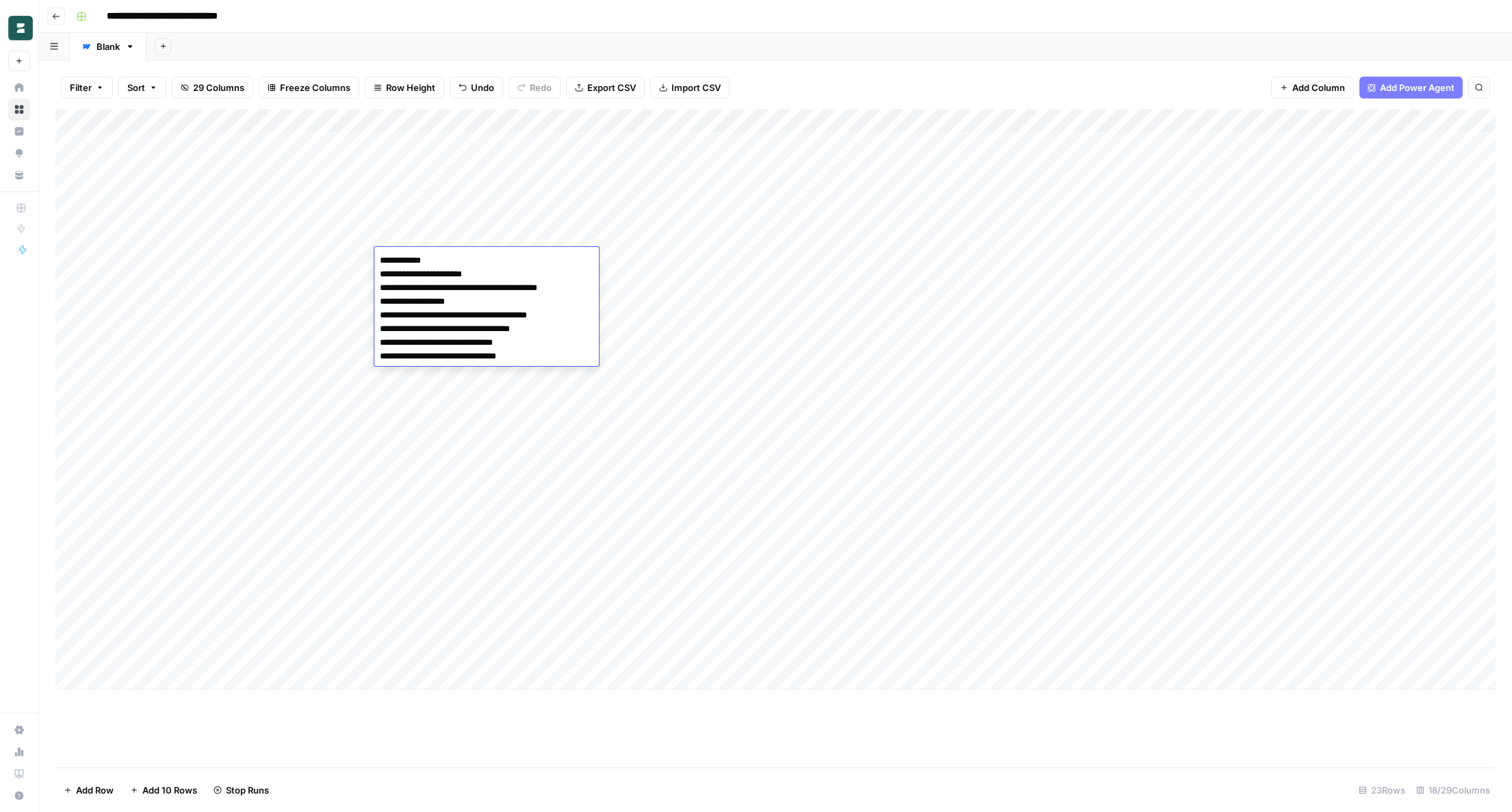
click at [332, 331] on div "Add Column" at bounding box center [775, 400] width 1440 height 580
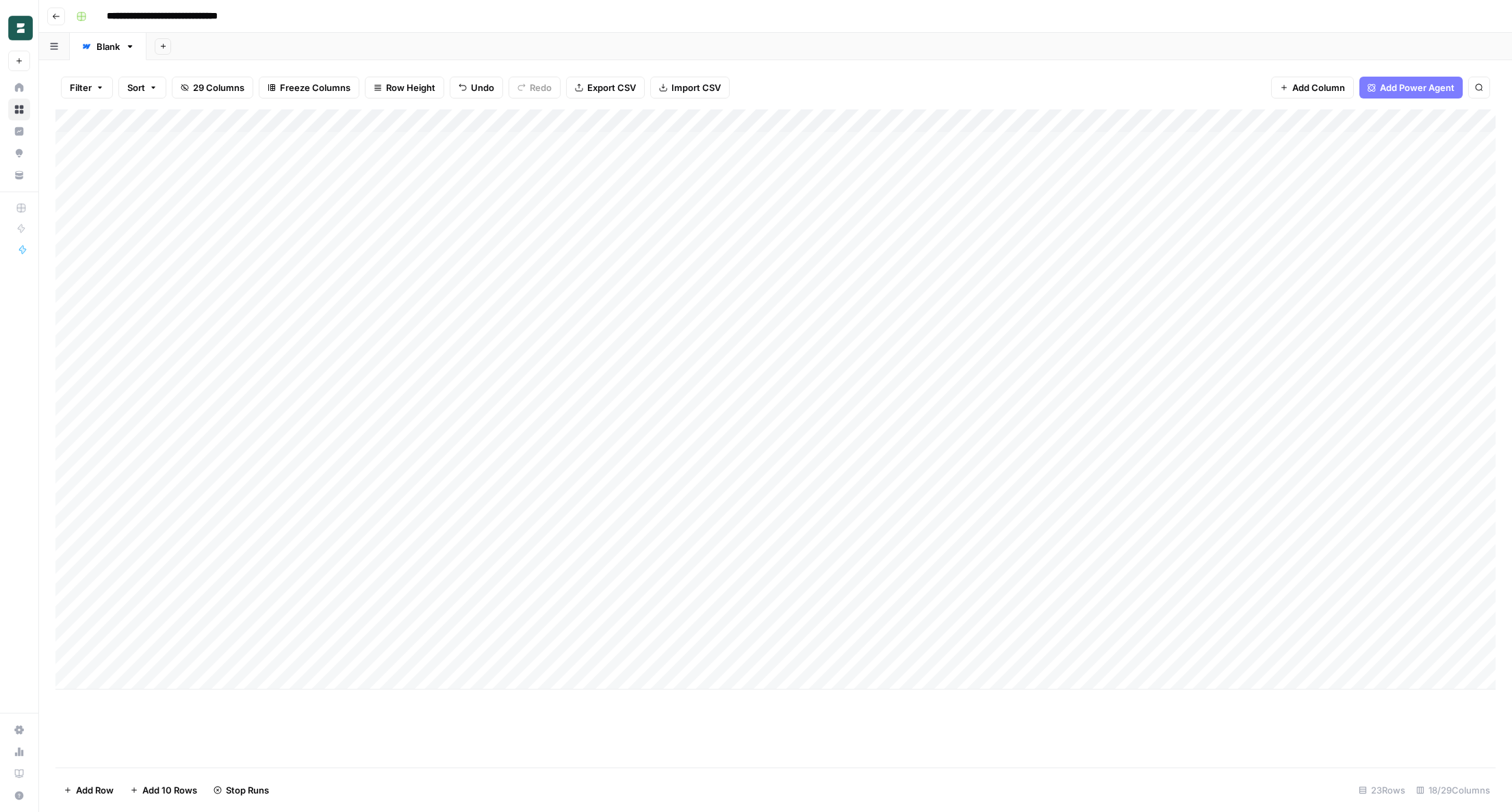
click at [431, 334] on div "Add Column" at bounding box center [775, 400] width 1440 height 580
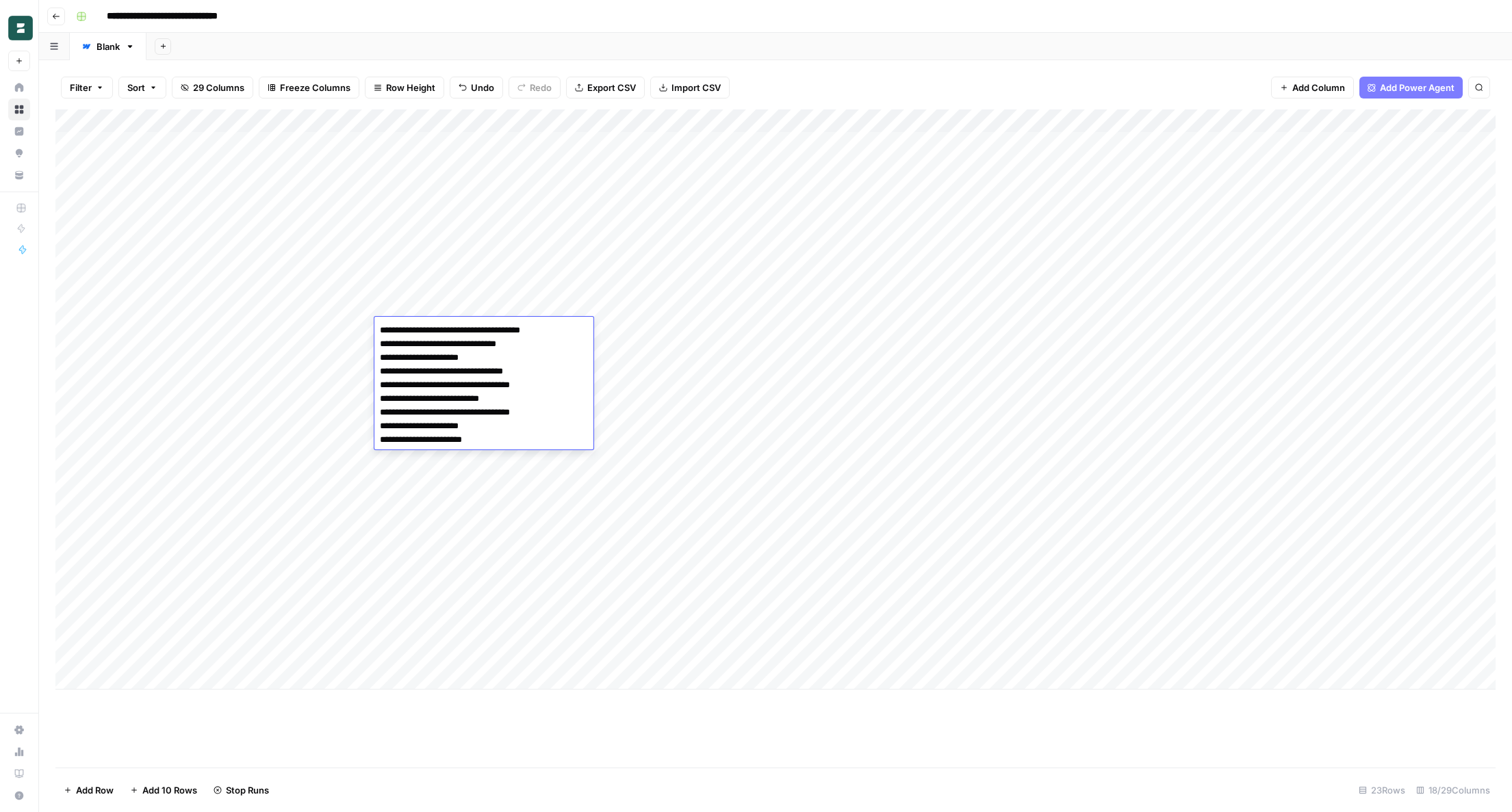
click at [351, 307] on div "Add Column" at bounding box center [775, 400] width 1440 height 580
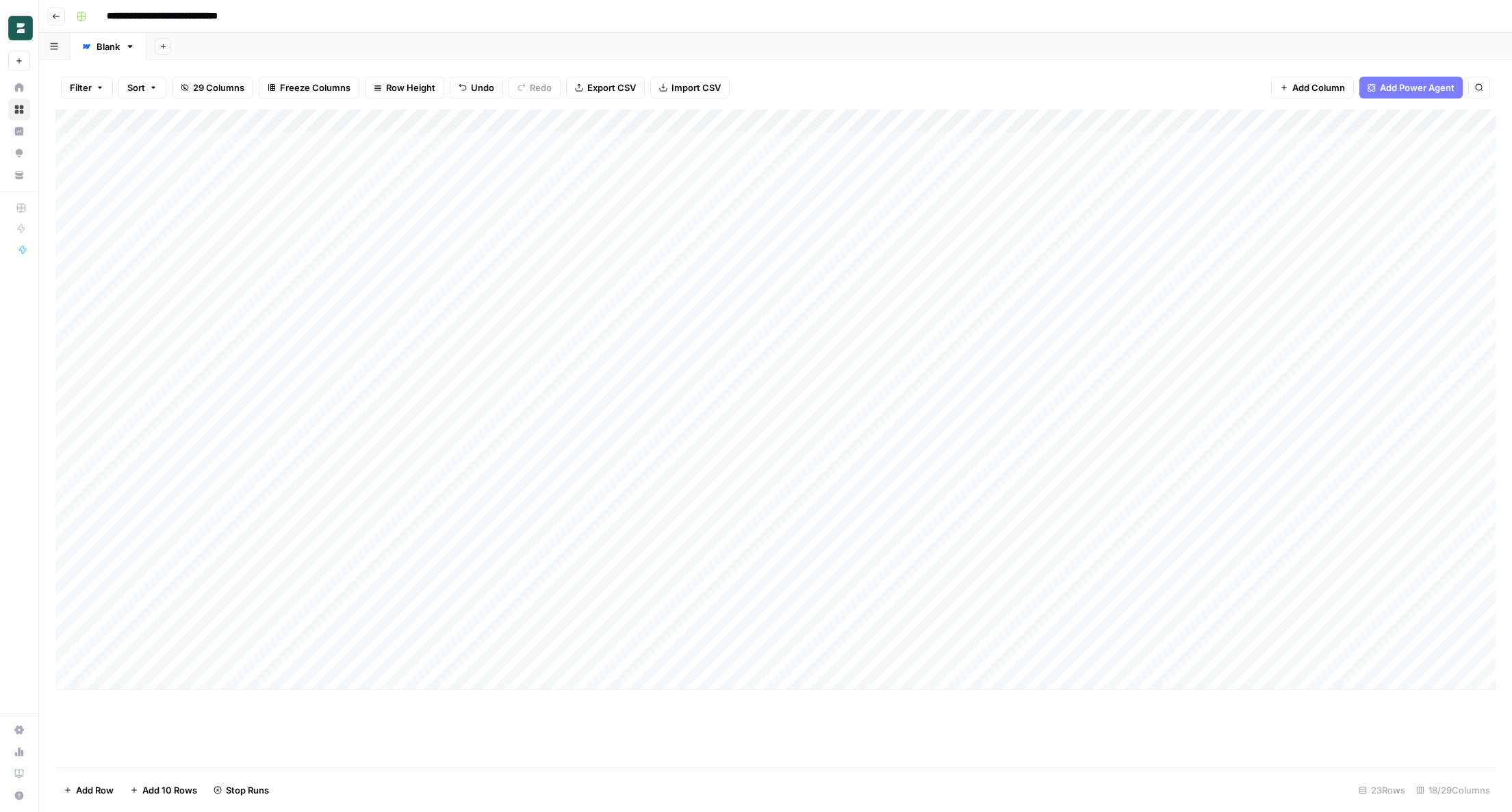
click at [453, 241] on div "Add Column" at bounding box center [775, 400] width 1440 height 580
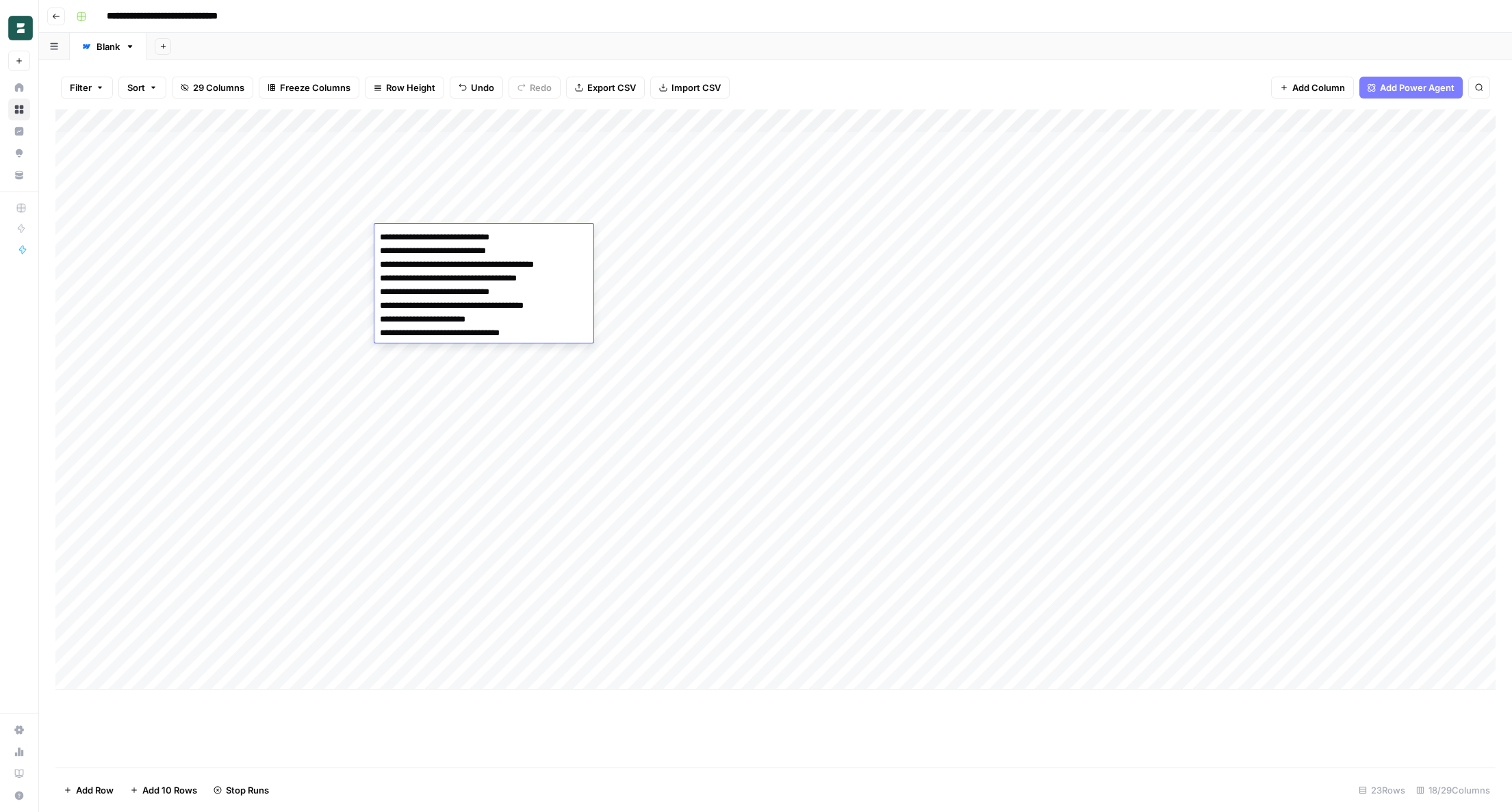
click at [442, 191] on div "Add Column" at bounding box center [775, 400] width 1440 height 580
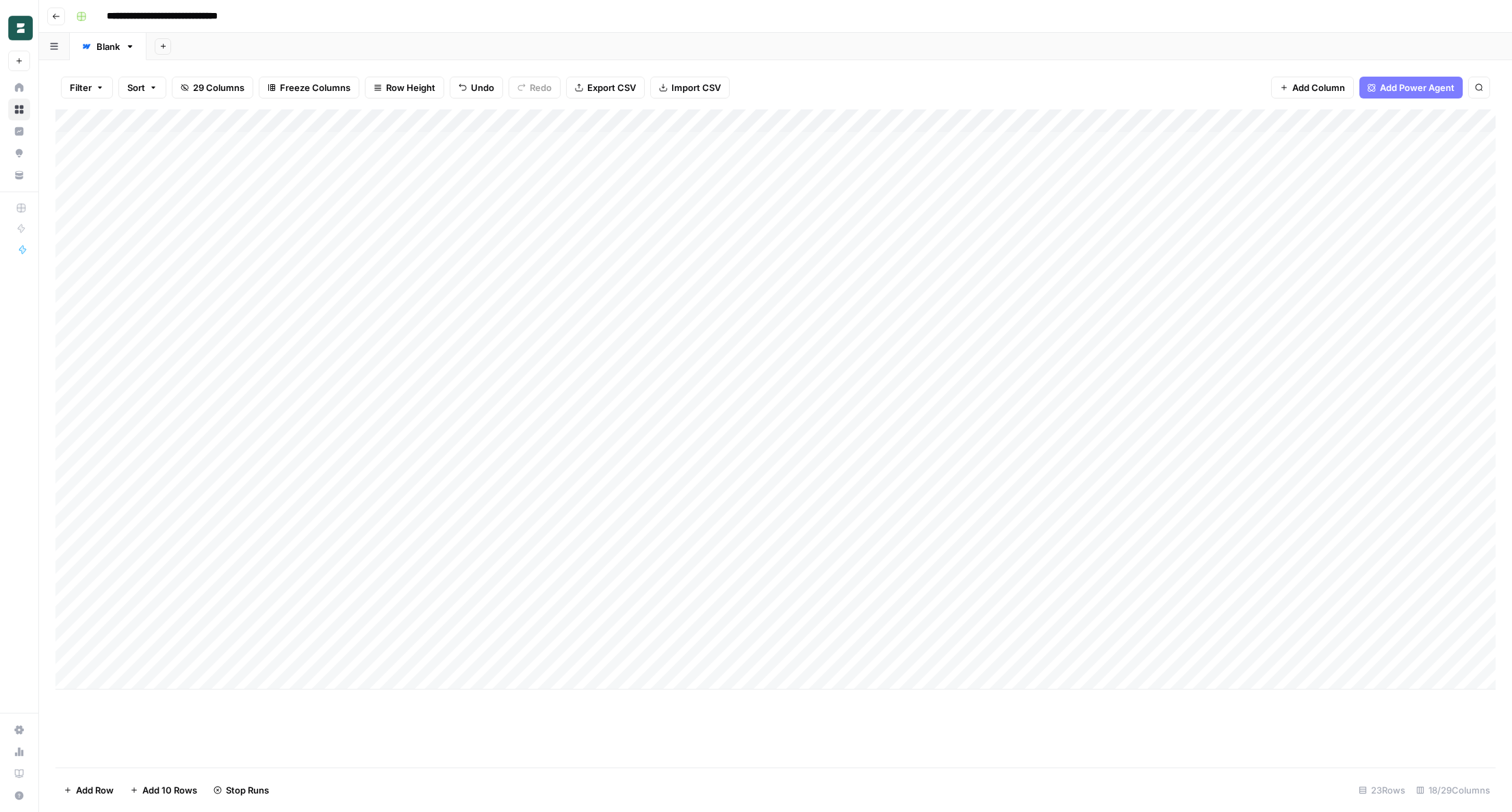
click at [431, 280] on div "Add Column" at bounding box center [775, 400] width 1440 height 580
click at [443, 256] on div "Add Column" at bounding box center [775, 400] width 1440 height 580
click at [436, 313] on div "Add Column" at bounding box center [775, 400] width 1440 height 580
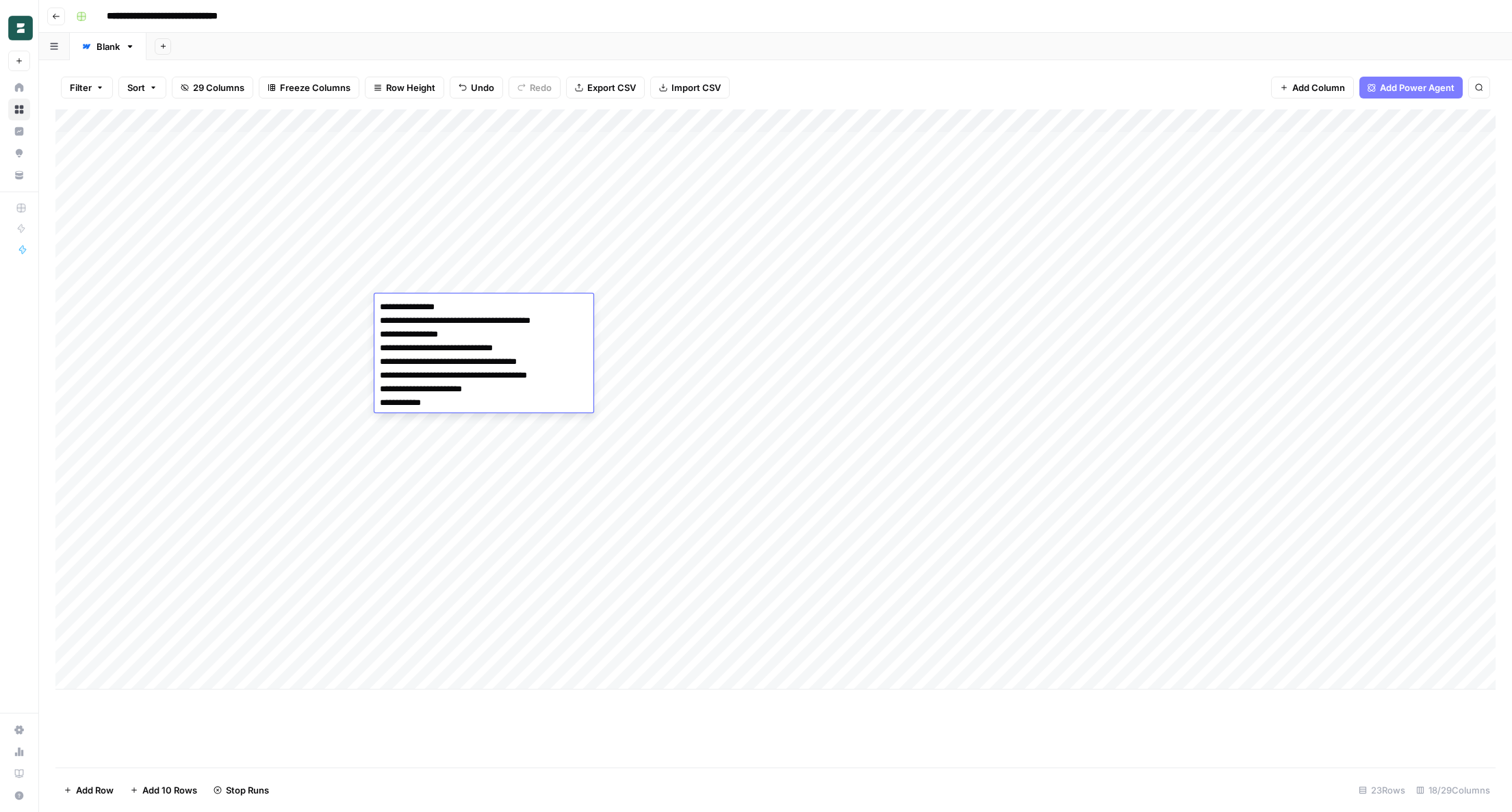
click at [443, 266] on div "Add Column" at bounding box center [775, 400] width 1440 height 580
click at [443, 239] on div "Add Column" at bounding box center [775, 400] width 1440 height 580
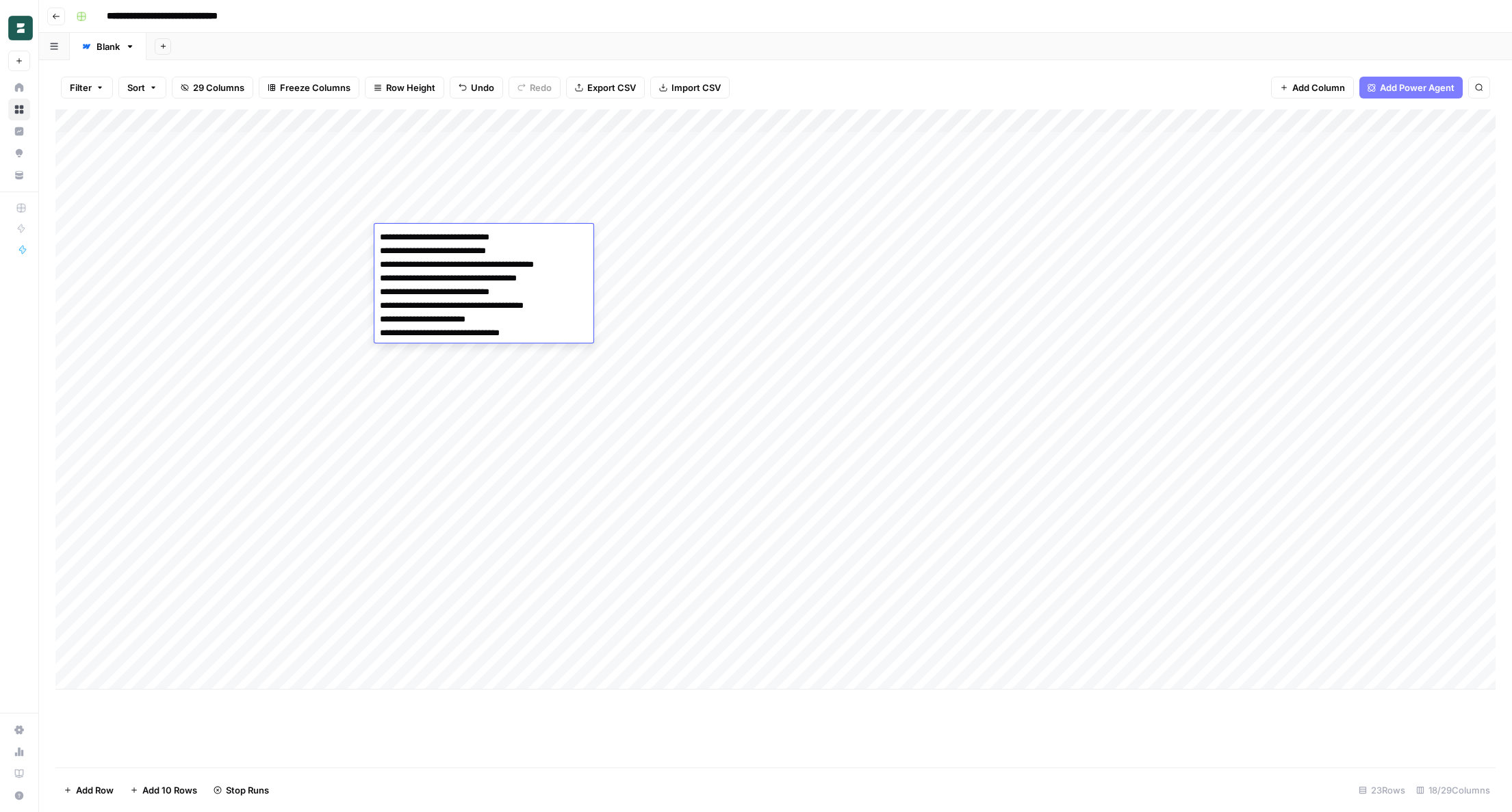
click at [446, 211] on div "Add Column" at bounding box center [775, 400] width 1440 height 580
click at [449, 188] on div "Add Column" at bounding box center [775, 400] width 1440 height 580
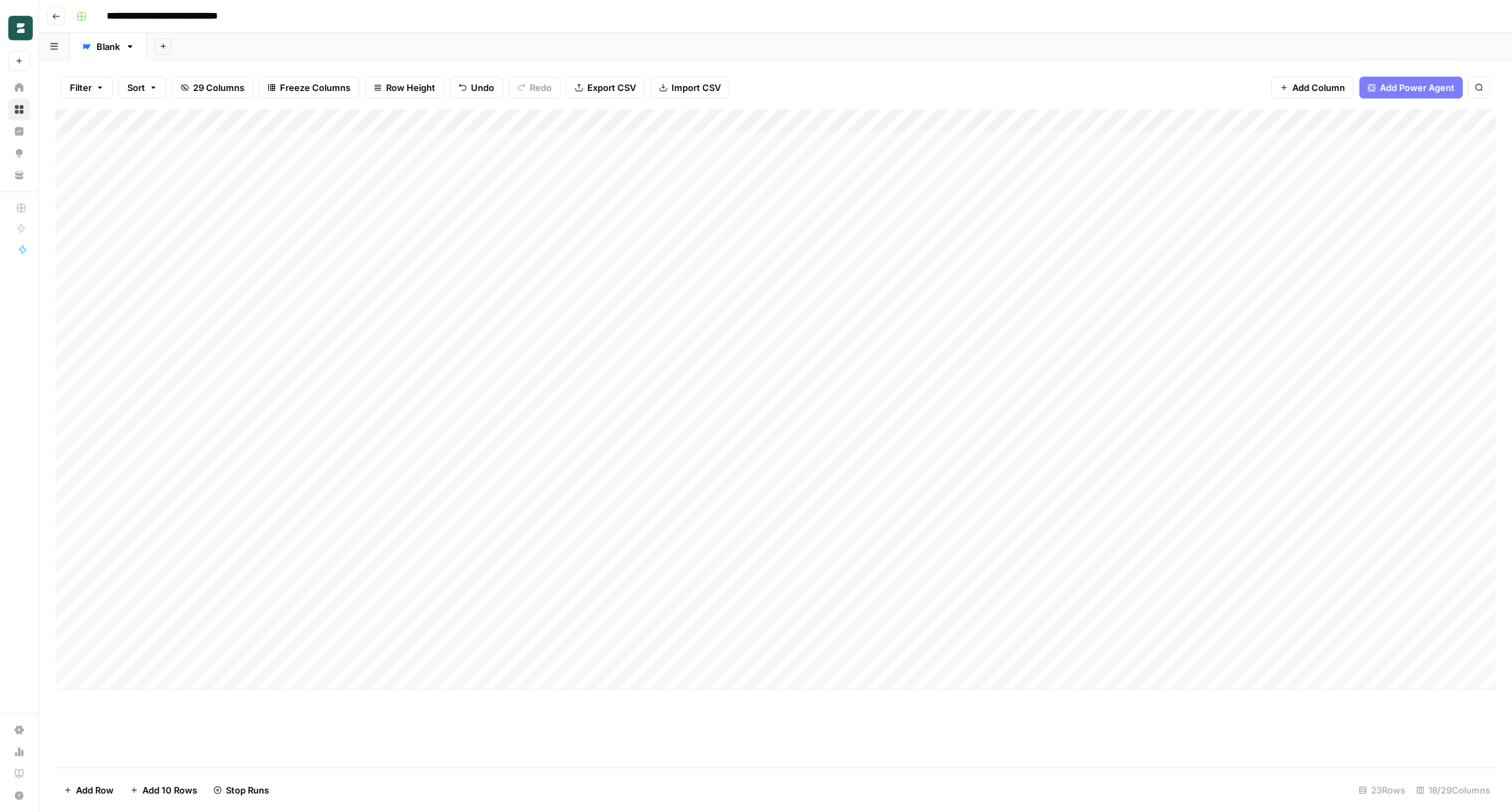
click at [449, 188] on div "Add Column" at bounding box center [775, 400] width 1440 height 580
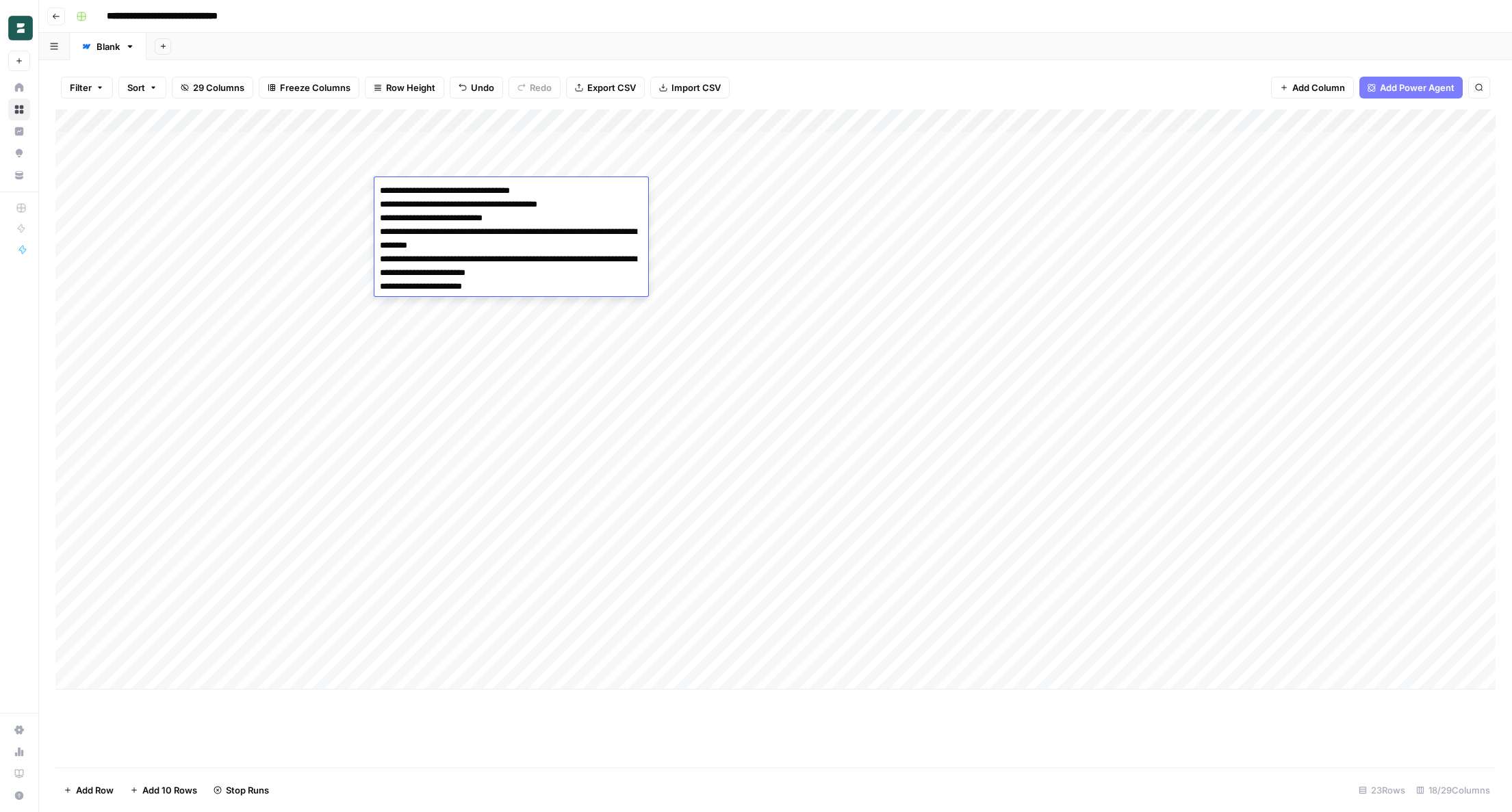
click at [418, 362] on div "Add Column" at bounding box center [775, 400] width 1440 height 580
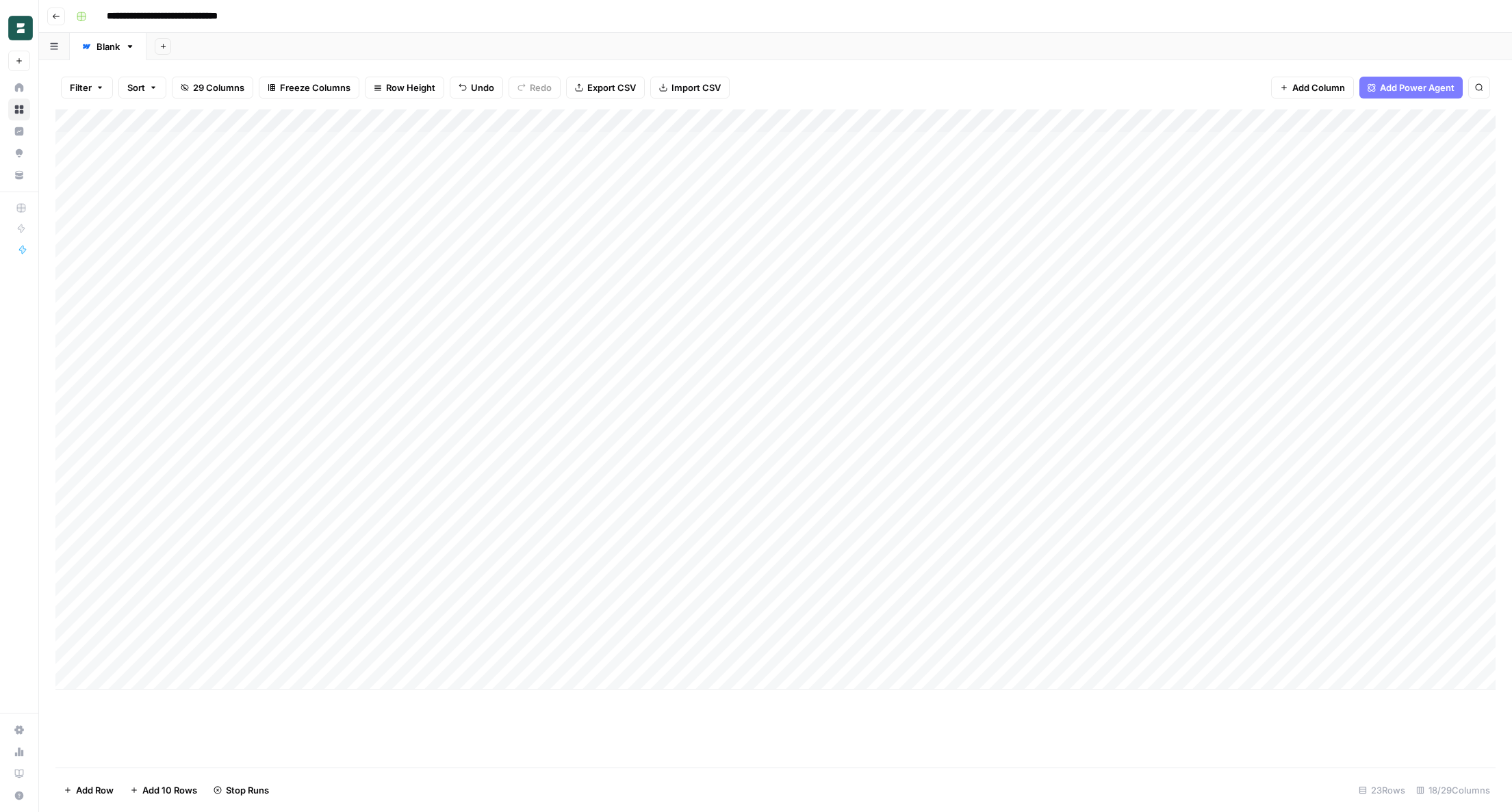
click at [418, 362] on div "Add Column" at bounding box center [775, 400] width 1440 height 580
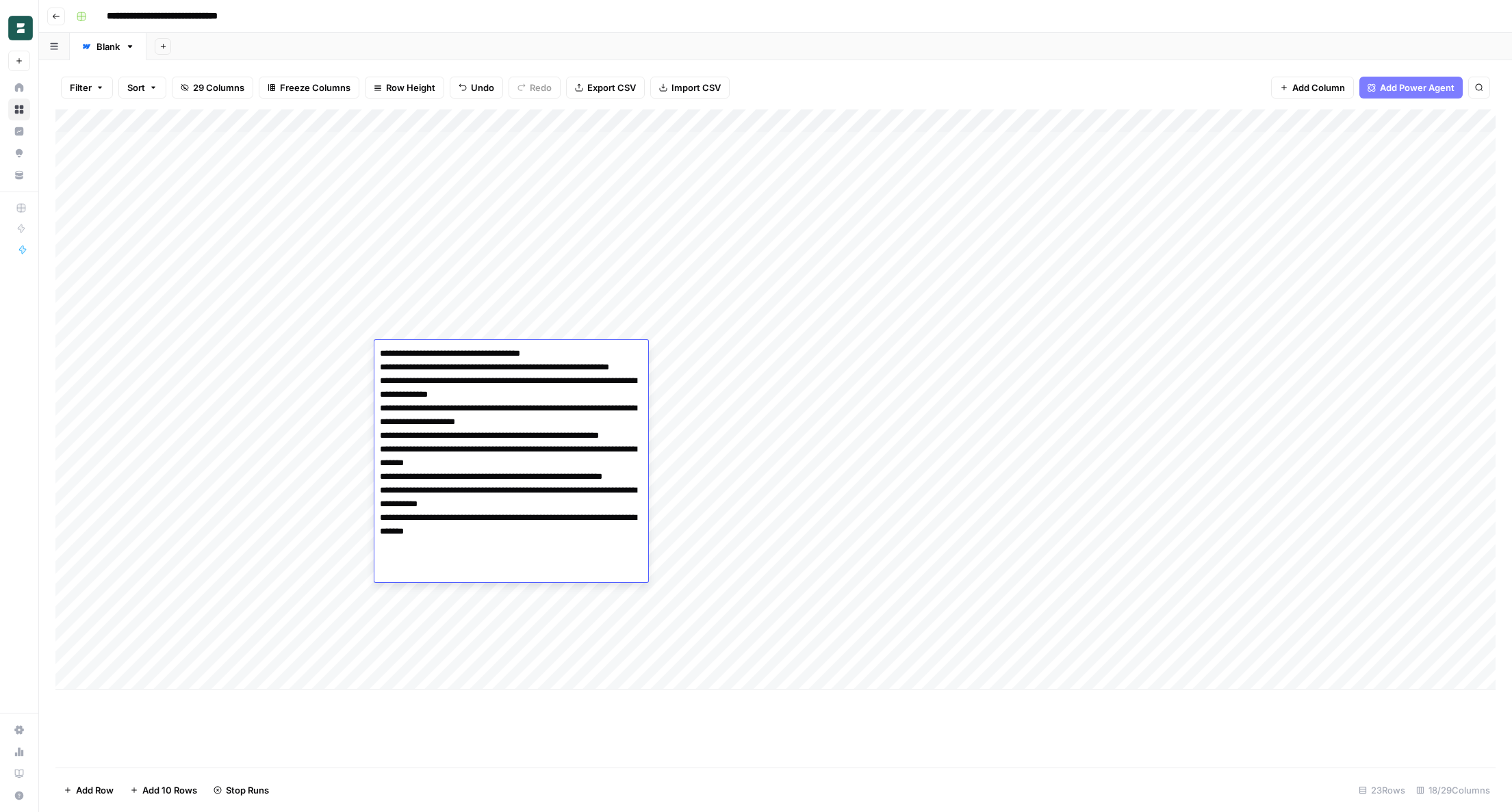
click at [364, 381] on div "Add Column" at bounding box center [775, 400] width 1440 height 580
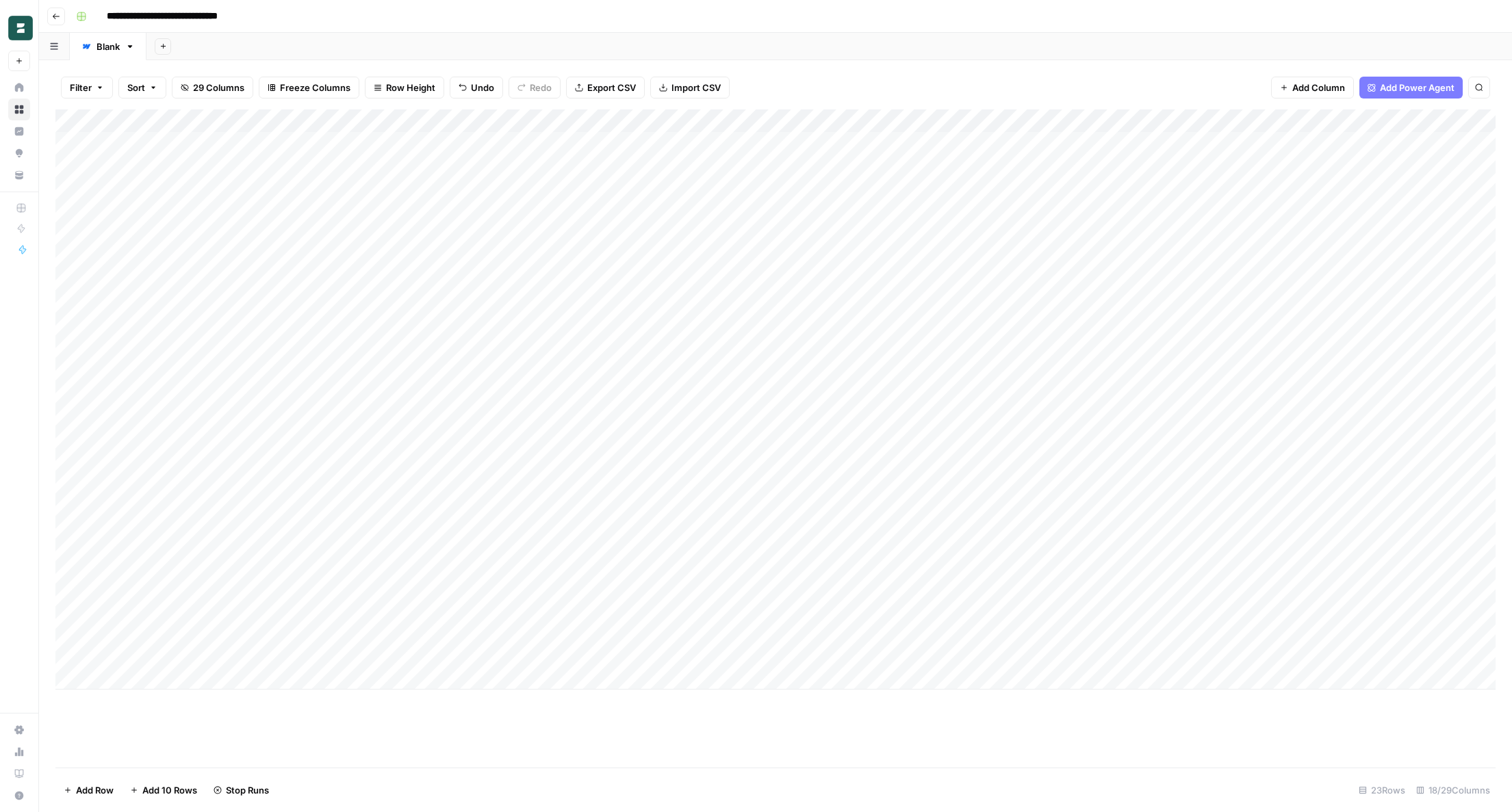
click at [432, 358] on div "Add Column" at bounding box center [775, 400] width 1440 height 580
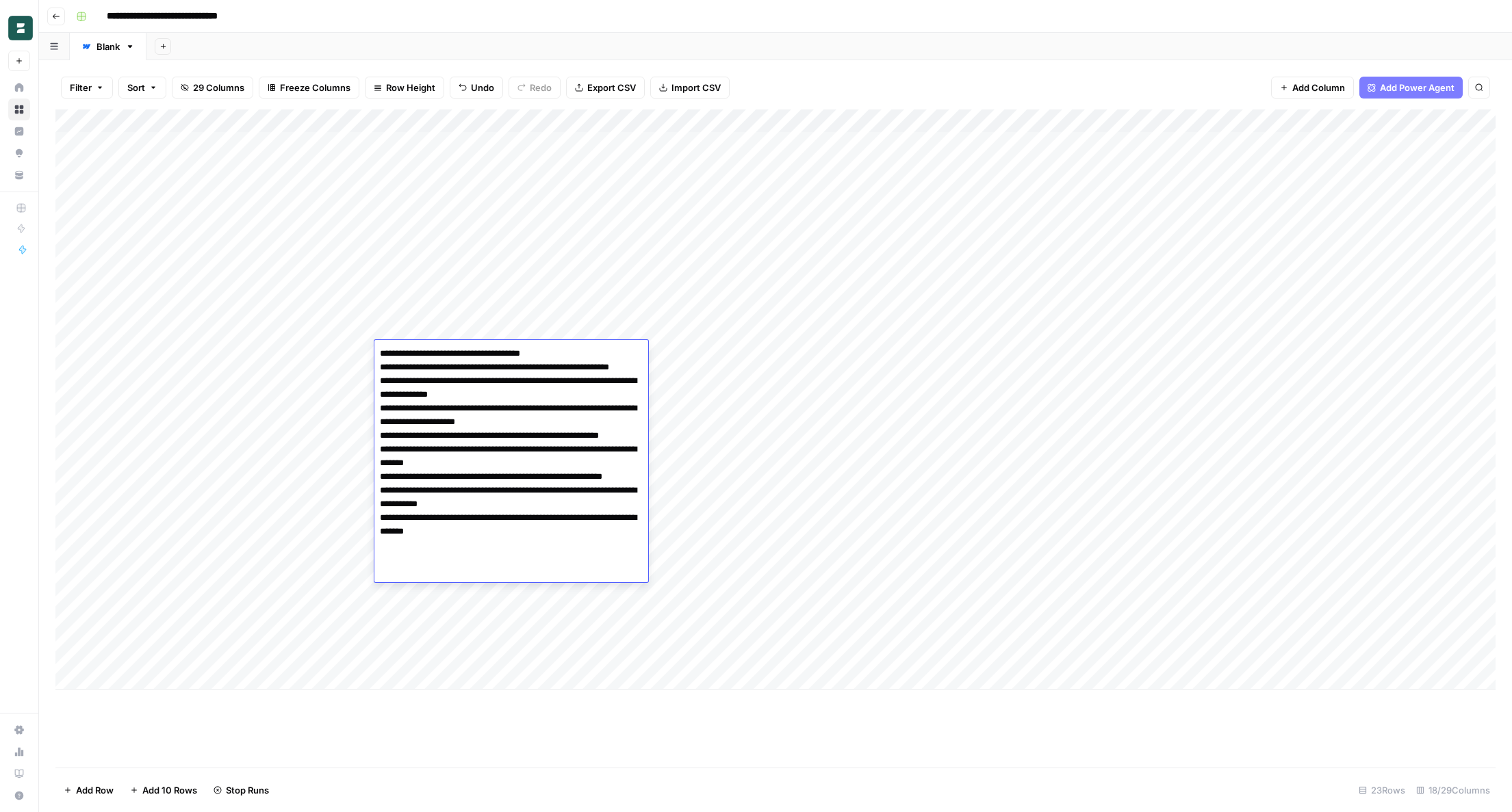
click at [436, 317] on div "Add Column" at bounding box center [775, 400] width 1440 height 580
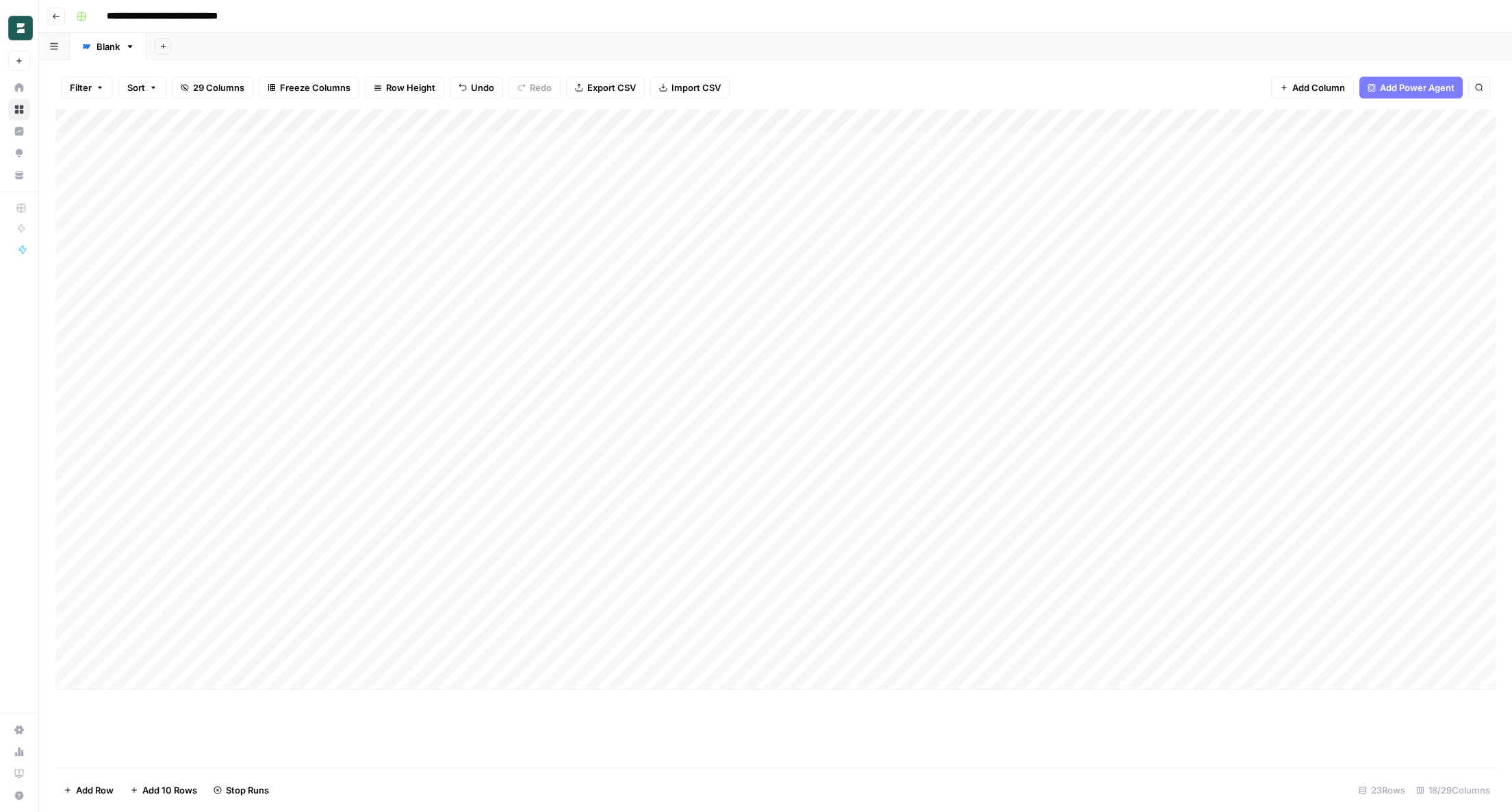
click at [422, 358] on div "Add Column" at bounding box center [775, 400] width 1440 height 580
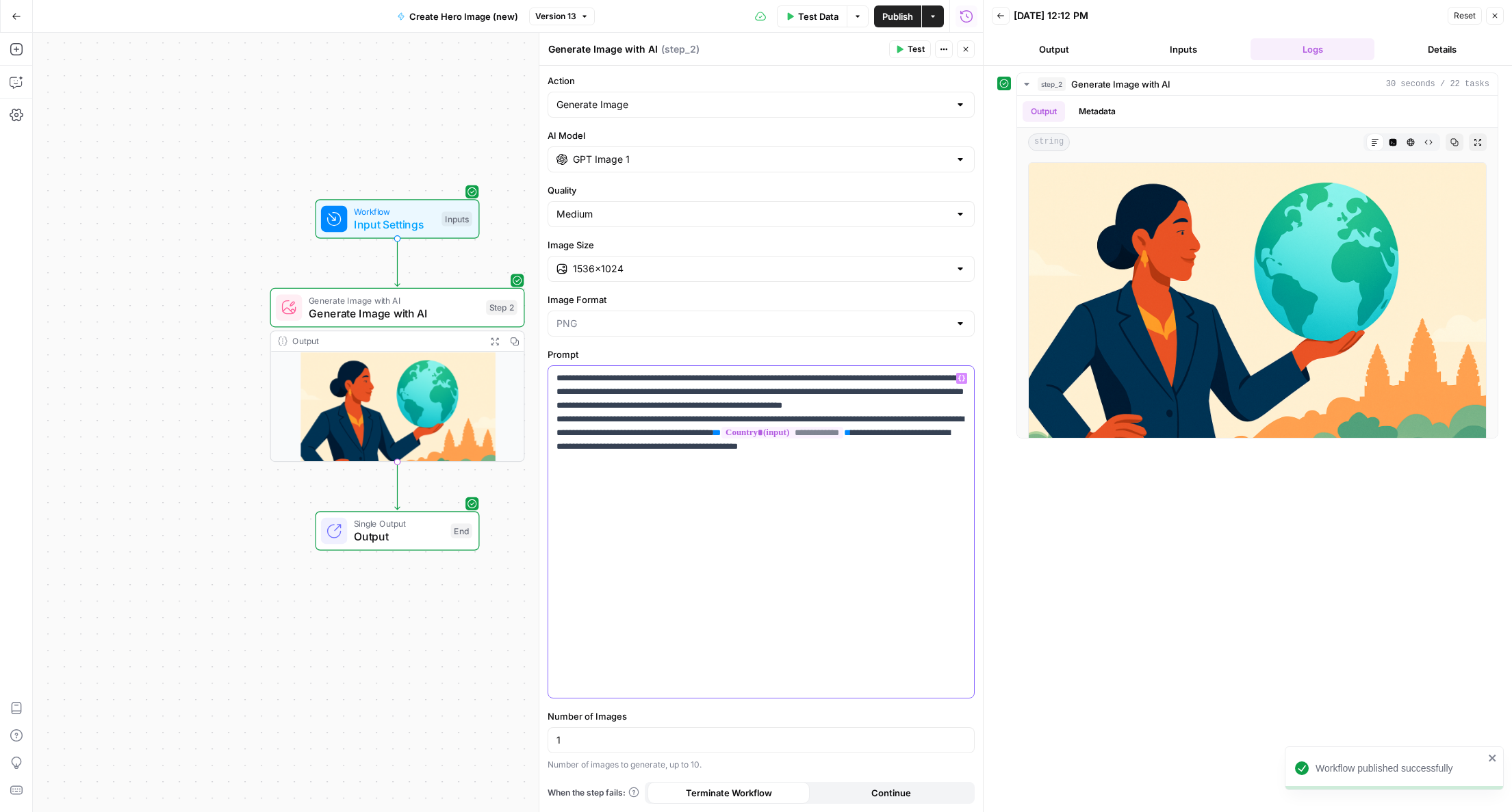
click at [705, 504] on div "**********" at bounding box center [761, 532] width 425 height 332
click at [735, 447] on p "**********" at bounding box center [761, 433] width 409 height 123
click at [750, 446] on p "**********" at bounding box center [761, 433] width 409 height 123
click at [904, 17] on span "Publish" at bounding box center [898, 16] width 31 height 14
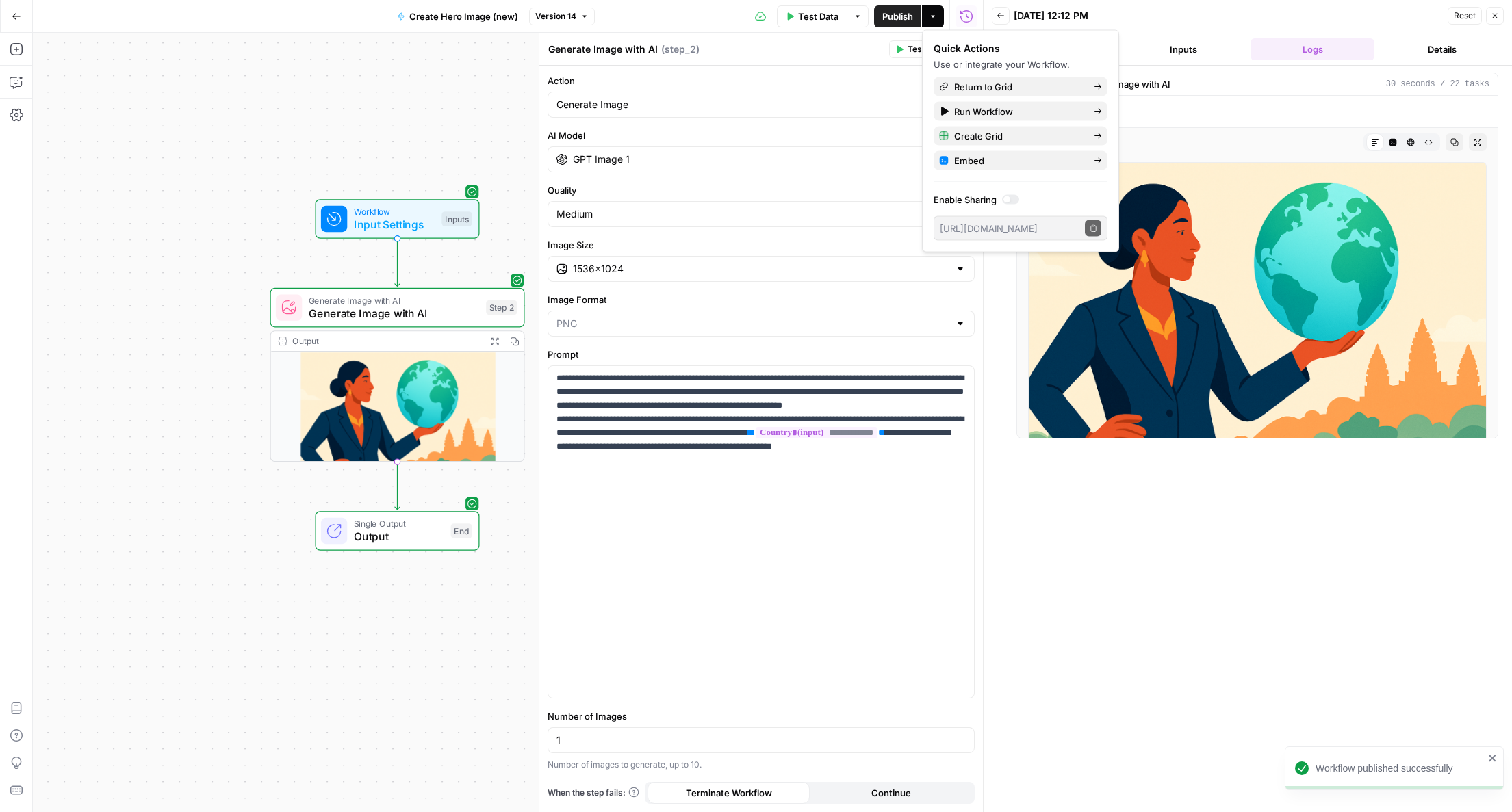
click at [668, 21] on div "Test Data Options Publish Actions Run History" at bounding box center [788, 16] width 389 height 33
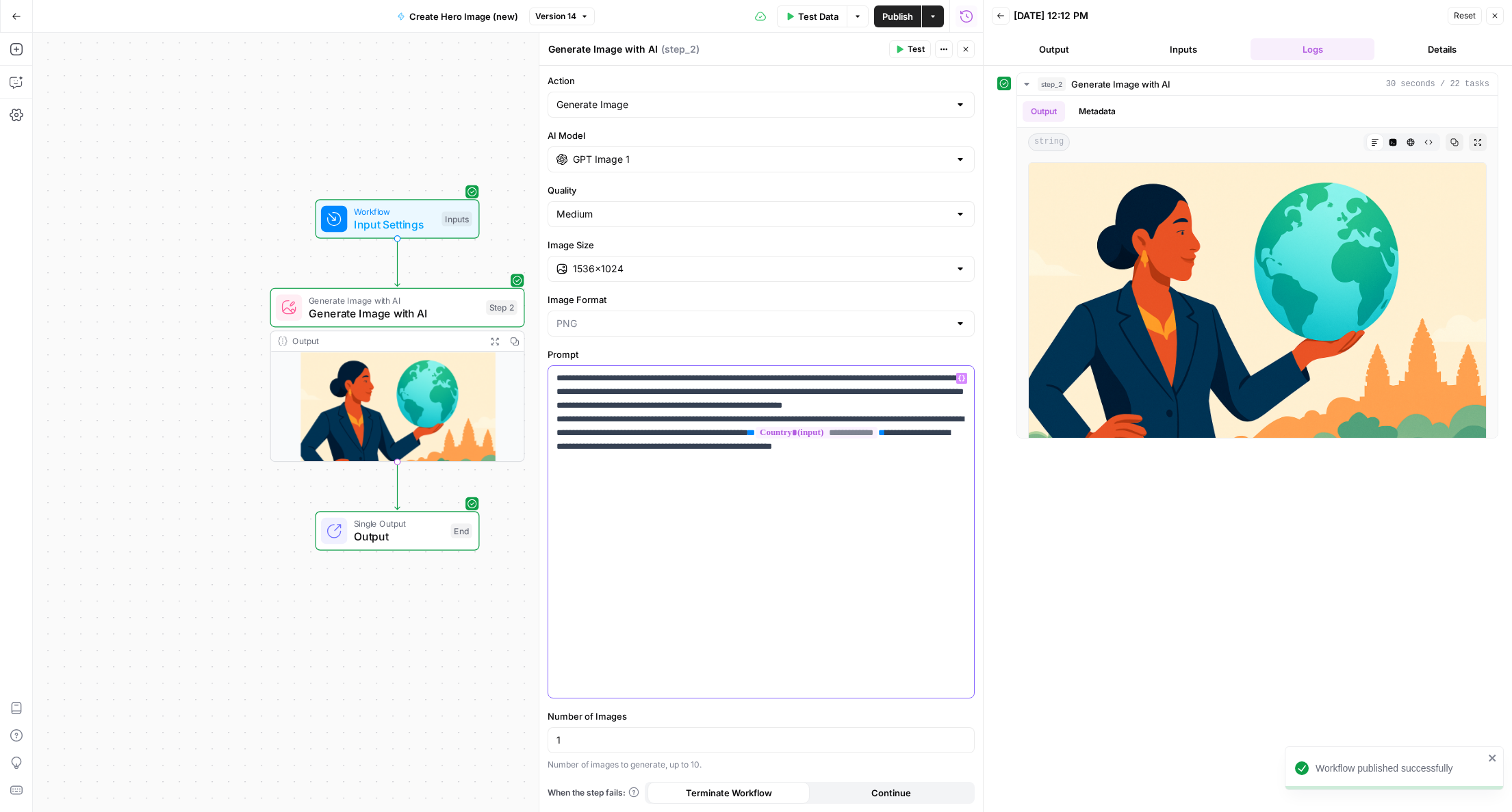
click at [756, 453] on p "**********" at bounding box center [761, 433] width 409 height 123
click at [747, 446] on p "**********" at bounding box center [761, 433] width 409 height 123
click at [826, 486] on p "**********" at bounding box center [761, 433] width 409 height 123
click at [662, 445] on p "**********" at bounding box center [761, 433] width 409 height 123
click at [694, 440] on p "**********" at bounding box center [761, 433] width 409 height 123
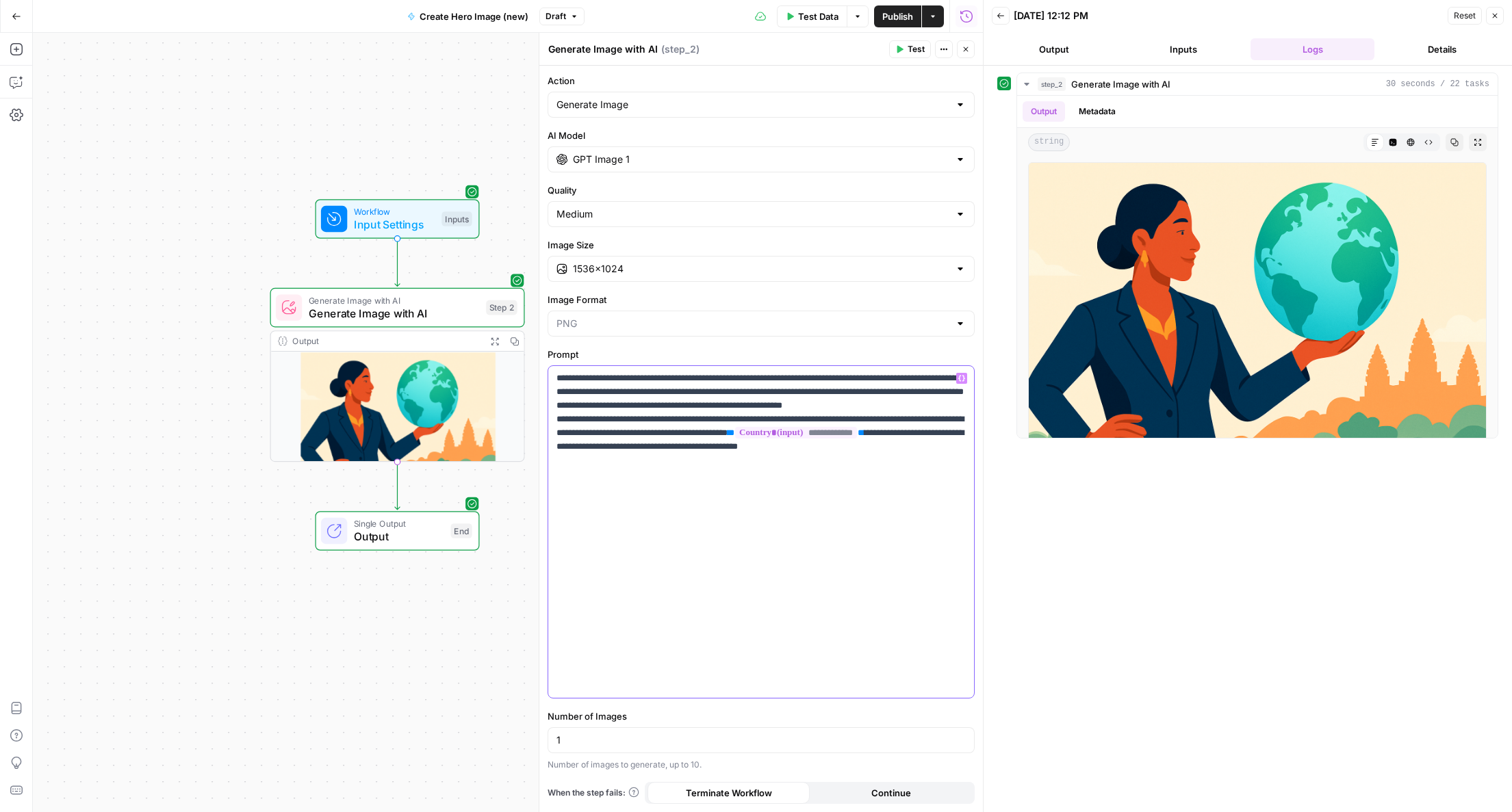
click at [694, 440] on p "**********" at bounding box center [761, 433] width 409 height 123
click at [759, 533] on div "**********" at bounding box center [761, 532] width 425 height 332
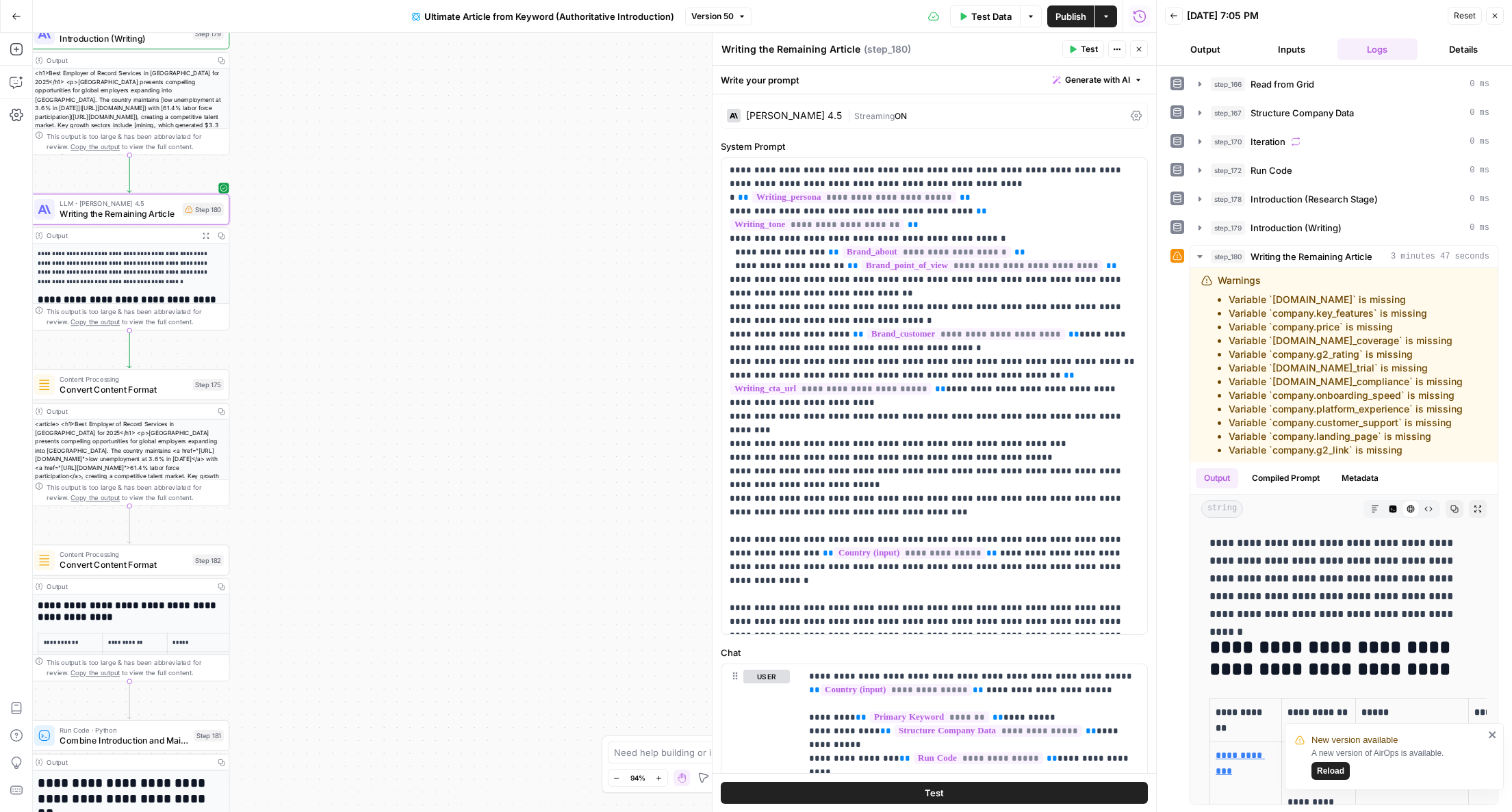
scroll to position [65, 0]
